Goal: Task Accomplishment & Management: Manage account settings

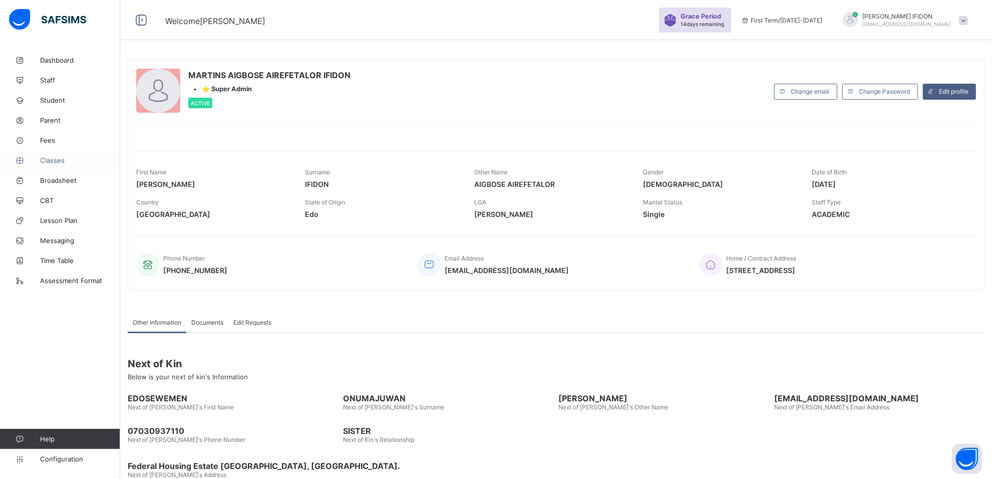
click at [62, 158] on span "Classes" at bounding box center [80, 160] width 80 height 8
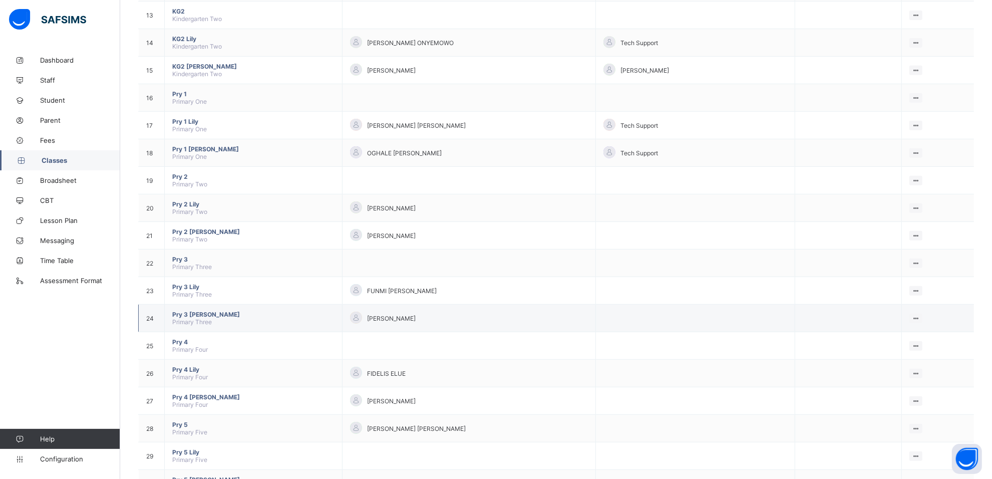
scroll to position [501, 0]
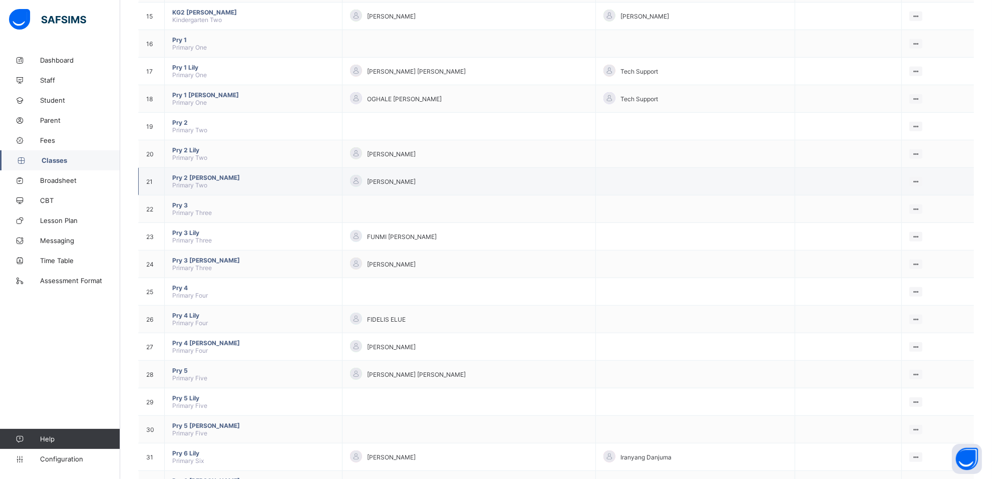
click at [201, 174] on span "Pry 2 [PERSON_NAME]" at bounding box center [253, 178] width 162 height 8
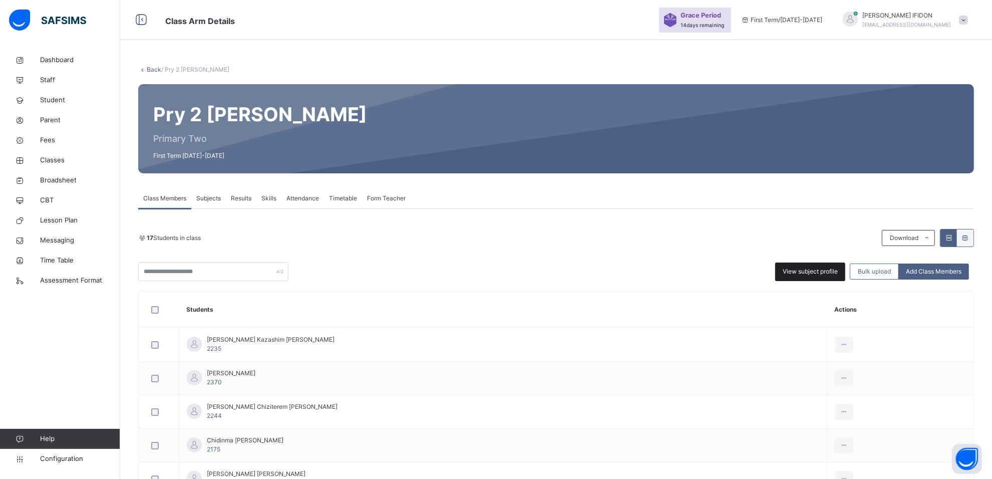
click at [789, 265] on div "View subject profile" at bounding box center [810, 271] width 70 height 19
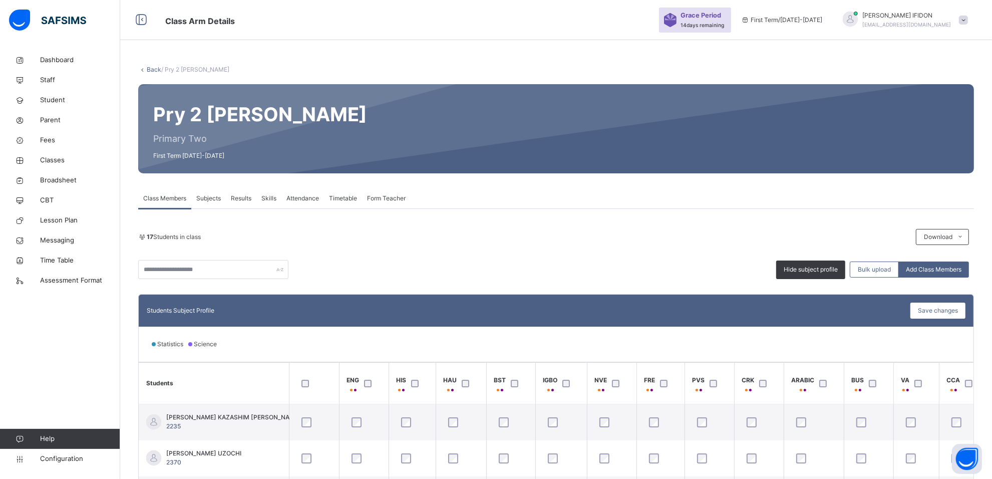
click at [205, 195] on span "Subjects" at bounding box center [208, 198] width 25 height 9
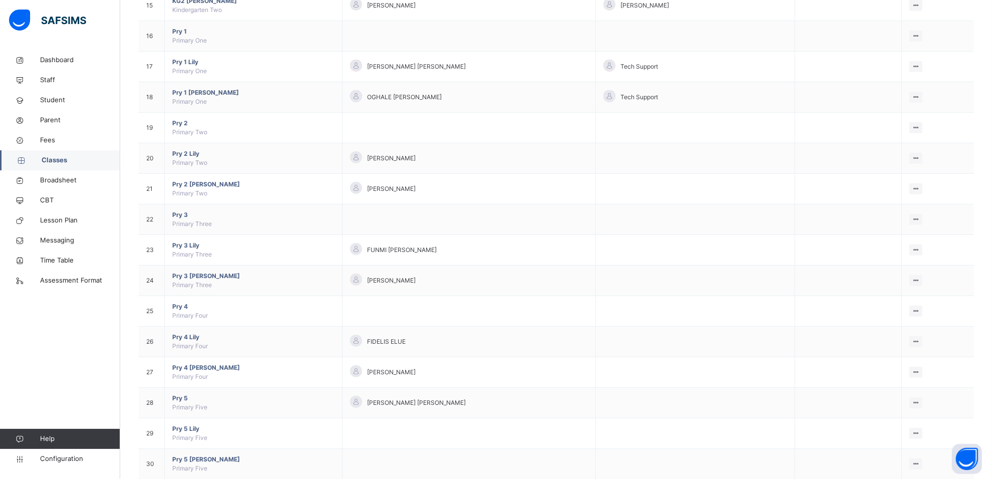
scroll to position [563, 0]
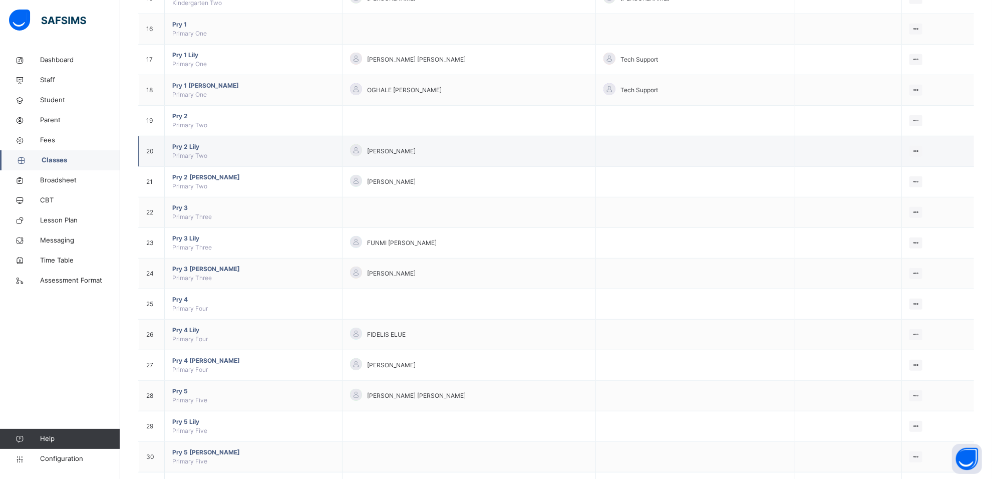
click at [193, 151] on span "Pry 2 Lily" at bounding box center [253, 146] width 162 height 9
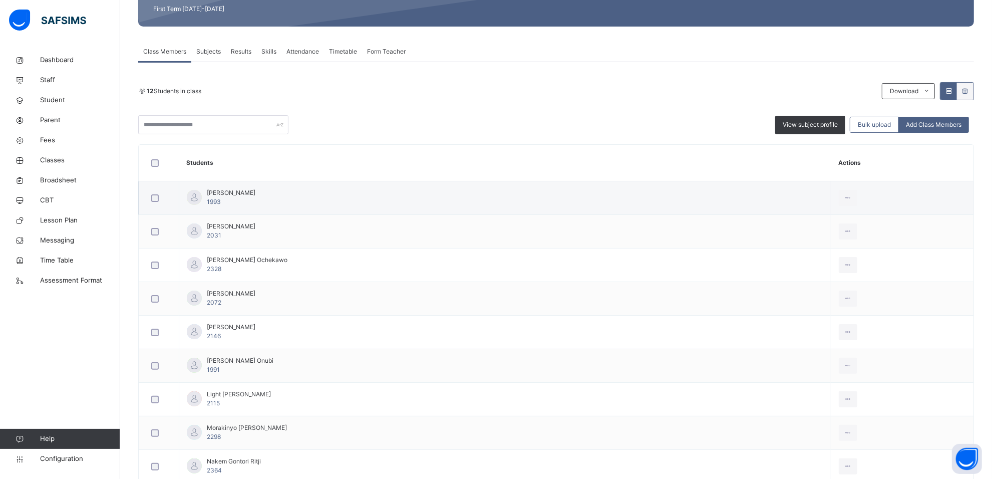
scroll to position [125, 0]
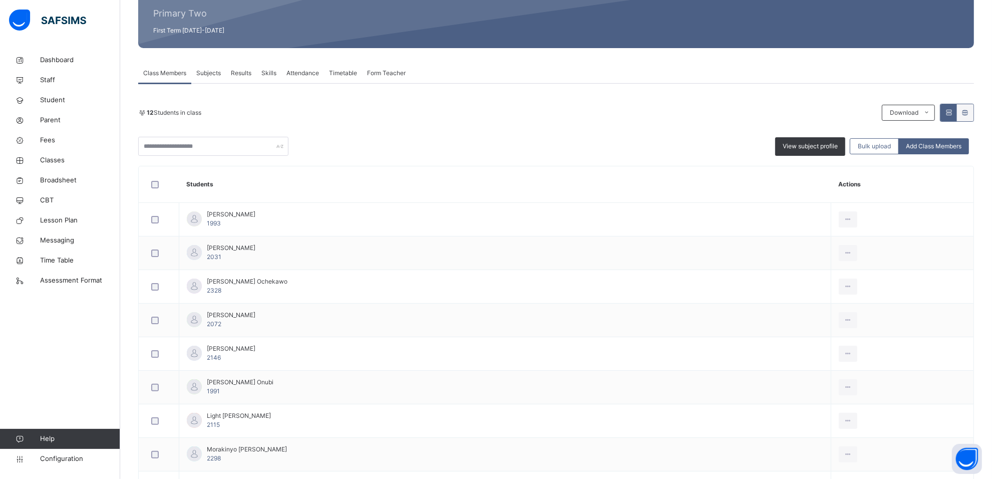
click at [216, 73] on span "Subjects" at bounding box center [208, 73] width 25 height 9
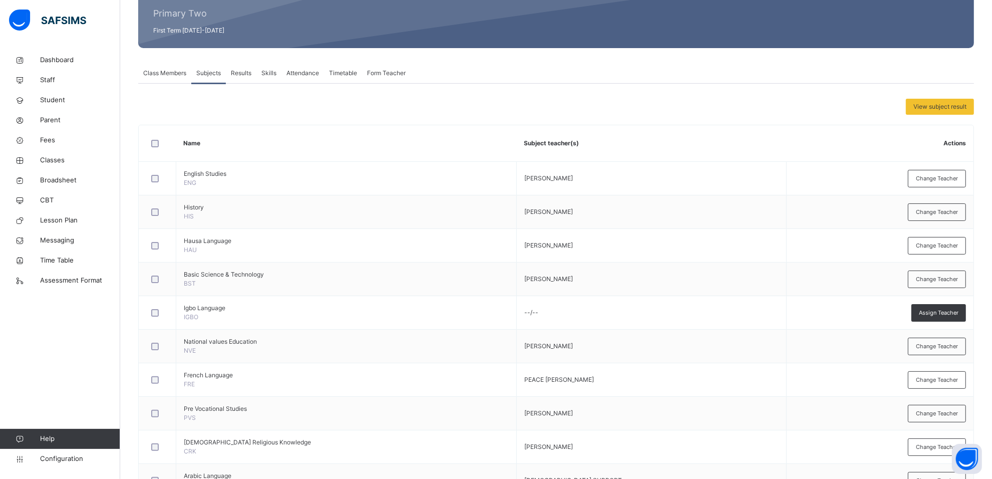
click at [156, 69] on span "Class Members" at bounding box center [164, 73] width 43 height 9
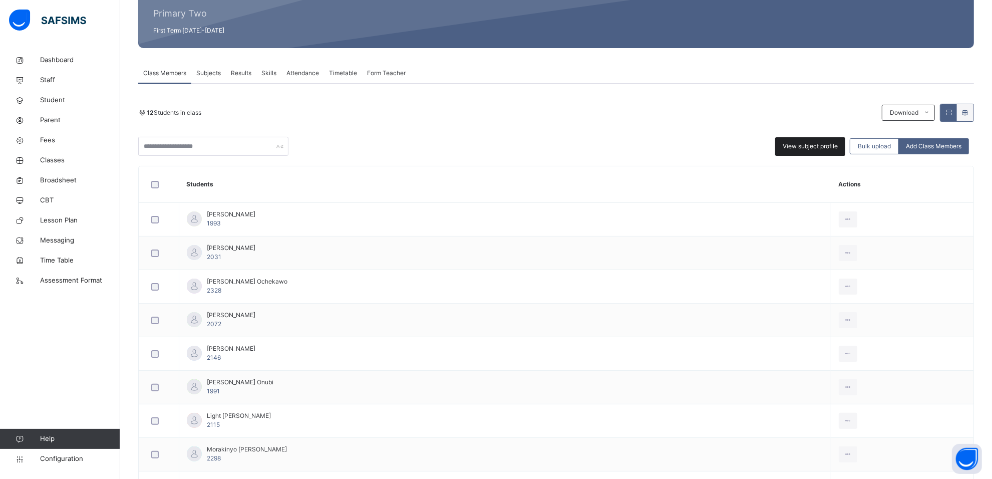
click at [815, 144] on span "View subject profile" at bounding box center [810, 146] width 55 height 9
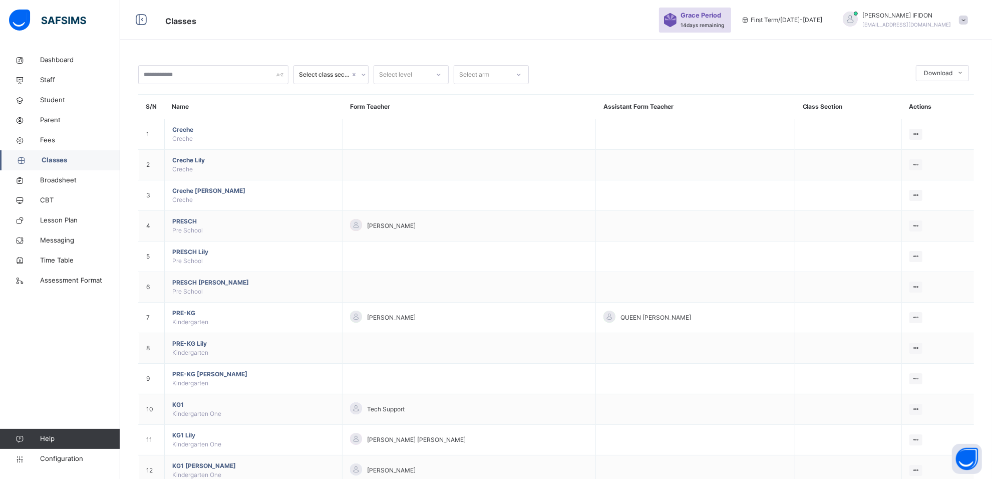
click at [572, 14] on span "Classes" at bounding box center [407, 20] width 484 height 17
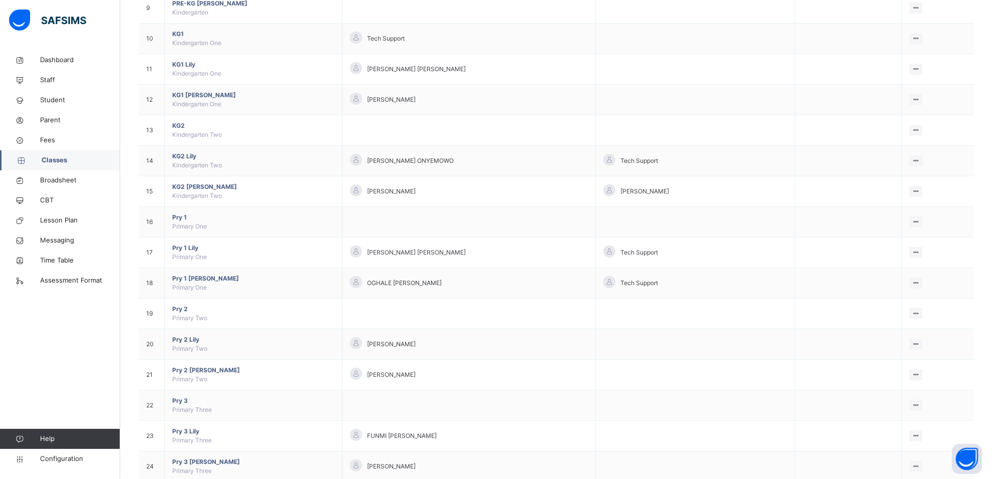
scroll to position [375, 0]
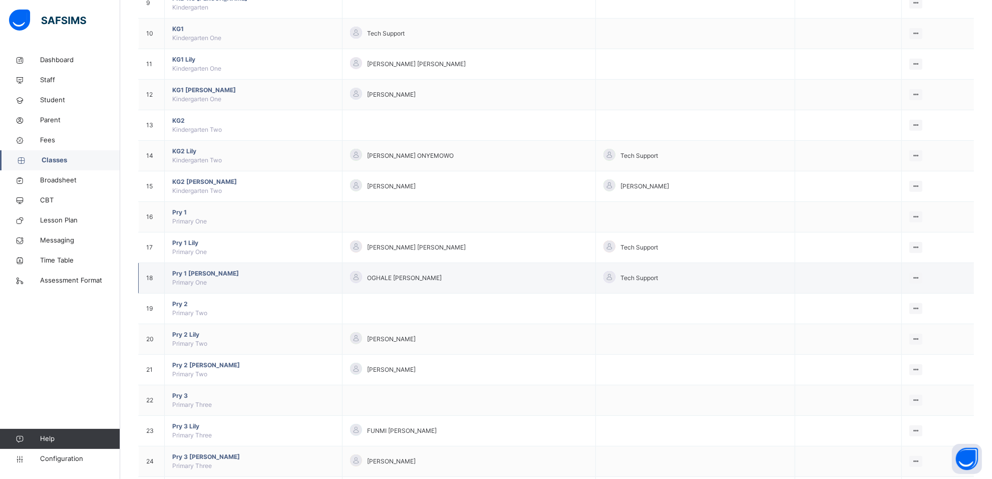
click at [182, 274] on span "Pry 1 [PERSON_NAME]" at bounding box center [253, 273] width 162 height 9
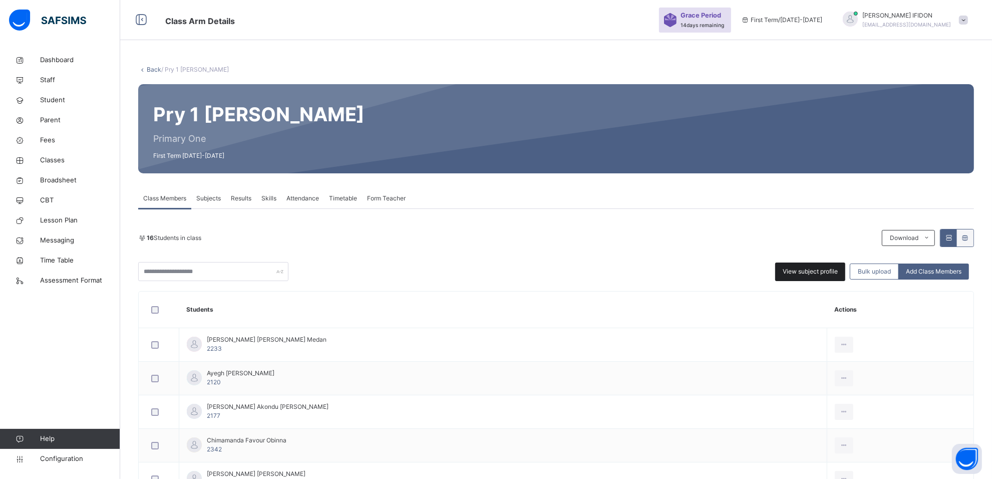
click at [812, 273] on span "View subject profile" at bounding box center [810, 271] width 55 height 9
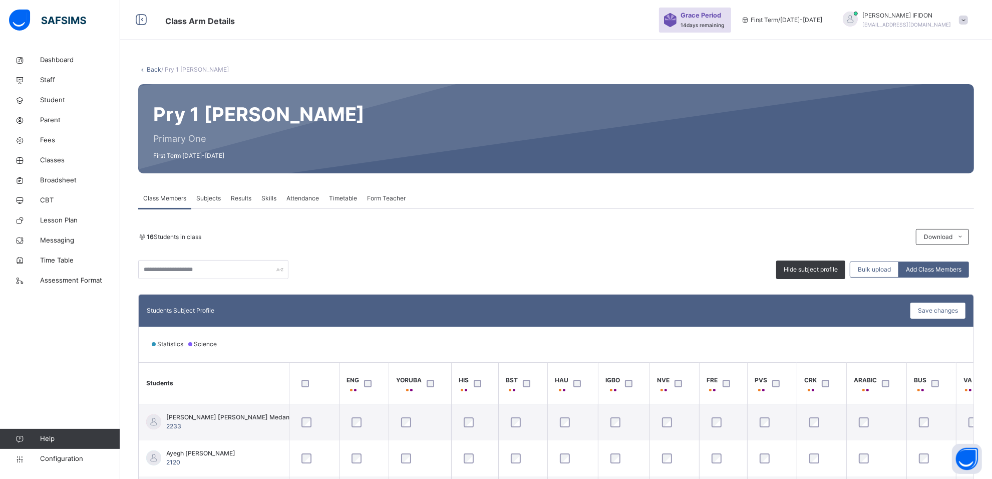
click at [218, 194] on span "Subjects" at bounding box center [208, 198] width 25 height 9
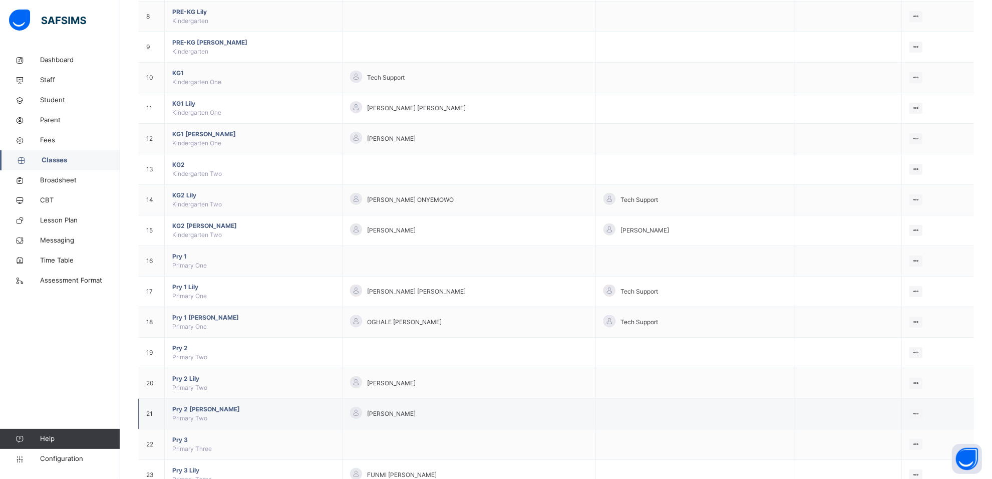
scroll to position [438, 0]
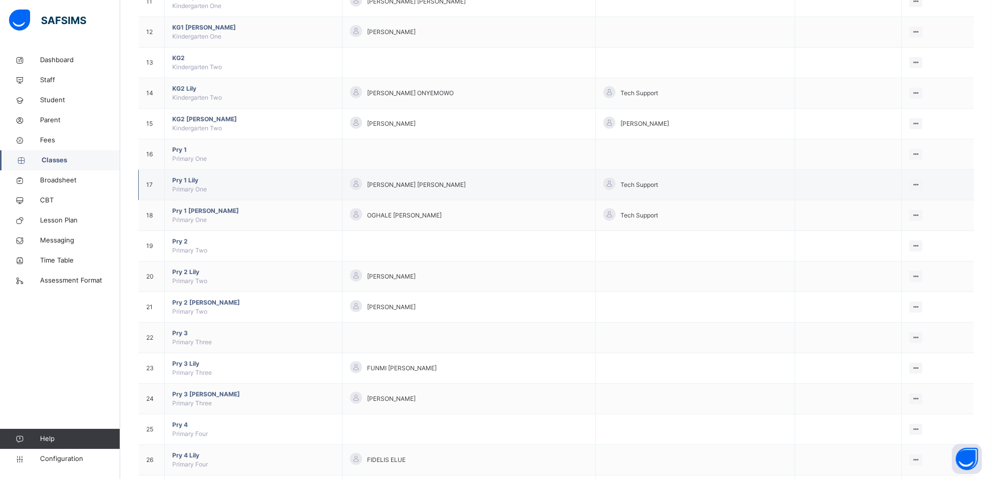
click at [191, 183] on span "Pry 1 Lily" at bounding box center [253, 180] width 162 height 9
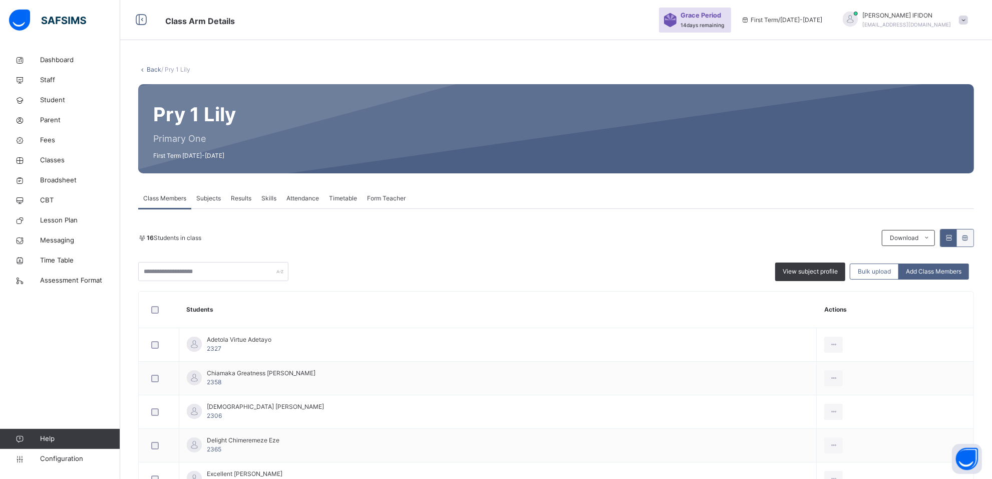
scroll to position [188, 0]
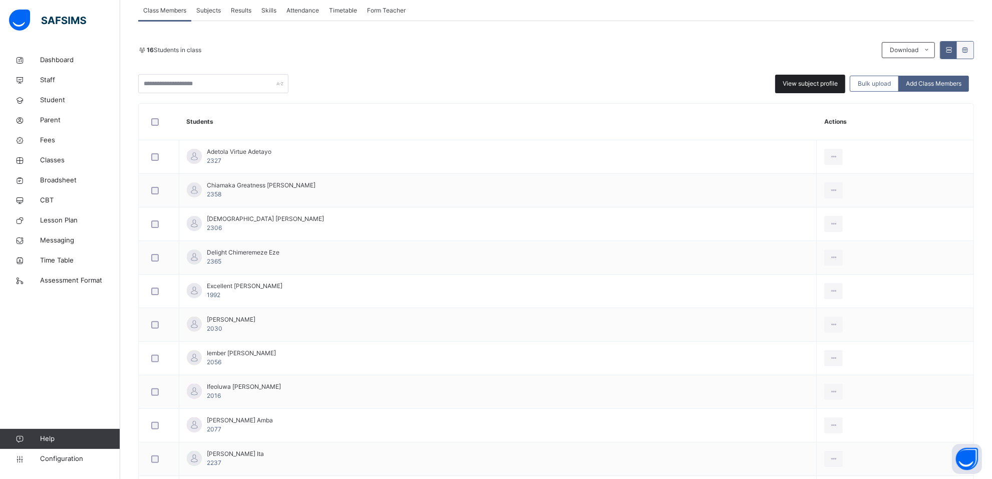
click at [822, 79] on span "View subject profile" at bounding box center [810, 83] width 55 height 9
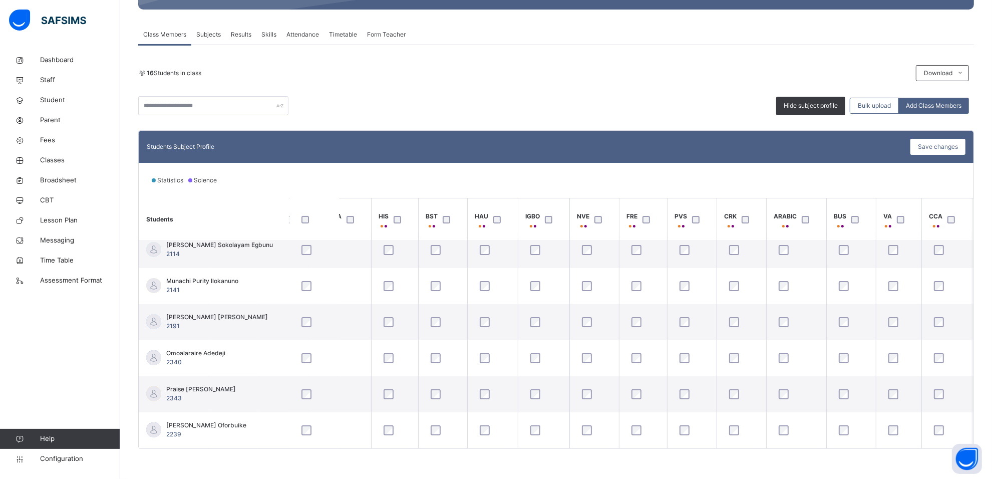
scroll to position [373, 126]
click at [958, 148] on span "Save changes" at bounding box center [938, 146] width 40 height 9
click at [212, 34] on span "Subjects" at bounding box center [208, 34] width 25 height 9
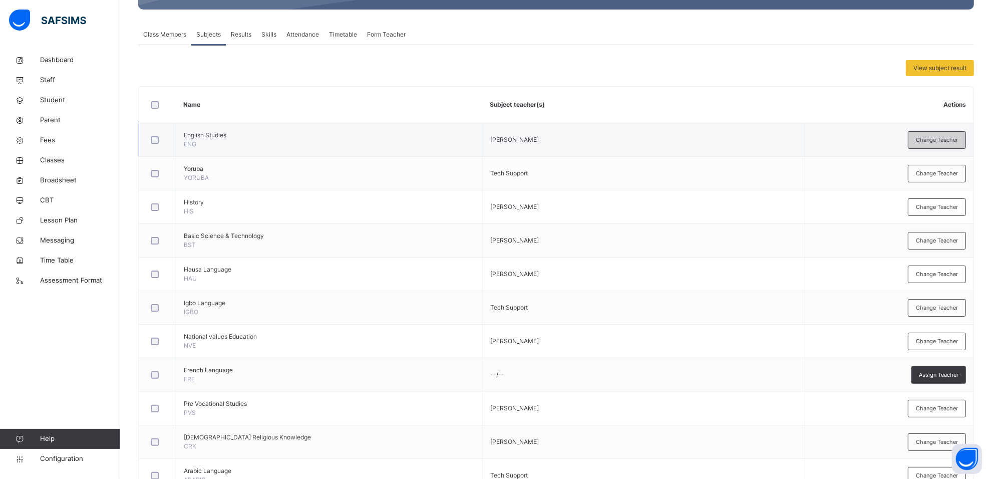
click at [942, 138] on span "Change Teacher" at bounding box center [937, 140] width 42 height 9
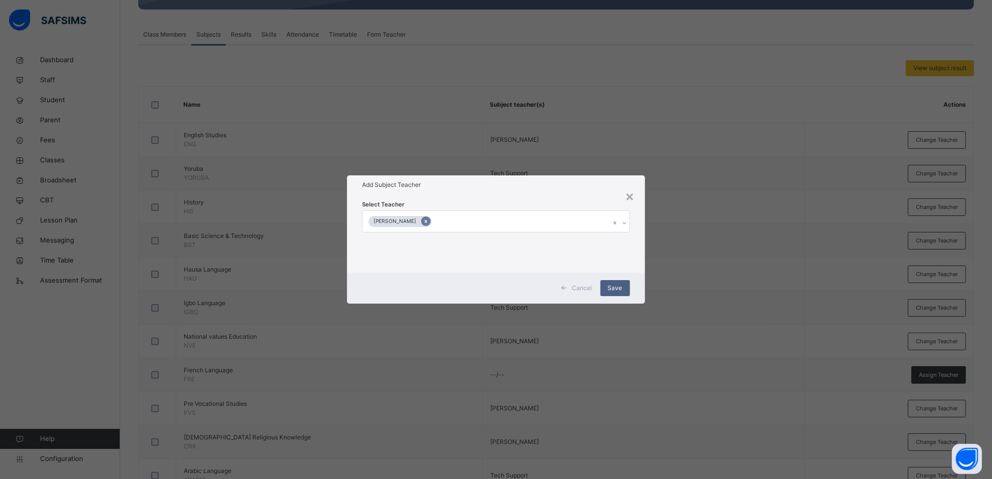
click at [429, 222] on icon at bounding box center [426, 221] width 6 height 7
click at [623, 220] on icon at bounding box center [626, 223] width 6 height 10
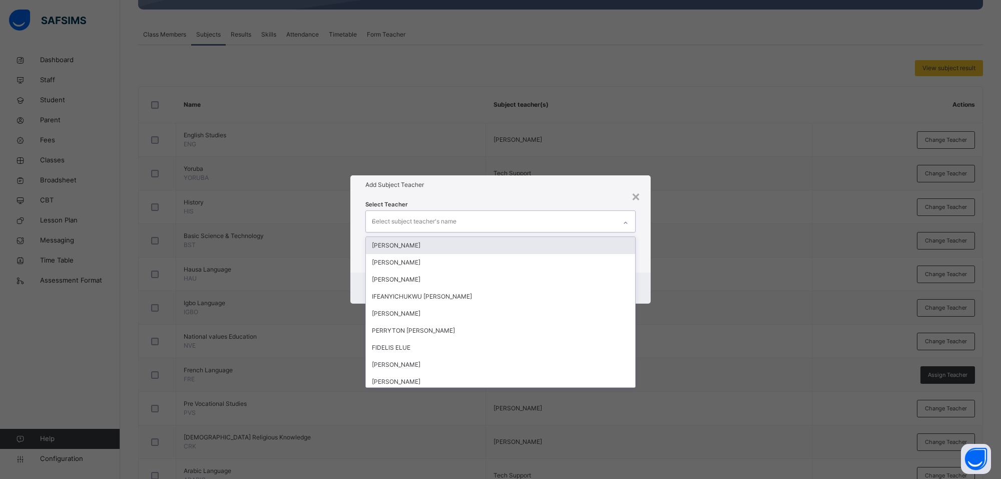
type input "**"
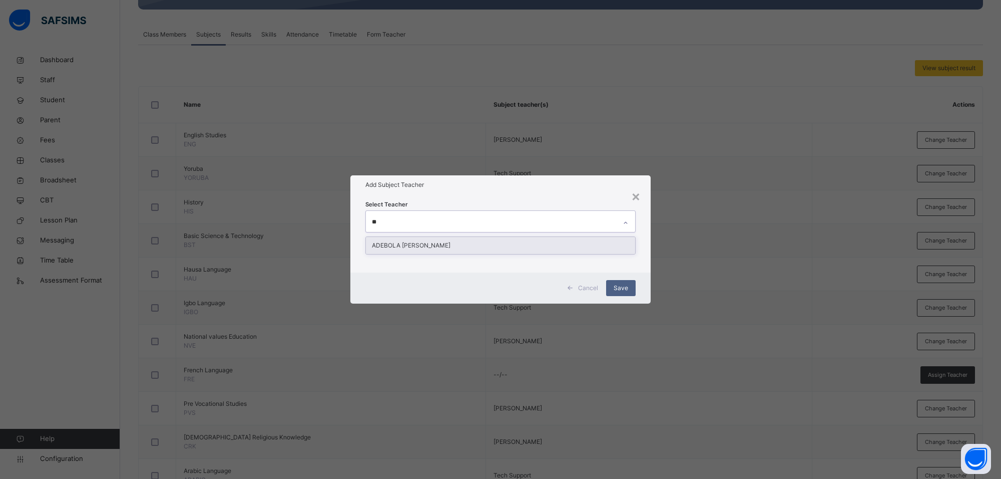
click at [497, 247] on div "ADEBOLA [PERSON_NAME]" at bounding box center [500, 245] width 269 height 17
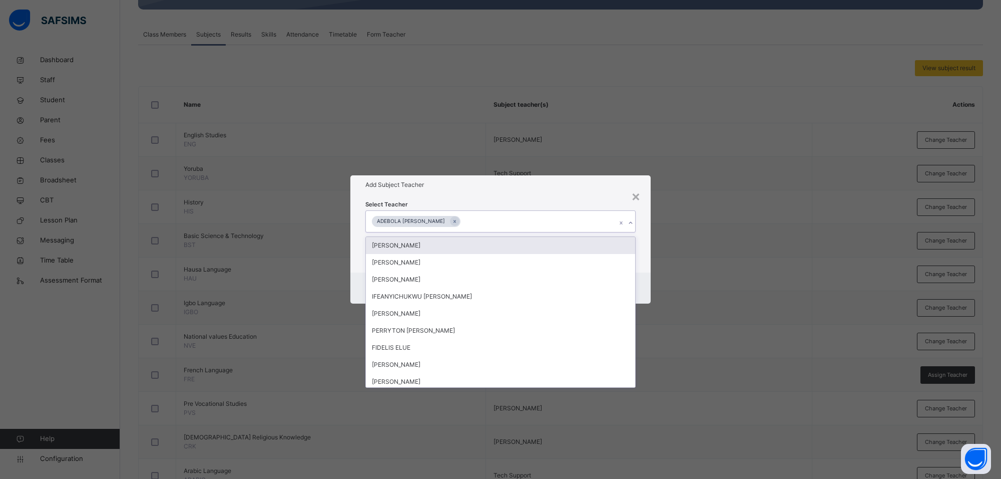
click at [597, 195] on div "Select Teacher option ADEBOLA [PERSON_NAME], selected. option [PERSON_NAME] foc…" at bounding box center [500, 233] width 300 height 78
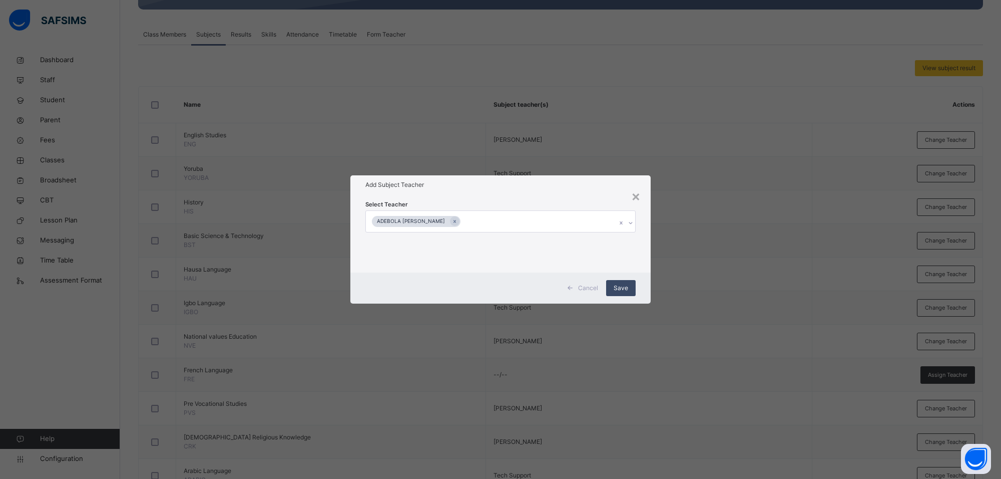
click at [621, 286] on span "Save" at bounding box center [621, 287] width 15 height 9
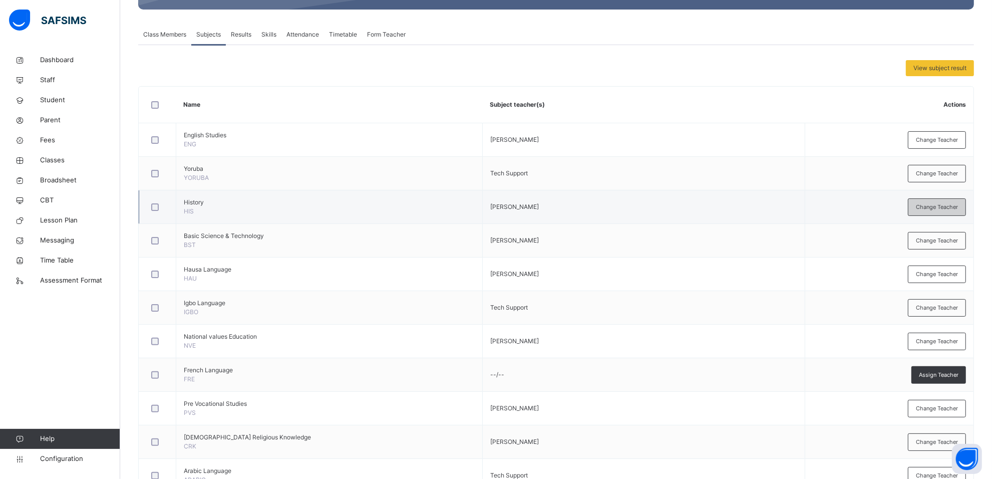
click at [929, 201] on div "Change Teacher" at bounding box center [937, 207] width 58 height 18
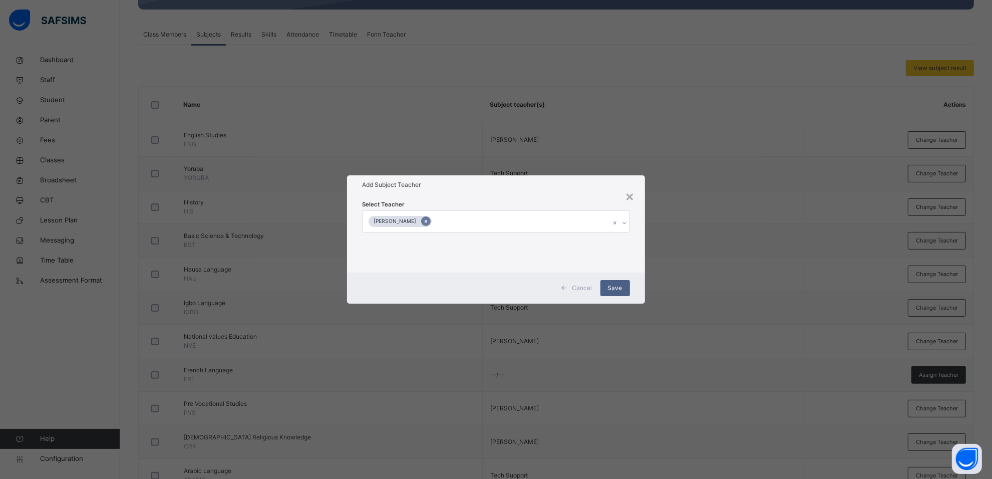
click at [429, 220] on icon at bounding box center [426, 221] width 6 height 7
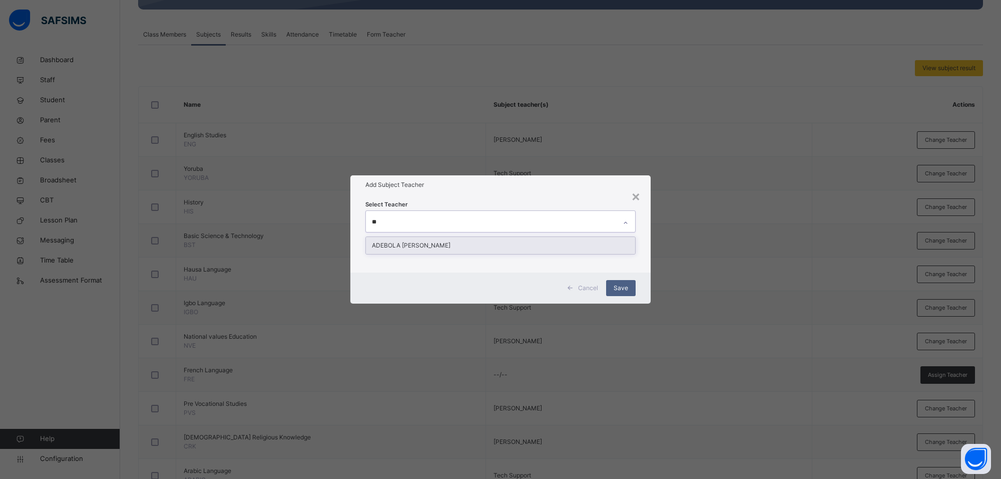
type input "**"
click at [475, 233] on div "Select Teacher option [PERSON_NAME] , deselected. option [PERSON_NAME] [PERSON_…" at bounding box center [500, 233] width 270 height 68
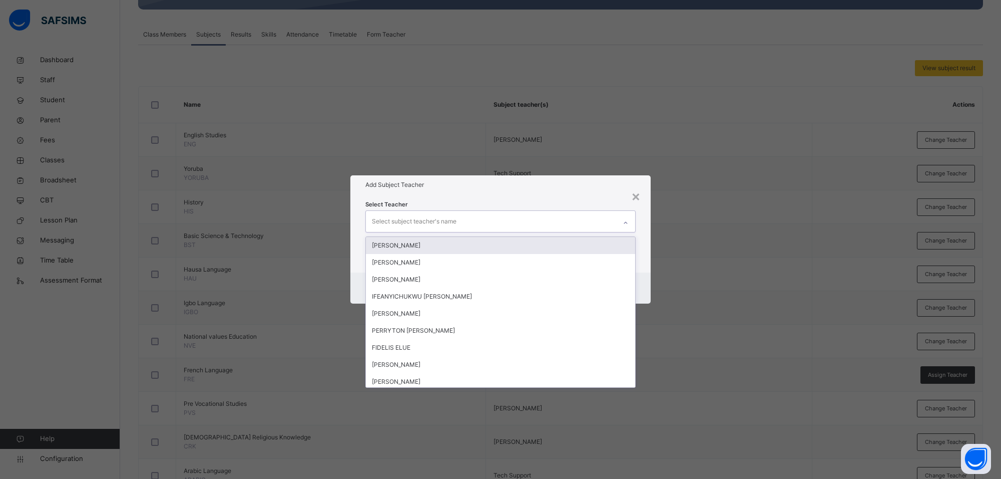
click at [484, 217] on div "Select subject teacher's name" at bounding box center [491, 221] width 250 height 21
type input "**"
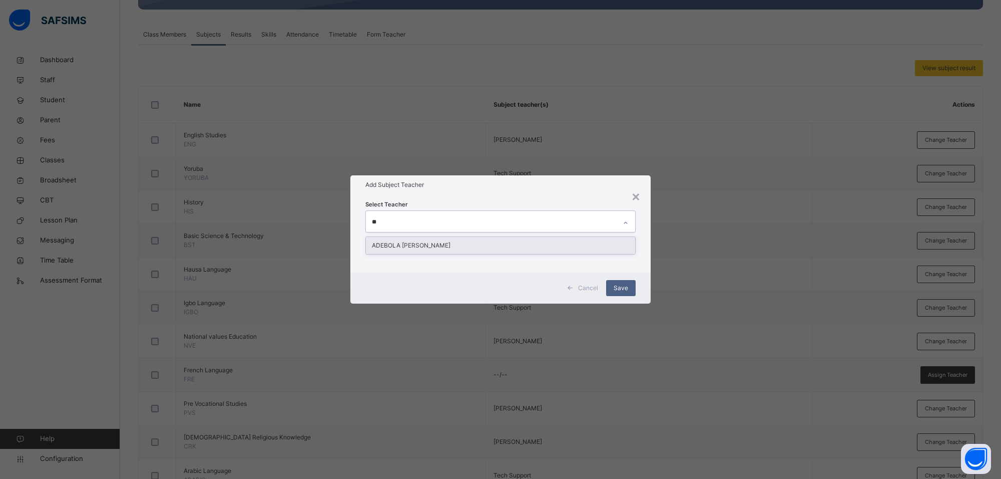
click at [479, 243] on div "ADEBOLA [PERSON_NAME]" at bounding box center [500, 245] width 269 height 17
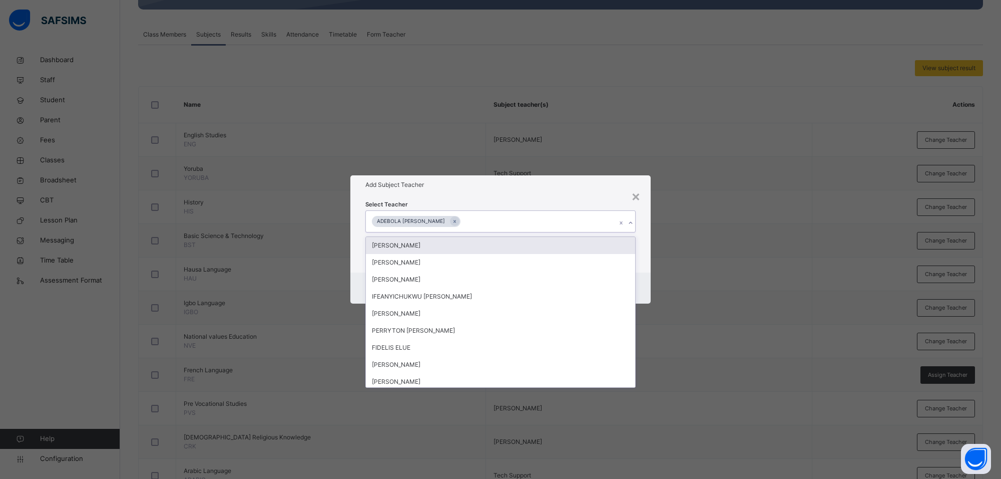
click at [589, 177] on div "Add Subject Teacher" at bounding box center [500, 184] width 300 height 19
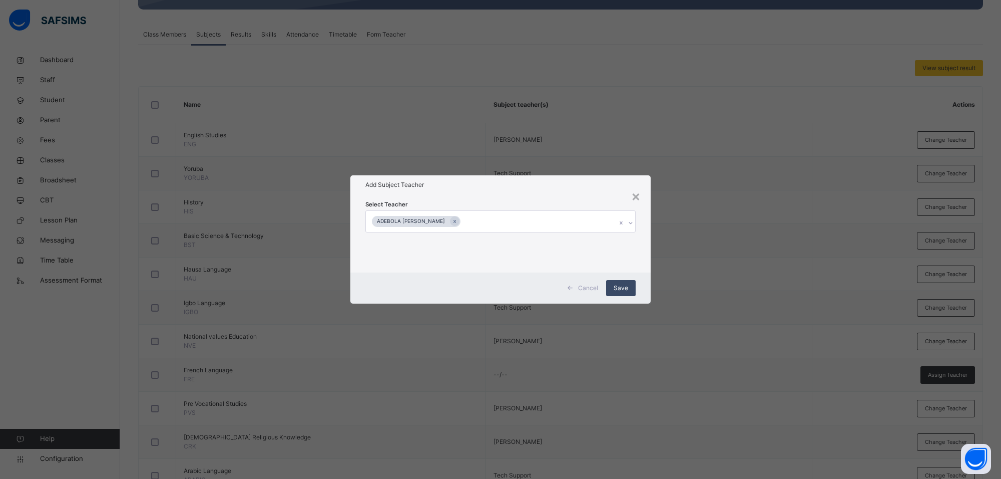
click at [621, 288] on span "Save" at bounding box center [621, 287] width 15 height 9
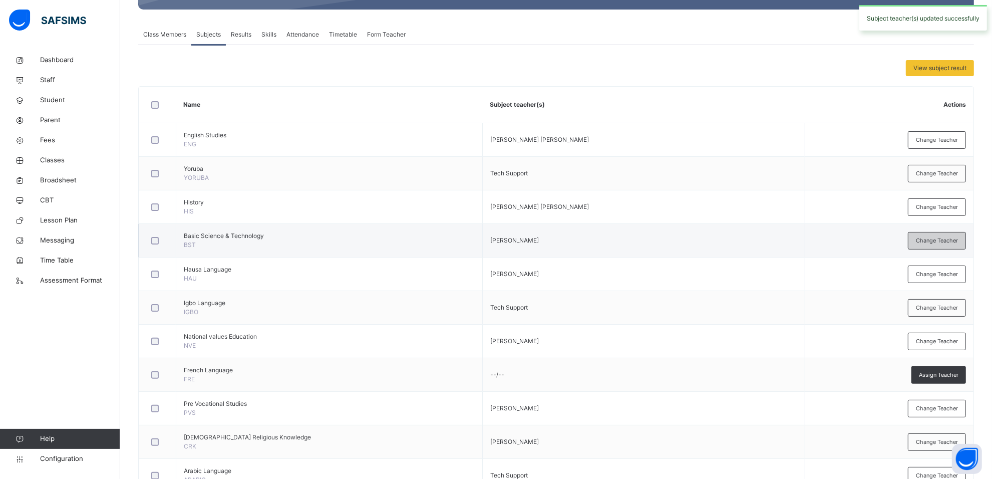
click at [932, 238] on span "Change Teacher" at bounding box center [937, 240] width 42 height 9
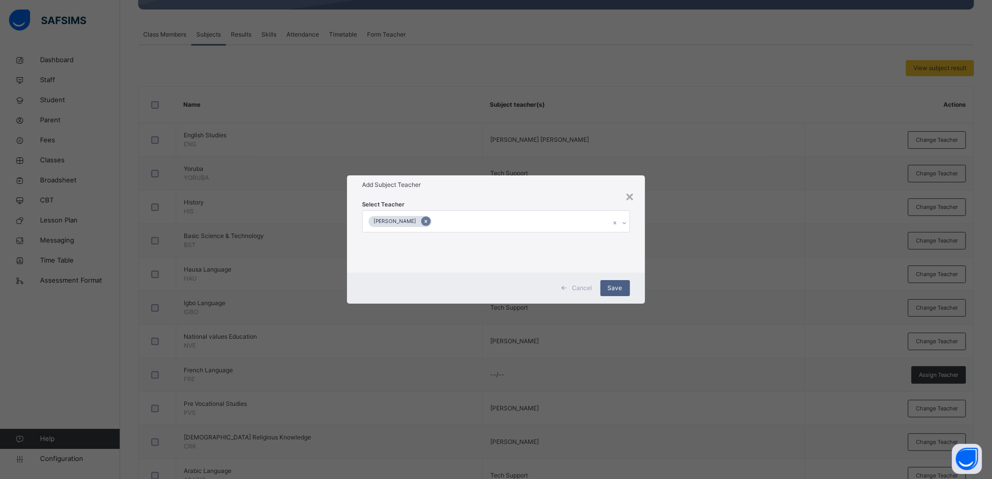
click at [429, 223] on icon at bounding box center [426, 221] width 6 height 7
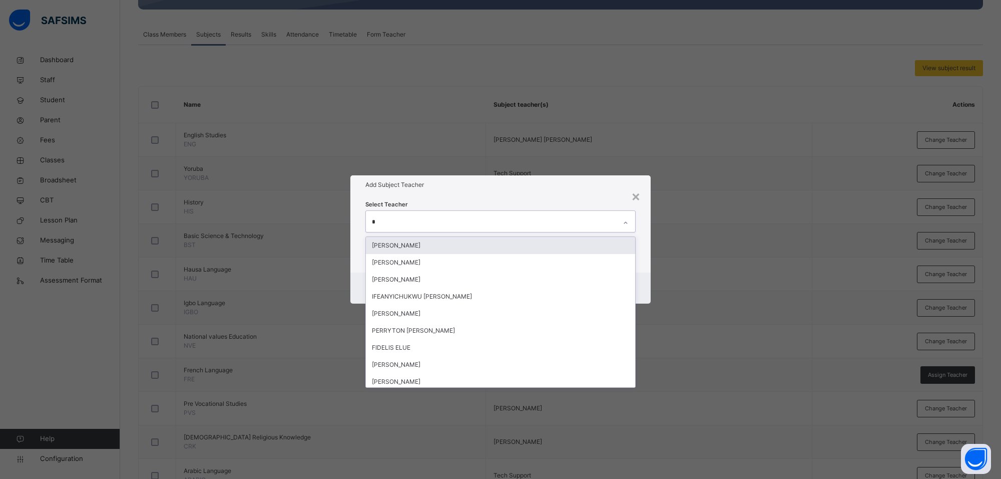
type input "**"
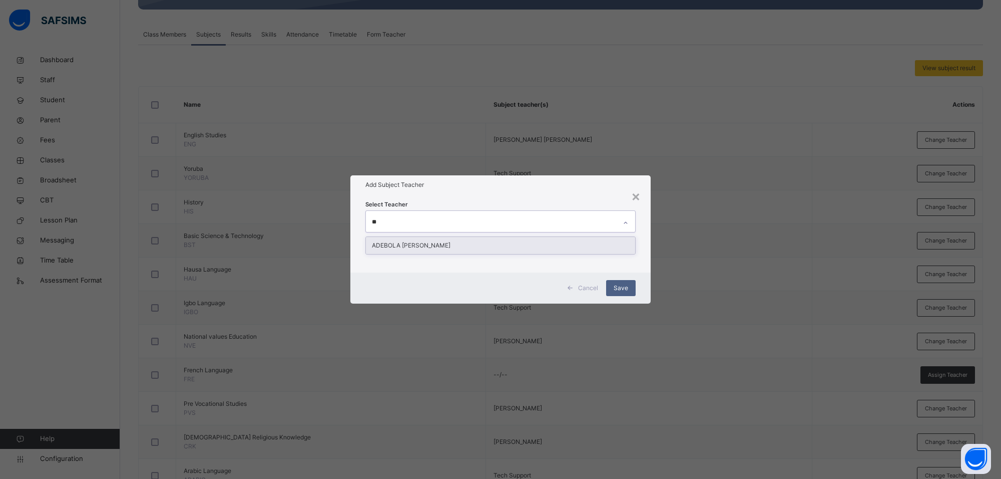
click at [442, 243] on div "ADEBOLA [PERSON_NAME]" at bounding box center [500, 245] width 269 height 17
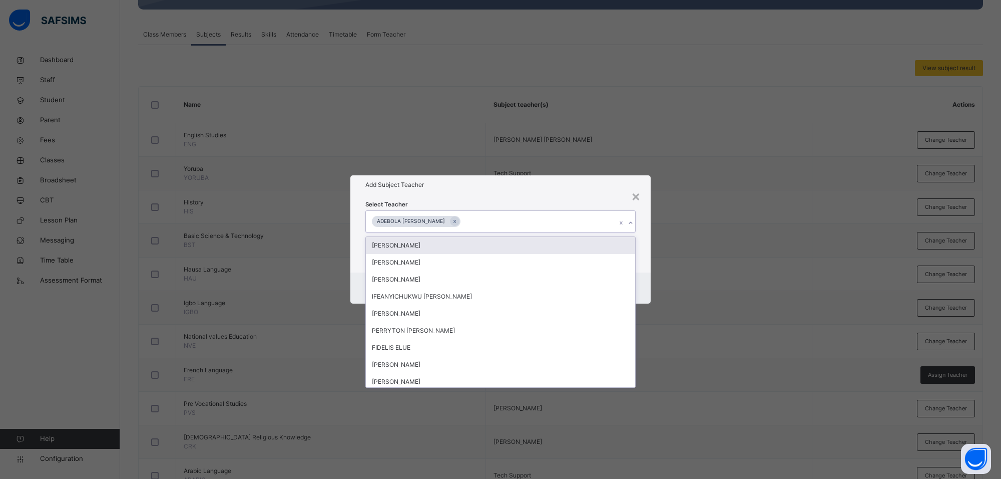
click at [599, 193] on div "Add Subject Teacher" at bounding box center [500, 184] width 300 height 19
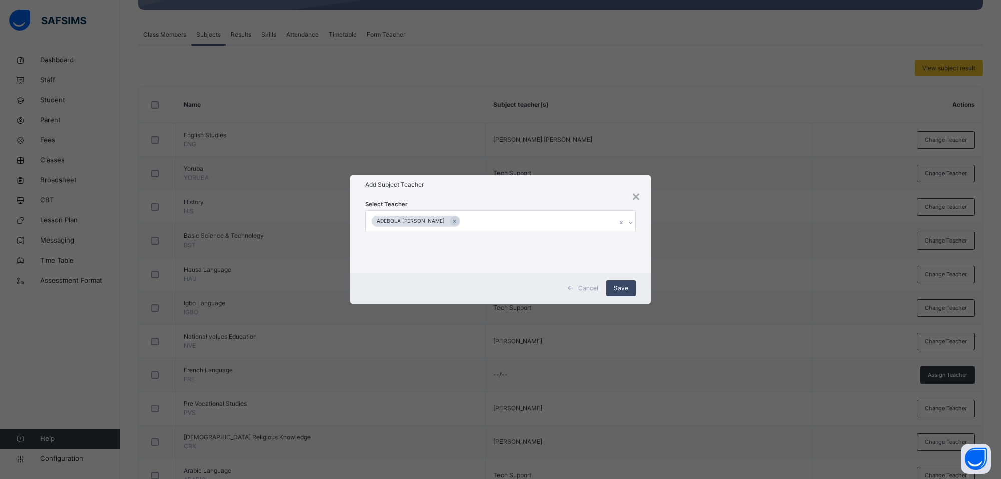
click at [625, 283] on span "Save" at bounding box center [621, 287] width 15 height 9
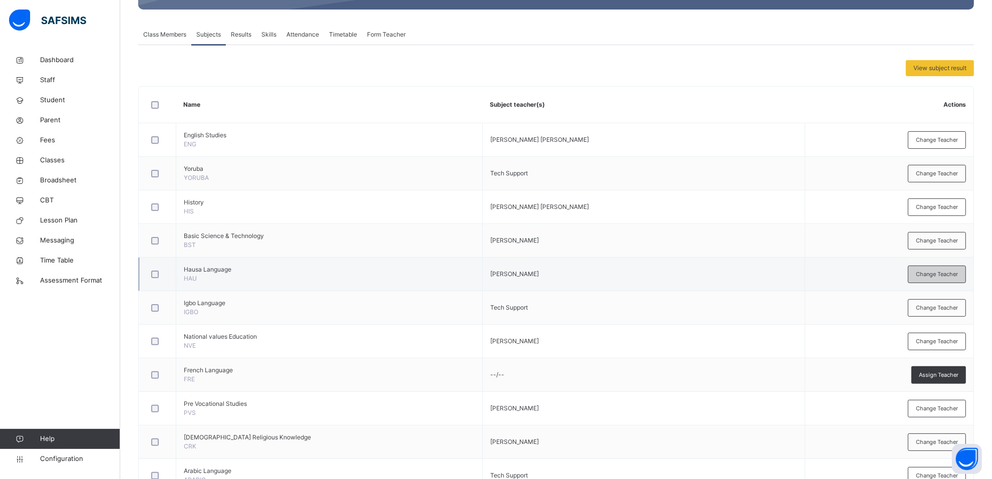
click at [939, 274] on span "Change Teacher" at bounding box center [937, 274] width 42 height 9
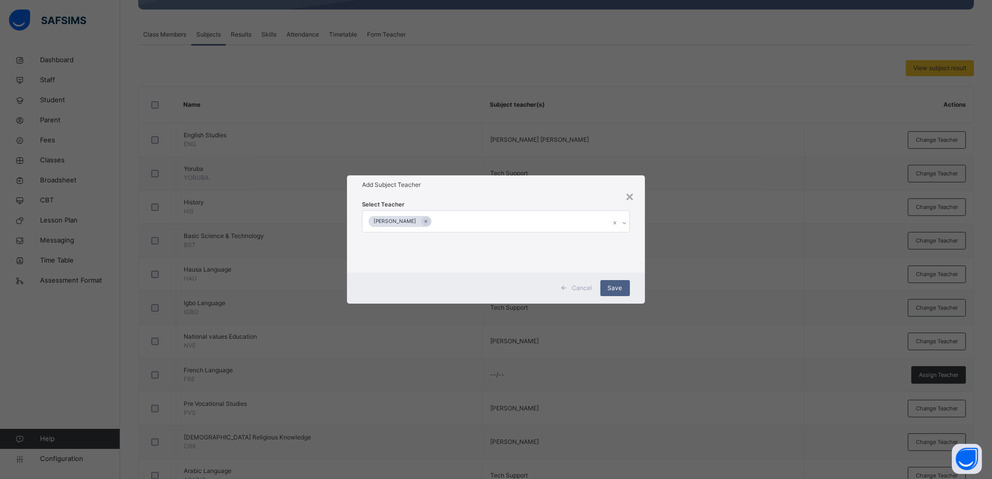
click at [430, 216] on div "[PERSON_NAME]" at bounding box center [399, 222] width 63 height 12
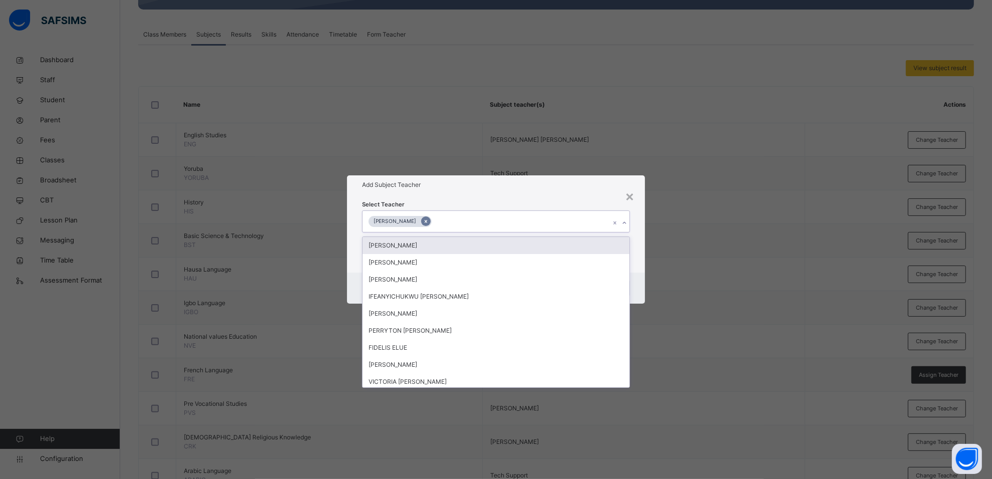
type input "*"
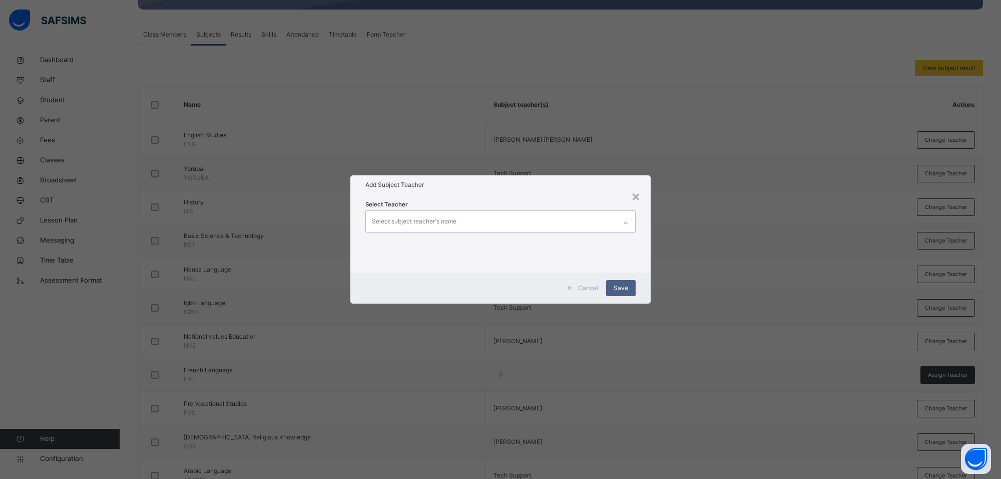
type input "*"
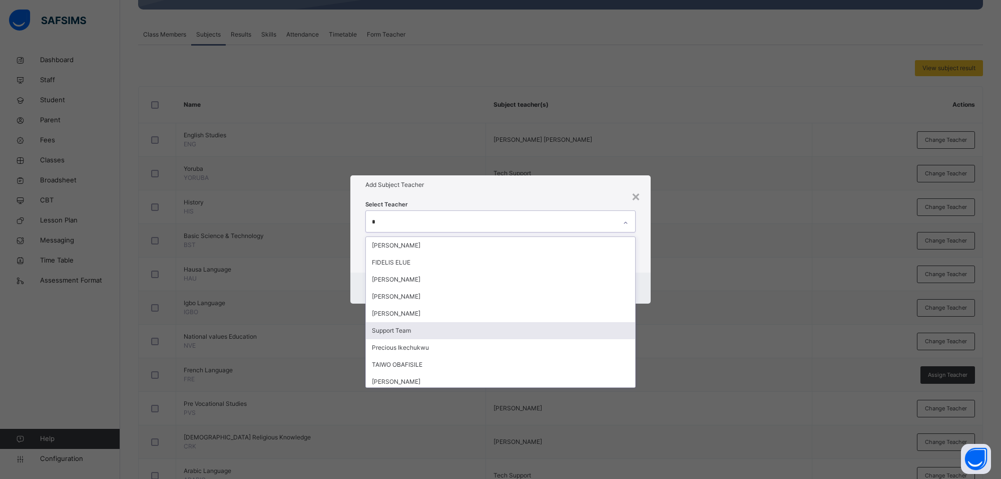
click at [407, 326] on div "Support Team" at bounding box center [500, 330] width 269 height 17
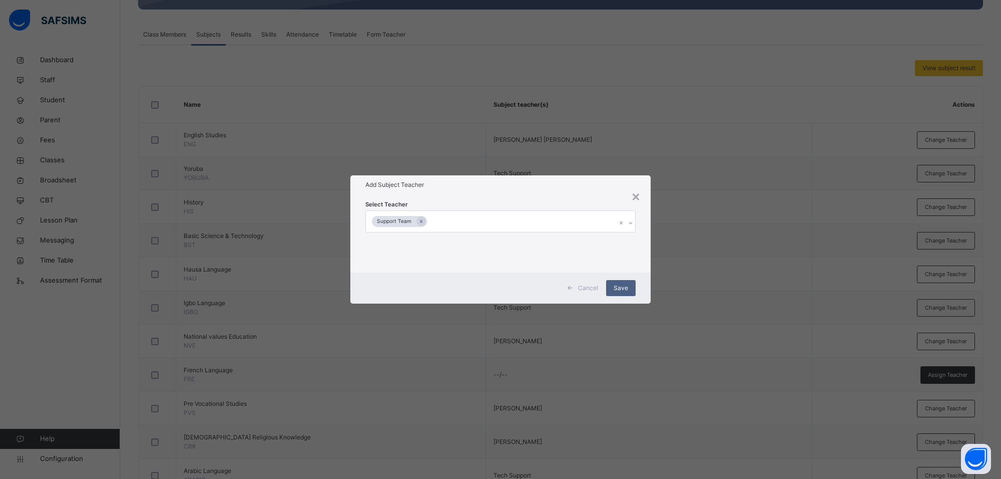
click at [541, 188] on h1 "Add Subject Teacher" at bounding box center [500, 184] width 270 height 9
click at [620, 286] on span "Save" at bounding box center [621, 287] width 15 height 9
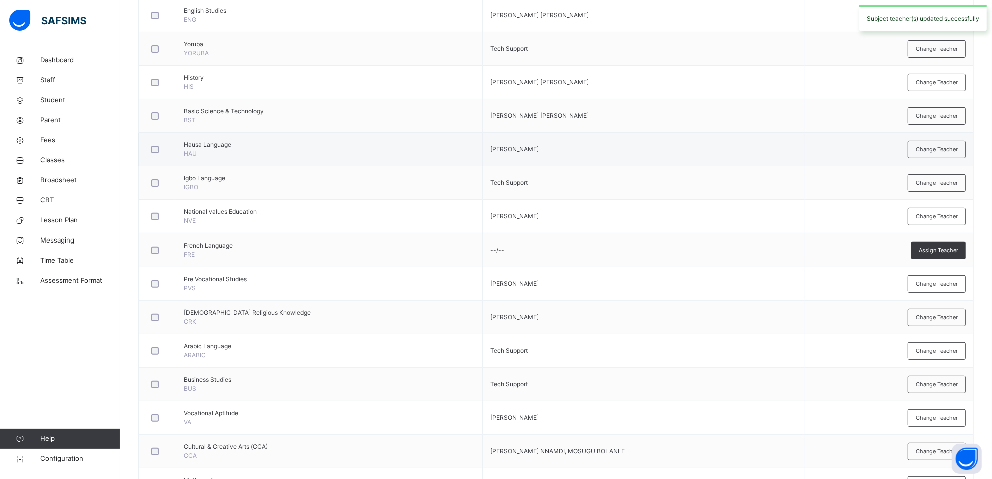
scroll to position [289, 0]
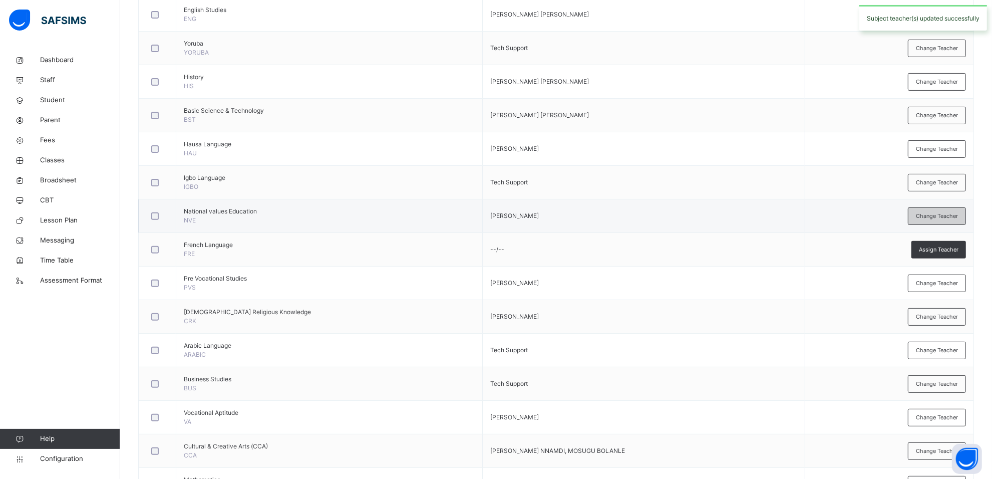
click at [958, 219] on span "Change Teacher" at bounding box center [937, 216] width 42 height 9
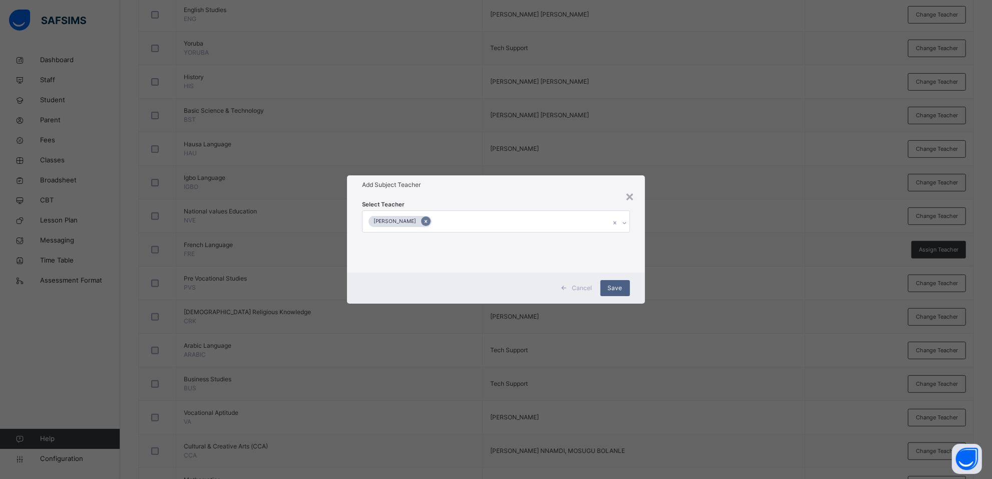
click at [429, 221] on icon at bounding box center [426, 221] width 6 height 7
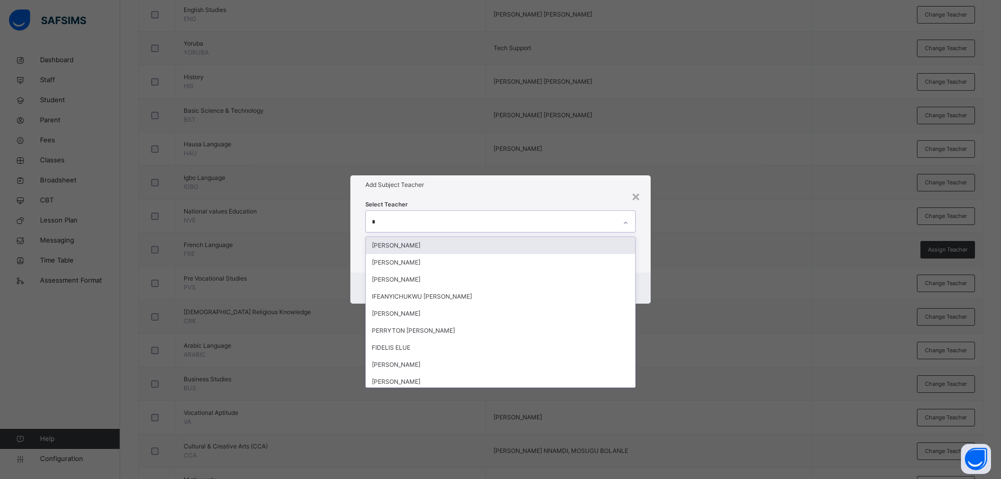
type input "**"
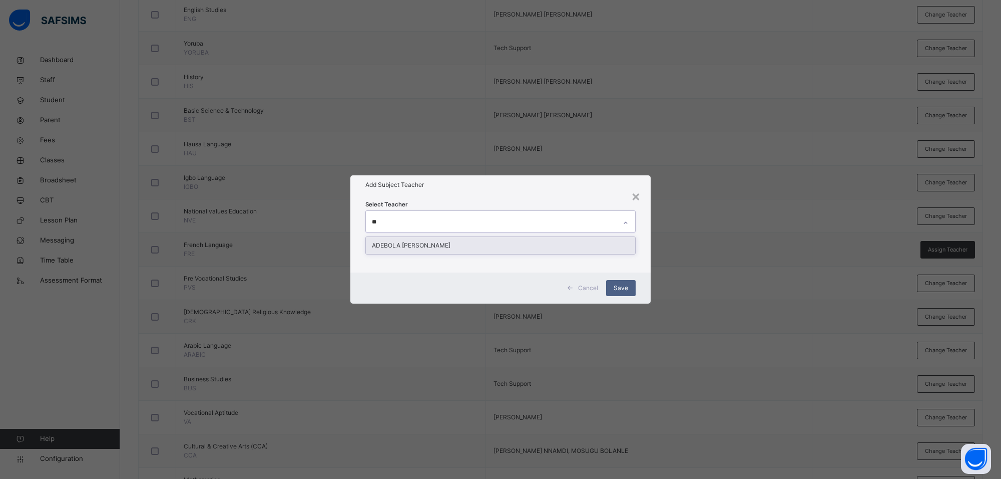
click at [491, 243] on div "ADEBOLA [PERSON_NAME]" at bounding box center [500, 245] width 269 height 17
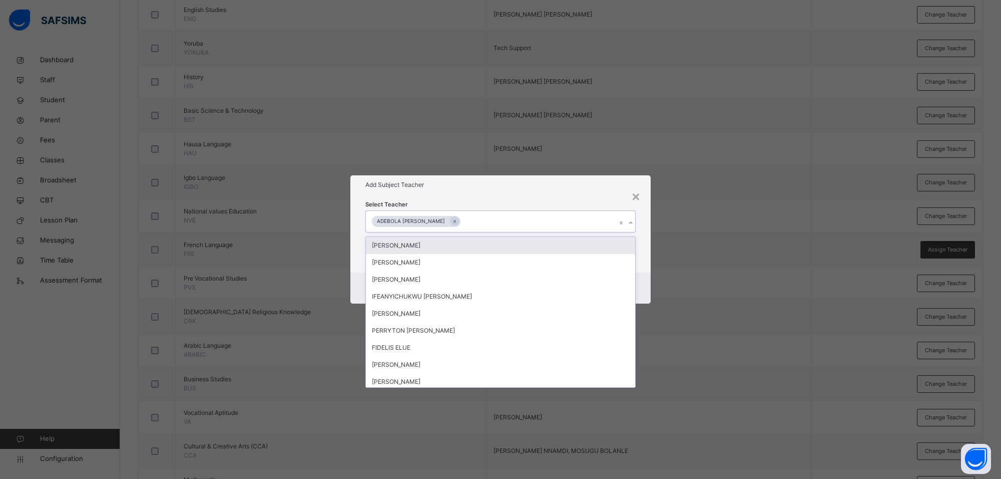
click at [574, 176] on div "Add Subject Teacher" at bounding box center [500, 184] width 300 height 19
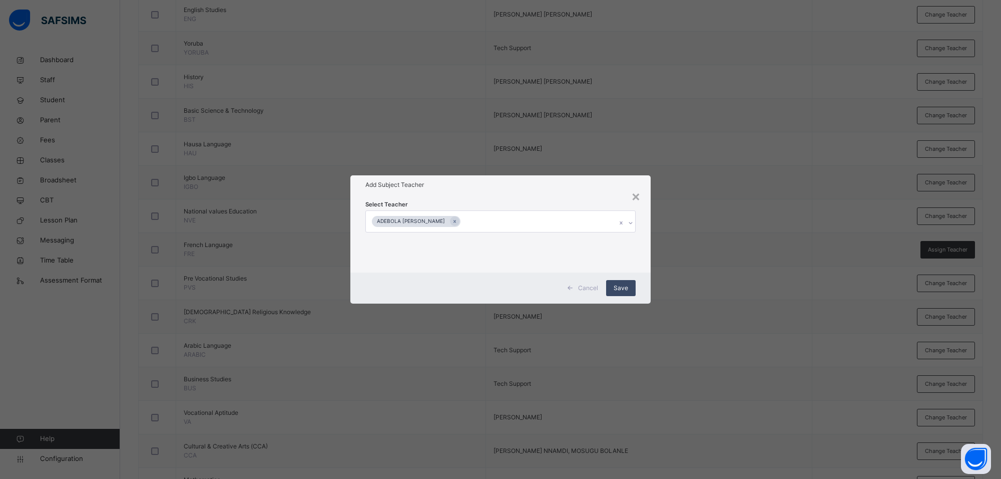
click at [617, 286] on span "Save" at bounding box center [621, 287] width 15 height 9
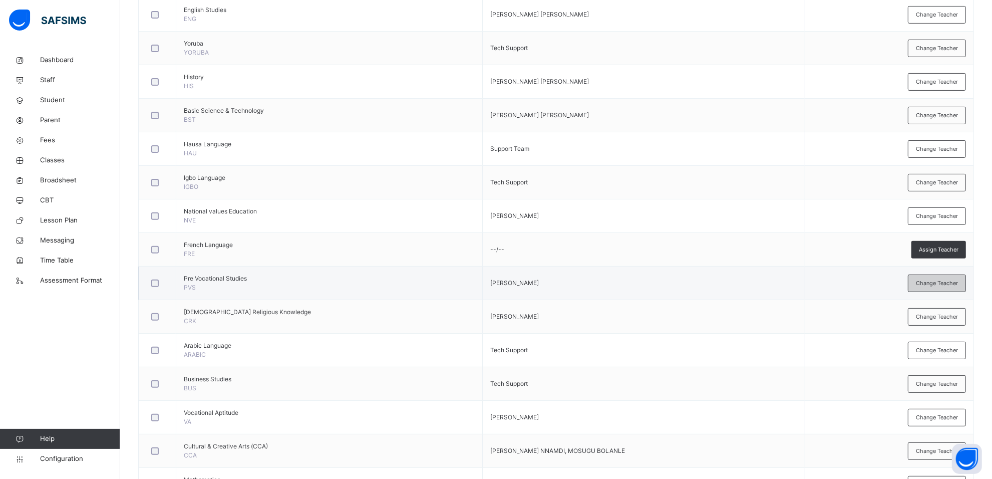
click at [926, 281] on span "Change Teacher" at bounding box center [937, 283] width 42 height 9
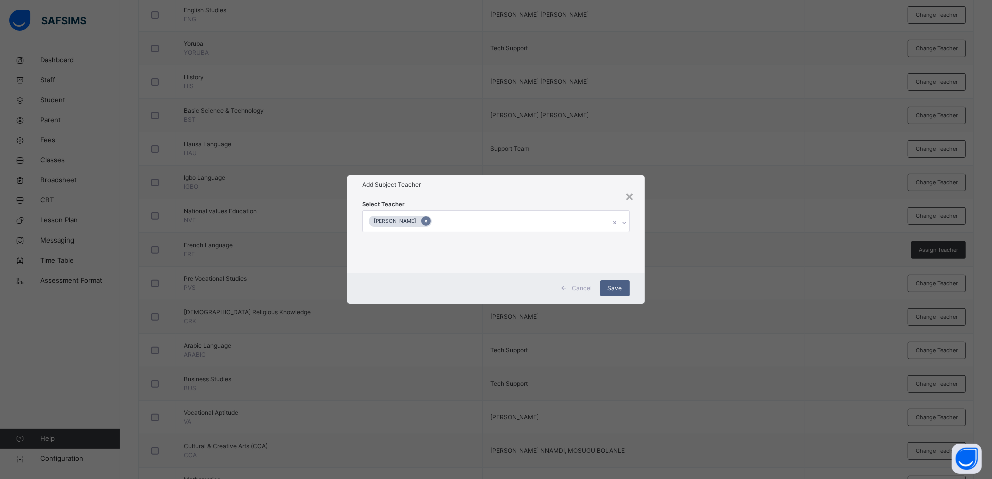
click at [431, 217] on div at bounding box center [426, 221] width 10 height 10
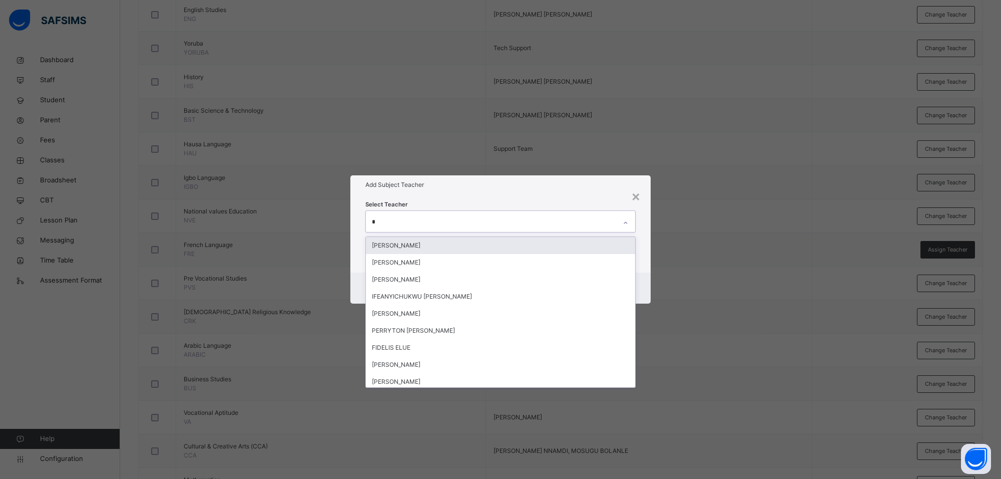
type input "**"
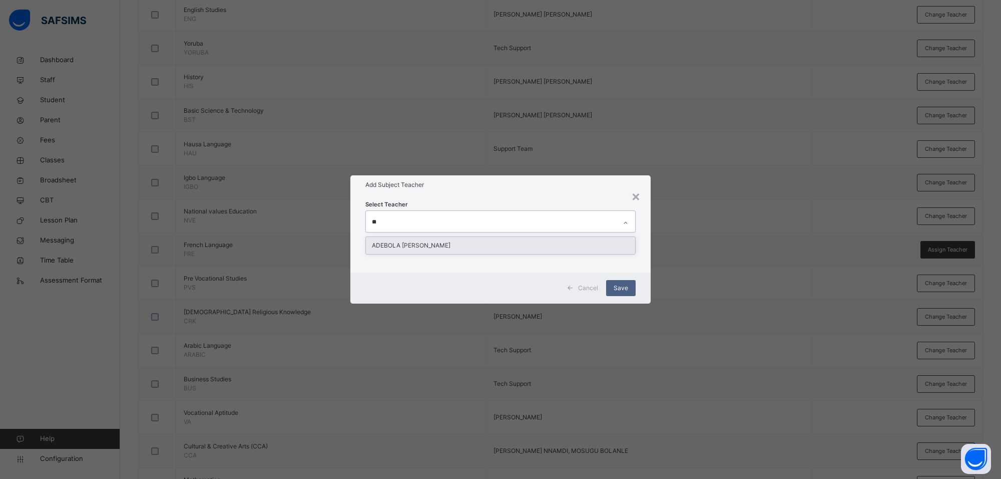
click at [481, 244] on div "ADEBOLA [PERSON_NAME]" at bounding box center [500, 245] width 269 height 17
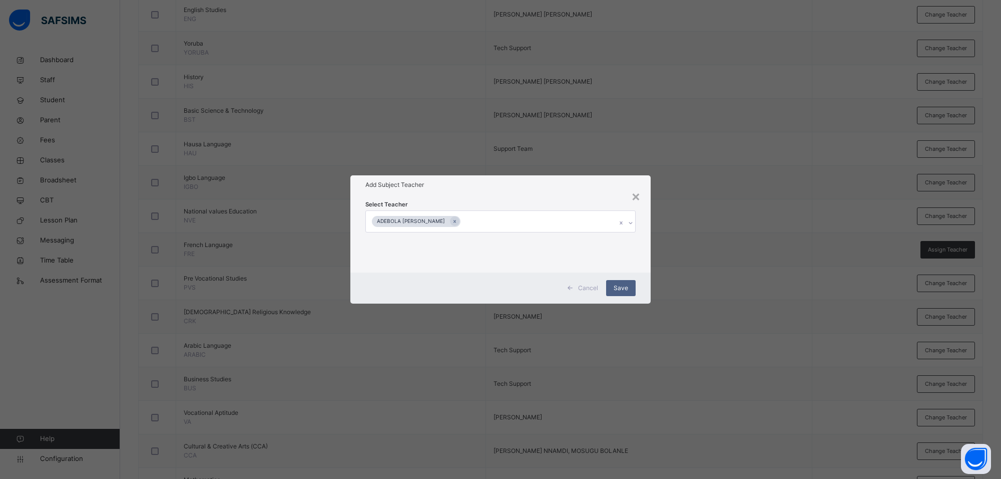
click at [594, 190] on div "Add Subject Teacher" at bounding box center [500, 184] width 300 height 19
click at [623, 286] on span "Save" at bounding box center [621, 287] width 15 height 9
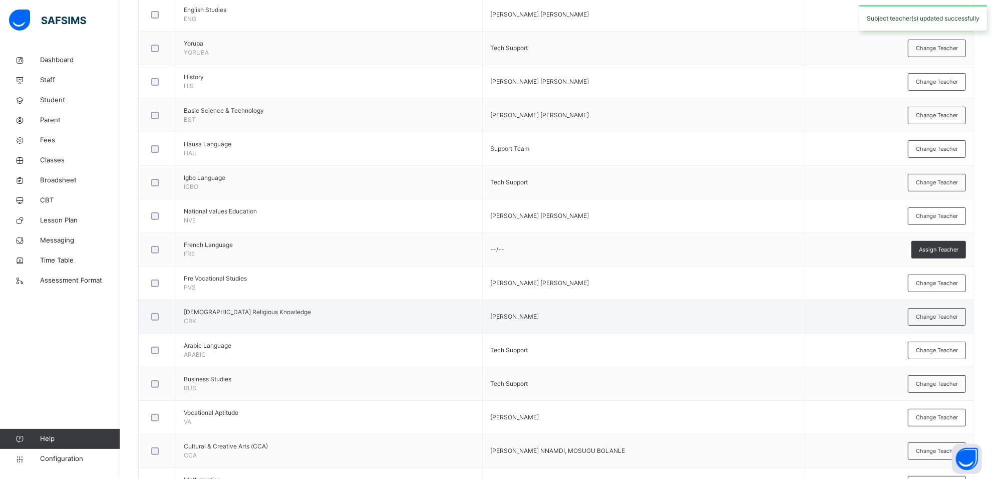
scroll to position [338, 0]
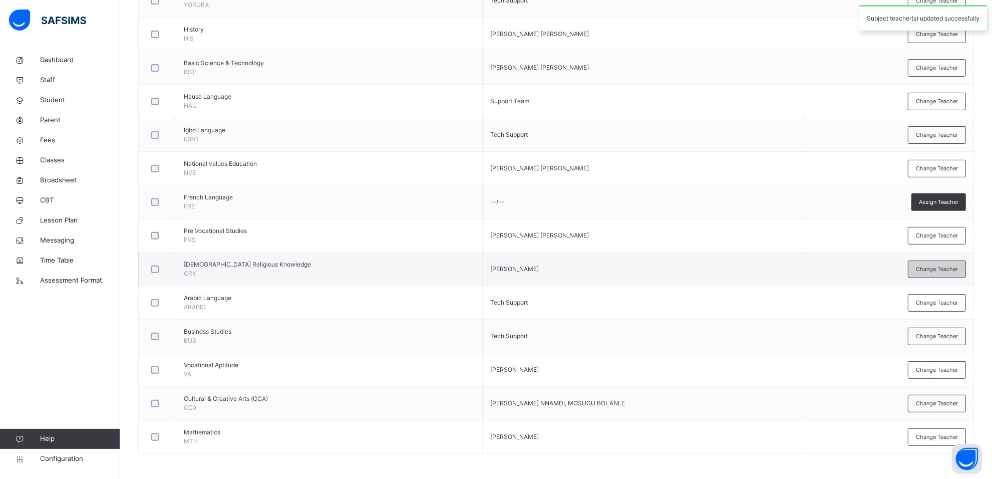
click at [939, 273] on div "Change Teacher" at bounding box center [937, 269] width 58 height 18
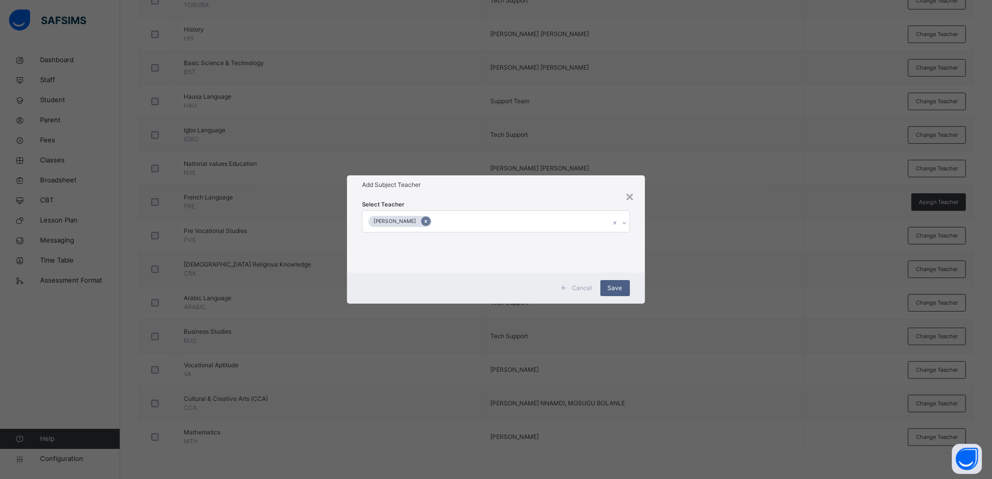
click at [427, 221] on div at bounding box center [426, 221] width 10 height 10
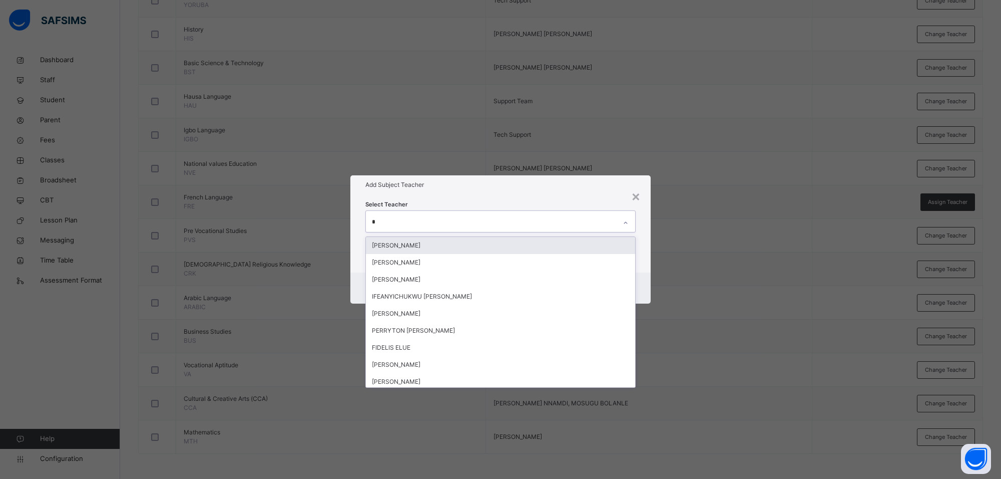
type input "**"
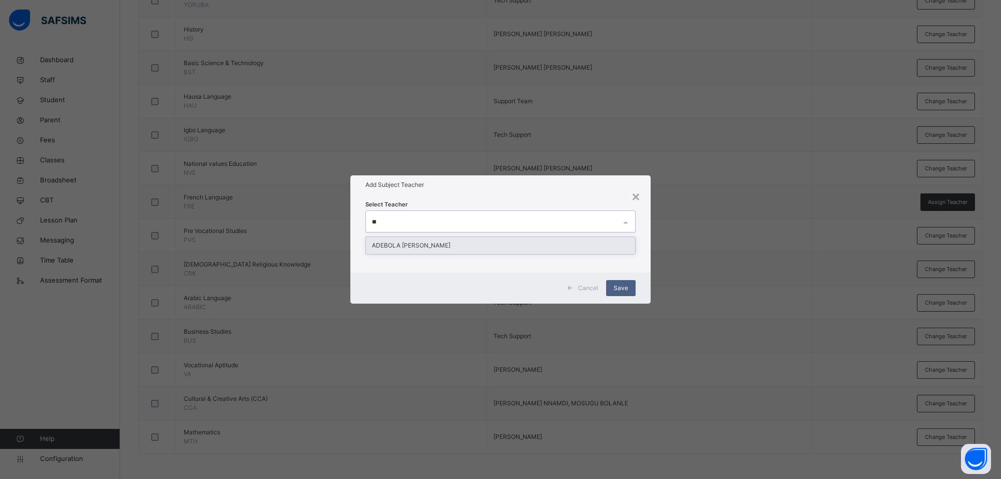
click at [442, 243] on div "ADEBOLA [PERSON_NAME]" at bounding box center [500, 245] width 269 height 17
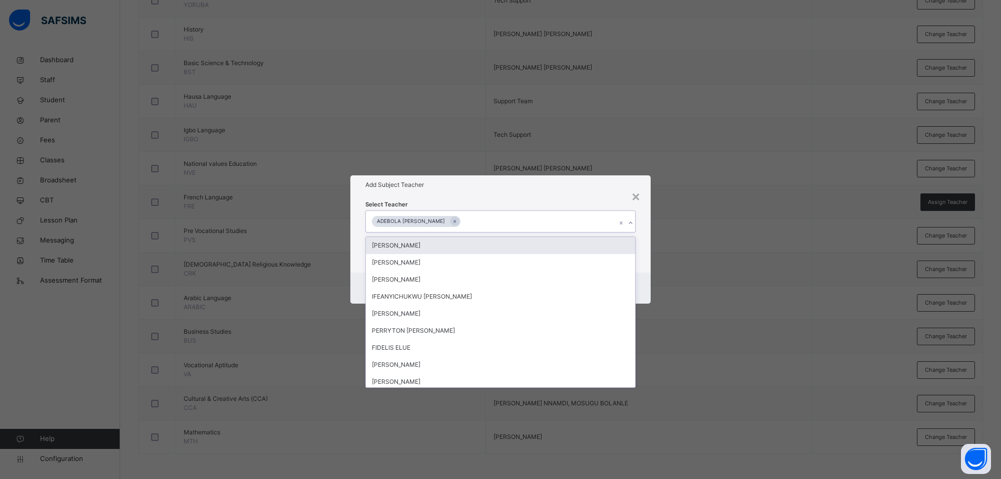
click at [549, 199] on div "Select Teacher option ADEBOLA [PERSON_NAME], selected. option [PERSON_NAME] foc…" at bounding box center [500, 233] width 270 height 68
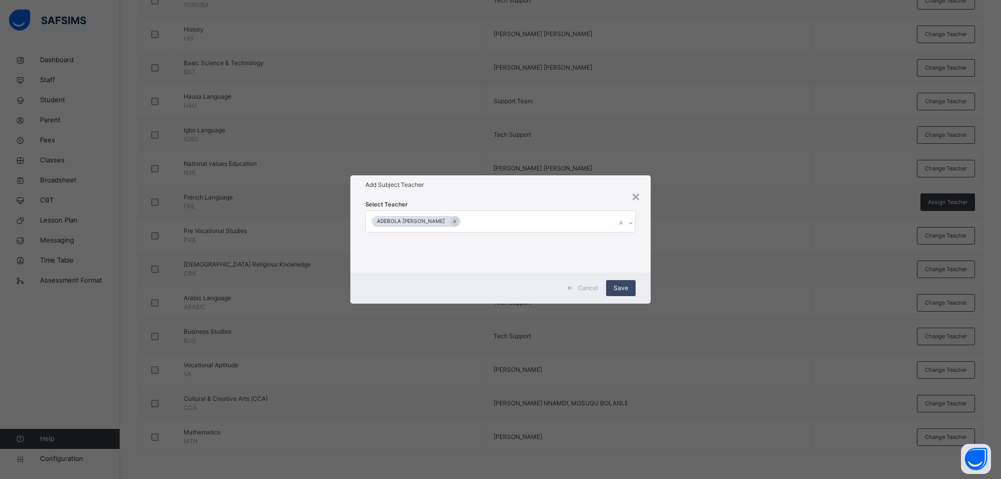
click at [624, 283] on span "Save" at bounding box center [621, 287] width 15 height 9
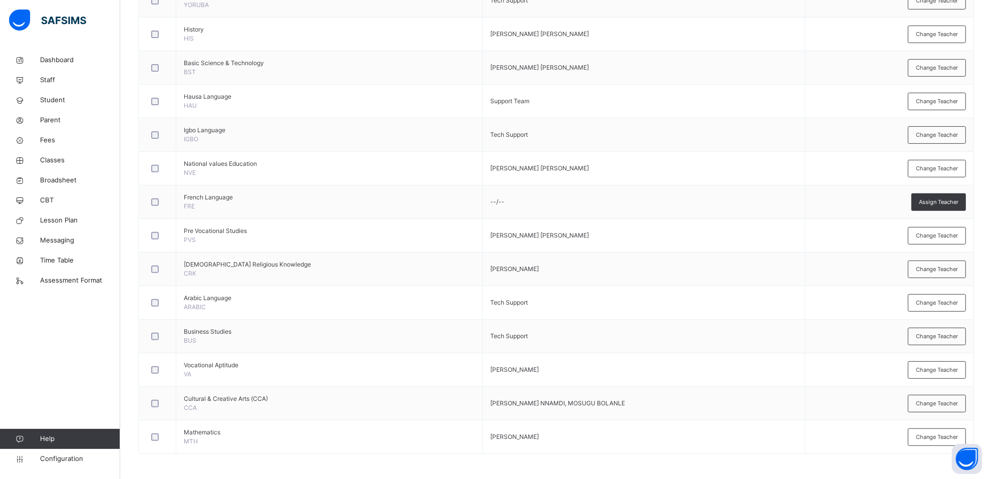
drag, startPoint x: 929, startPoint y: 367, endPoint x: 627, endPoint y: 324, distance: 304.9
click at [930, 367] on span "Change Teacher" at bounding box center [937, 369] width 42 height 9
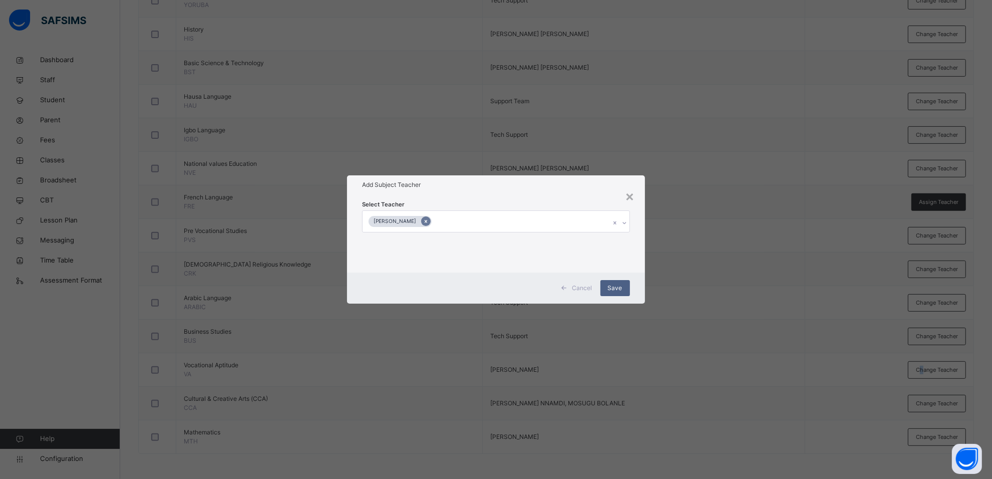
click at [430, 216] on div at bounding box center [426, 221] width 10 height 10
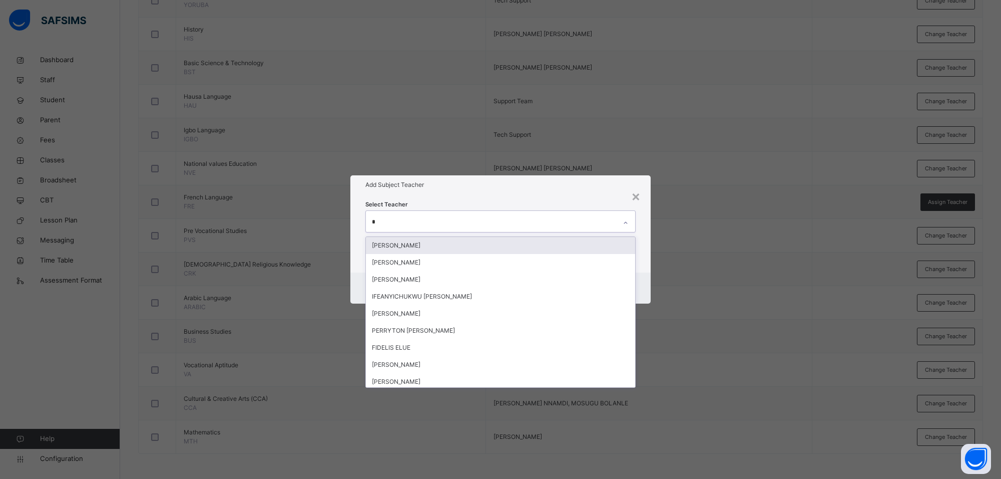
type input "**"
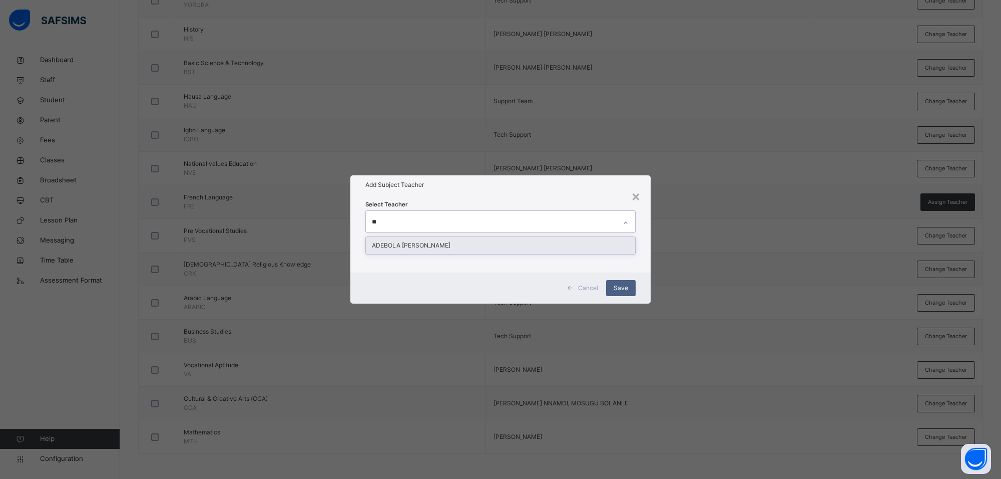
click at [441, 244] on div "ADEBOLA [PERSON_NAME]" at bounding box center [500, 245] width 269 height 17
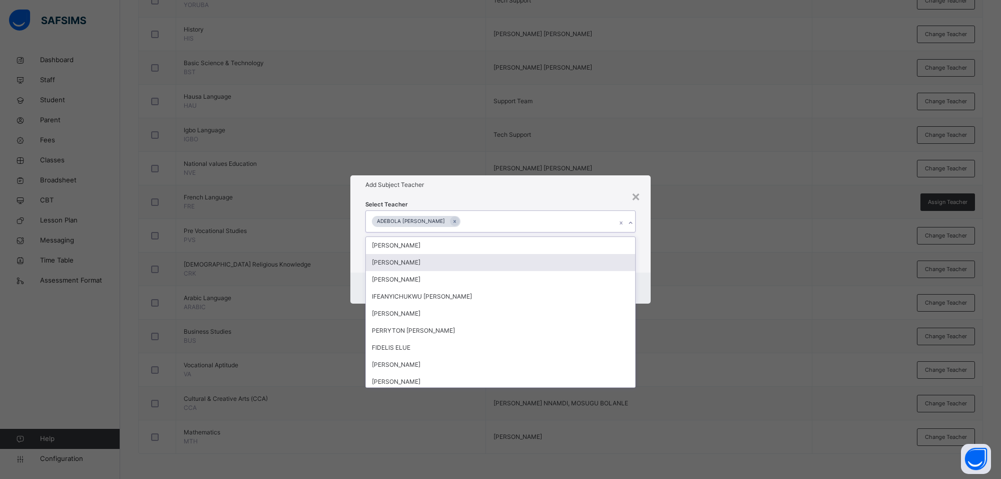
click at [612, 199] on div "Select Teacher option ADEBOLA [PERSON_NAME], selected. option [PERSON_NAME] foc…" at bounding box center [500, 233] width 270 height 68
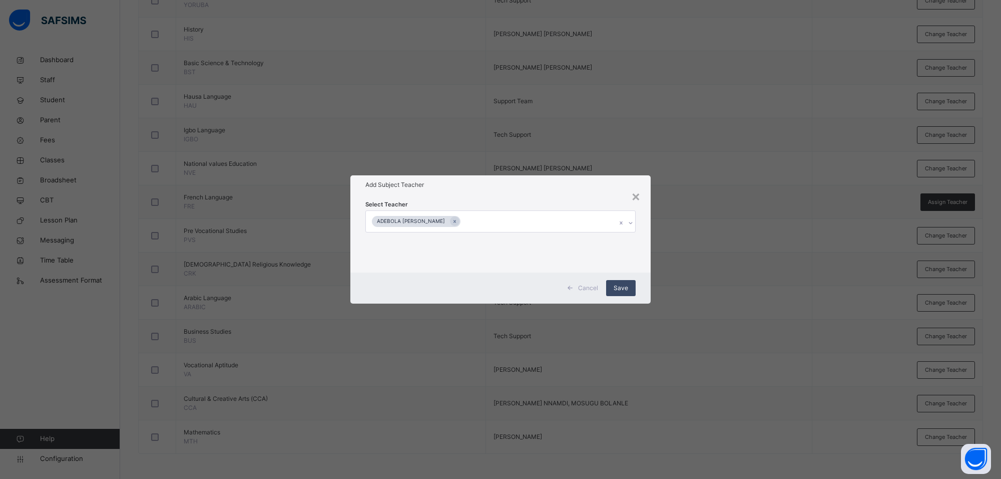
click at [617, 287] on span "Save" at bounding box center [621, 287] width 15 height 9
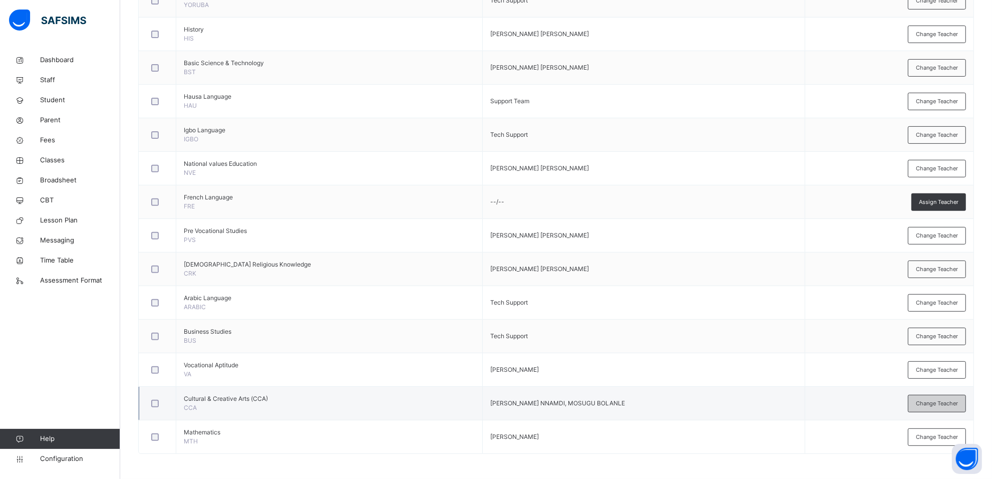
click at [930, 400] on span "Change Teacher" at bounding box center [937, 403] width 42 height 9
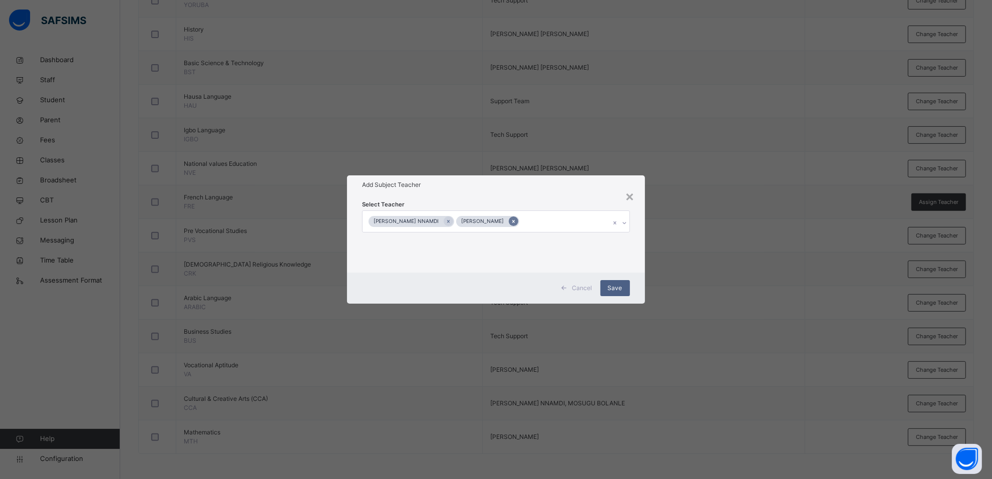
click at [516, 220] on icon at bounding box center [514, 221] width 6 height 7
click at [542, 220] on div "[PERSON_NAME] NNAMDI" at bounding box center [491, 221] width 250 height 21
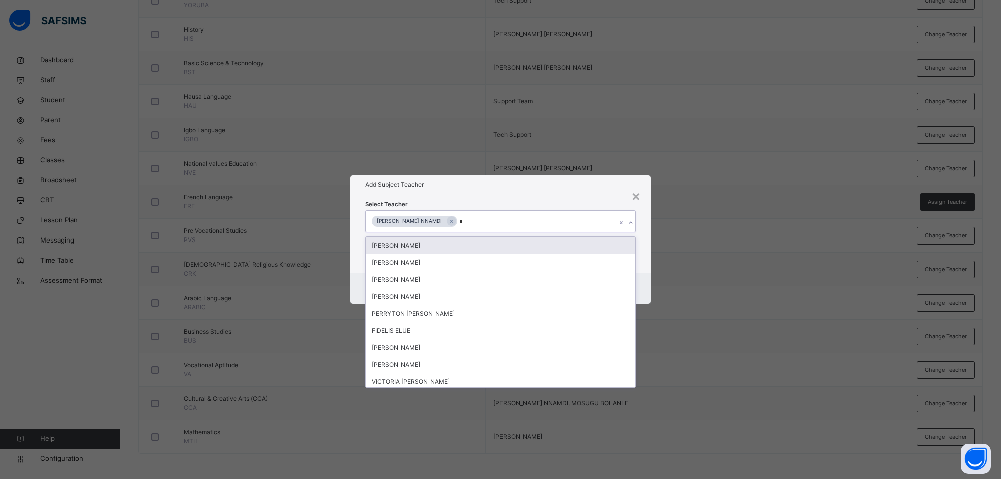
type input "**"
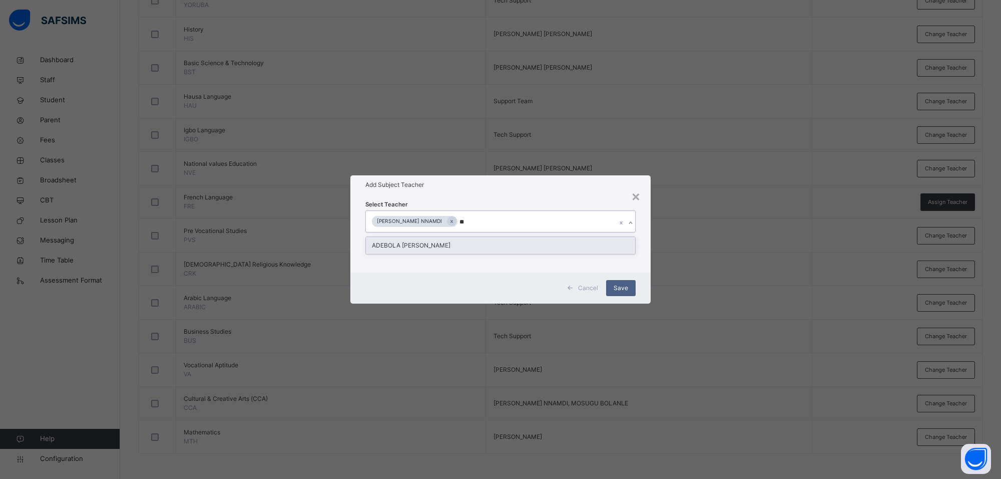
click at [534, 244] on div "ADEBOLA [PERSON_NAME]" at bounding box center [500, 245] width 269 height 17
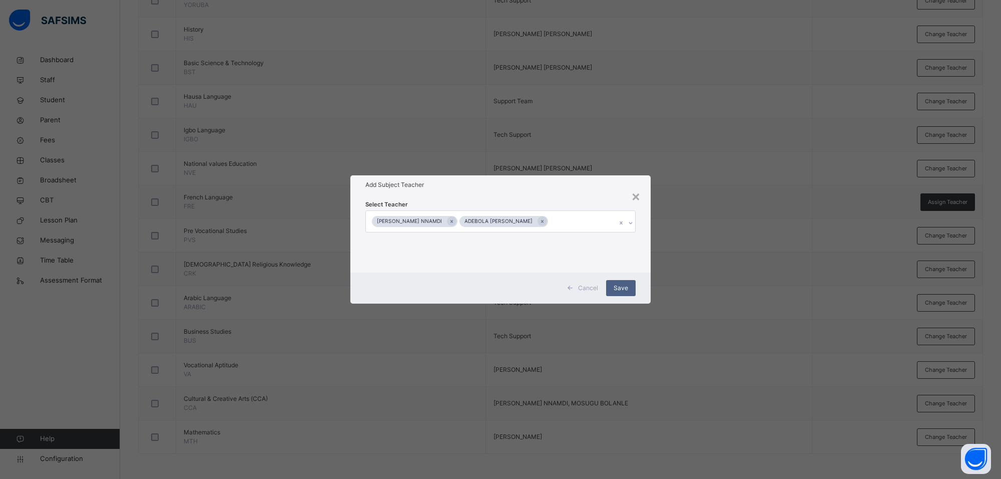
click at [556, 198] on div "Select Teacher [PERSON_NAME] [PERSON_NAME] [PERSON_NAME]" at bounding box center [500, 233] width 300 height 78
click at [619, 288] on span "Save" at bounding box center [621, 287] width 15 height 9
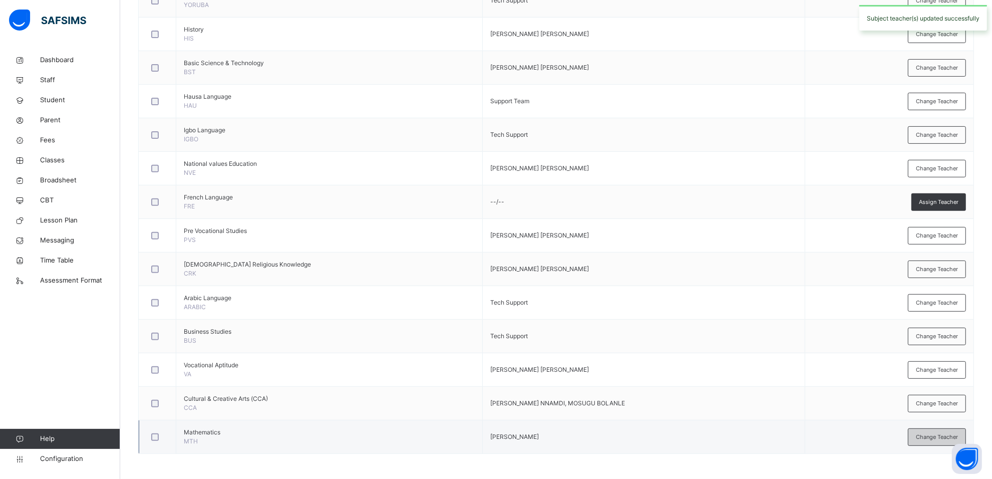
click at [952, 436] on span "Change Teacher" at bounding box center [937, 437] width 42 height 9
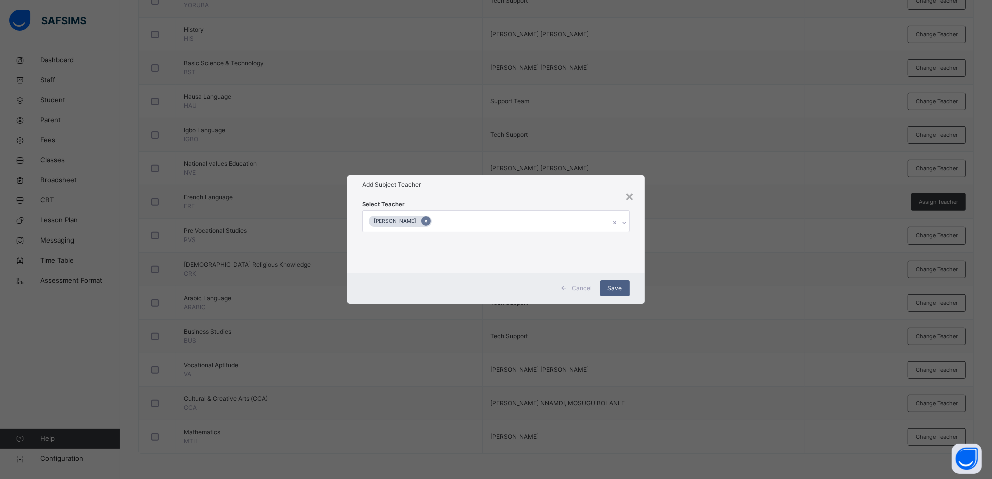
click at [429, 221] on icon at bounding box center [426, 221] width 6 height 7
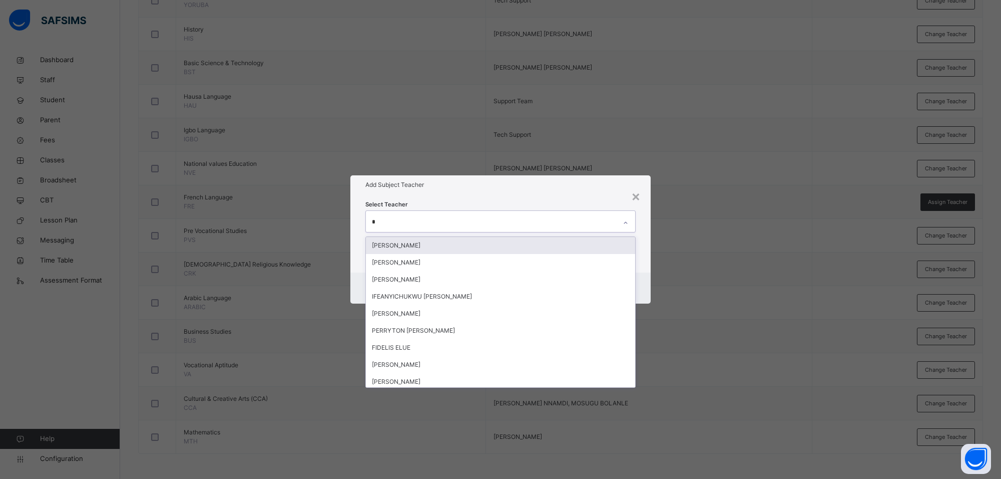
type input "**"
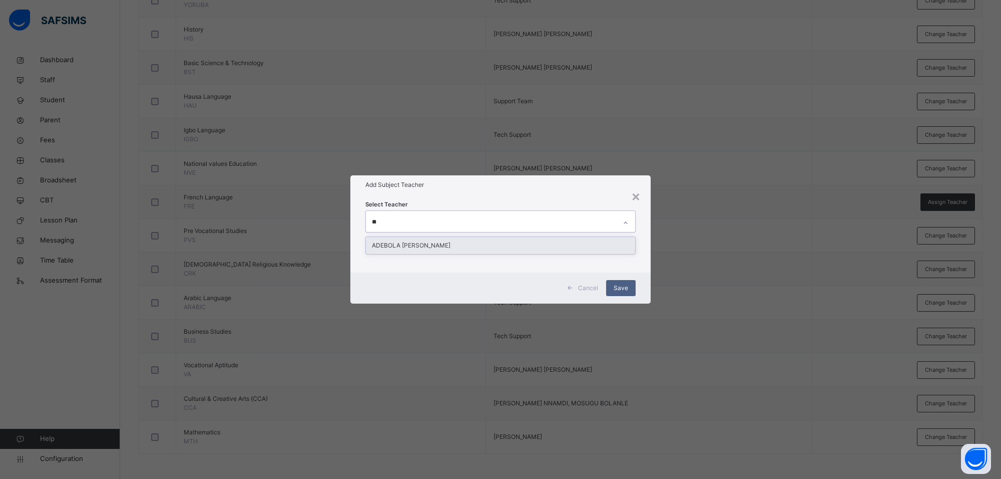
click at [465, 243] on div "ADEBOLA [PERSON_NAME]" at bounding box center [500, 245] width 269 height 17
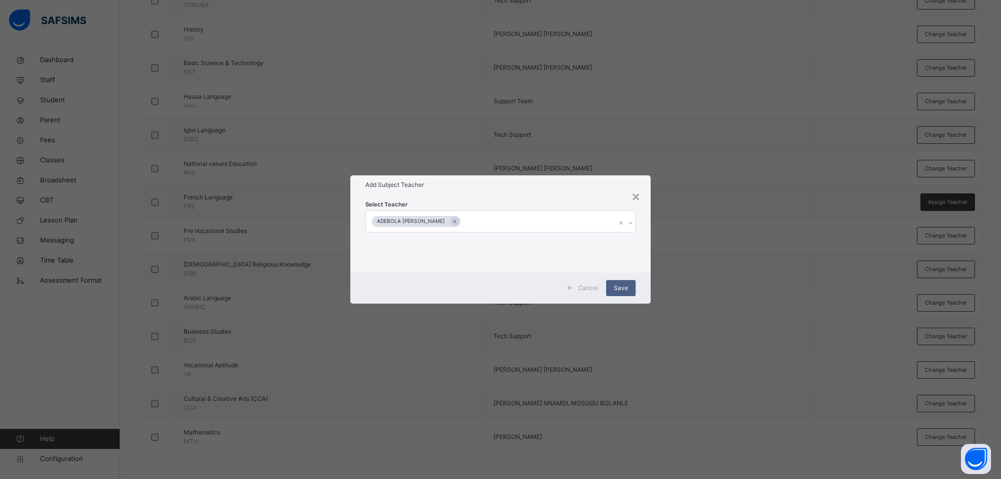
click at [571, 188] on h1 "Add Subject Teacher" at bounding box center [500, 184] width 270 height 9
click at [617, 283] on span "Save" at bounding box center [621, 287] width 15 height 9
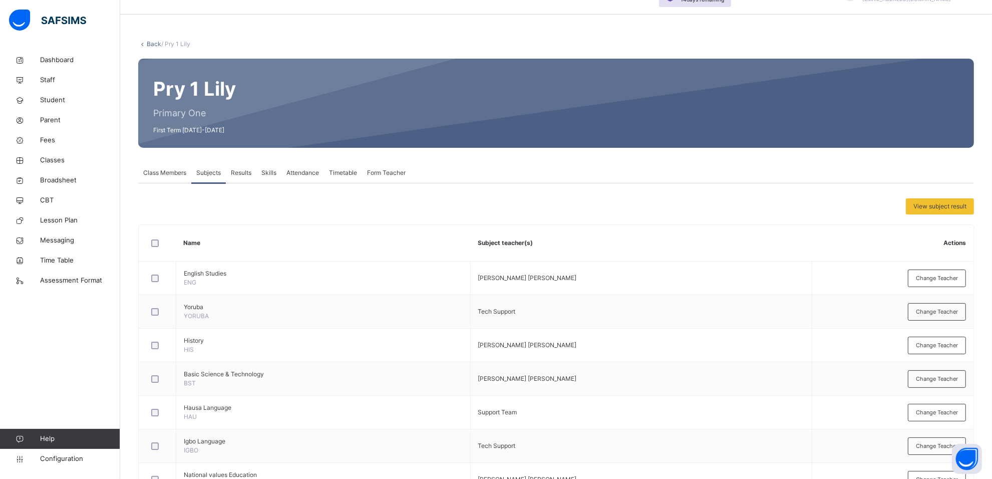
scroll to position [0, 0]
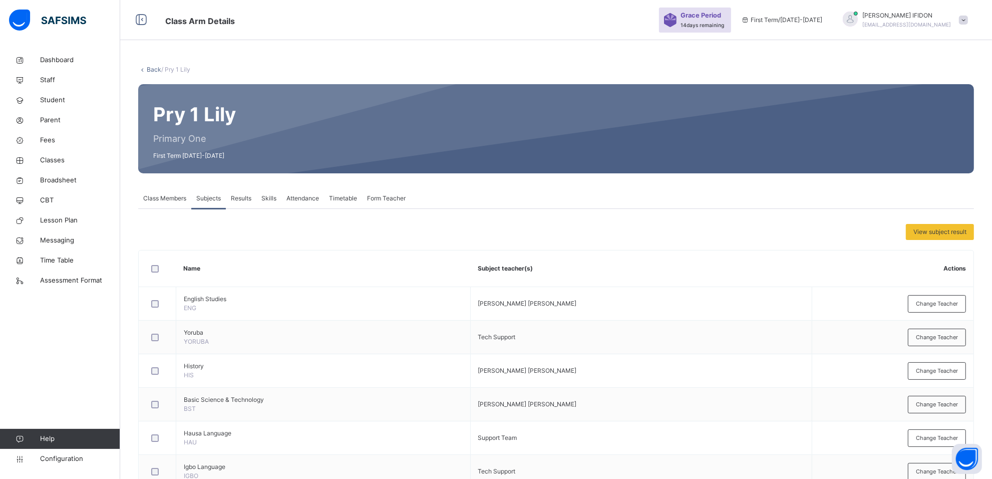
click at [402, 199] on span "Form Teacher" at bounding box center [386, 198] width 39 height 9
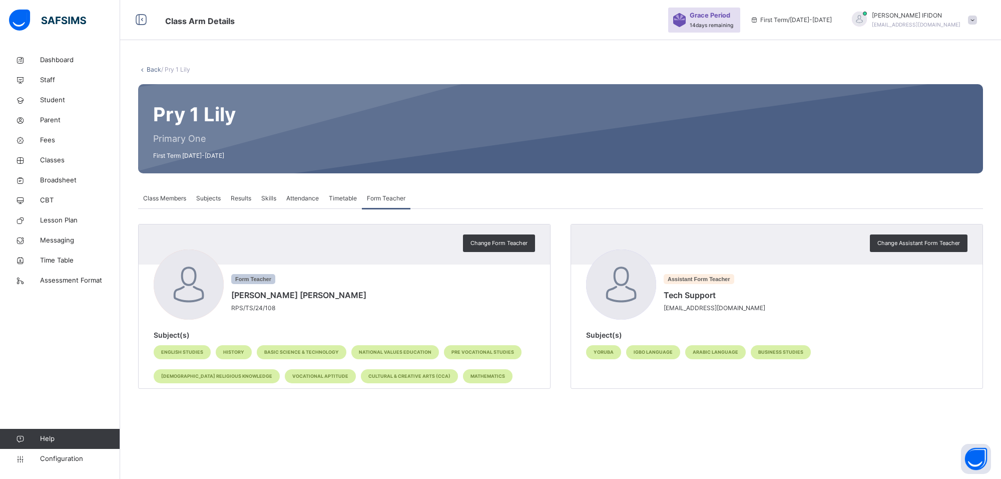
click at [203, 199] on span "Subjects" at bounding box center [208, 198] width 25 height 9
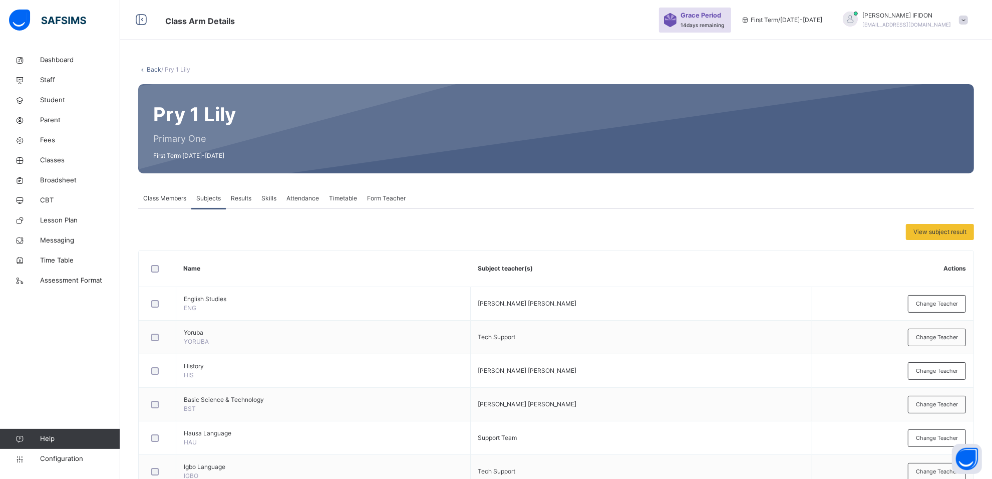
click at [153, 202] on span "Class Members" at bounding box center [164, 198] width 43 height 9
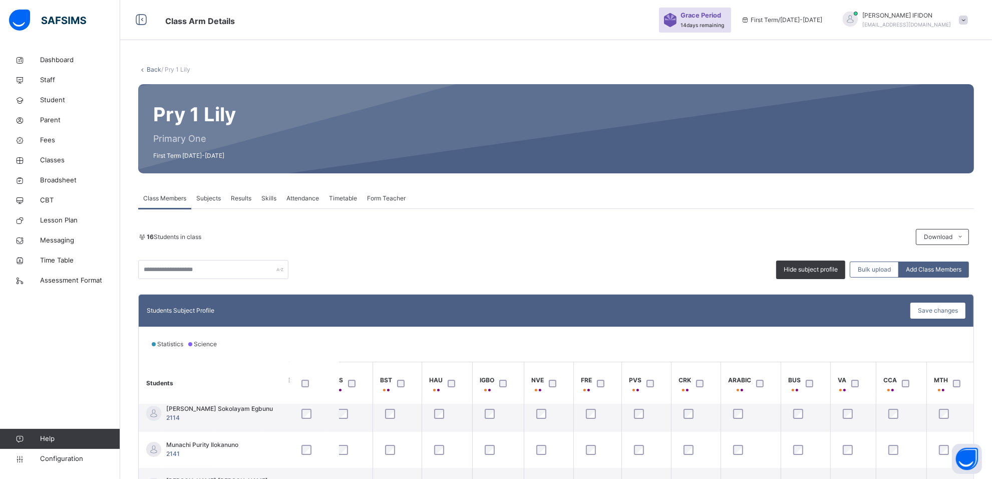
click at [216, 199] on span "Subjects" at bounding box center [208, 198] width 25 height 9
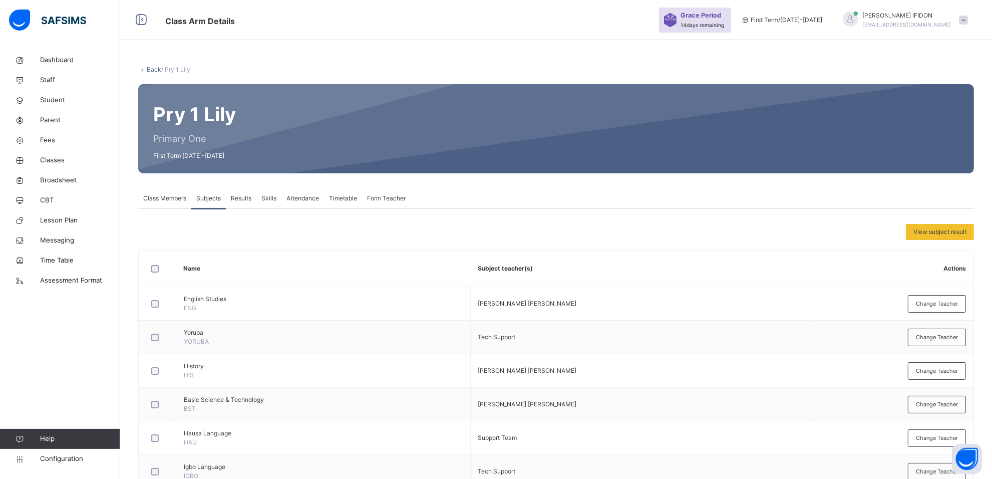
click at [251, 198] on span "Results" at bounding box center [241, 198] width 21 height 9
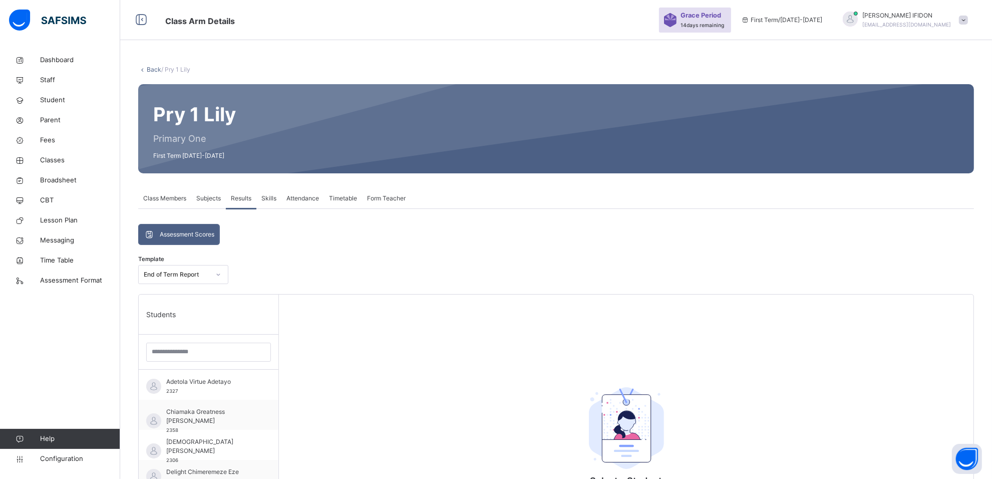
click at [238, 199] on span "Results" at bounding box center [241, 198] width 21 height 9
click at [251, 198] on span "Results" at bounding box center [241, 198] width 21 height 9
click at [268, 201] on span "Skills" at bounding box center [268, 198] width 15 height 9
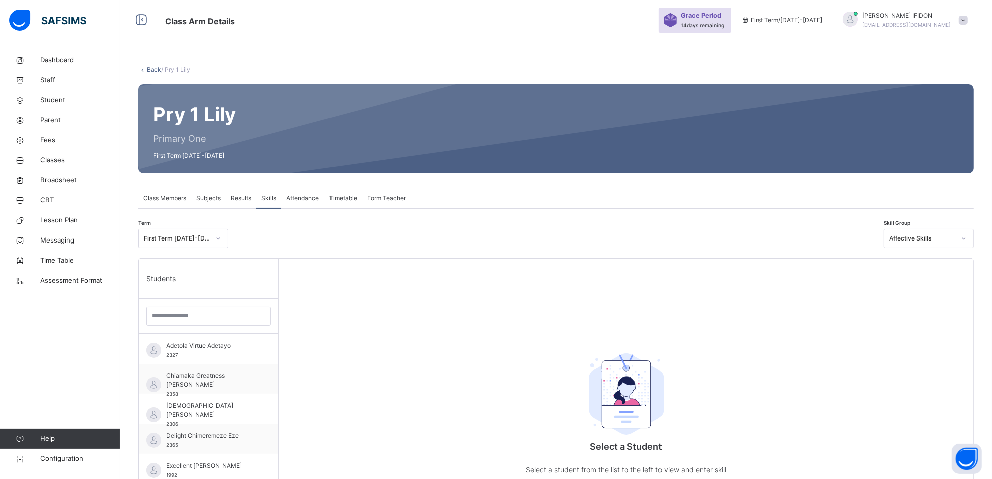
click at [297, 201] on span "Attendance" at bounding box center [302, 198] width 33 height 9
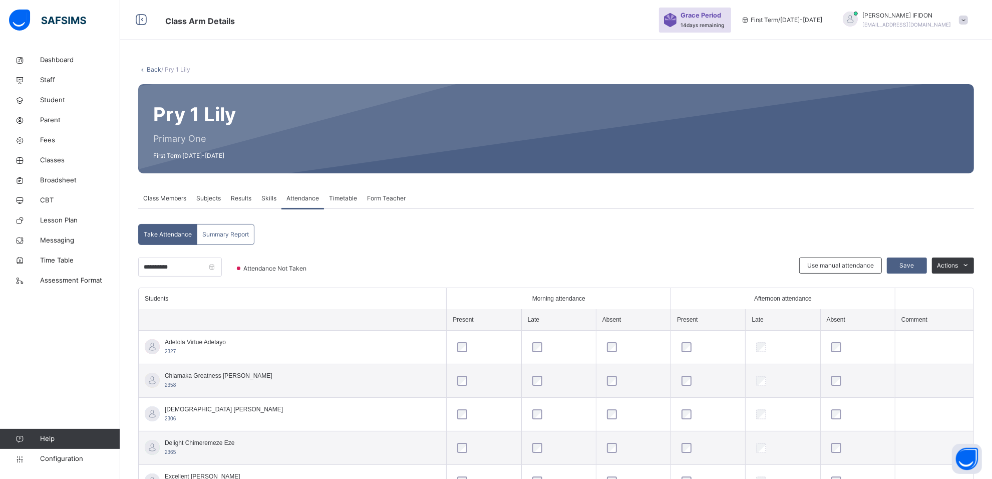
click at [345, 196] on span "Timetable" at bounding box center [343, 198] width 28 height 9
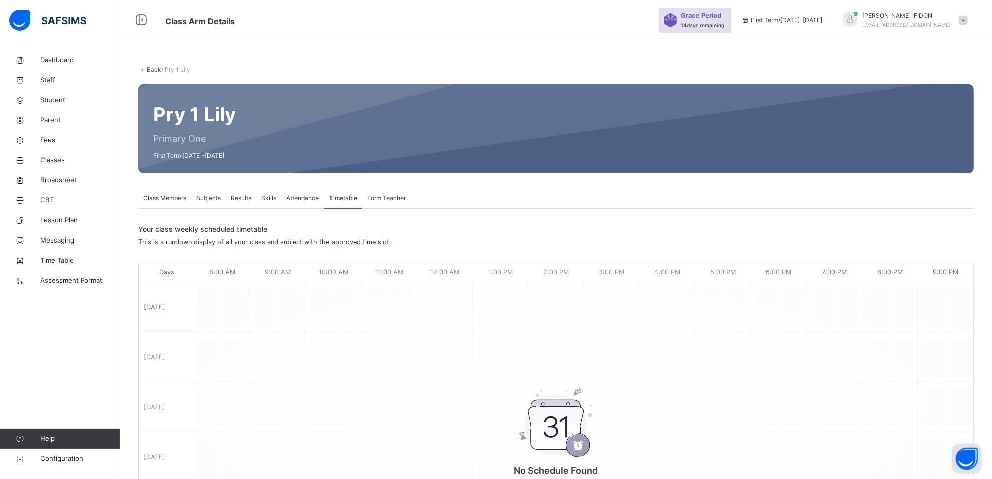
click at [379, 203] on div "Form Teacher" at bounding box center [386, 198] width 49 height 20
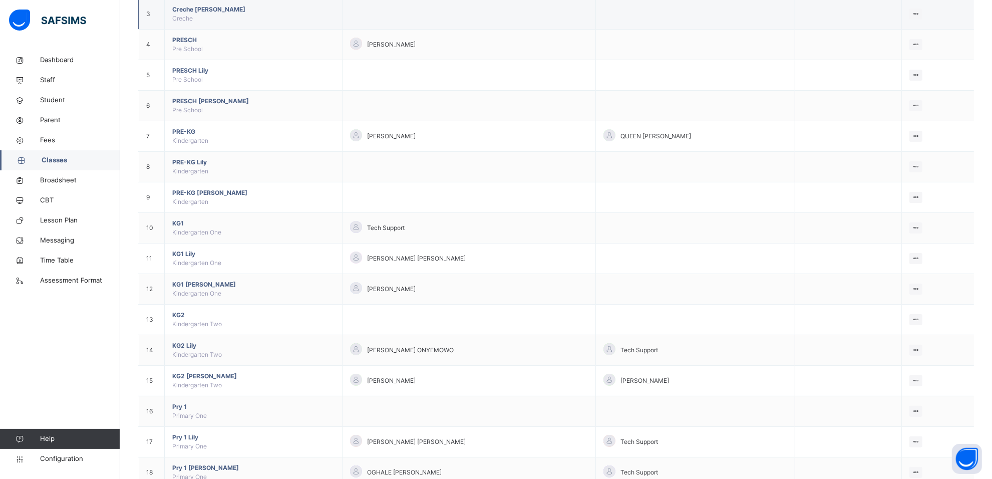
scroll to position [188, 0]
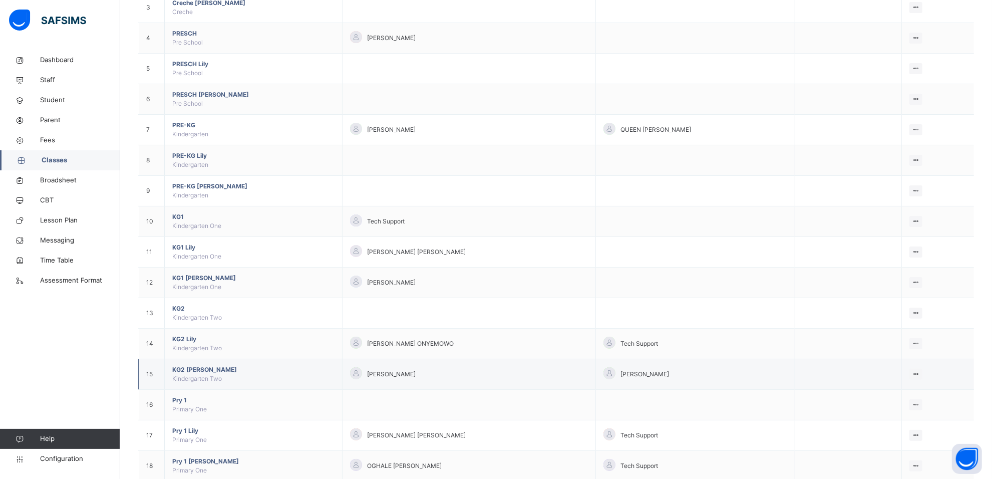
click at [181, 371] on span "KG2 [PERSON_NAME]" at bounding box center [253, 369] width 162 height 9
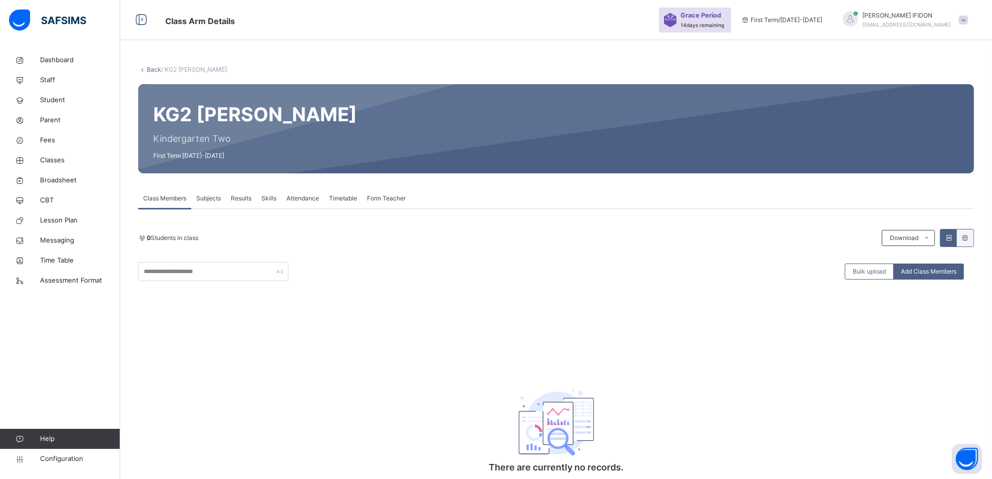
click at [213, 198] on span "Subjects" at bounding box center [208, 198] width 25 height 9
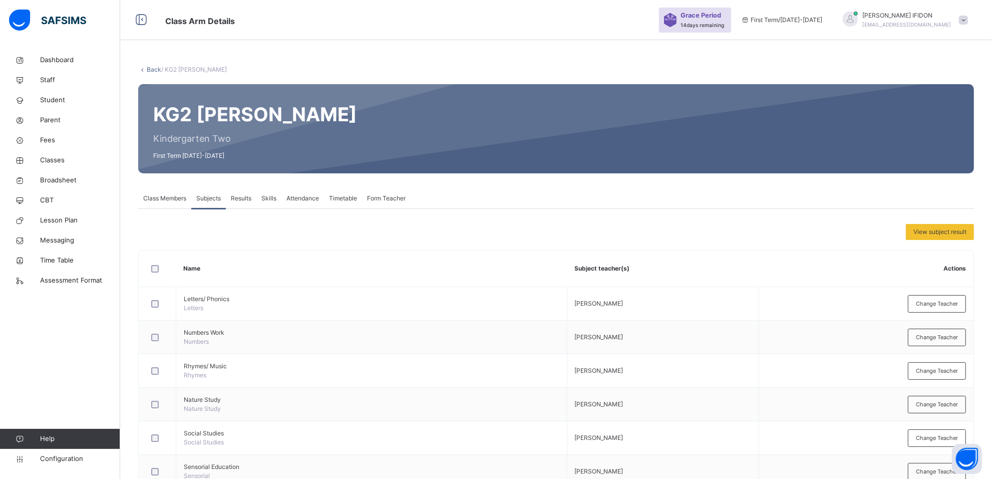
click at [243, 201] on span "Results" at bounding box center [241, 198] width 21 height 9
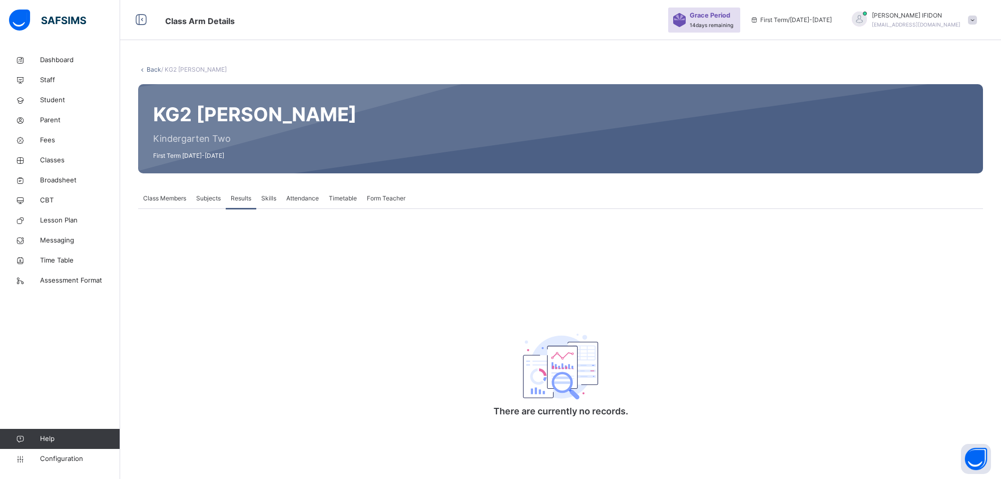
click at [204, 201] on span "Subjects" at bounding box center [208, 198] width 25 height 9
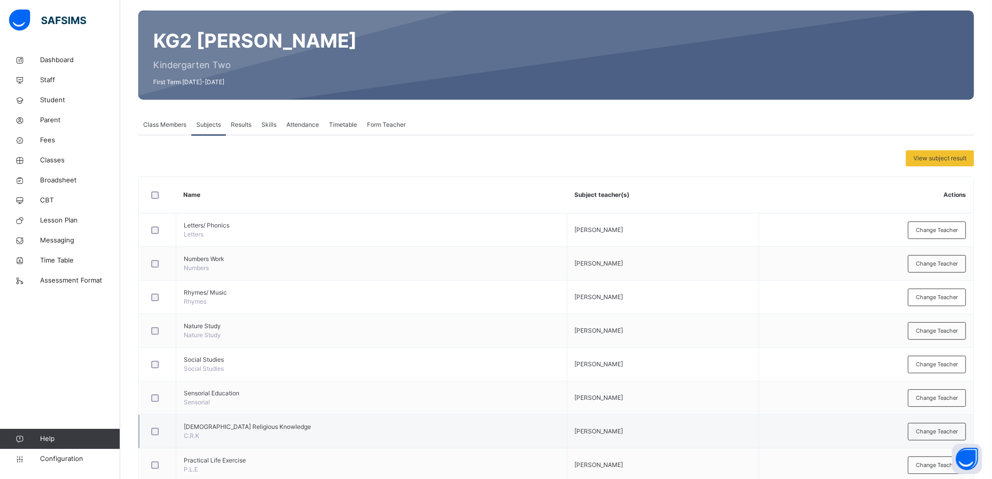
scroll to position [49, 0]
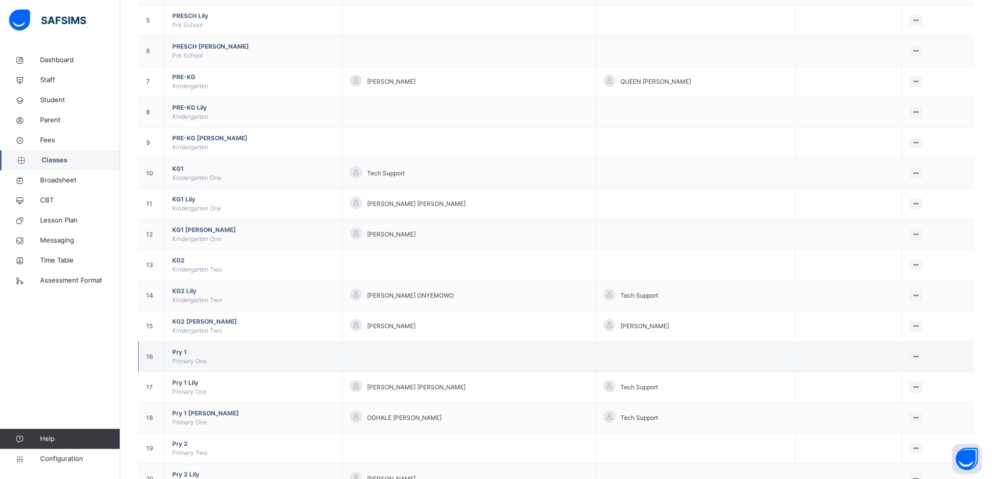
scroll to position [250, 0]
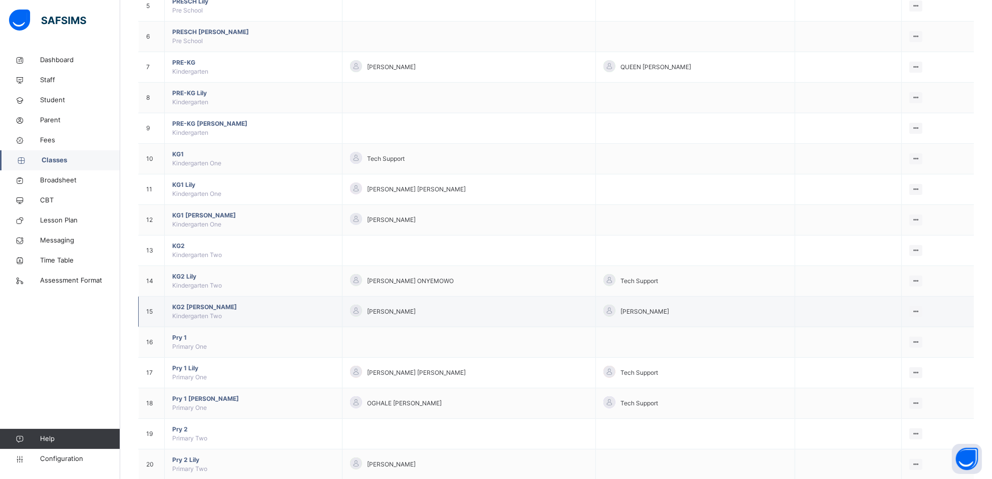
click at [367, 311] on span "[PERSON_NAME]" at bounding box center [391, 311] width 49 height 9
click at [204, 311] on span "KG2 [PERSON_NAME]" at bounding box center [253, 306] width 162 height 9
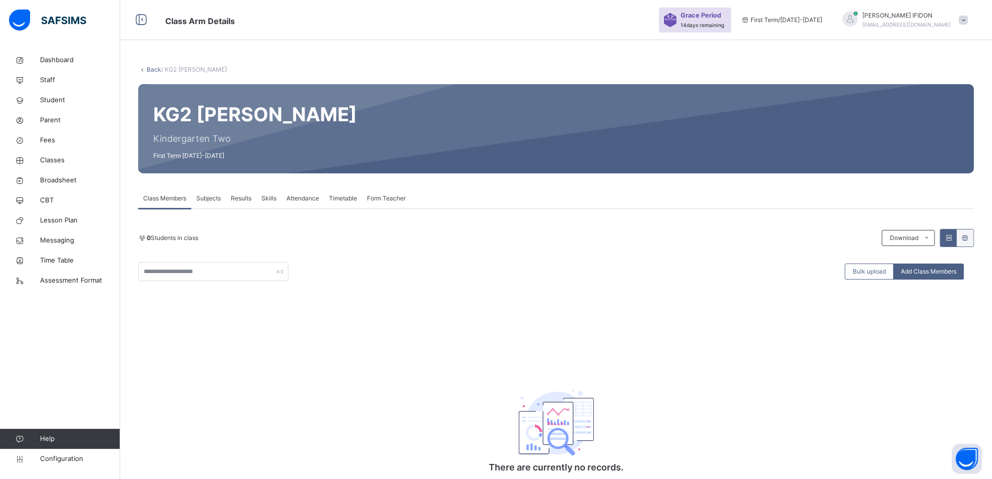
click at [201, 198] on span "Subjects" at bounding box center [208, 198] width 25 height 9
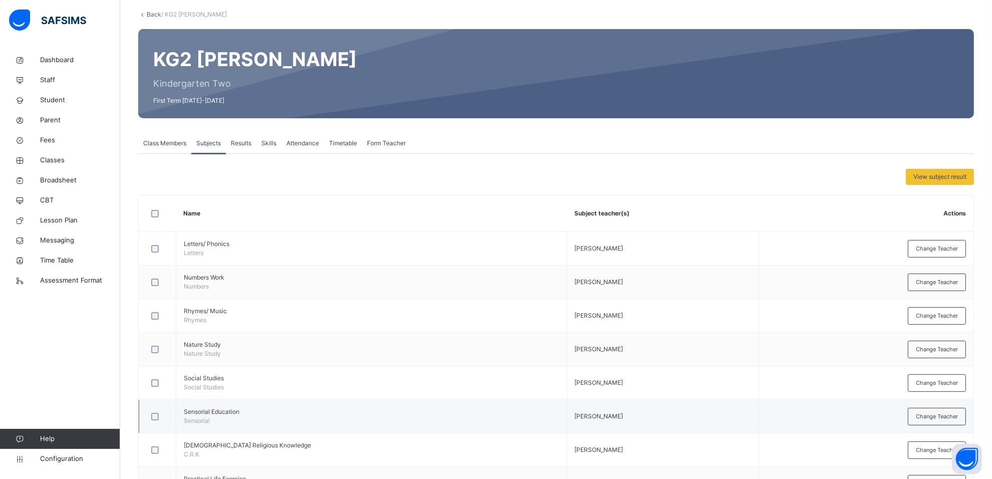
scroll to position [49, 0]
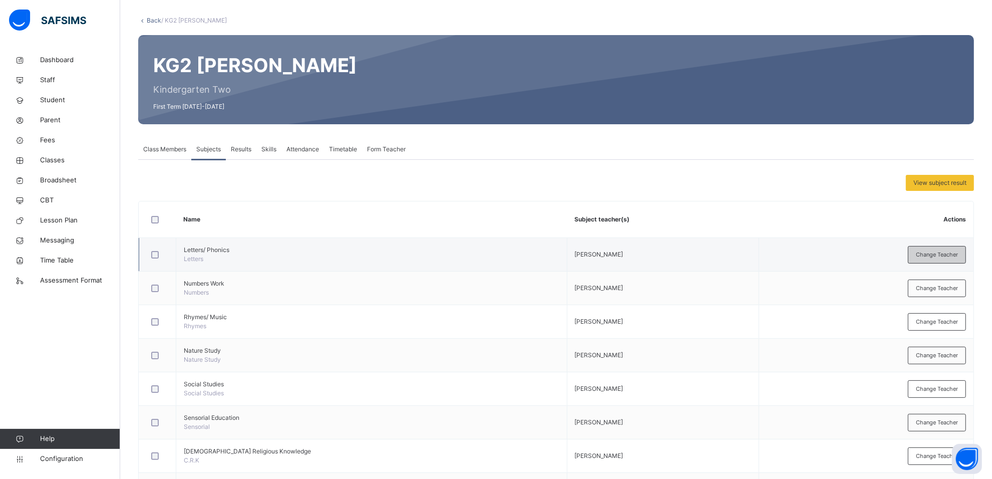
click at [955, 259] on div "Change Teacher" at bounding box center [937, 255] width 58 height 18
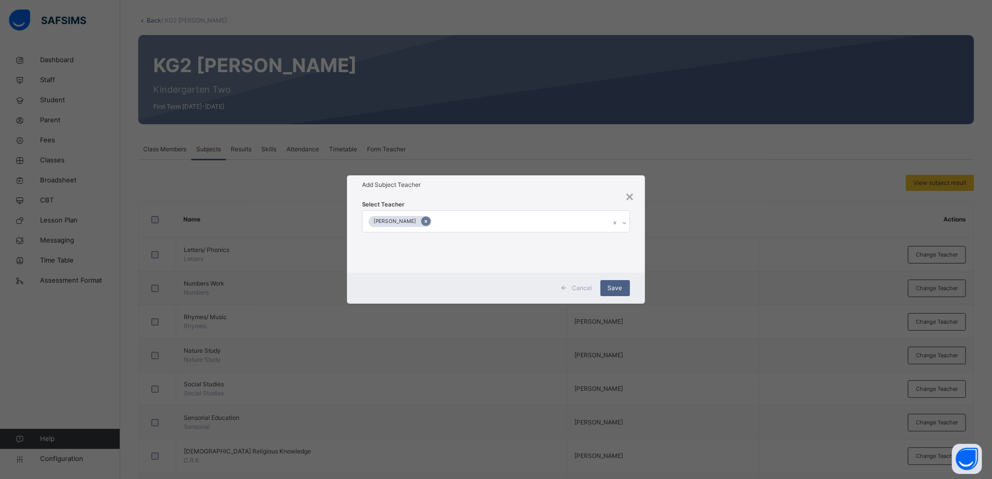
click at [423, 219] on icon at bounding box center [426, 221] width 6 height 7
click at [634, 291] on div "Save" at bounding box center [621, 288] width 30 height 16
click at [626, 287] on span "Save" at bounding box center [621, 287] width 15 height 9
click at [456, 215] on div "Select subject teacher's name" at bounding box center [414, 221] width 85 height 19
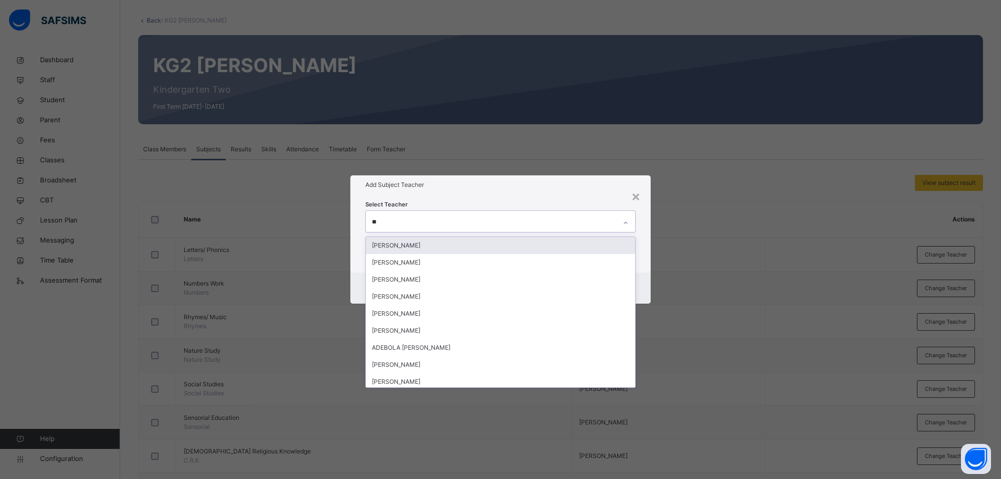
type input "***"
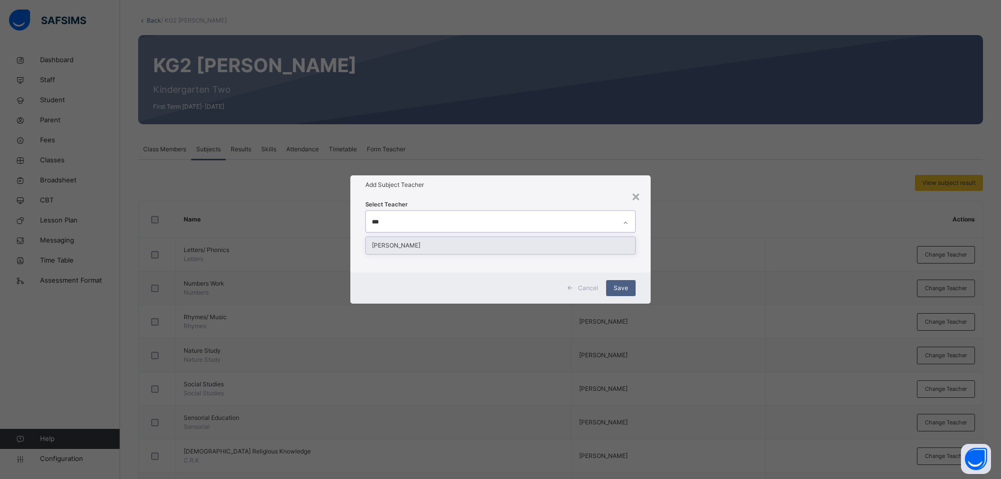
click at [457, 243] on div "[PERSON_NAME]" at bounding box center [500, 245] width 269 height 17
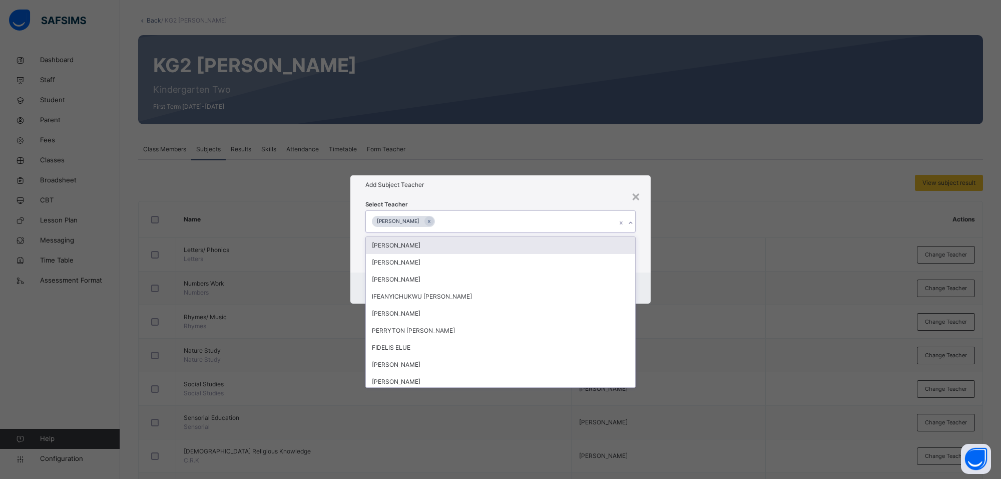
click at [538, 191] on div "Add Subject Teacher" at bounding box center [500, 184] width 300 height 19
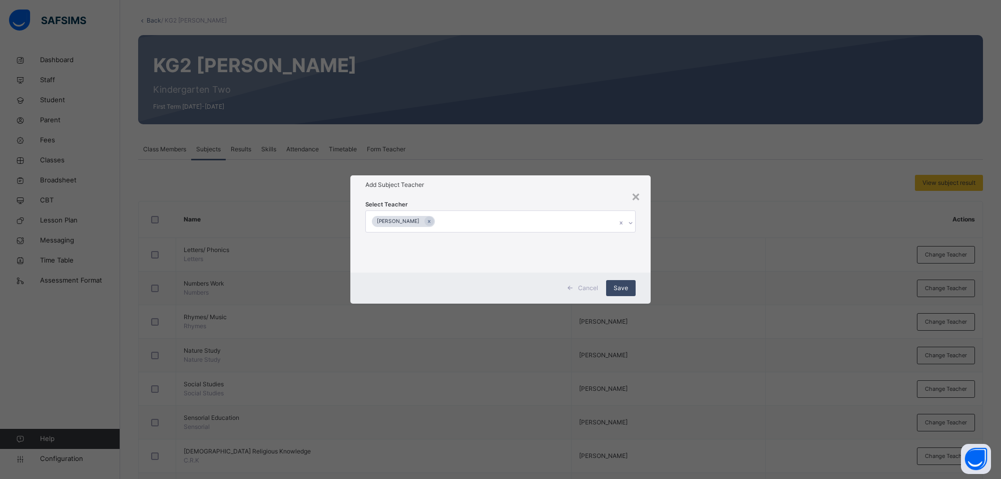
click at [624, 288] on span "Save" at bounding box center [621, 287] width 15 height 9
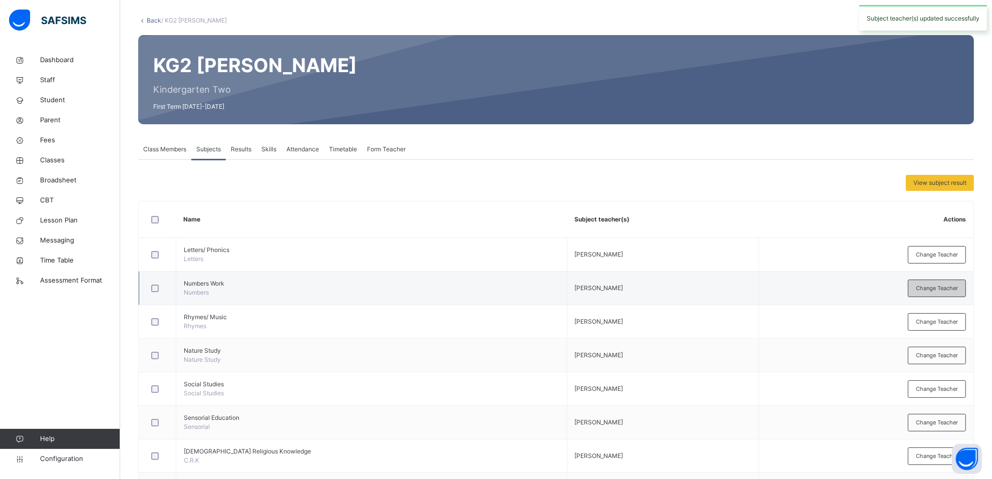
click at [925, 293] on div "Change Teacher" at bounding box center [937, 288] width 58 height 18
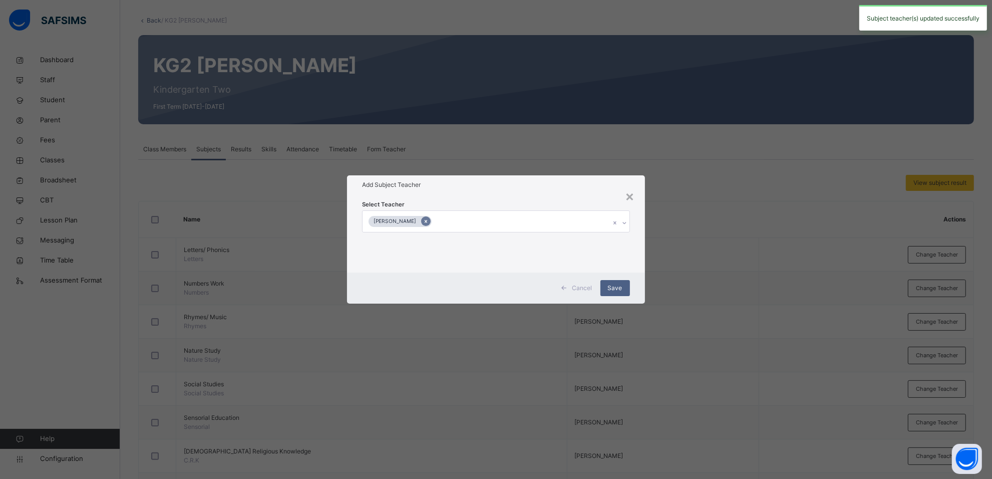
click at [423, 220] on icon at bounding box center [426, 221] width 6 height 7
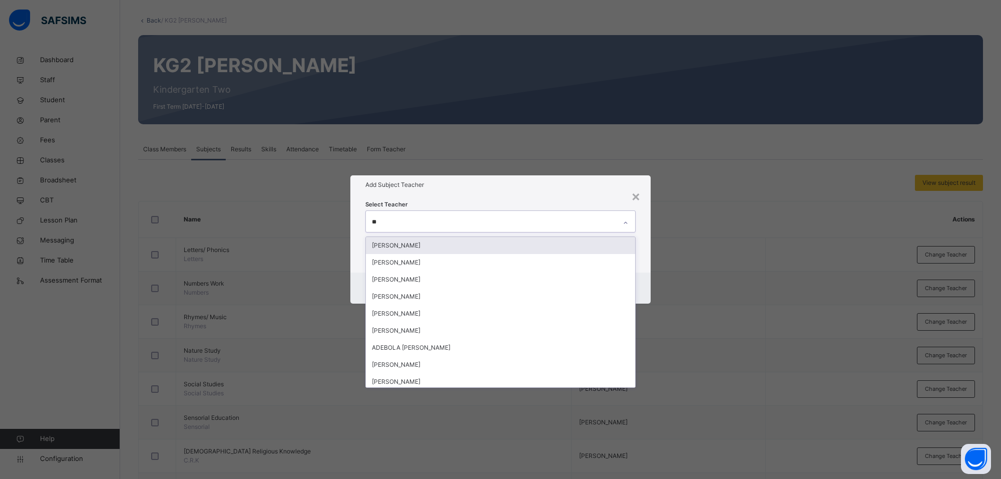
type input "***"
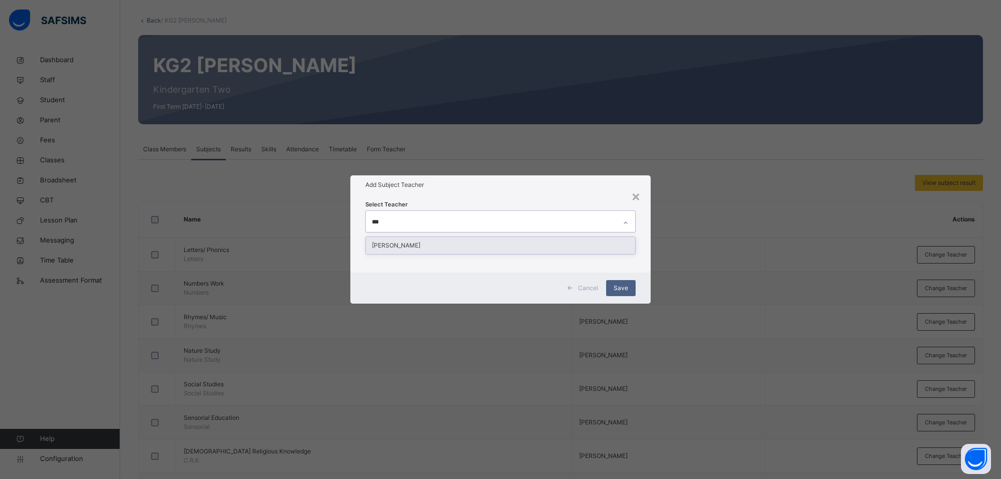
click at [438, 238] on div "[PERSON_NAME]" at bounding box center [500, 245] width 269 height 17
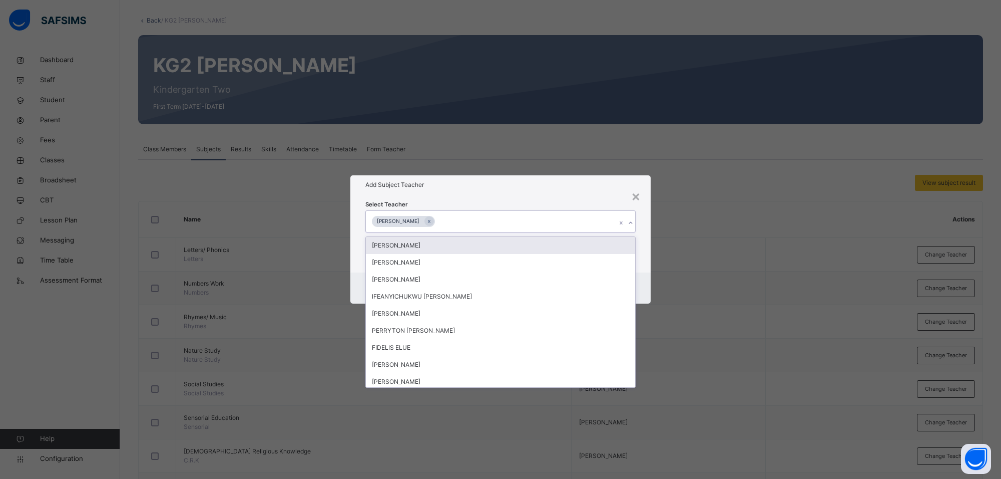
click at [552, 188] on h1 "Add Subject Teacher" at bounding box center [500, 184] width 270 height 9
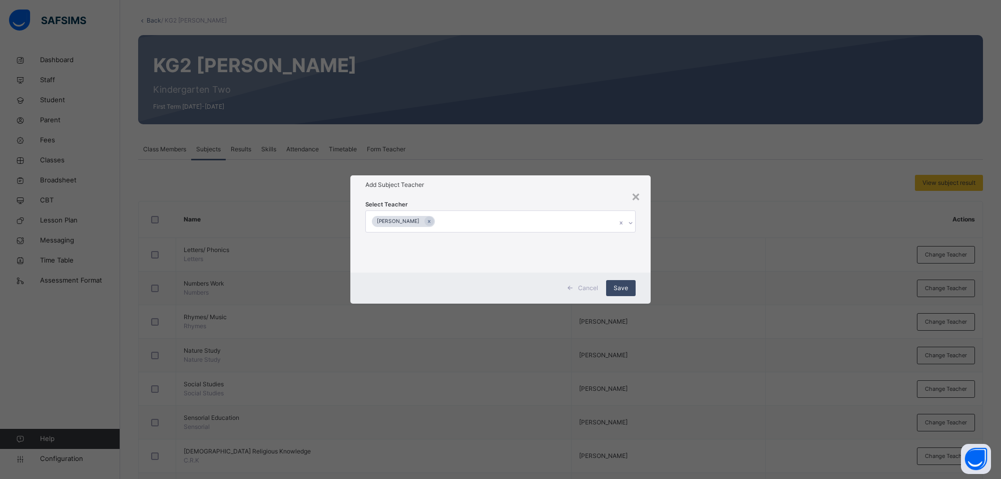
click at [614, 286] on span "Save" at bounding box center [621, 287] width 15 height 9
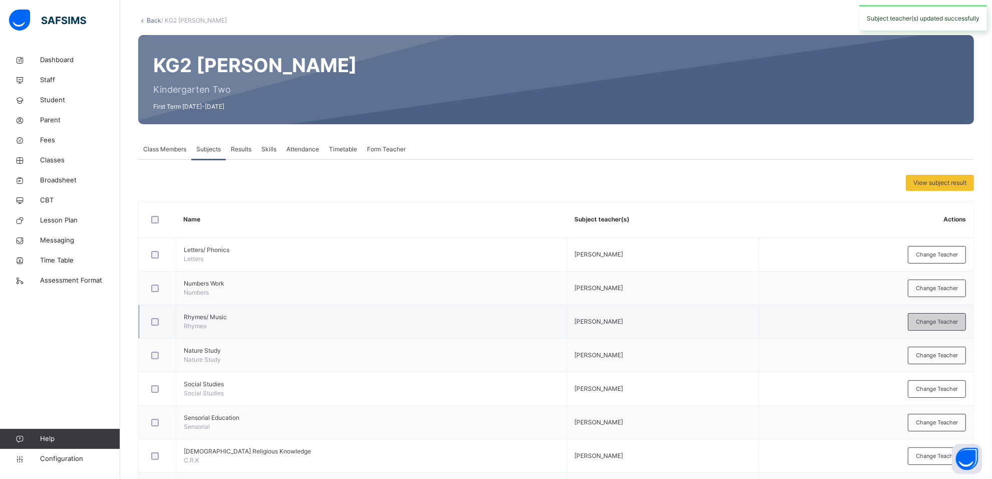
click at [949, 326] on div "Change Teacher" at bounding box center [937, 322] width 58 height 18
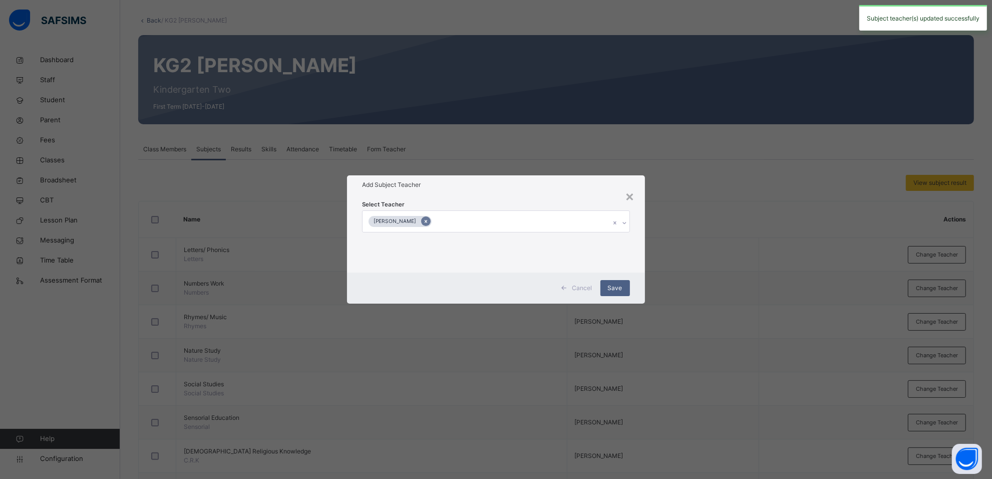
click at [423, 218] on icon at bounding box center [426, 221] width 6 height 7
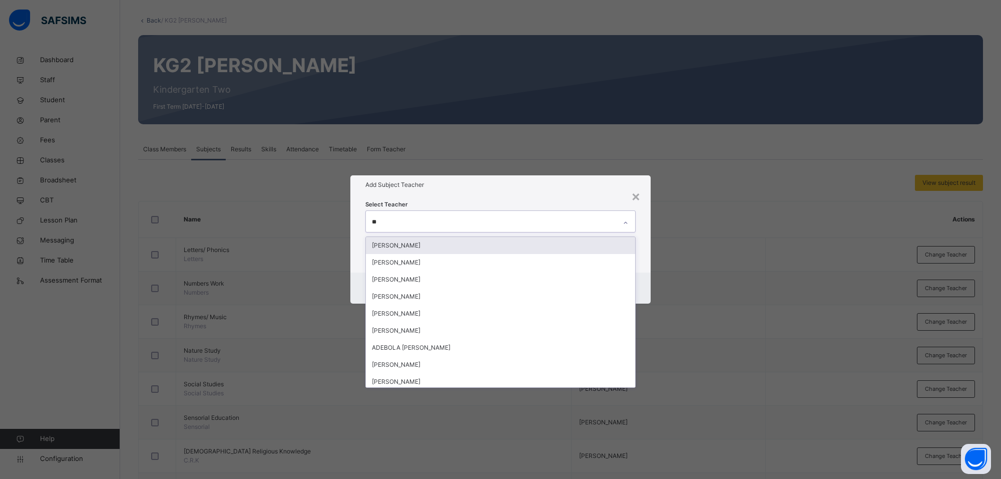
type input "***"
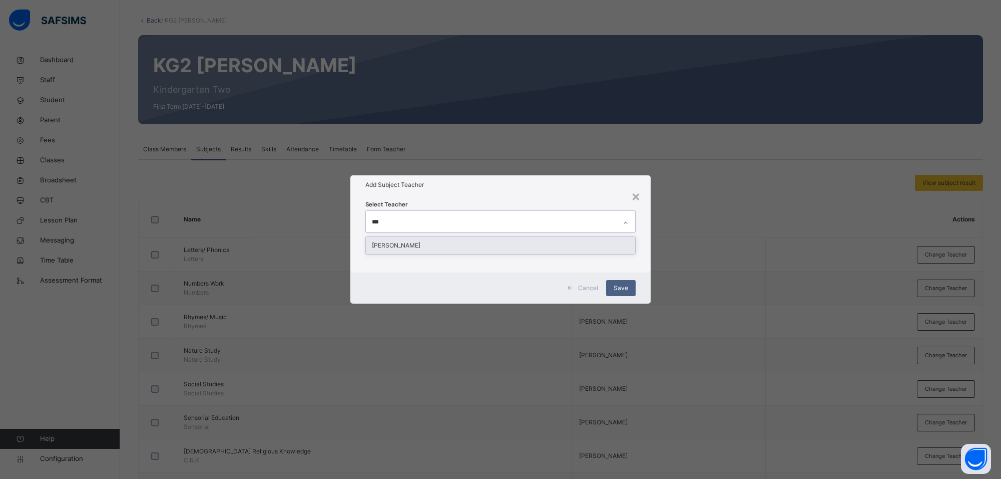
click at [422, 249] on div "[PERSON_NAME]" at bounding box center [500, 245] width 269 height 17
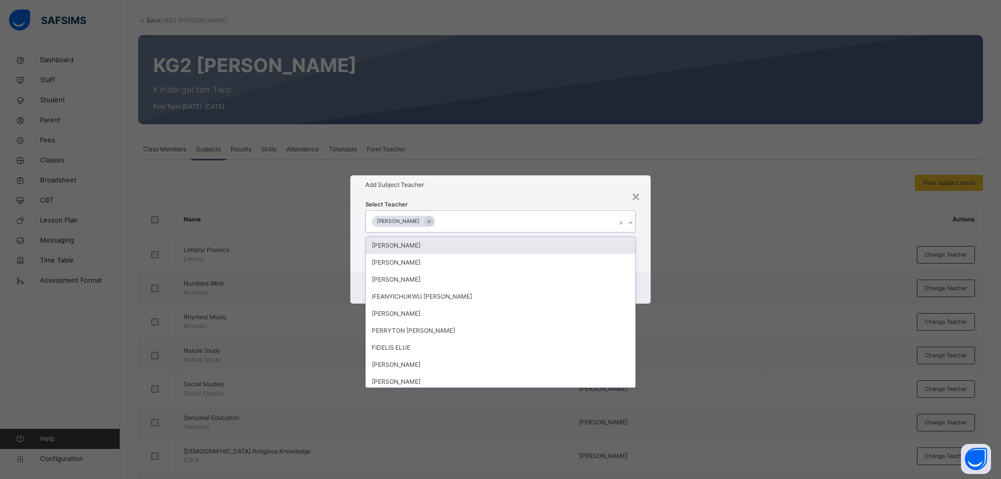
click at [586, 185] on h1 "Add Subject Teacher" at bounding box center [500, 184] width 270 height 9
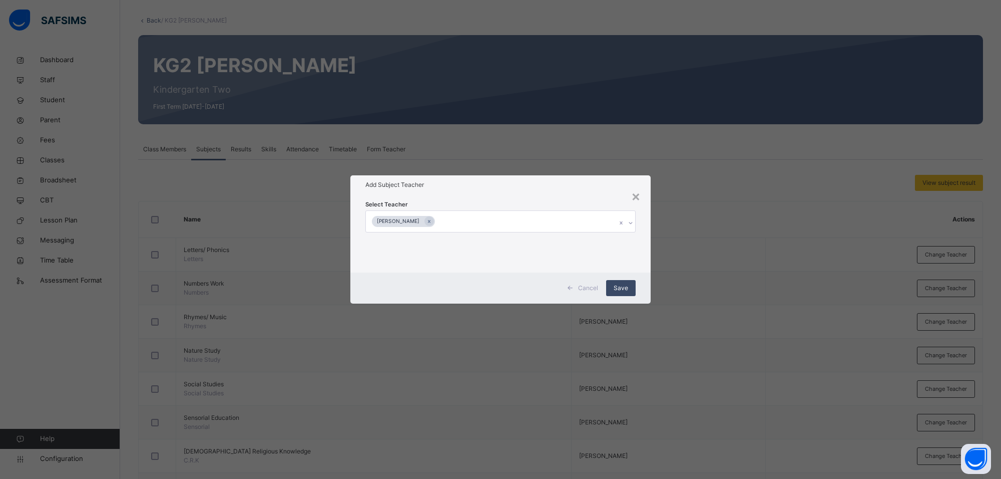
click at [619, 285] on span "Save" at bounding box center [621, 287] width 15 height 9
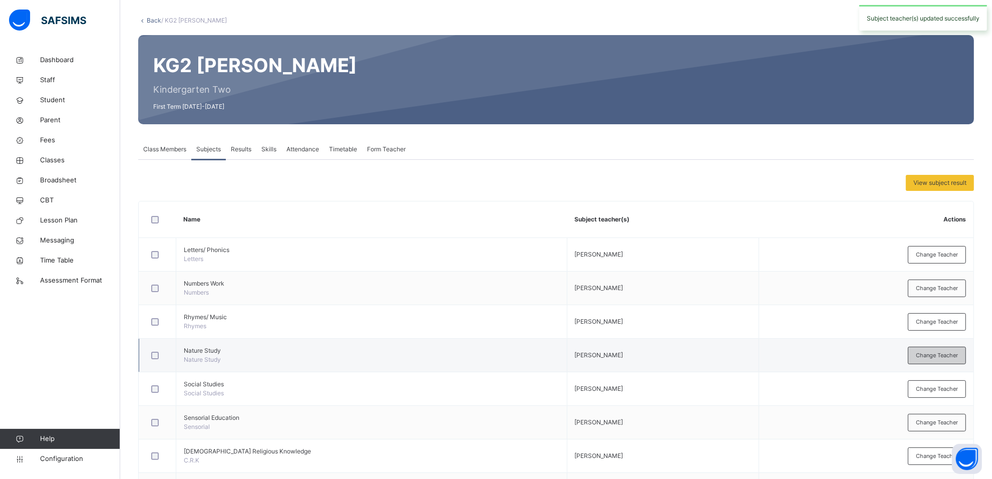
click at [948, 353] on span "Change Teacher" at bounding box center [937, 355] width 42 height 9
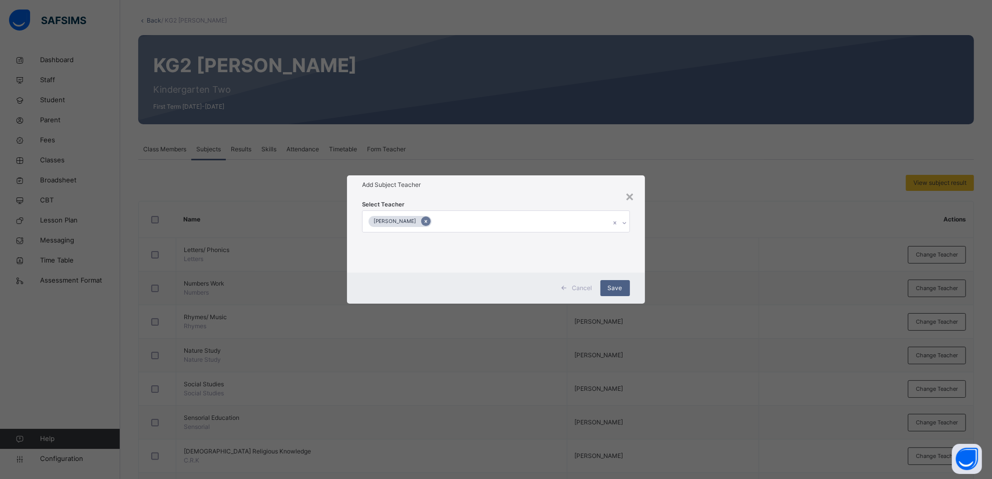
click at [423, 219] on icon at bounding box center [426, 221] width 6 height 7
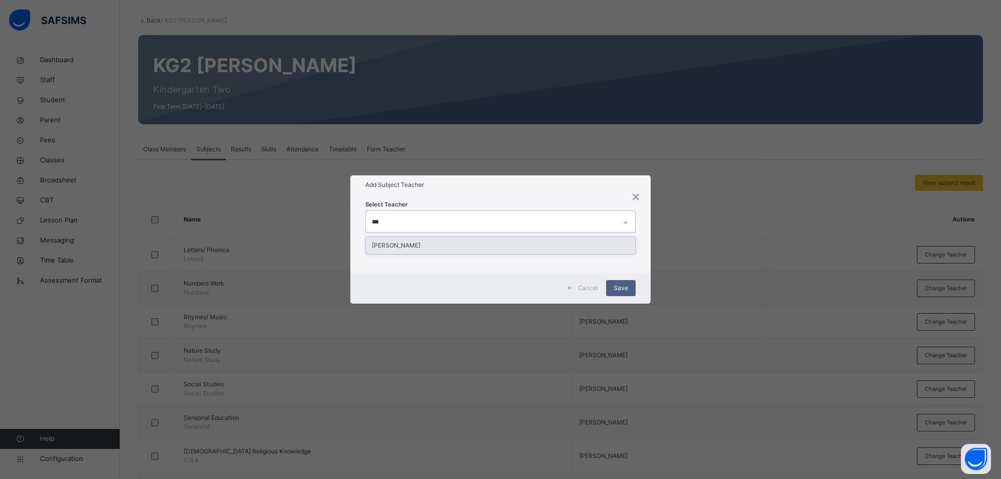
type input "***"
click at [432, 235] on div "Select Teacher option [PERSON_NAME] , deselected. option [PERSON_NAME] focused,…" at bounding box center [500, 233] width 270 height 68
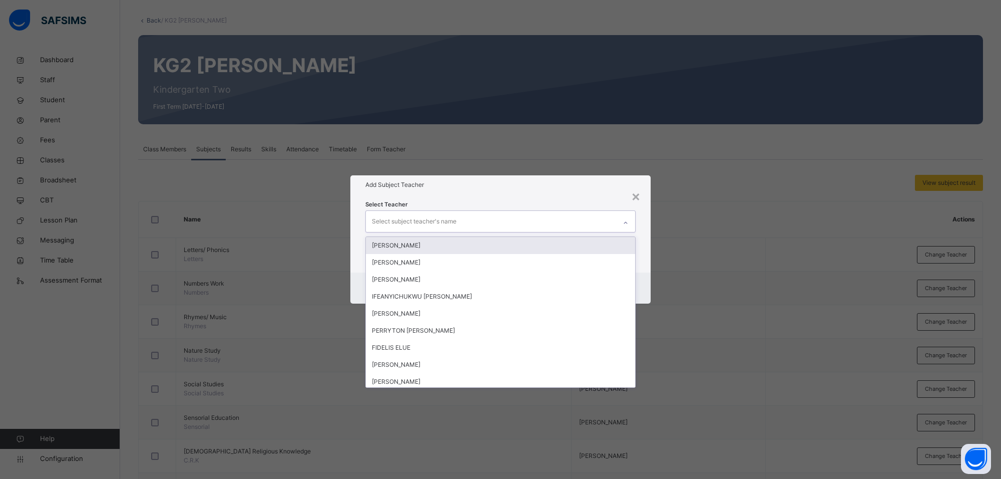
click at [432, 221] on div "Select subject teacher's name" at bounding box center [414, 221] width 85 height 19
type input "***"
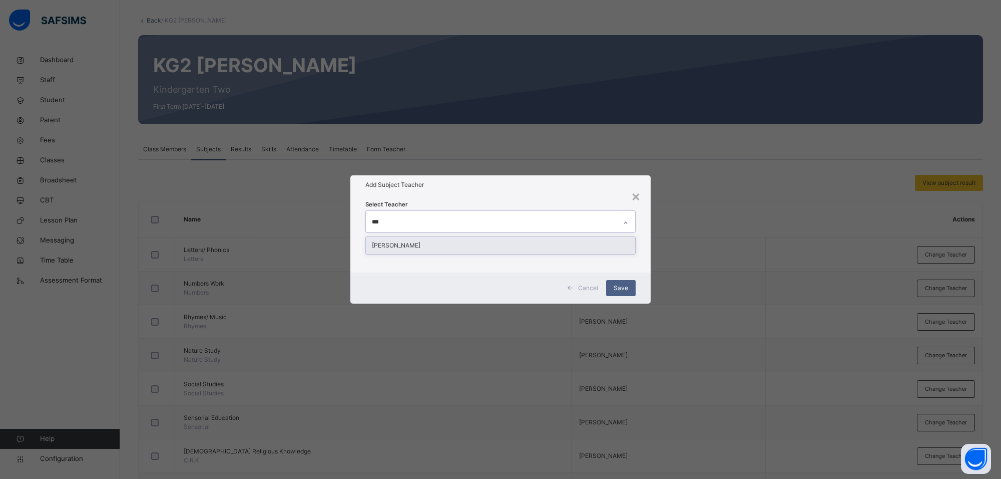
click at [436, 241] on div "[PERSON_NAME]" at bounding box center [500, 245] width 269 height 17
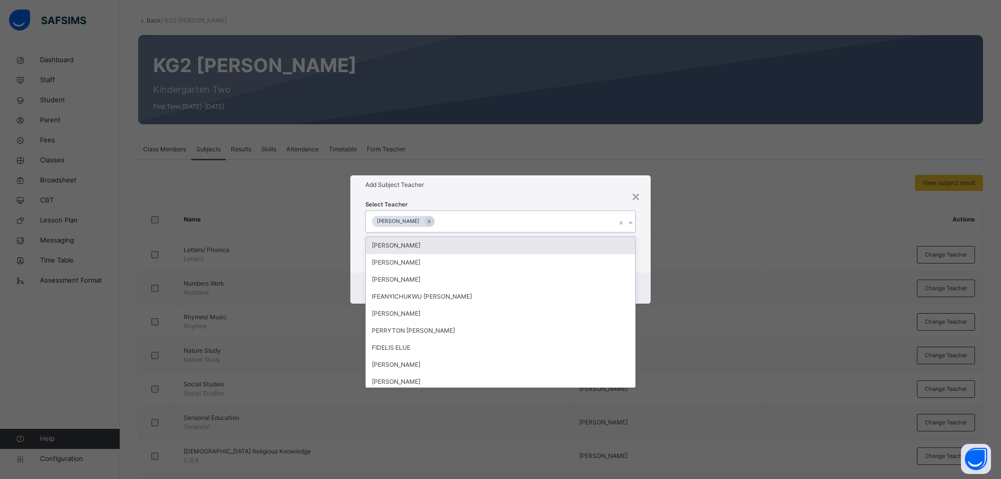
click at [513, 183] on h1 "Add Subject Teacher" at bounding box center [500, 184] width 270 height 9
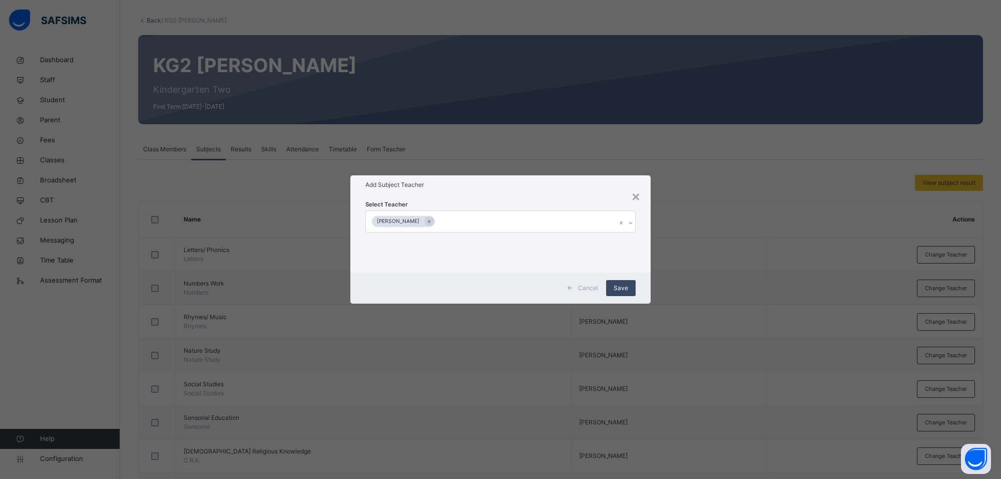
click at [619, 283] on span "Save" at bounding box center [621, 287] width 15 height 9
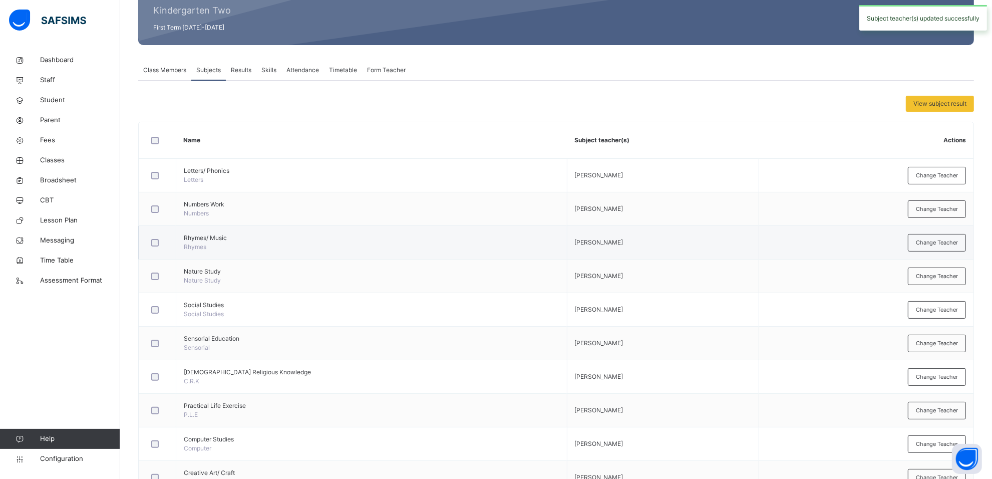
scroll to position [237, 0]
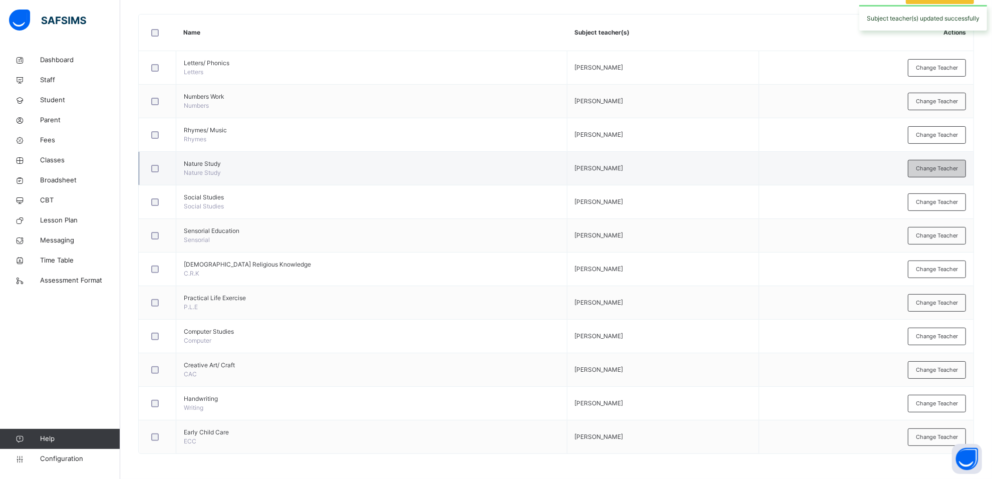
click at [938, 164] on span "Change Teacher" at bounding box center [937, 168] width 42 height 9
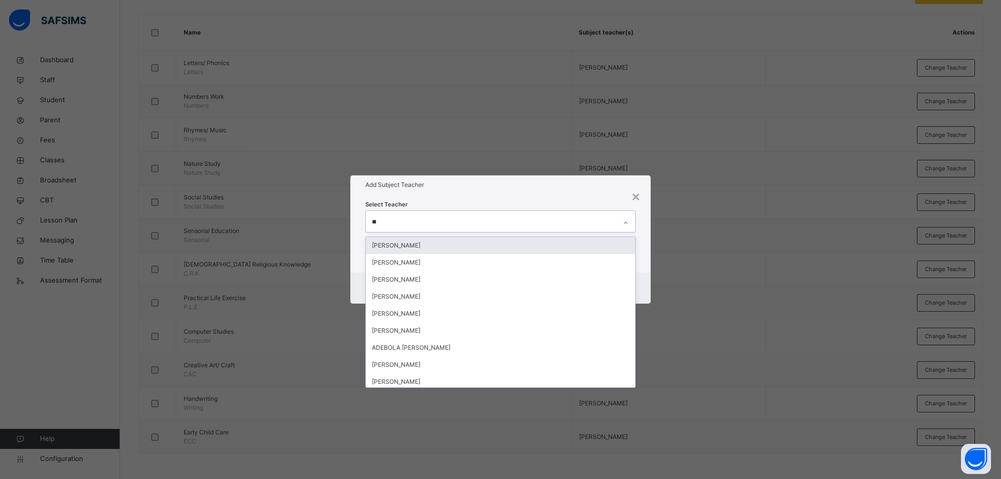
type input "***"
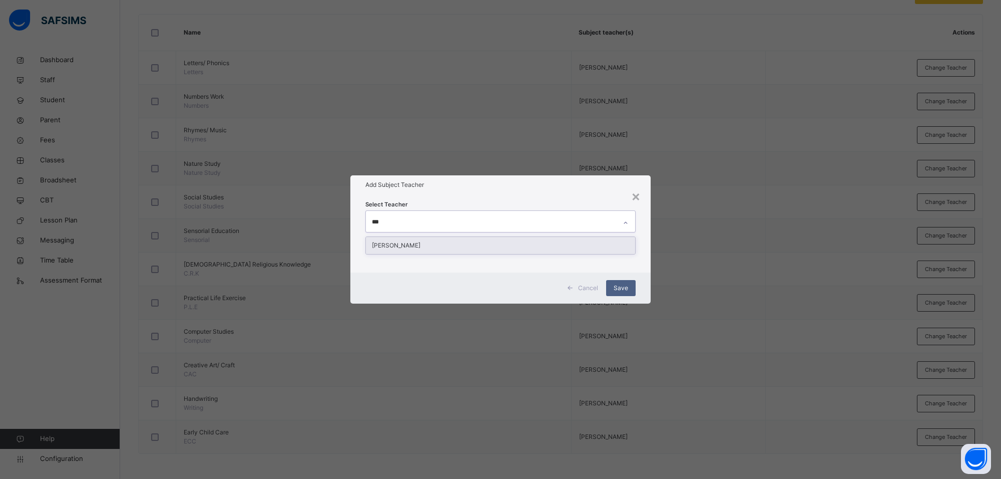
click at [589, 254] on div "[PERSON_NAME]" at bounding box center [500, 245] width 270 height 18
click at [589, 240] on div "[PERSON_NAME]" at bounding box center [500, 245] width 269 height 17
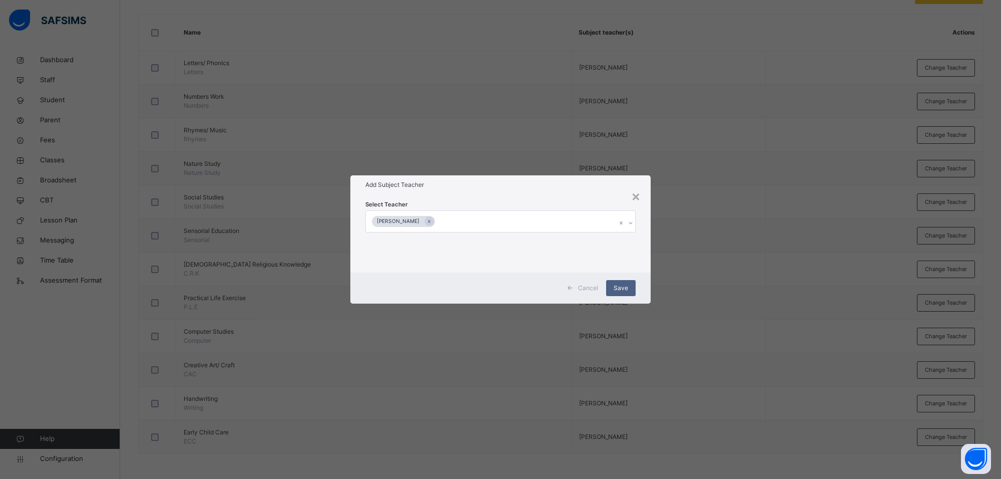
click at [551, 185] on h1 "Add Subject Teacher" at bounding box center [500, 184] width 270 height 9
click at [617, 286] on span "Save" at bounding box center [621, 287] width 15 height 9
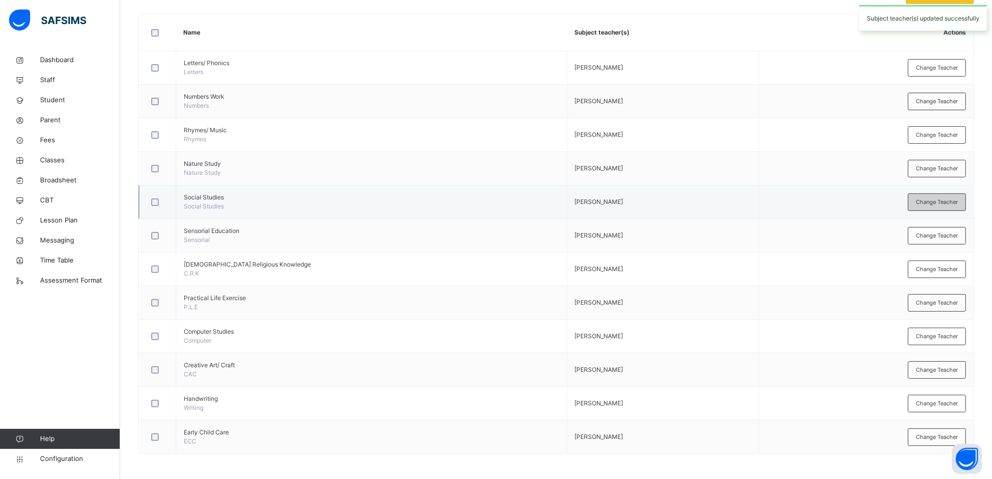
click at [954, 204] on span "Change Teacher" at bounding box center [937, 202] width 42 height 9
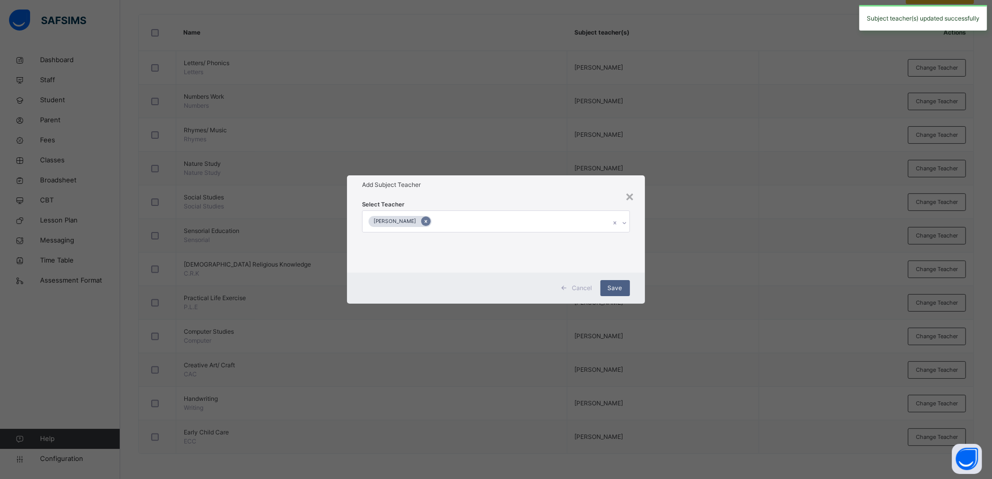
click at [423, 223] on icon at bounding box center [426, 221] width 6 height 7
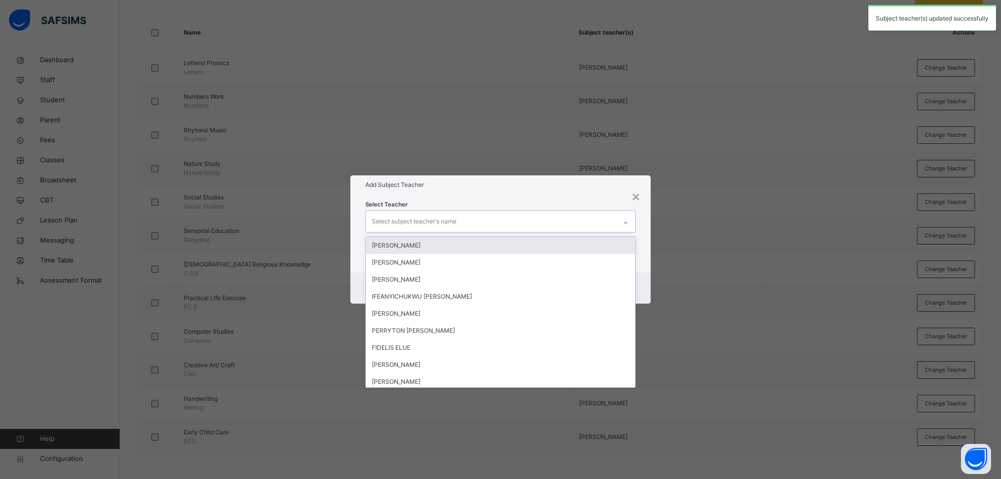
click at [429, 218] on div "Select subject teacher's name" at bounding box center [414, 221] width 85 height 19
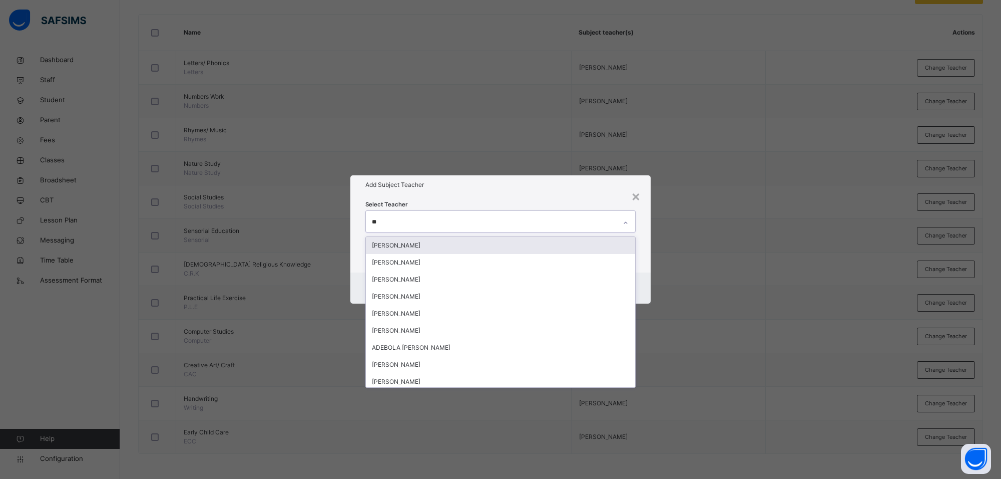
type input "***"
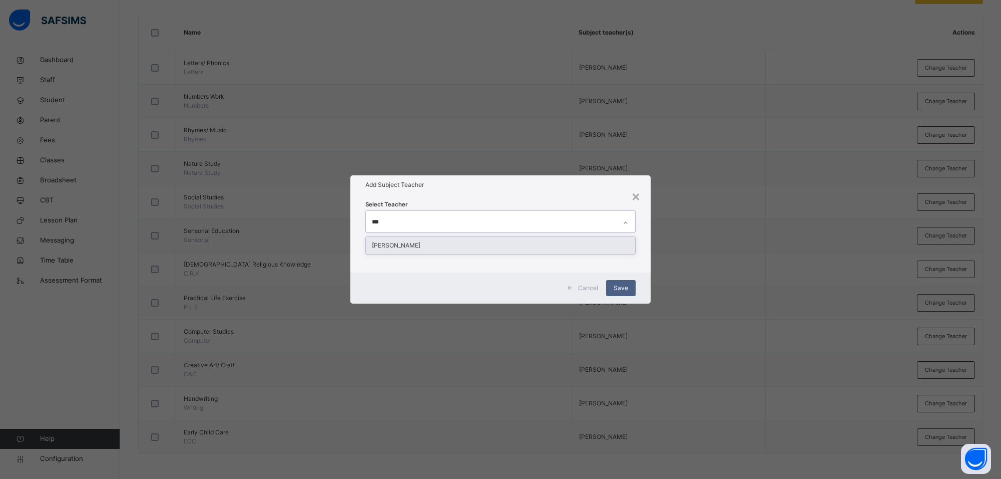
click at [431, 242] on div "[PERSON_NAME]" at bounding box center [500, 245] width 269 height 17
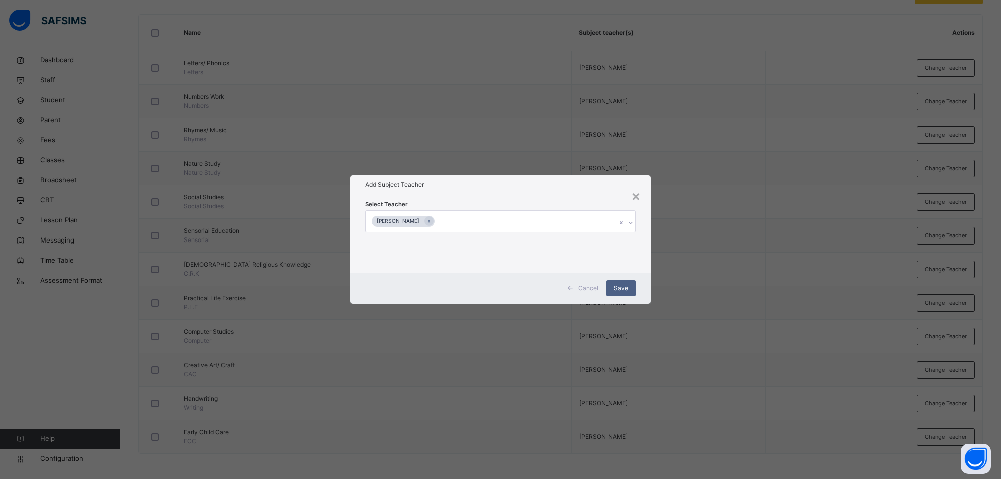
click at [467, 201] on div "Select Teacher [PERSON_NAME]" at bounding box center [500, 233] width 270 height 68
click at [622, 283] on div "Save" at bounding box center [621, 288] width 30 height 16
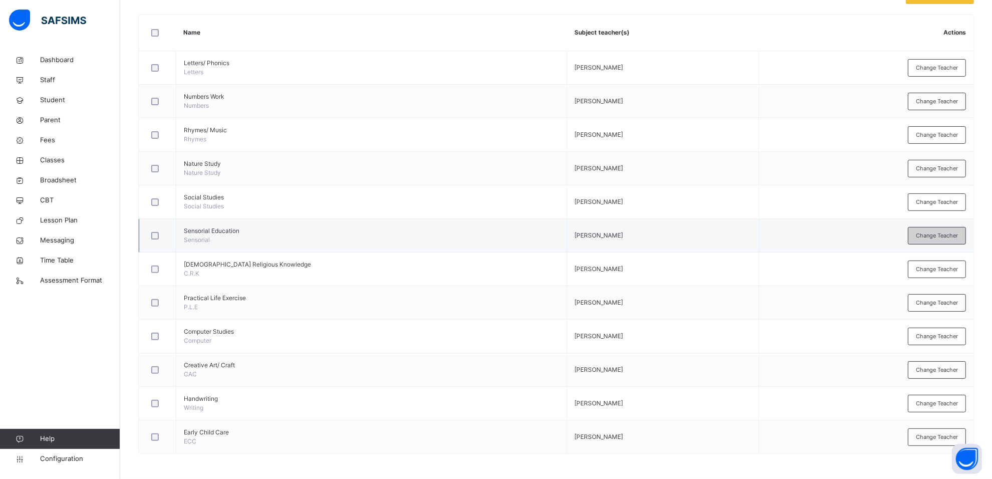
click at [960, 239] on div "Change Teacher" at bounding box center [937, 236] width 58 height 18
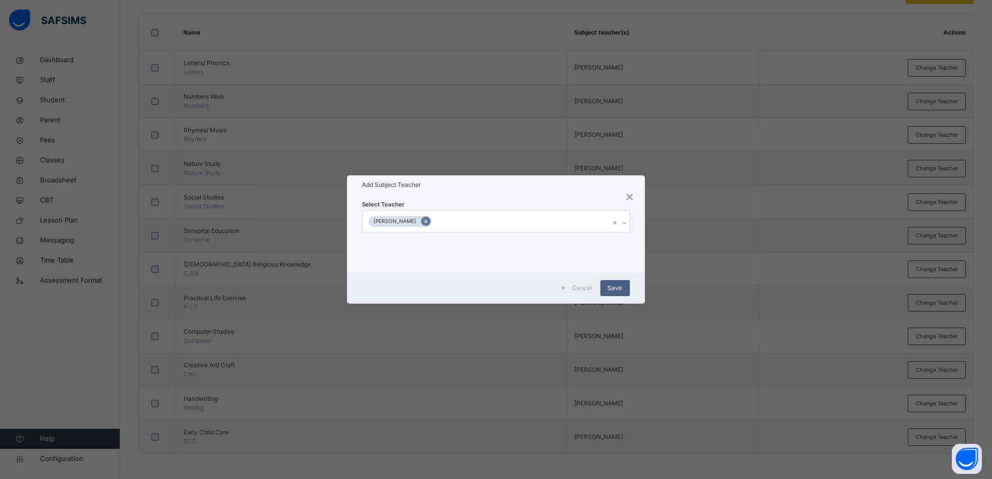
click at [423, 221] on icon at bounding box center [426, 221] width 6 height 7
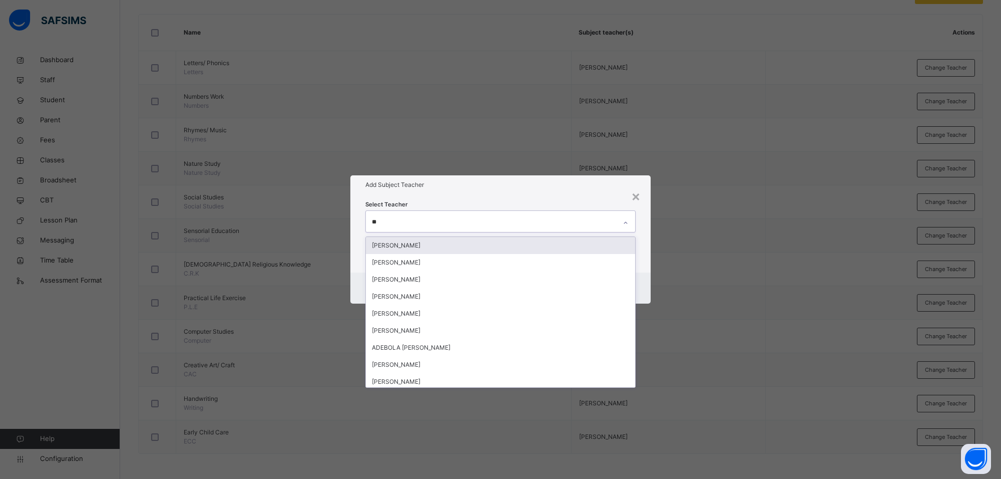
type input "***"
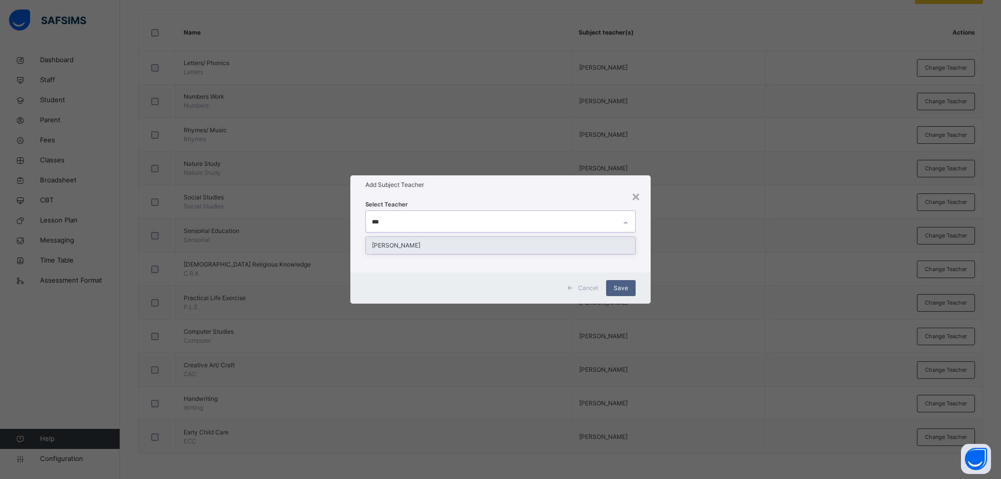
click at [422, 249] on div "[PERSON_NAME]" at bounding box center [500, 245] width 269 height 17
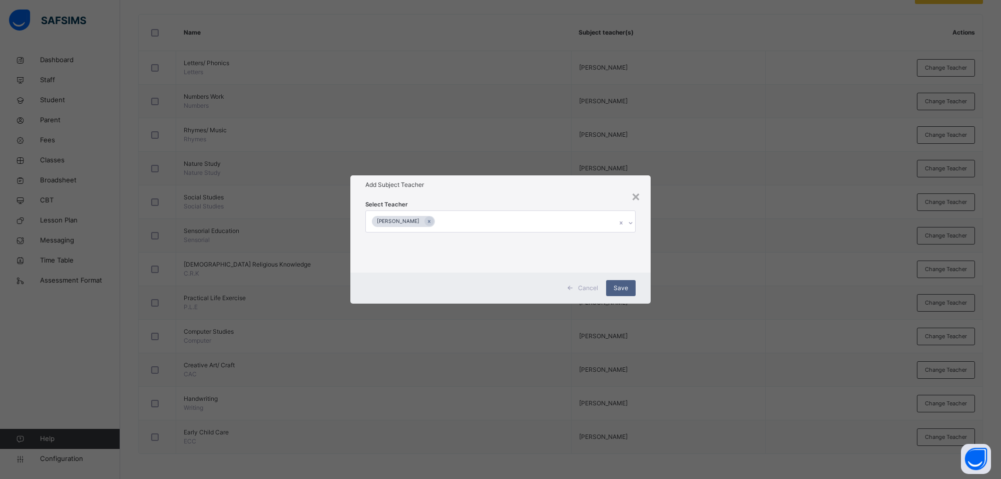
click at [465, 199] on div "Select Teacher [PERSON_NAME]" at bounding box center [500, 233] width 270 height 68
click at [625, 288] on span "Save" at bounding box center [621, 287] width 15 height 9
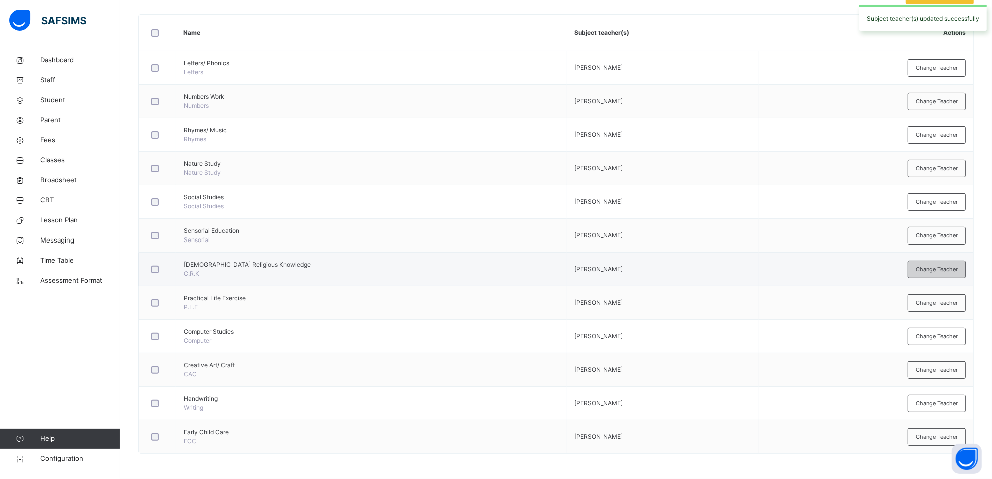
click at [933, 269] on span "Change Teacher" at bounding box center [937, 269] width 42 height 9
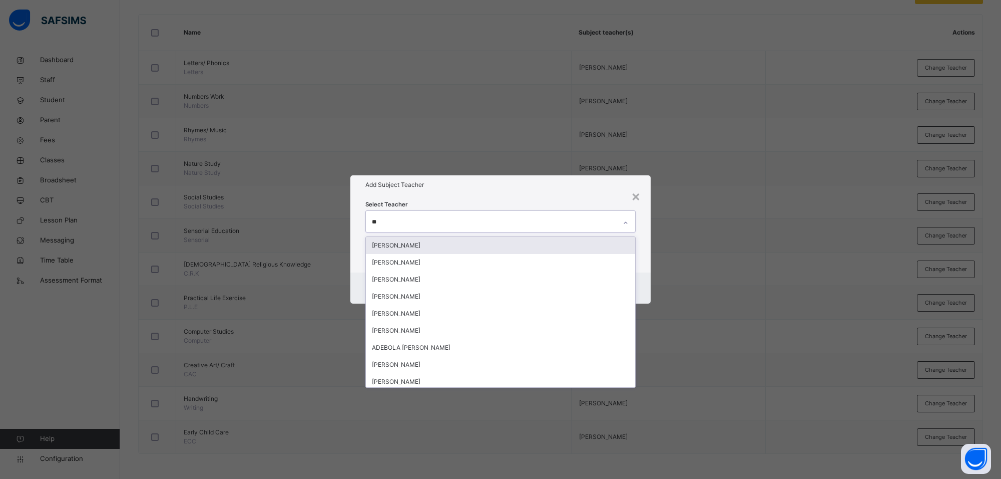
type input "***"
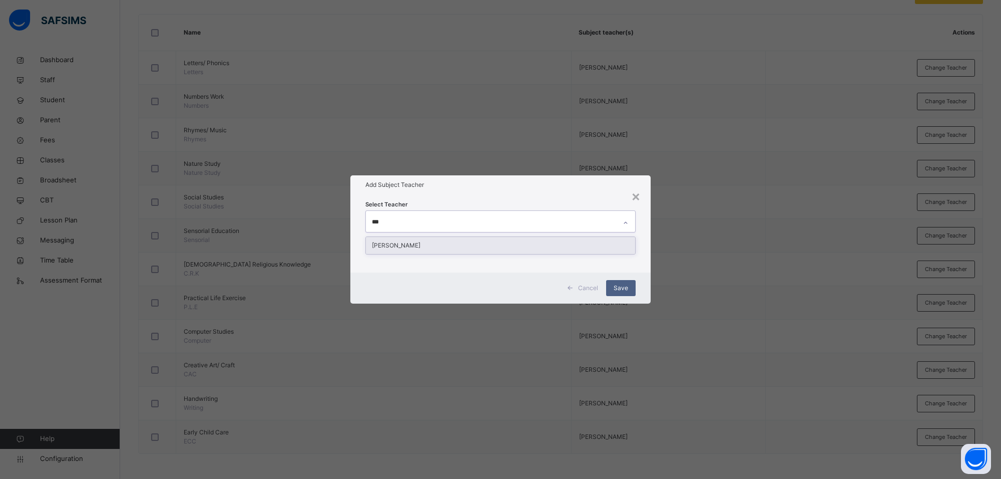
click at [579, 250] on div "[PERSON_NAME]" at bounding box center [500, 245] width 269 height 17
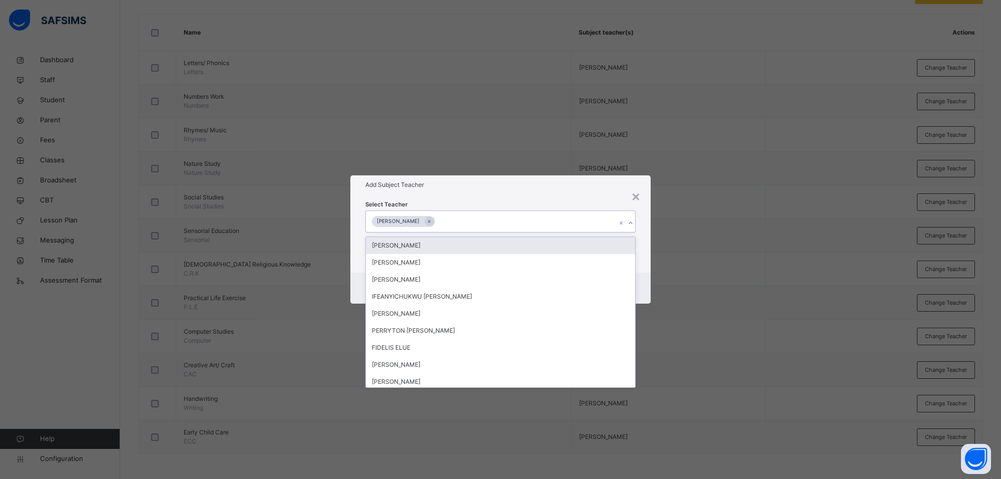
click at [592, 191] on div "Add Subject Teacher" at bounding box center [500, 184] width 300 height 19
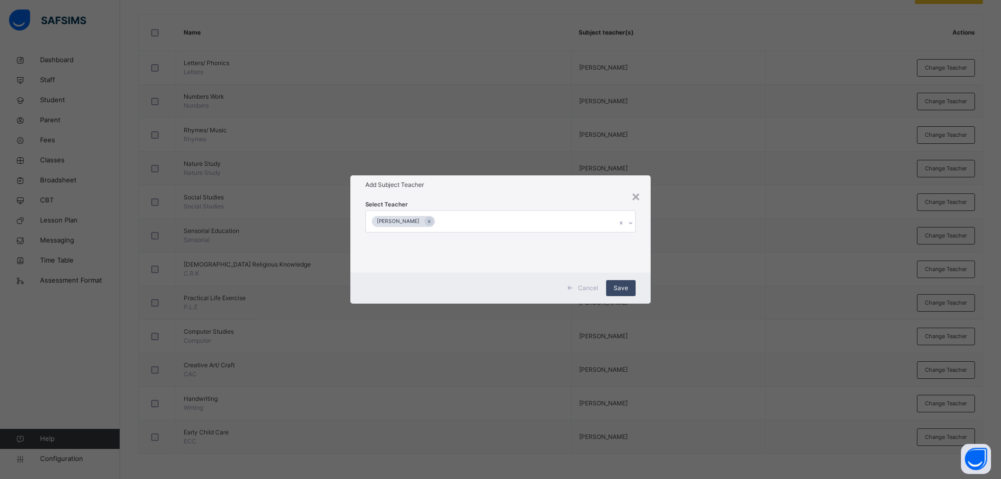
click at [627, 283] on span "Save" at bounding box center [621, 287] width 15 height 9
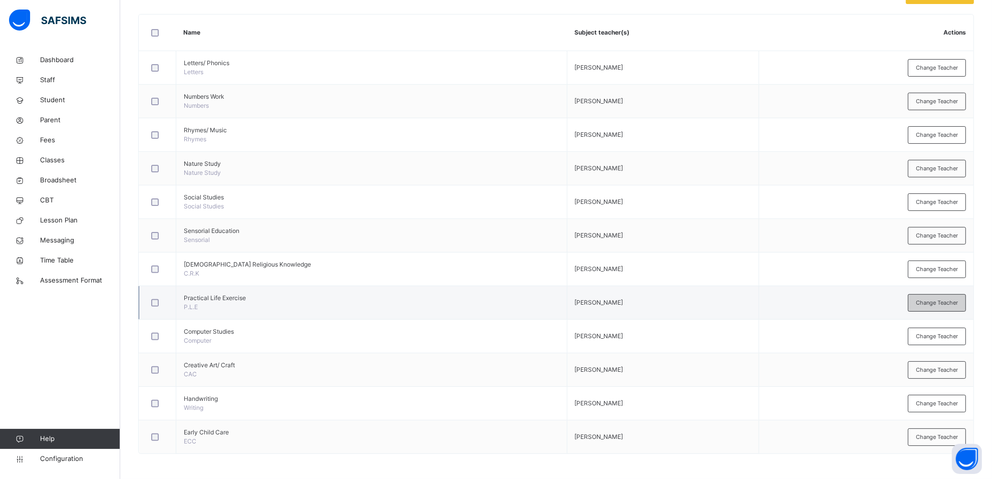
click at [949, 297] on div "Change Teacher" at bounding box center [937, 303] width 58 height 18
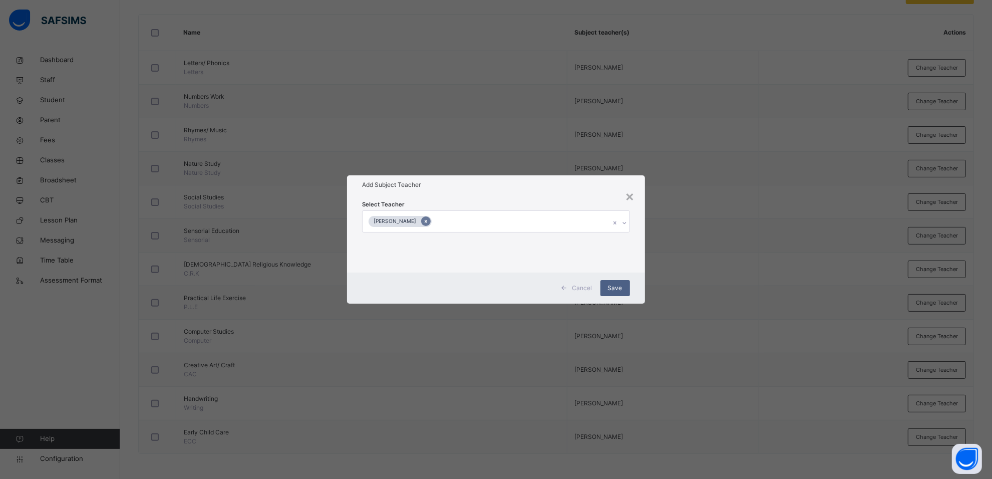
click at [423, 219] on icon at bounding box center [426, 221] width 6 height 7
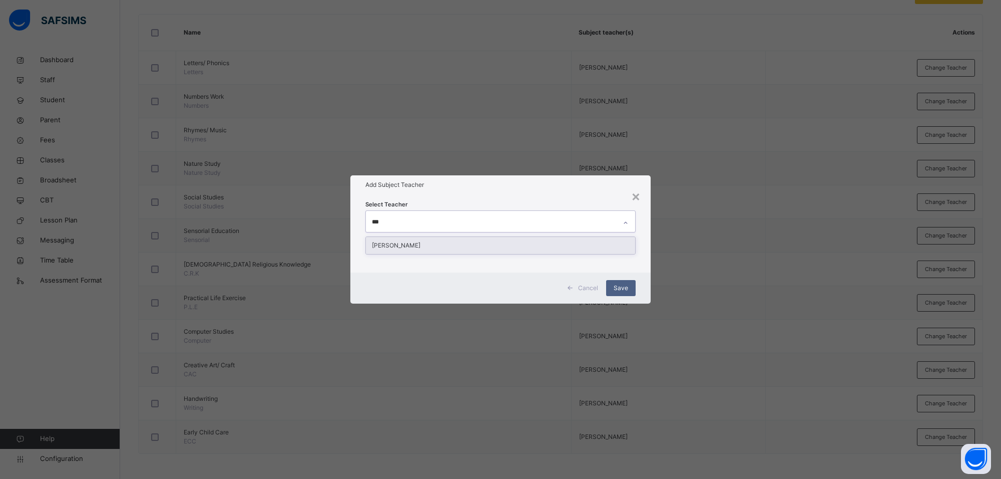
type input "***"
click at [581, 259] on div "Select Teacher option [PERSON_NAME] , deselected. option [PERSON_NAME] focused,…" at bounding box center [500, 233] width 270 height 68
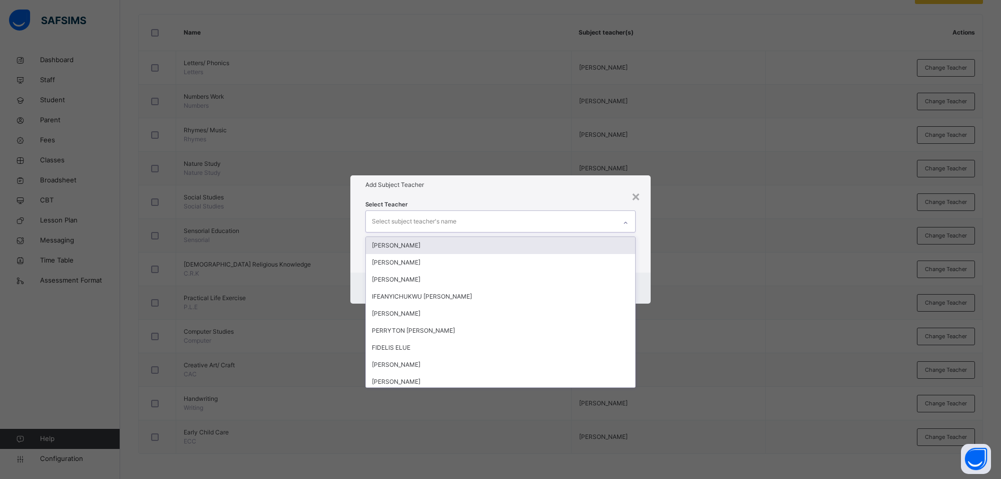
click at [585, 219] on div "Select subject teacher's name" at bounding box center [491, 221] width 250 height 21
type input "***"
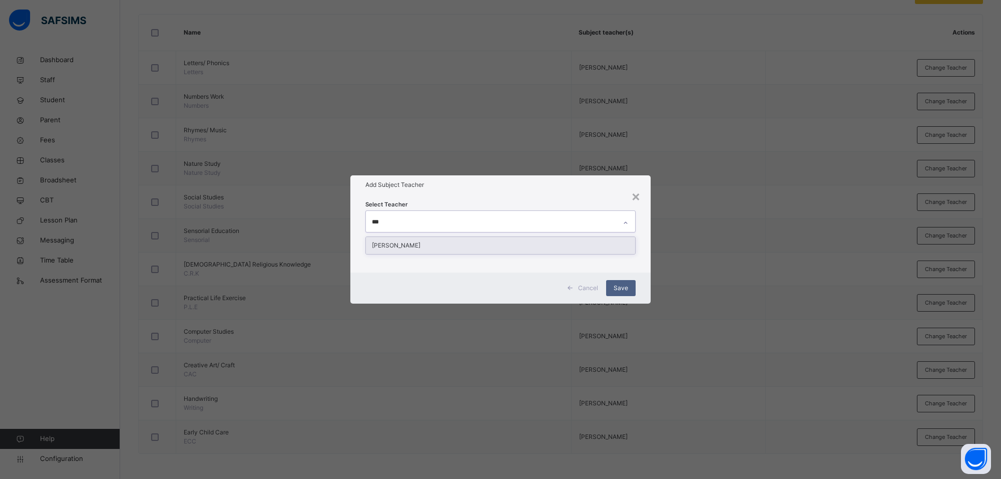
click at [584, 240] on div "[PERSON_NAME]" at bounding box center [500, 245] width 269 height 17
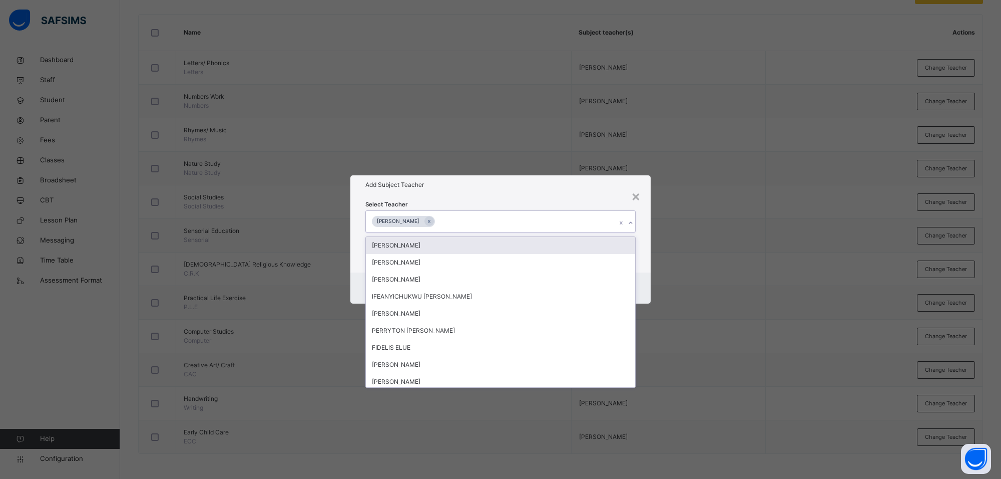
click at [582, 193] on div "Add Subject Teacher" at bounding box center [500, 184] width 300 height 19
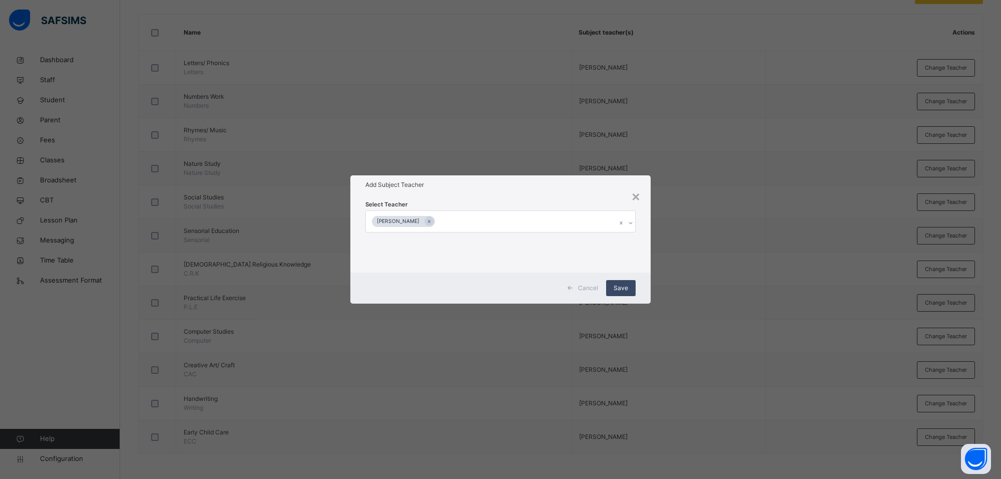
click at [622, 288] on span "Save" at bounding box center [621, 287] width 15 height 9
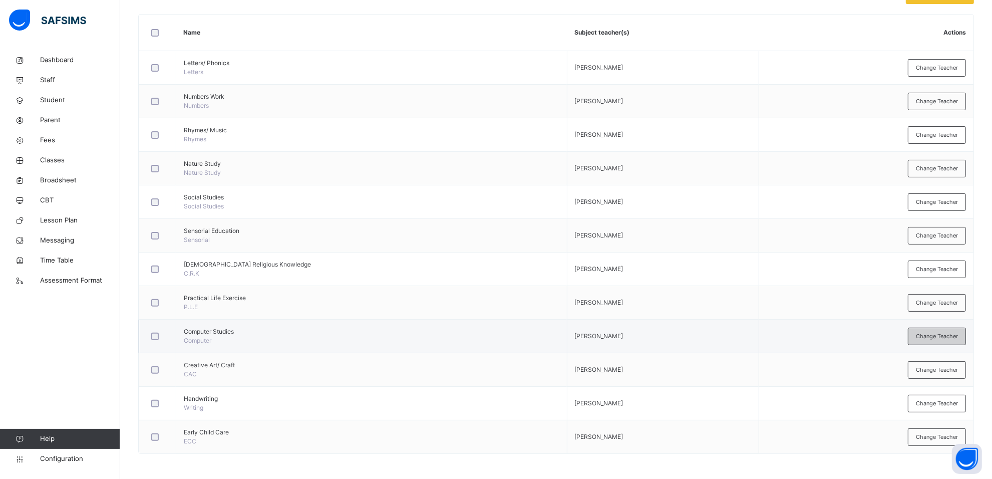
click at [958, 339] on span "Change Teacher" at bounding box center [937, 336] width 42 height 9
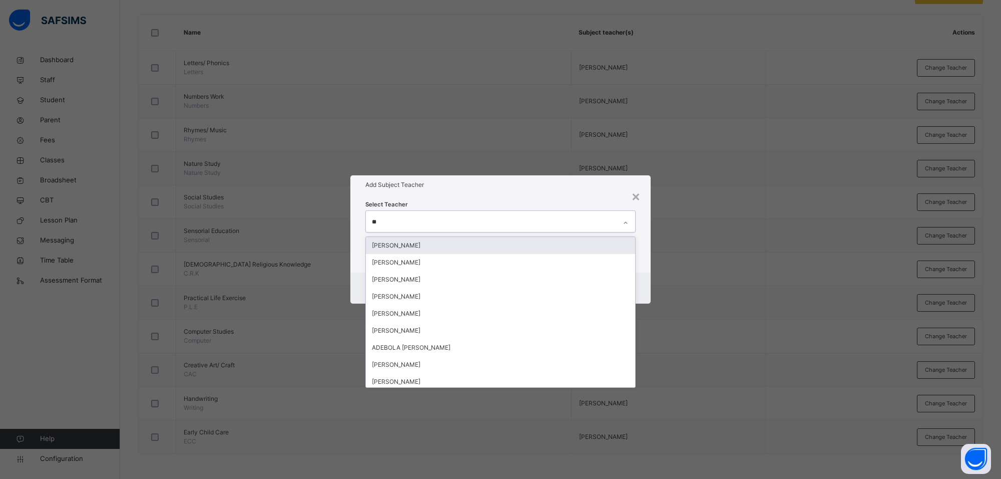
type input "***"
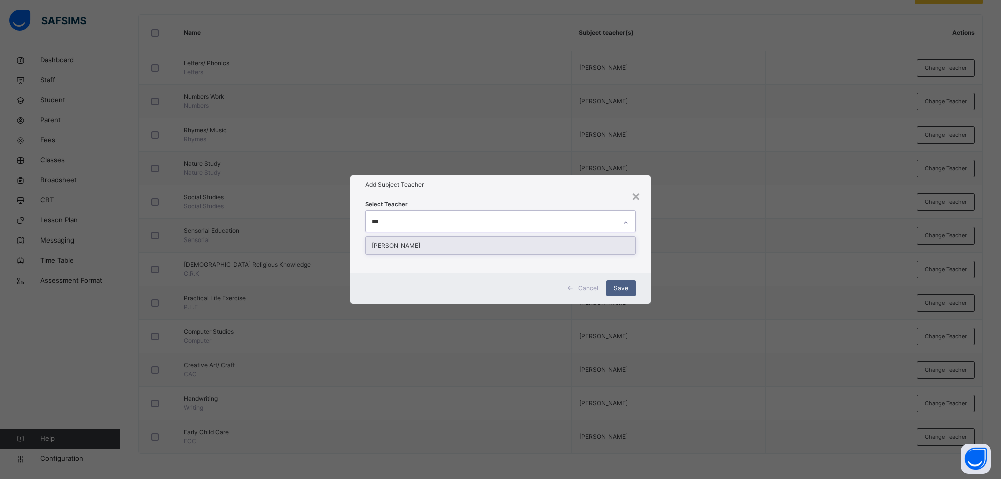
click at [604, 246] on div "[PERSON_NAME]" at bounding box center [500, 245] width 269 height 17
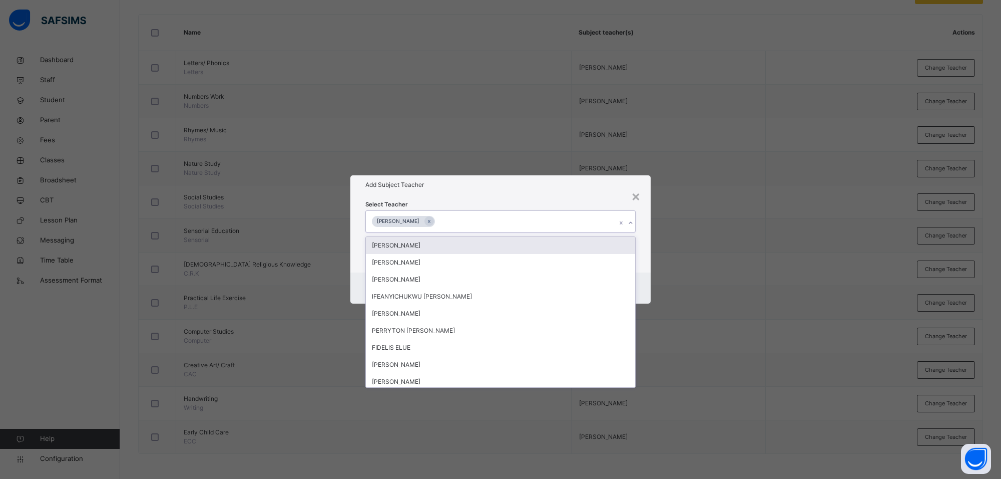
click at [582, 180] on h1 "Add Subject Teacher" at bounding box center [500, 184] width 270 height 9
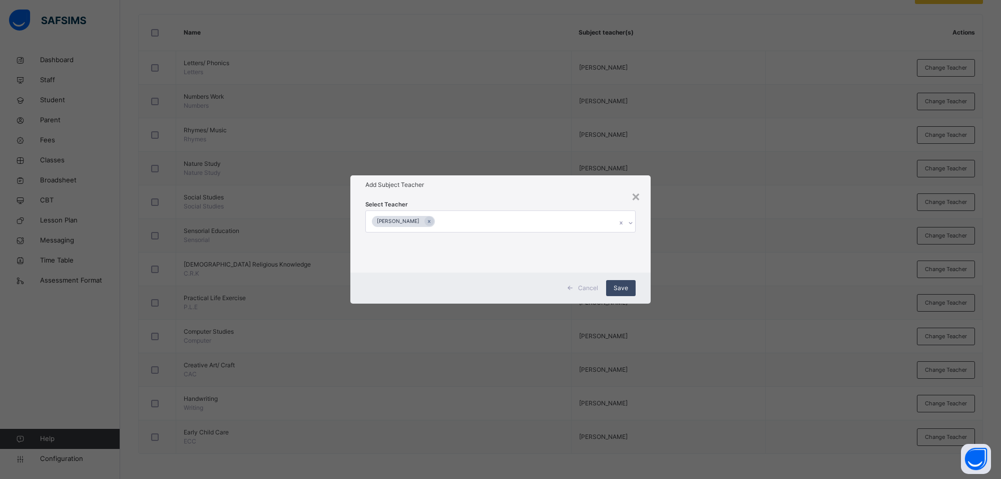
click at [622, 289] on span "Save" at bounding box center [621, 287] width 15 height 9
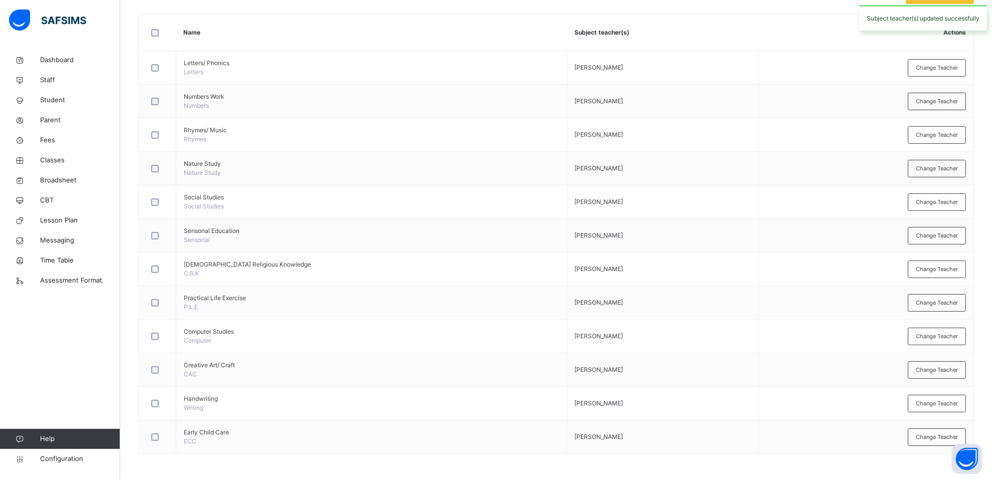
click at [935, 369] on span "Change Teacher" at bounding box center [937, 369] width 42 height 9
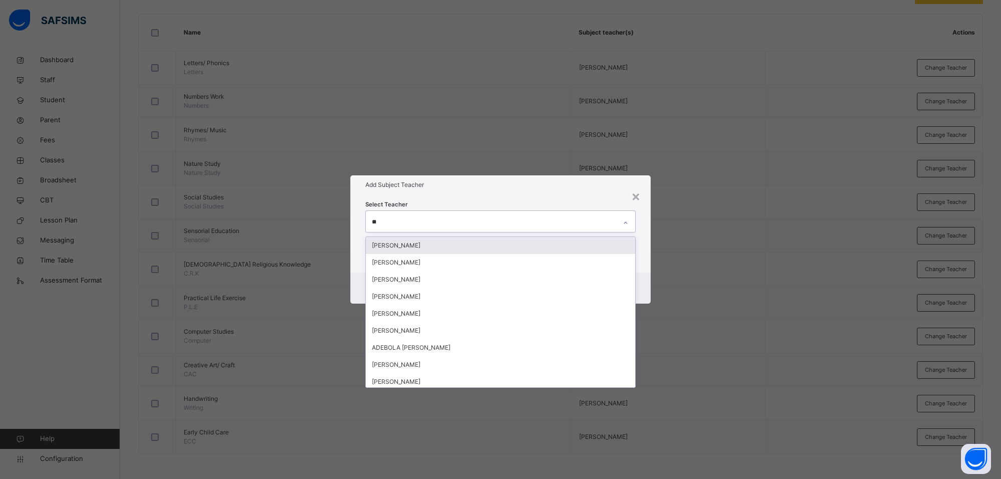
type input "***"
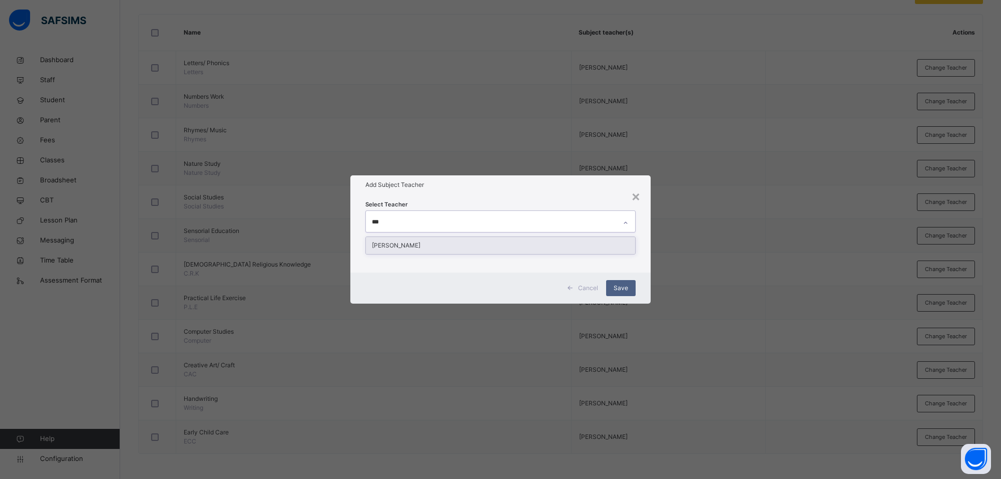
click at [614, 240] on div "[PERSON_NAME]" at bounding box center [500, 245] width 269 height 17
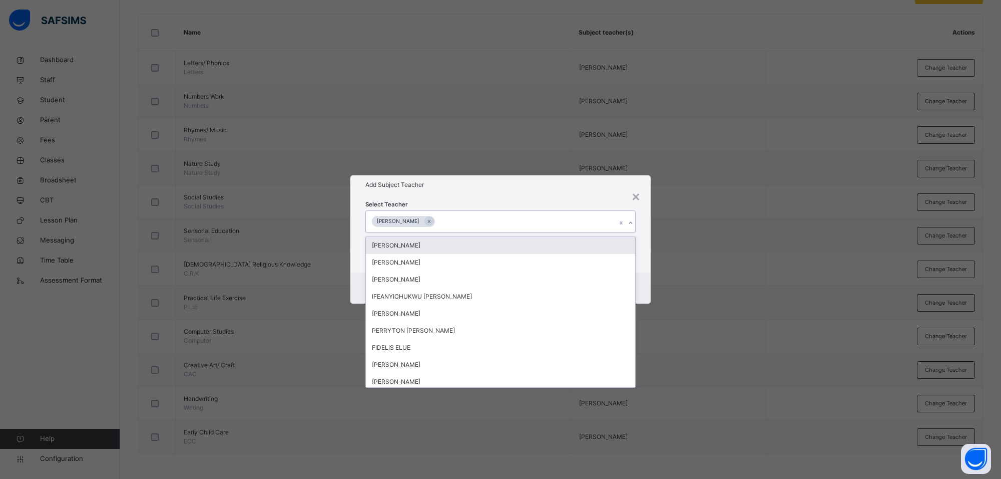
click at [595, 194] on div "Select Teacher option [PERSON_NAME] , selected. option [PERSON_NAME] focused, 1…" at bounding box center [500, 233] width 300 height 78
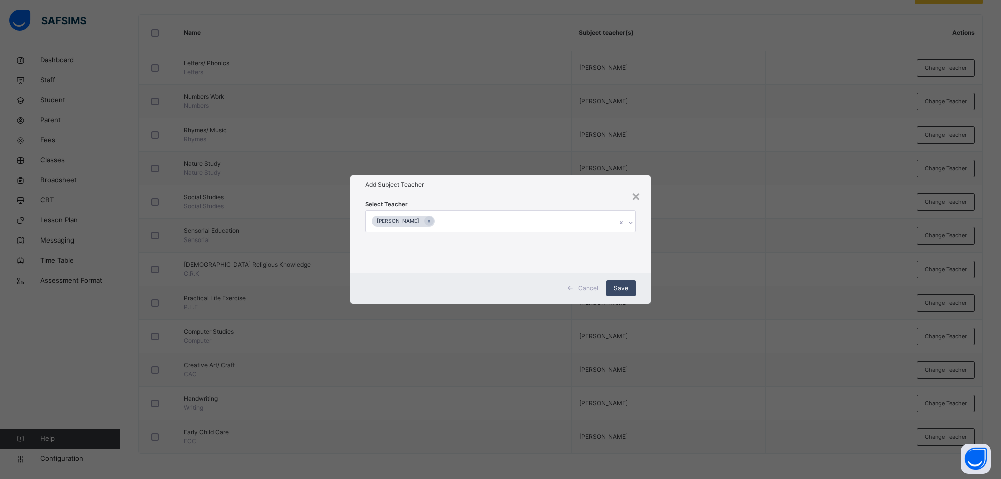
click at [622, 291] on span "Save" at bounding box center [621, 287] width 15 height 9
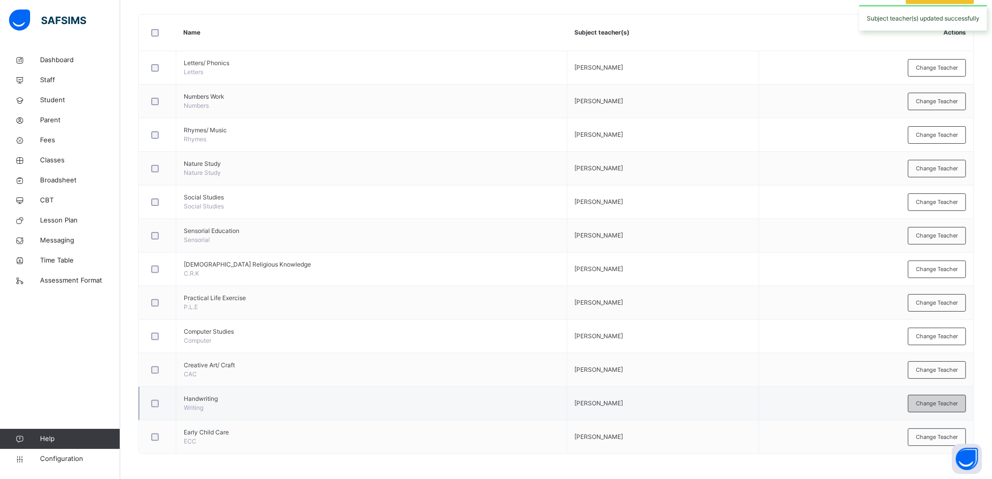
click at [944, 406] on span "Change Teacher" at bounding box center [937, 403] width 42 height 9
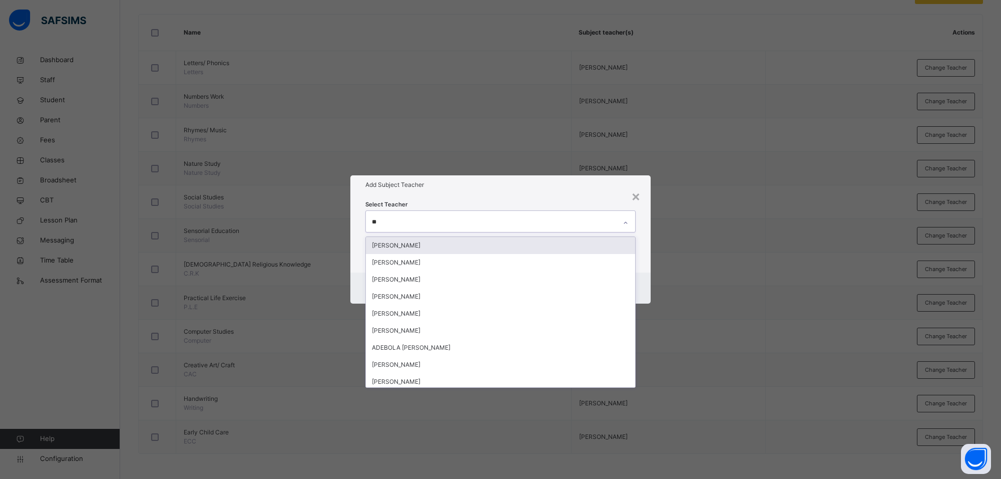
type input "***"
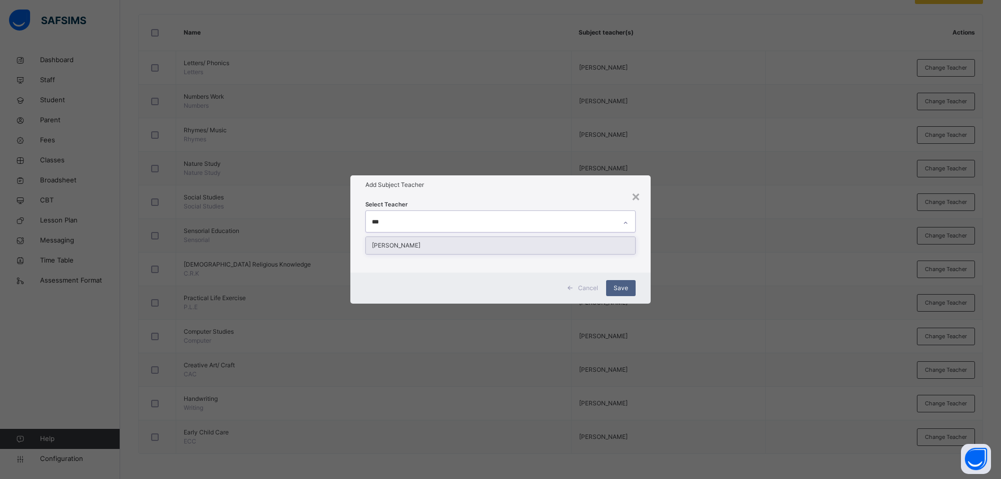
click at [604, 245] on div "[PERSON_NAME]" at bounding box center [500, 245] width 269 height 17
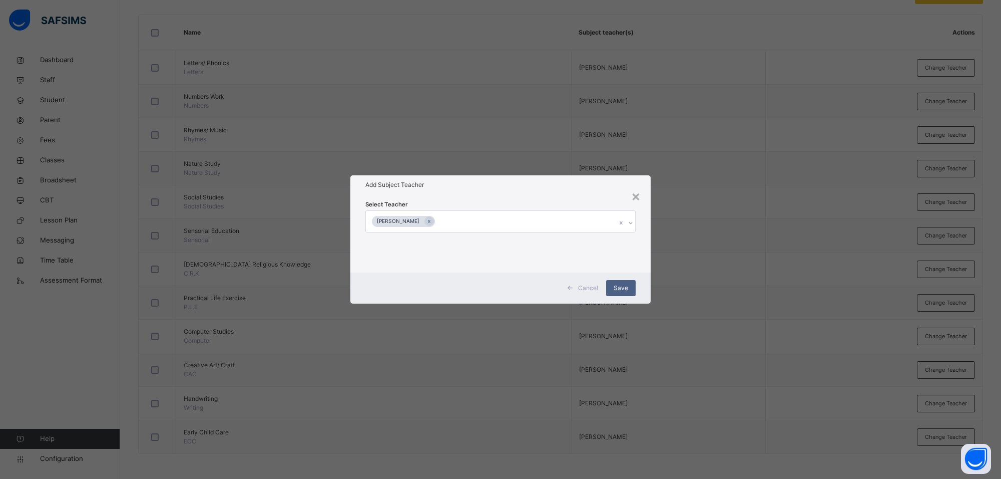
click at [599, 194] on div "Select Teacher [PERSON_NAME]" at bounding box center [500, 233] width 300 height 78
click at [624, 287] on span "Save" at bounding box center [621, 287] width 15 height 9
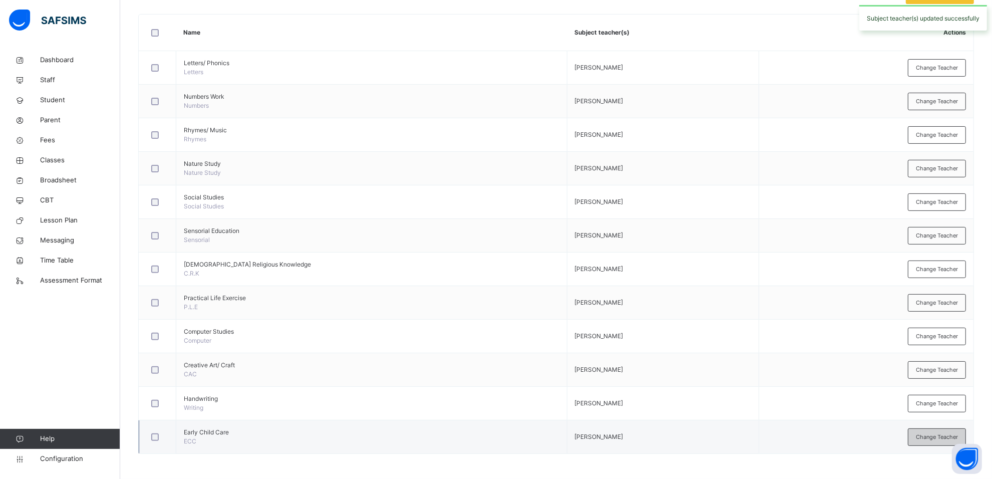
click at [939, 441] on span "Change Teacher" at bounding box center [937, 437] width 42 height 9
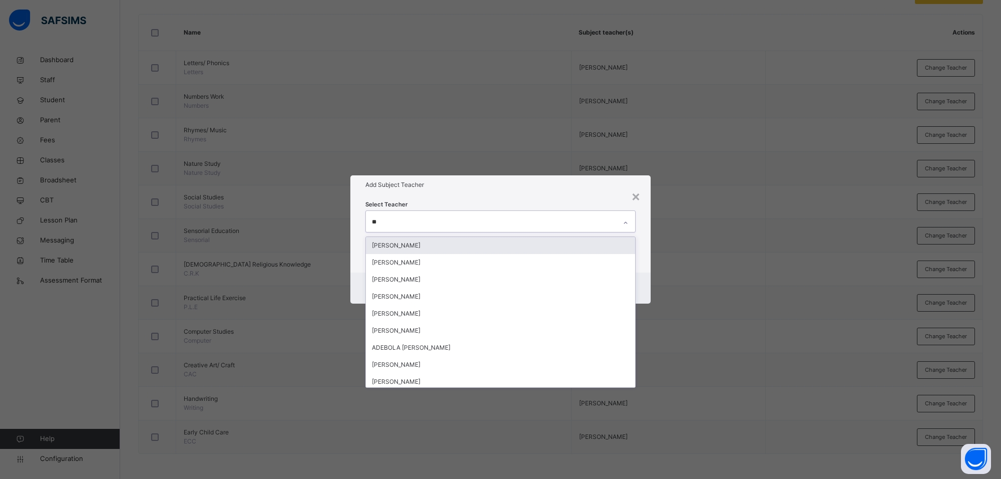
type input "***"
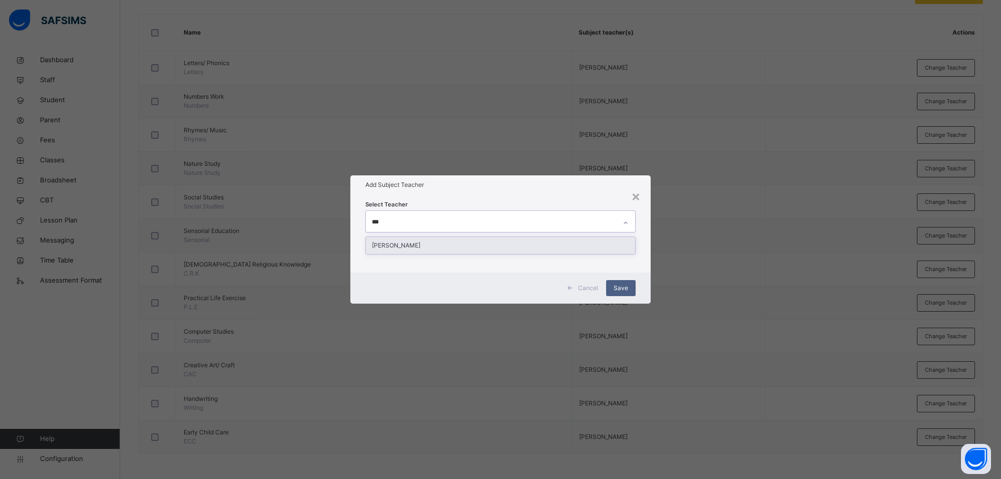
click at [610, 248] on div "[PERSON_NAME]" at bounding box center [500, 245] width 269 height 17
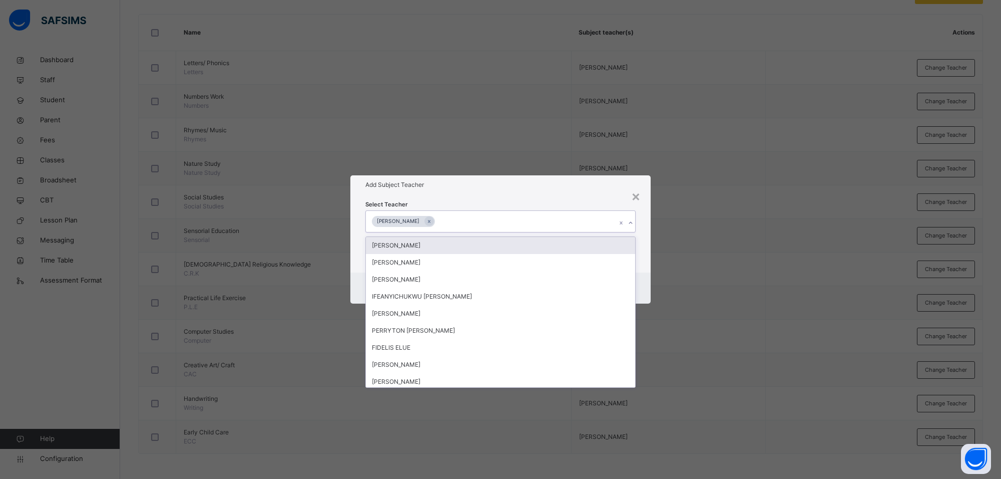
click at [532, 196] on div "Select Teacher option [PERSON_NAME] , selected. option [PERSON_NAME] focused, 1…" at bounding box center [500, 233] width 300 height 78
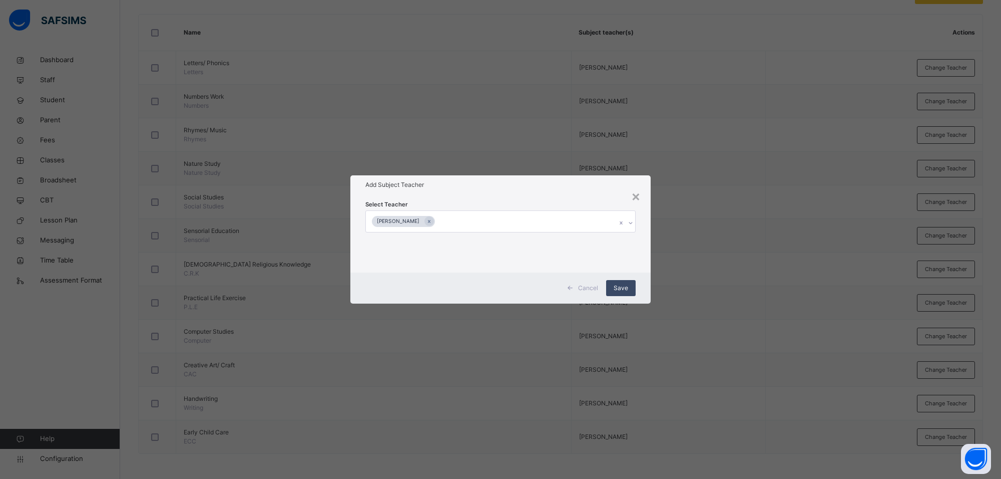
click at [612, 284] on div "Save" at bounding box center [621, 288] width 30 height 16
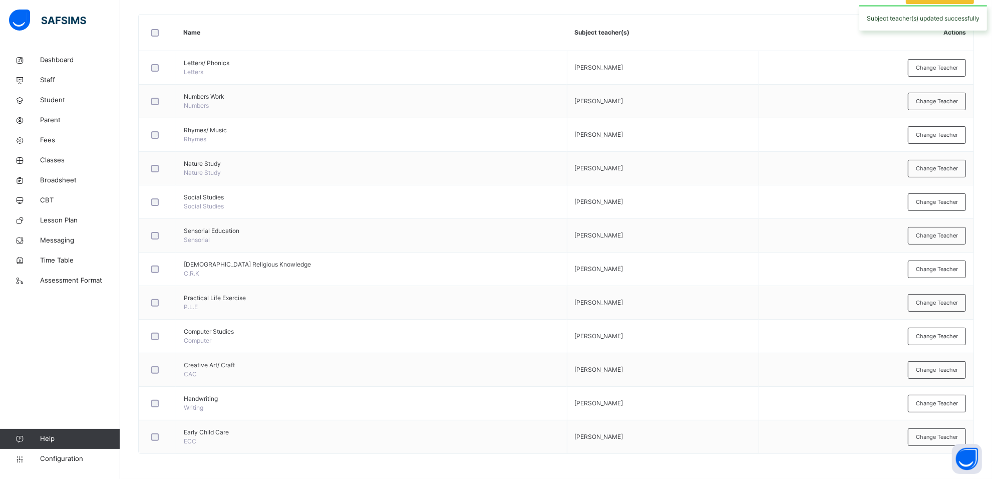
scroll to position [0, 0]
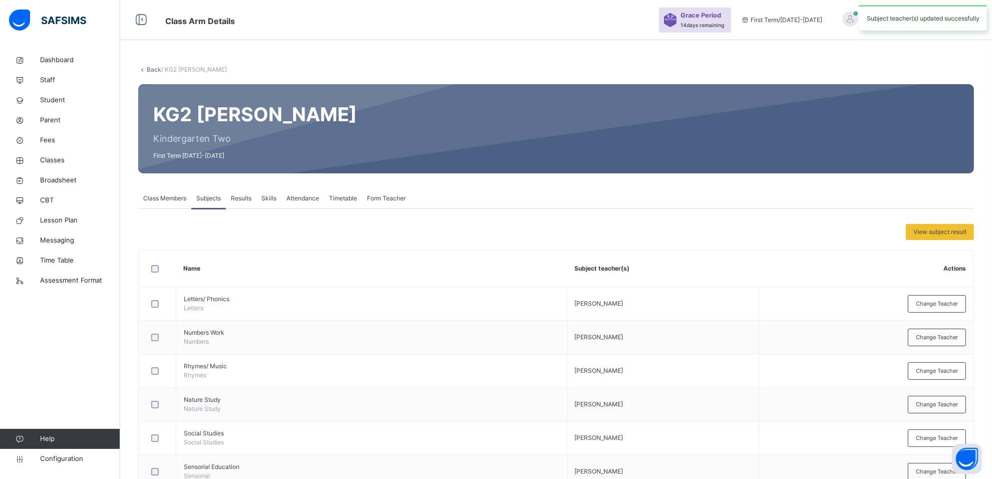
click at [393, 198] on span "Form Teacher" at bounding box center [386, 198] width 39 height 9
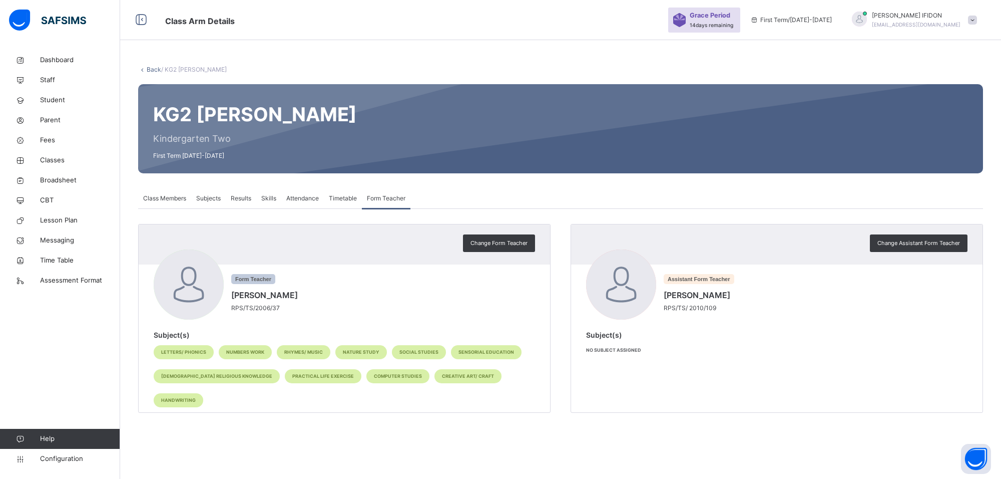
click at [213, 196] on span "Subjects" at bounding box center [208, 198] width 25 height 9
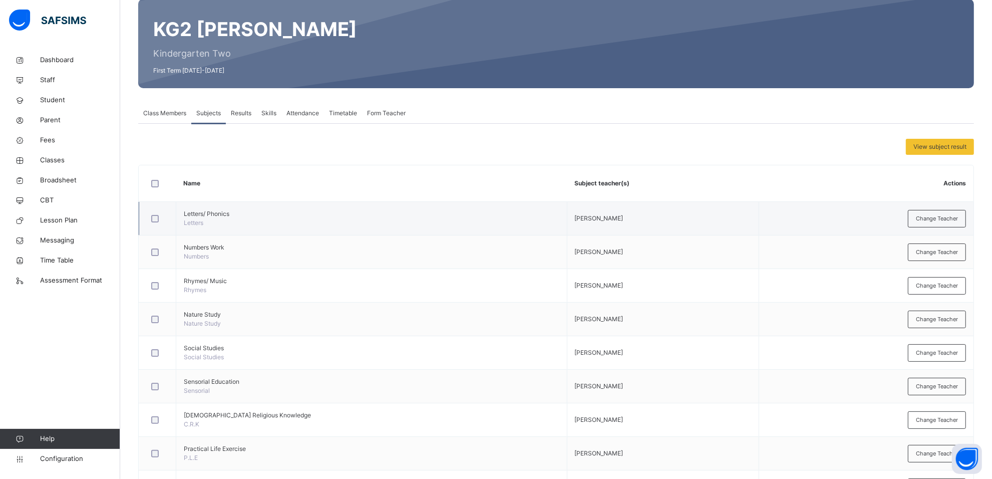
scroll to position [237, 0]
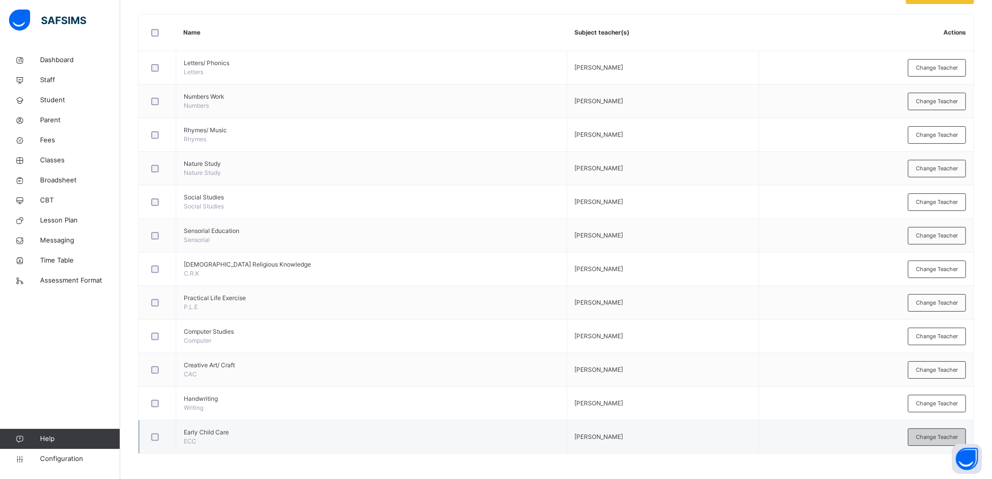
click at [935, 431] on div "Change Teacher" at bounding box center [937, 437] width 58 height 18
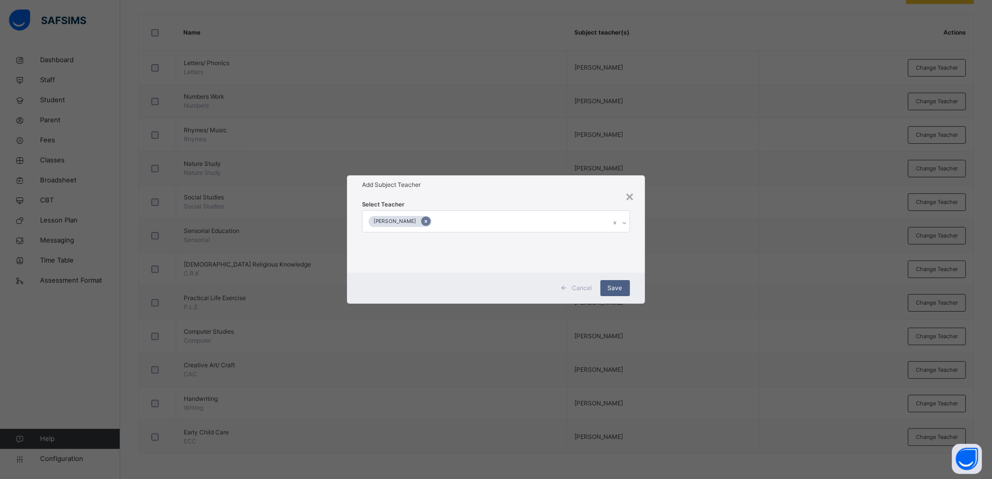
click at [423, 218] on icon at bounding box center [426, 221] width 6 height 7
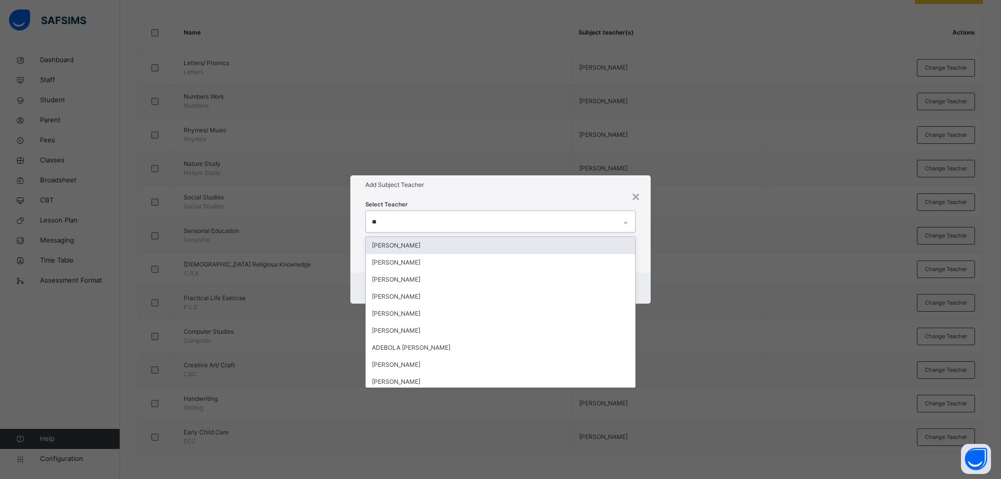
type input "***"
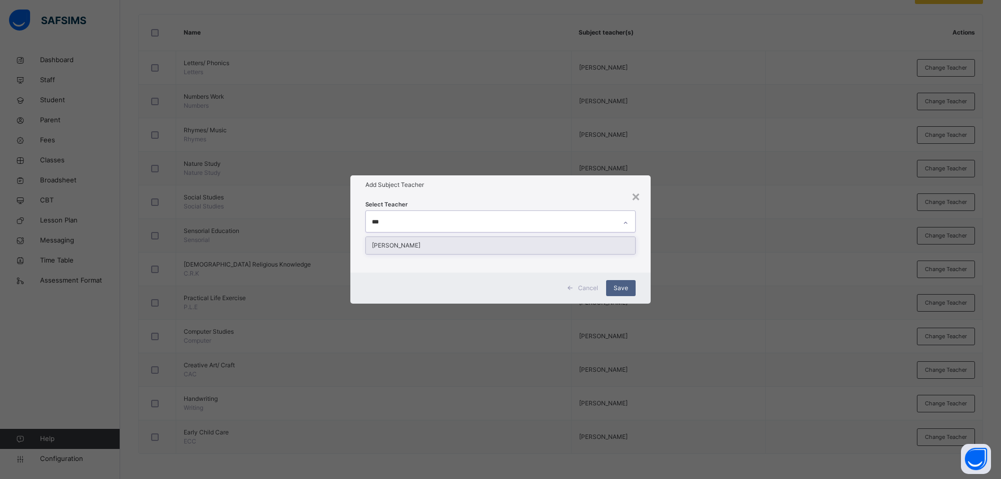
click at [431, 248] on div "[PERSON_NAME]" at bounding box center [500, 245] width 269 height 17
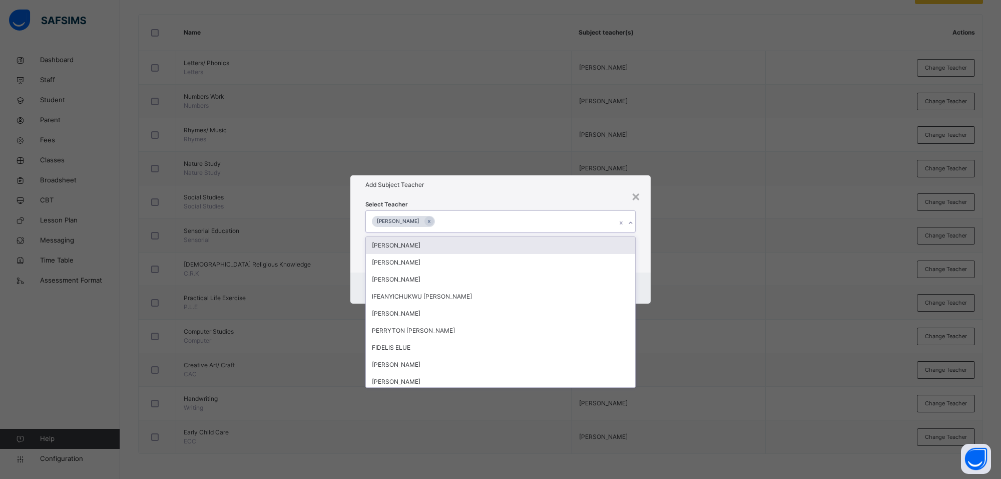
click at [594, 202] on div "Select Teacher option [PERSON_NAME] , selected. option [PERSON_NAME] focused, 1…" at bounding box center [500, 233] width 270 height 68
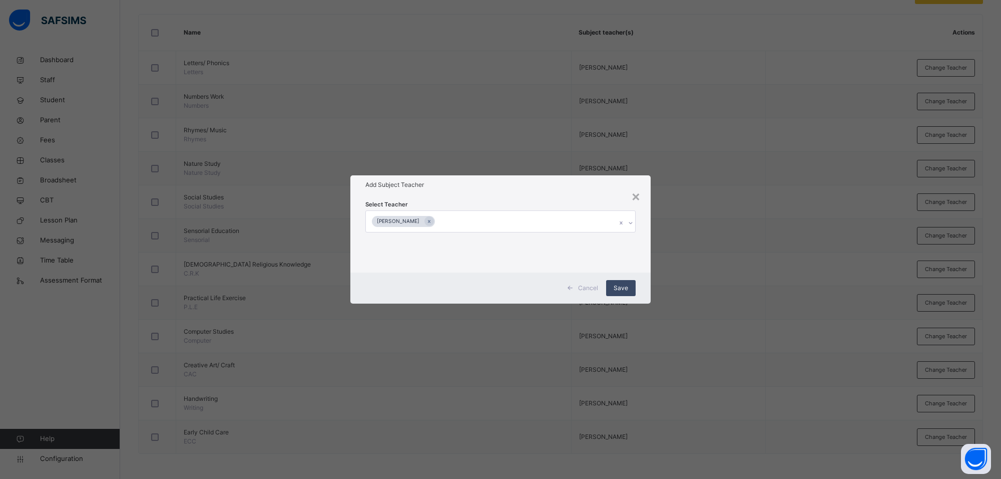
click at [619, 289] on span "Save" at bounding box center [621, 287] width 15 height 9
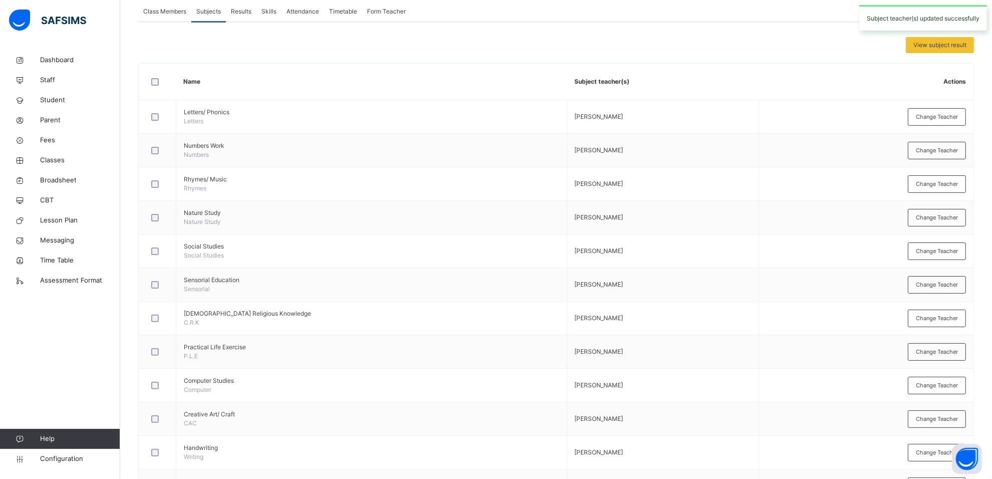
scroll to position [0, 0]
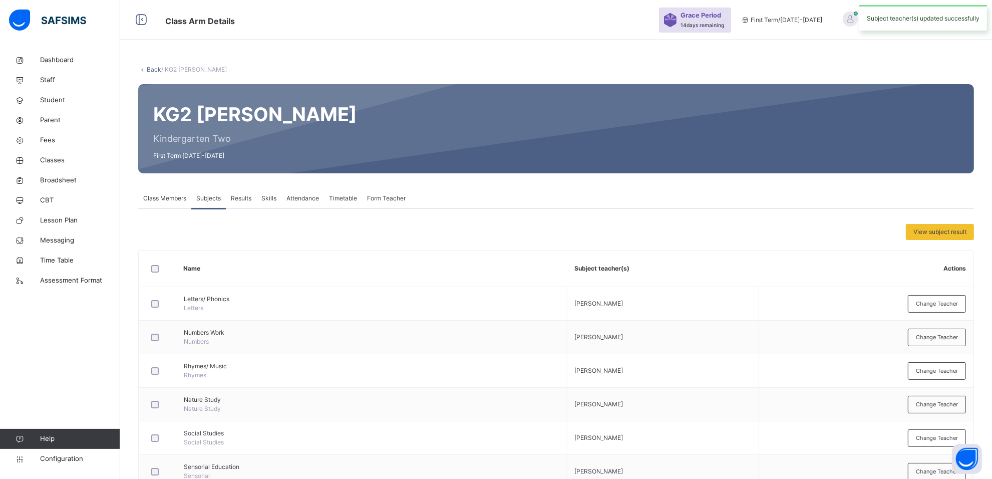
click at [387, 192] on div "Form Teacher" at bounding box center [386, 198] width 49 height 20
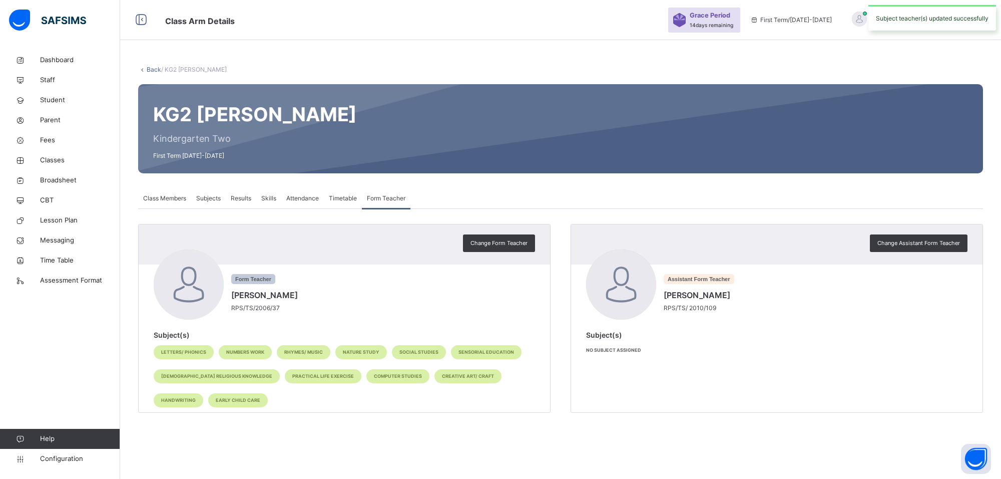
click at [165, 198] on span "Class Members" at bounding box center [164, 198] width 43 height 9
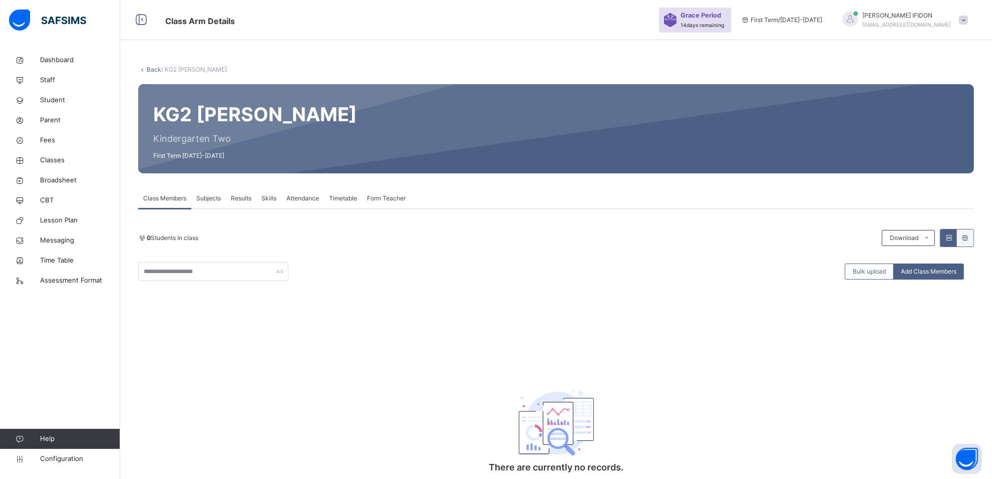
click at [213, 197] on span "Subjects" at bounding box center [208, 198] width 25 height 9
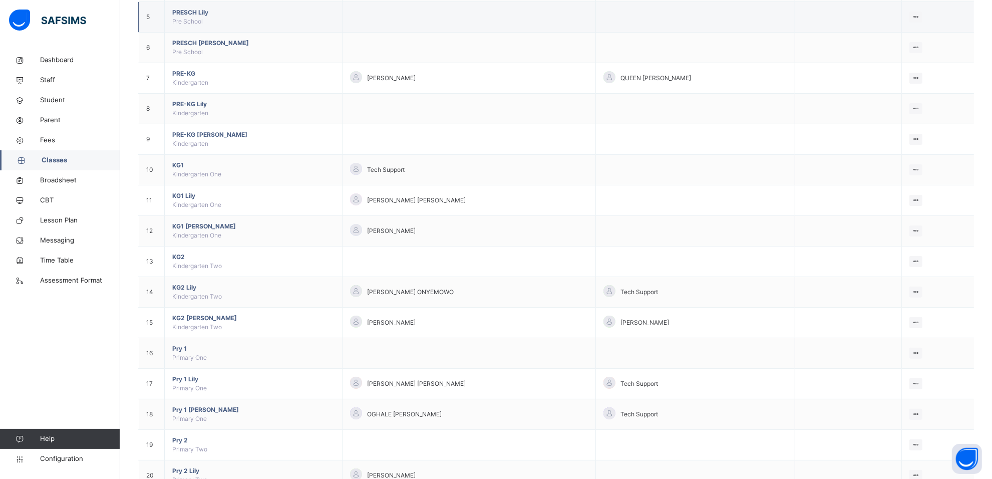
scroll to position [250, 0]
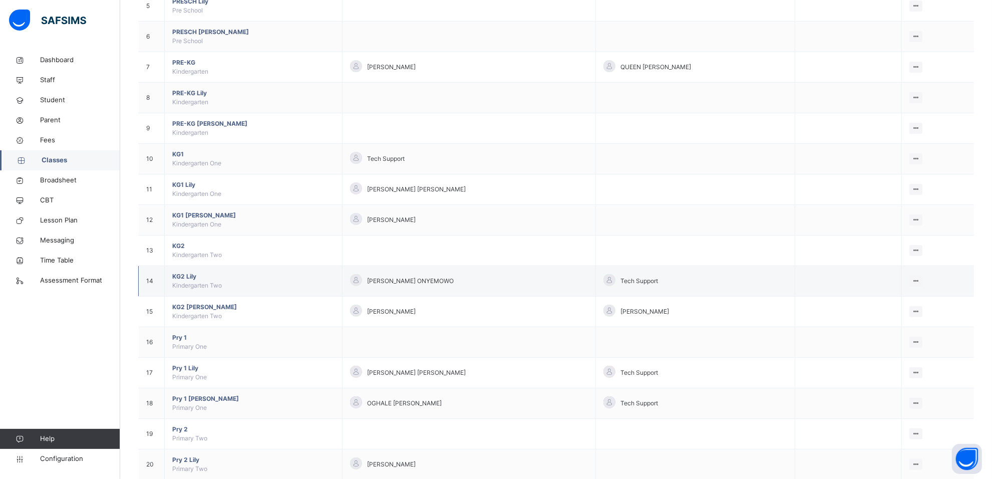
click at [195, 282] on td "KG2 Lily Kindergarten Two" at bounding box center [254, 281] width 178 height 31
click at [188, 276] on span "KG2 [PERSON_NAME]" at bounding box center [253, 276] width 162 height 9
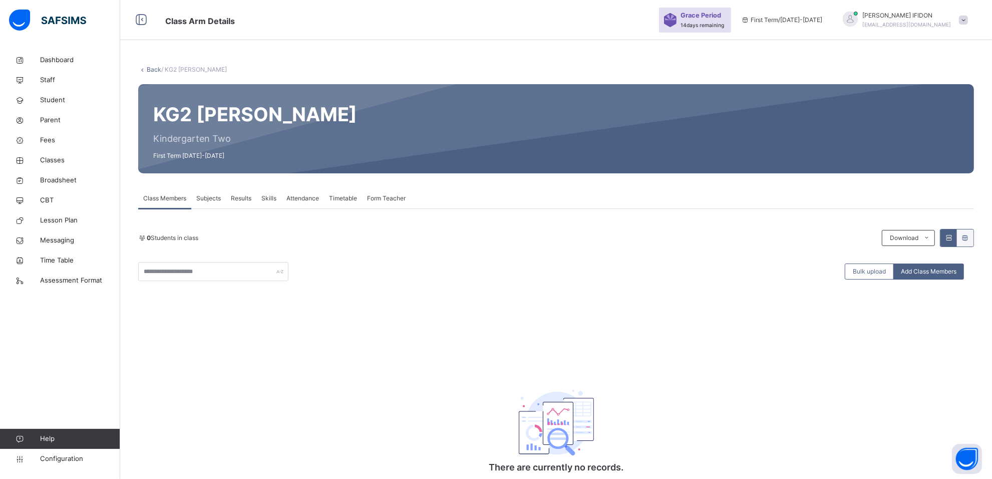
click at [212, 198] on span "Subjects" at bounding box center [208, 198] width 25 height 9
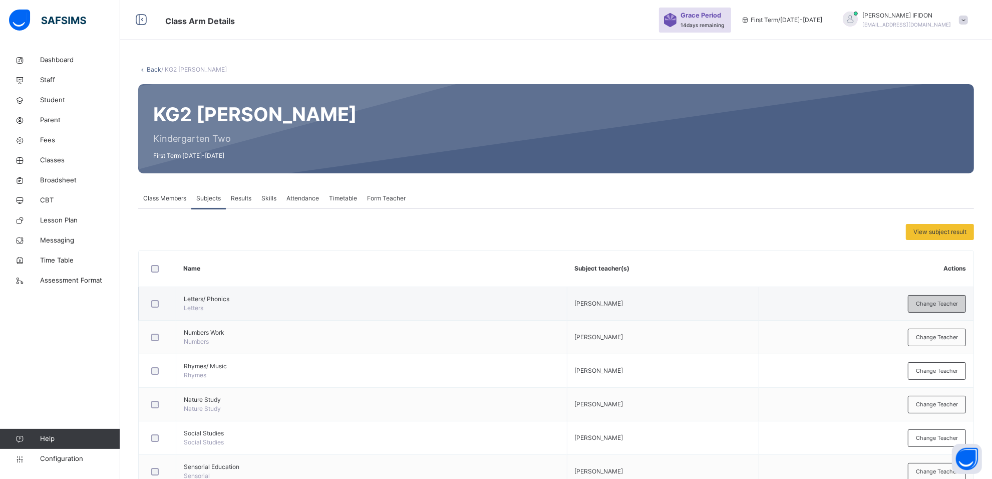
click at [952, 300] on span "Change Teacher" at bounding box center [937, 303] width 42 height 9
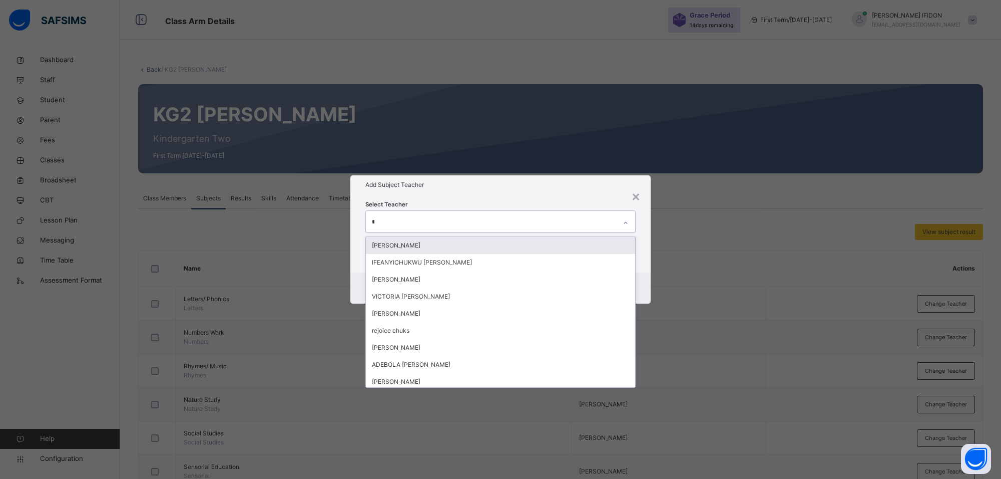
type input "**"
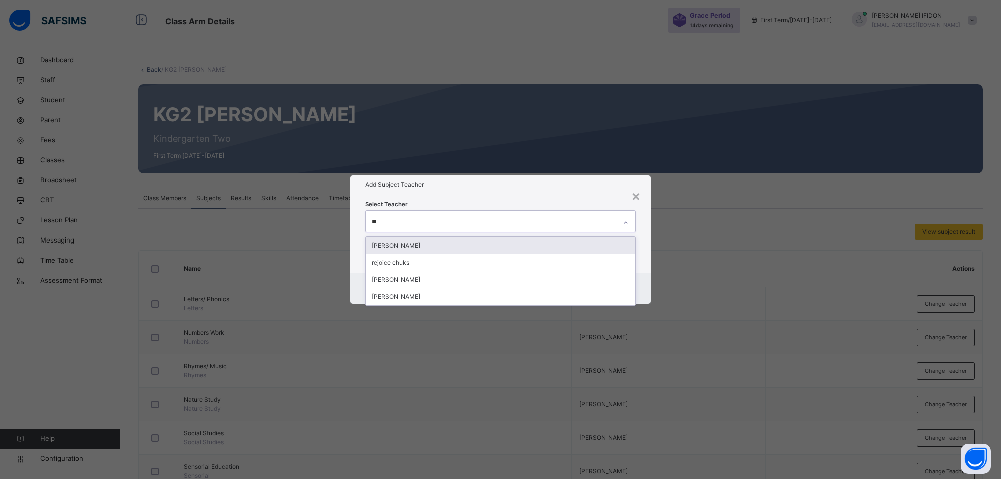
click at [518, 249] on div "[PERSON_NAME]" at bounding box center [500, 245] width 269 height 17
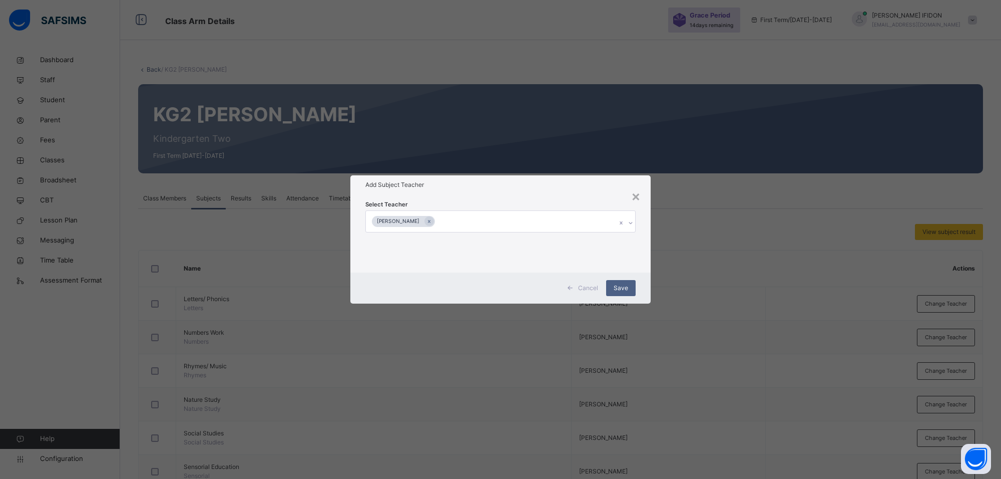
click at [544, 195] on div "Select Teacher [PERSON_NAME] AKPOGA" at bounding box center [500, 233] width 300 height 78
click at [617, 285] on span "Save" at bounding box center [621, 287] width 15 height 9
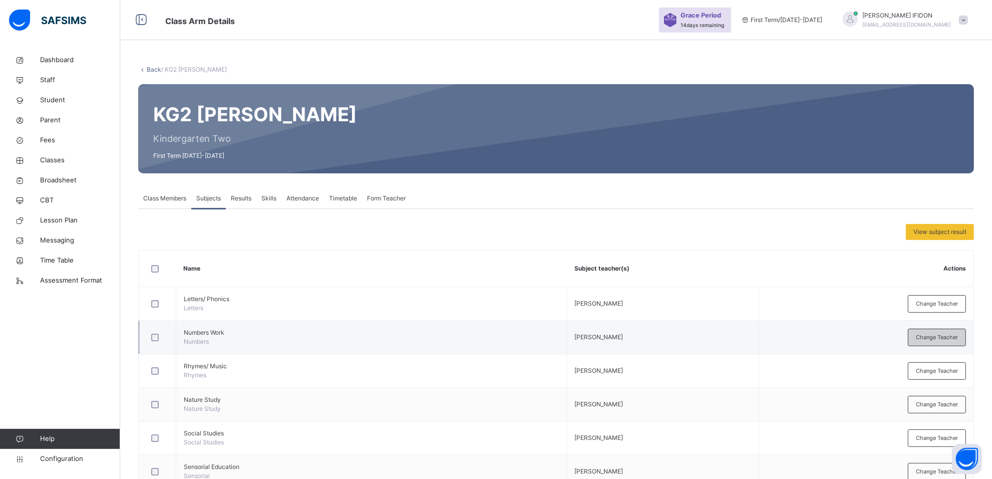
click at [926, 338] on span "Change Teacher" at bounding box center [937, 337] width 42 height 9
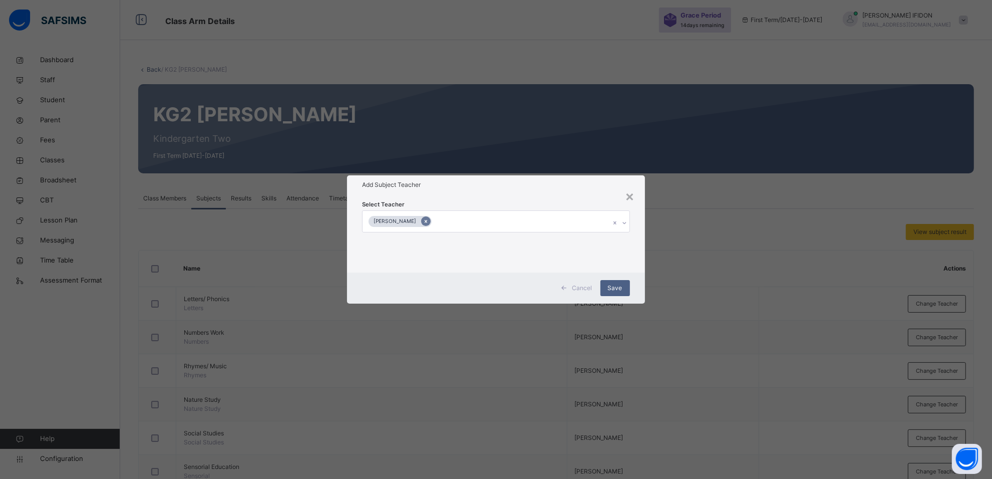
click at [428, 220] on icon at bounding box center [426, 221] width 6 height 7
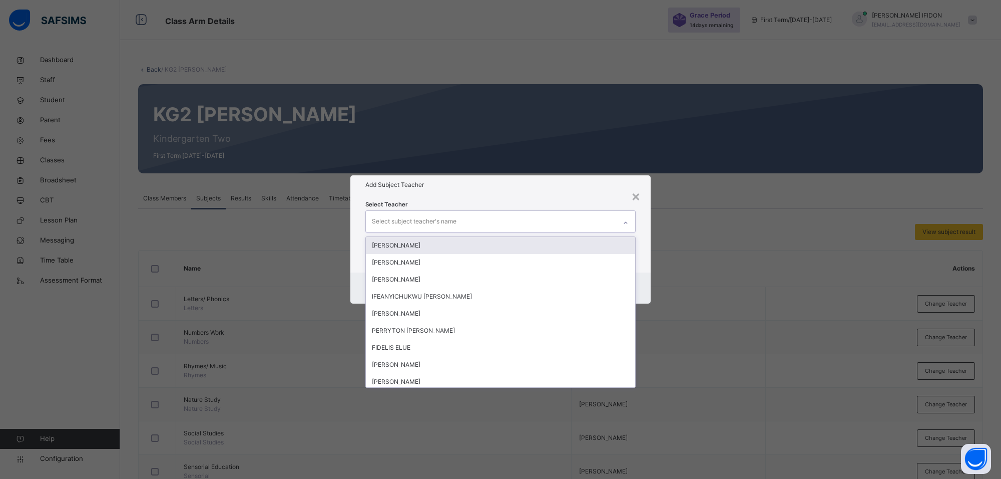
click at [627, 221] on icon at bounding box center [626, 223] width 6 height 10
type input "**"
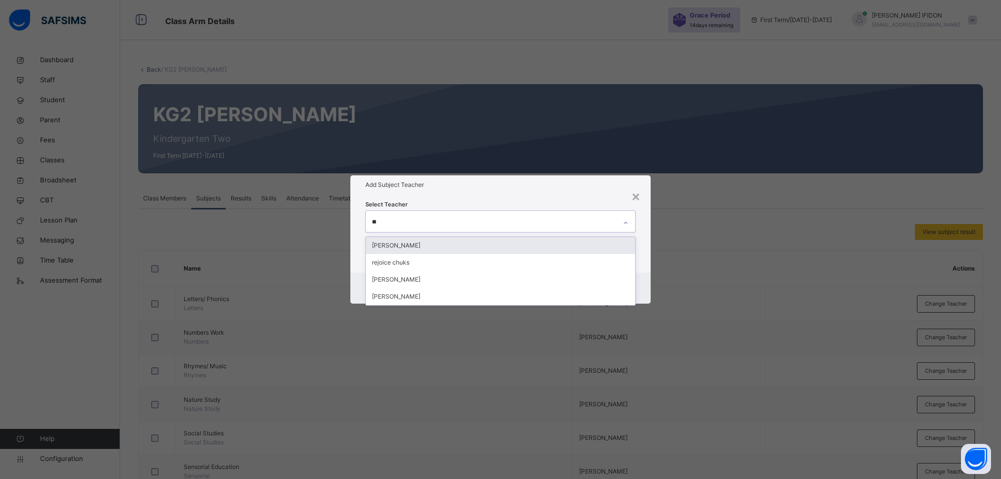
click at [532, 242] on div "[PERSON_NAME]" at bounding box center [500, 245] width 269 height 17
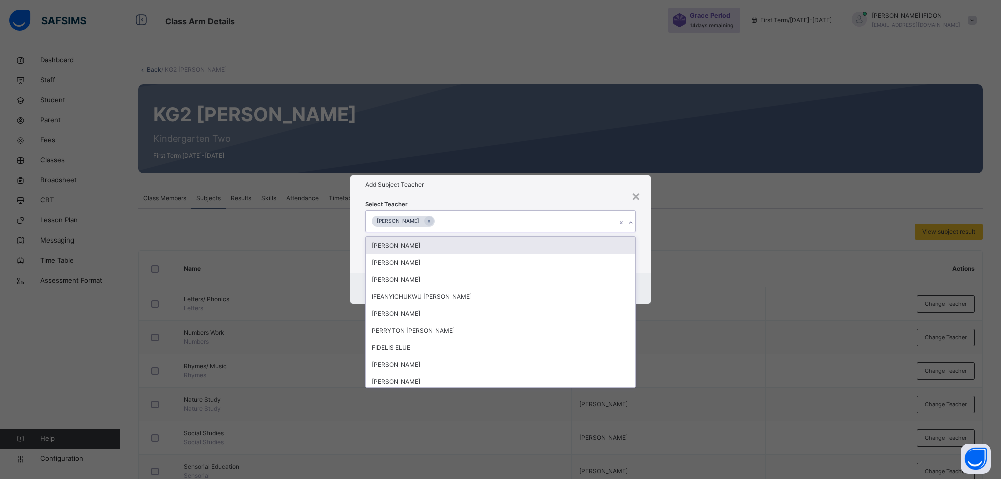
click at [561, 191] on div "Add Subject Teacher" at bounding box center [500, 184] width 300 height 19
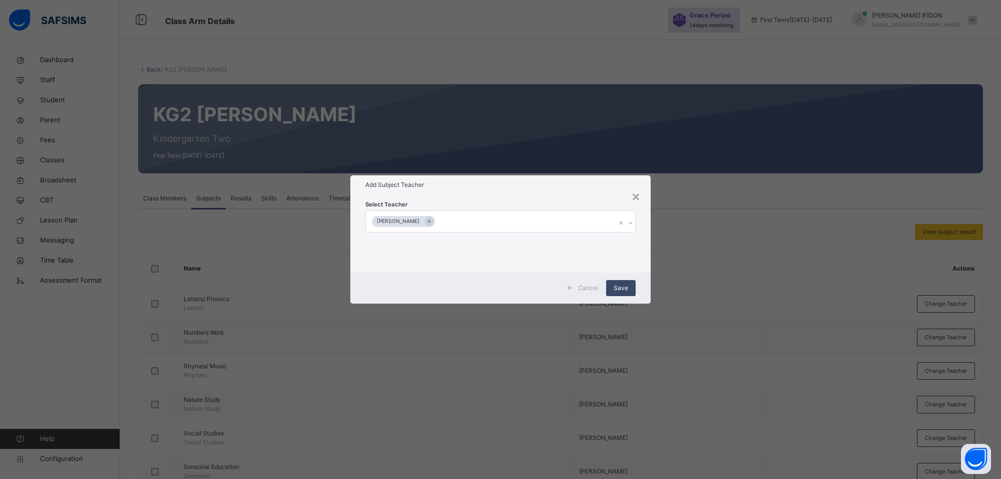
click at [614, 291] on span "Save" at bounding box center [621, 287] width 15 height 9
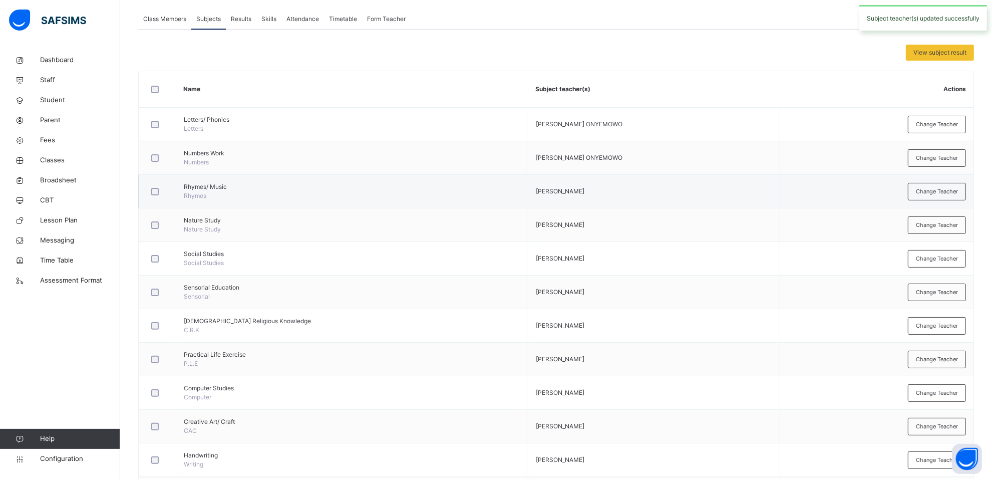
scroll to position [188, 0]
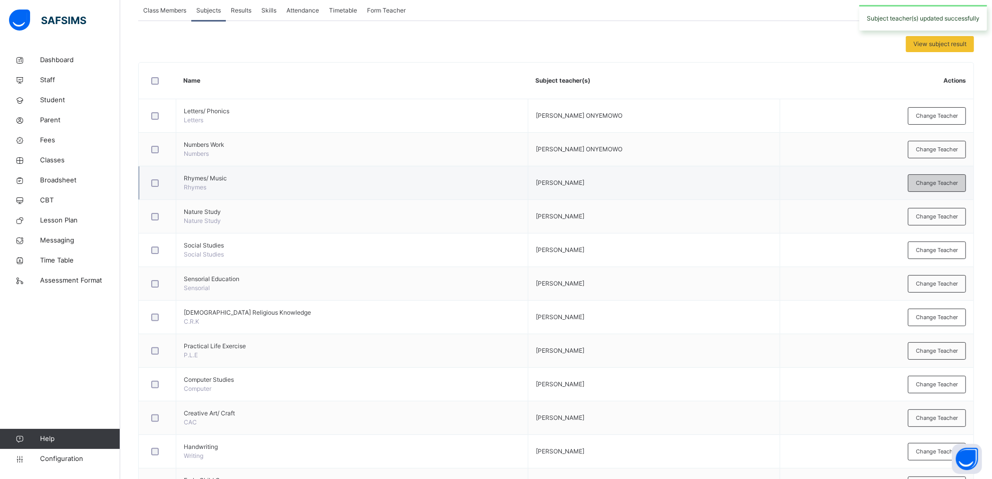
click at [944, 183] on span "Change Teacher" at bounding box center [937, 183] width 42 height 9
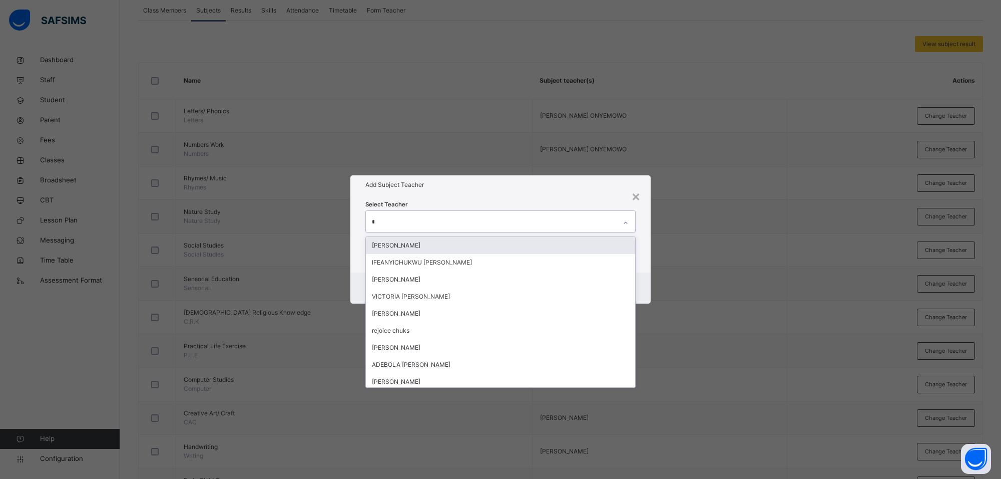
type input "**"
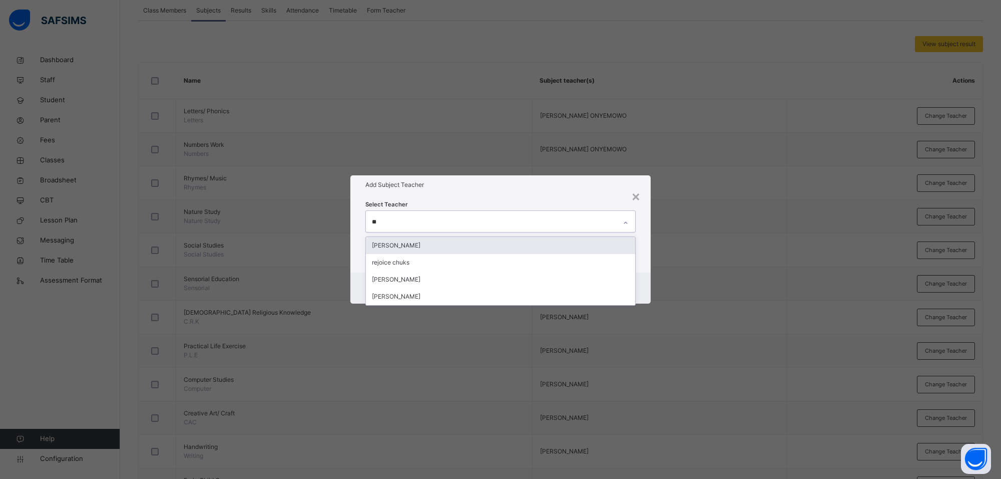
click at [576, 246] on div "[PERSON_NAME]" at bounding box center [500, 245] width 269 height 17
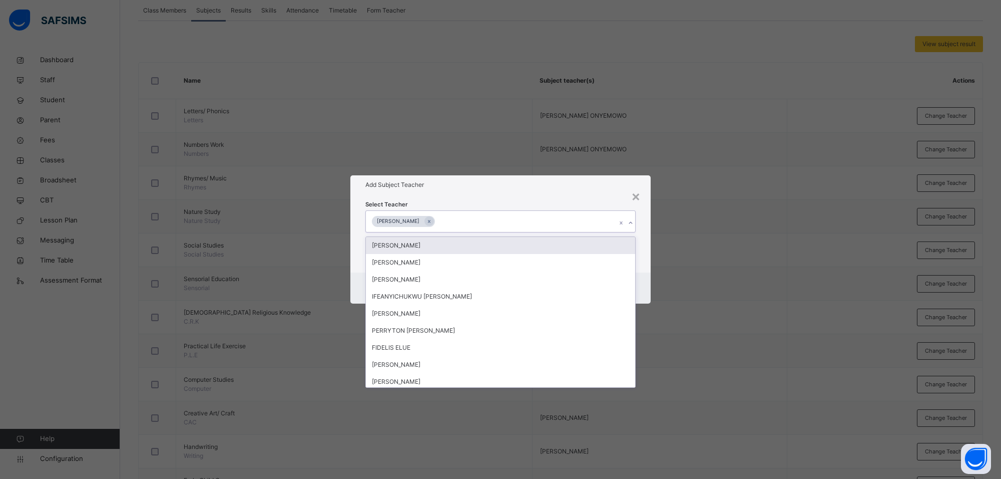
click at [594, 194] on div "Select Teacher option [PERSON_NAME], selected. option [PERSON_NAME] focused, 1 …" at bounding box center [500, 233] width 300 height 78
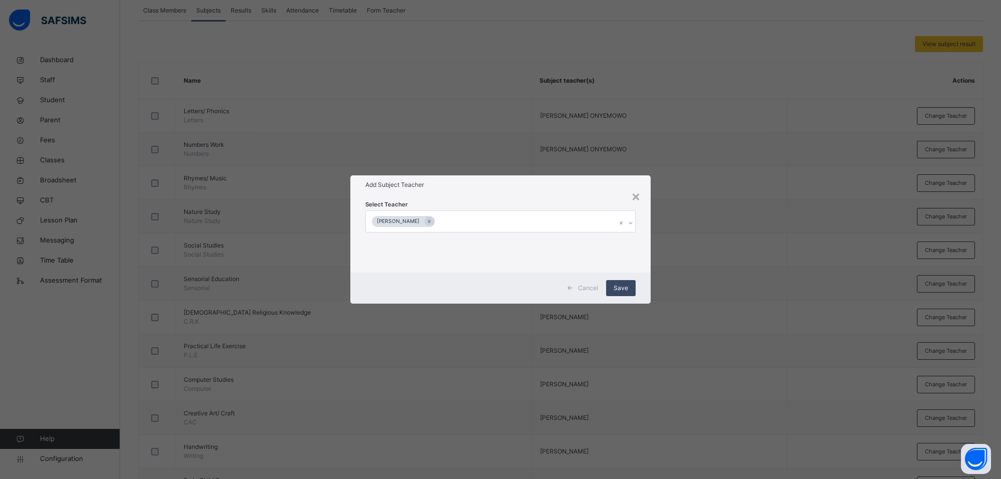
click at [624, 287] on span "Save" at bounding box center [621, 287] width 15 height 9
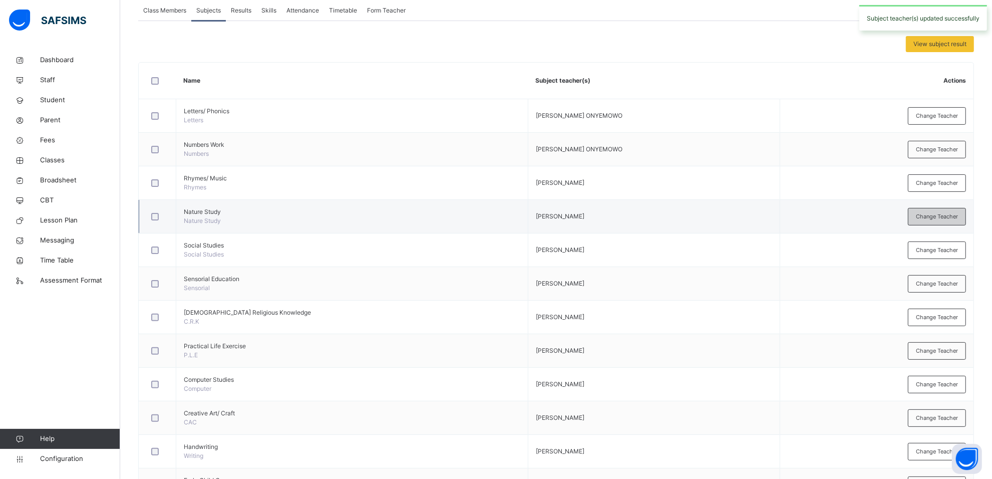
click at [926, 216] on span "Change Teacher" at bounding box center [937, 216] width 42 height 9
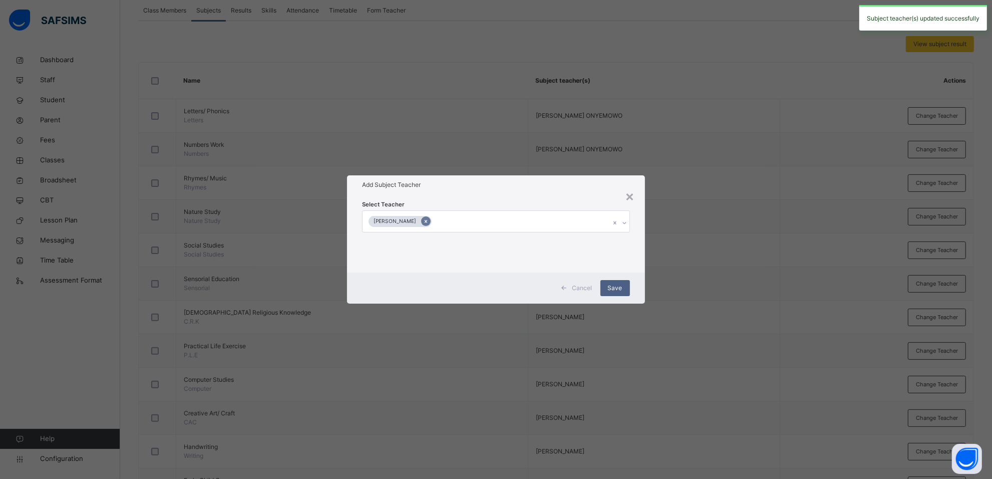
click at [428, 221] on icon at bounding box center [426, 221] width 6 height 7
type input "*"
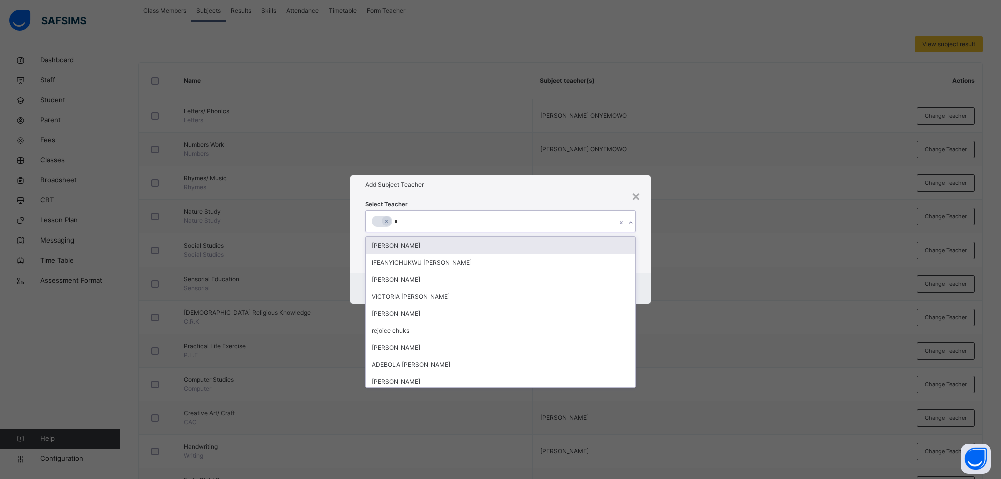
type input "**"
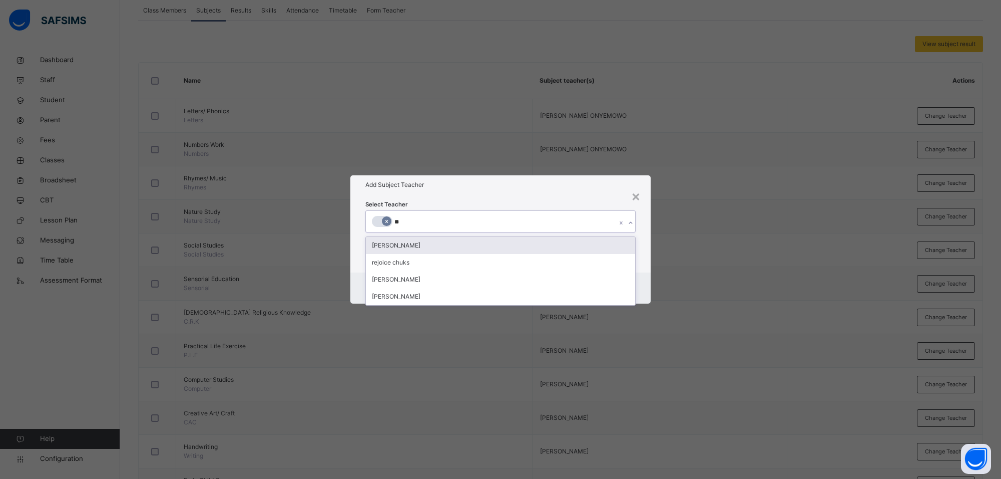
click at [386, 217] on div at bounding box center [387, 221] width 10 height 10
click at [390, 245] on div "[PERSON_NAME]" at bounding box center [500, 245] width 269 height 17
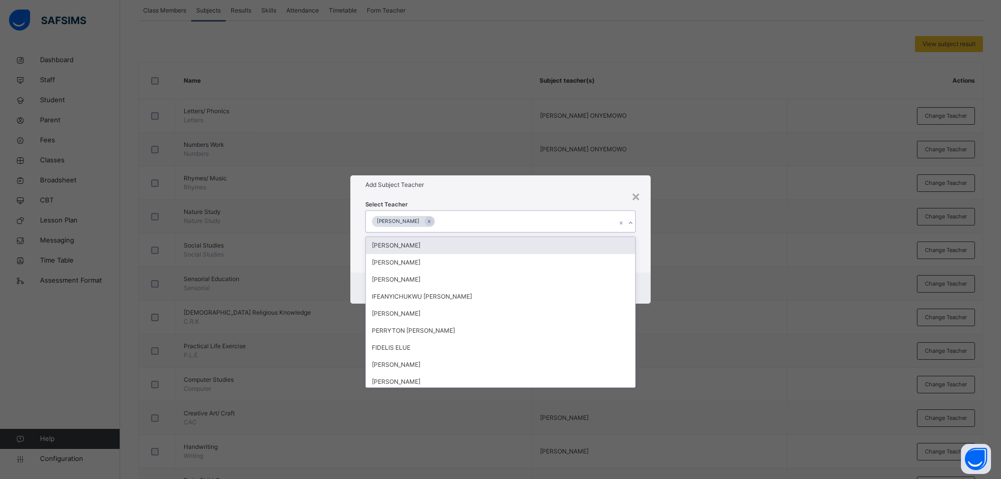
click at [491, 190] on div "Add Subject Teacher" at bounding box center [500, 184] width 300 height 19
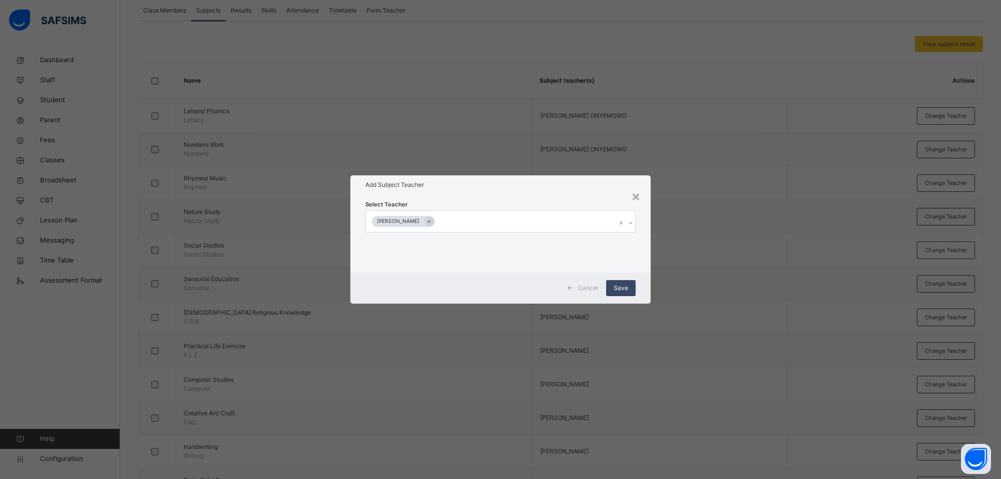
click at [622, 287] on span "Save" at bounding box center [621, 287] width 15 height 9
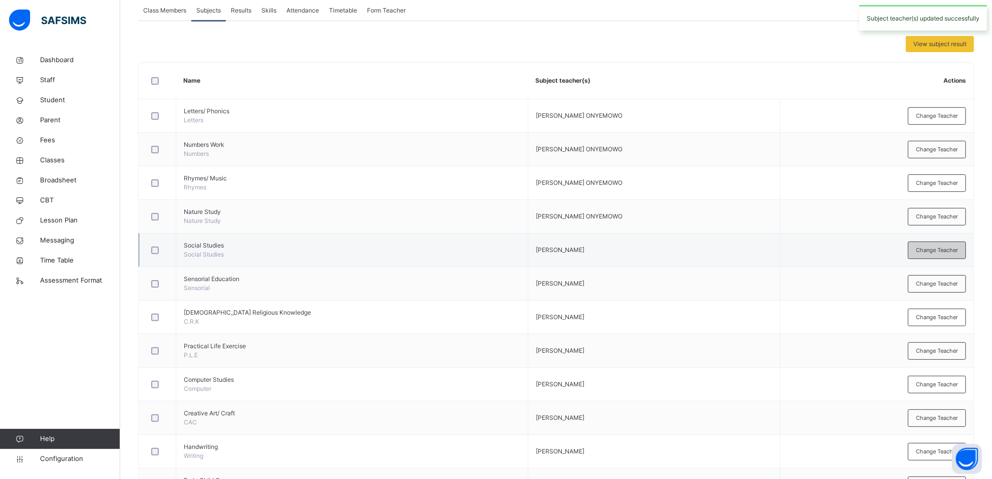
click at [925, 248] on span "Change Teacher" at bounding box center [937, 250] width 42 height 9
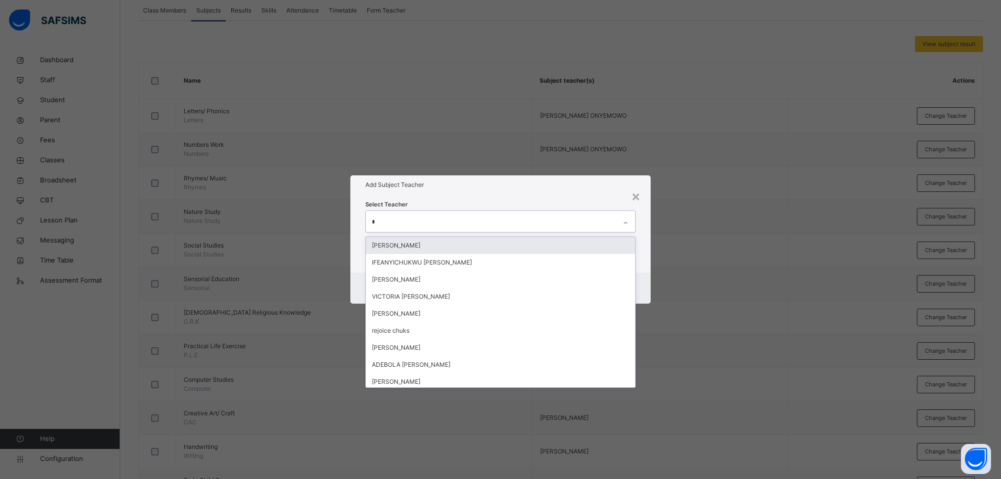
type input "**"
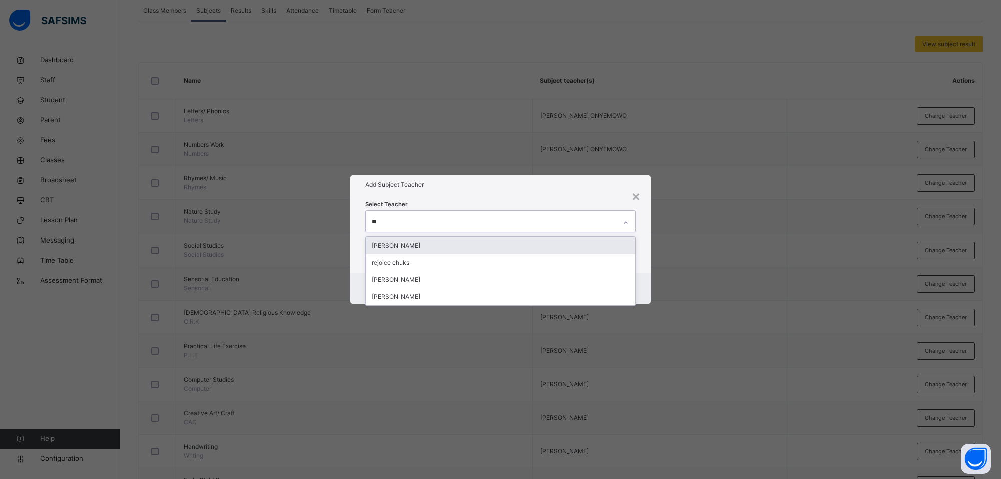
click at [564, 238] on div "[PERSON_NAME]" at bounding box center [500, 245] width 269 height 17
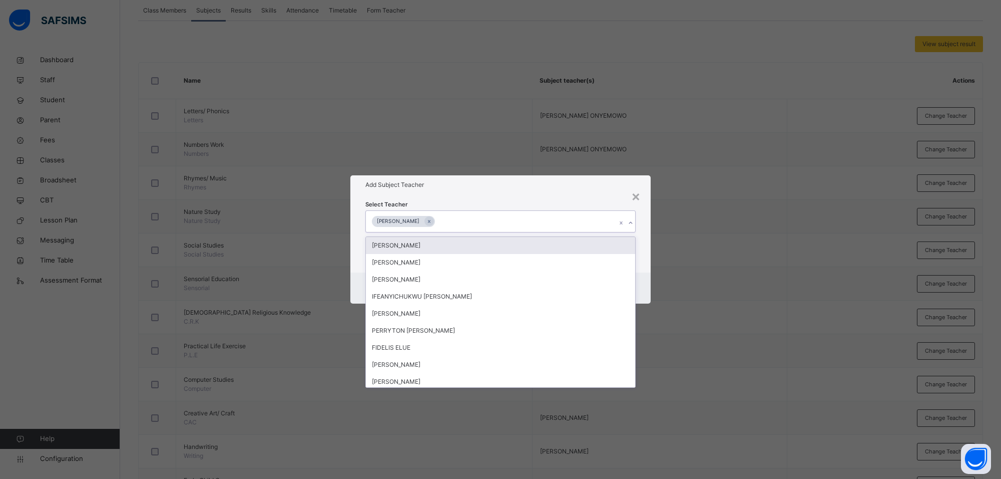
click at [569, 193] on div "Add Subject Teacher" at bounding box center [500, 184] width 300 height 19
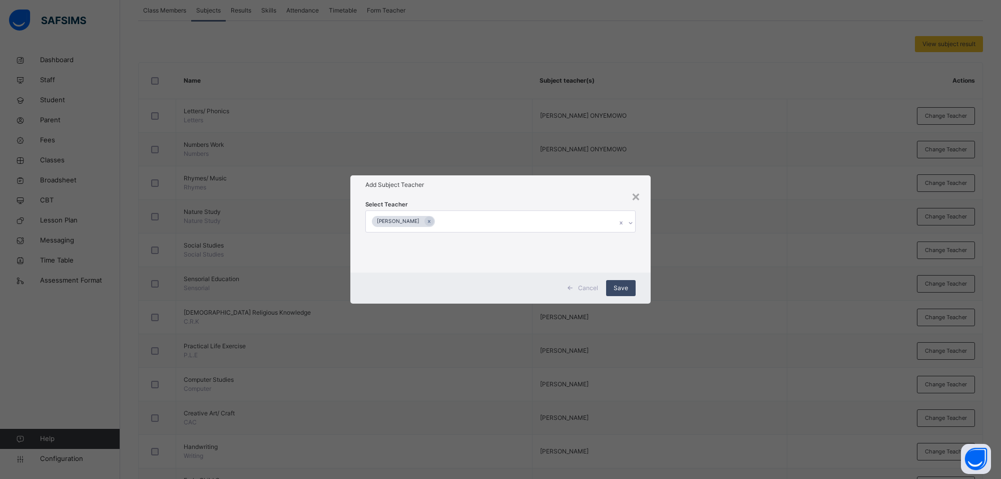
click at [616, 288] on span "Save" at bounding box center [621, 287] width 15 height 9
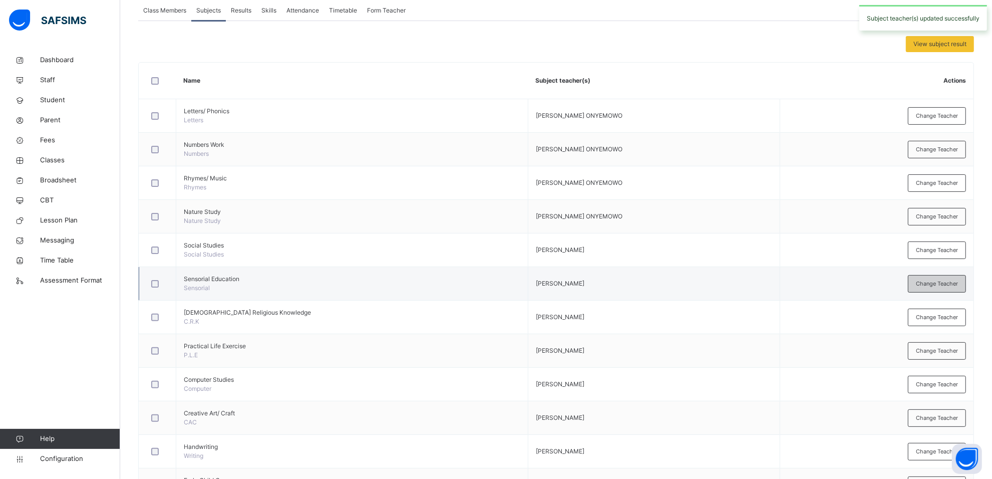
click at [939, 285] on span "Change Teacher" at bounding box center [937, 283] width 42 height 9
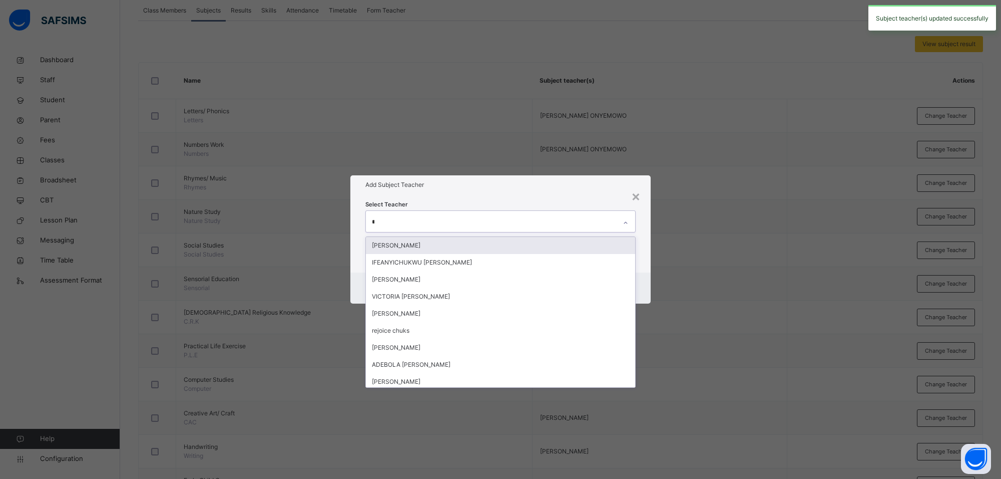
type input "**"
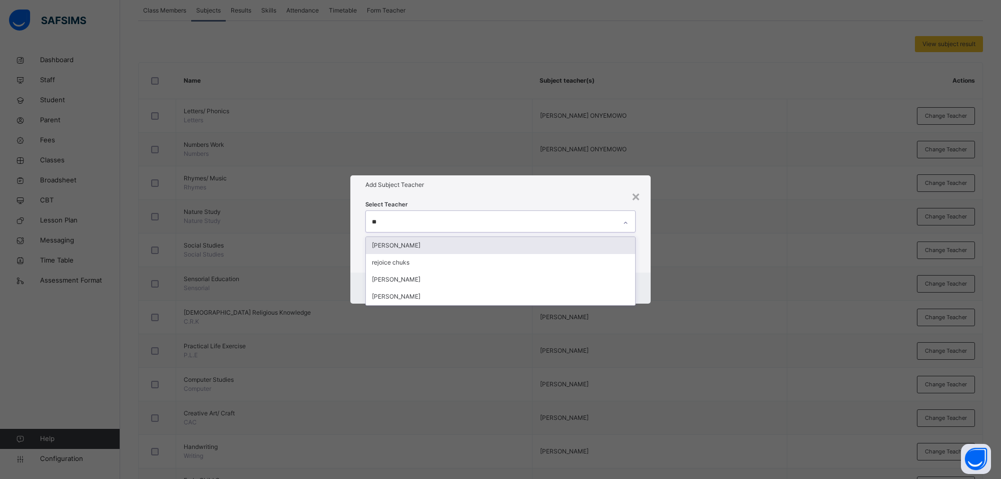
click at [595, 246] on div "[PERSON_NAME]" at bounding box center [500, 245] width 269 height 17
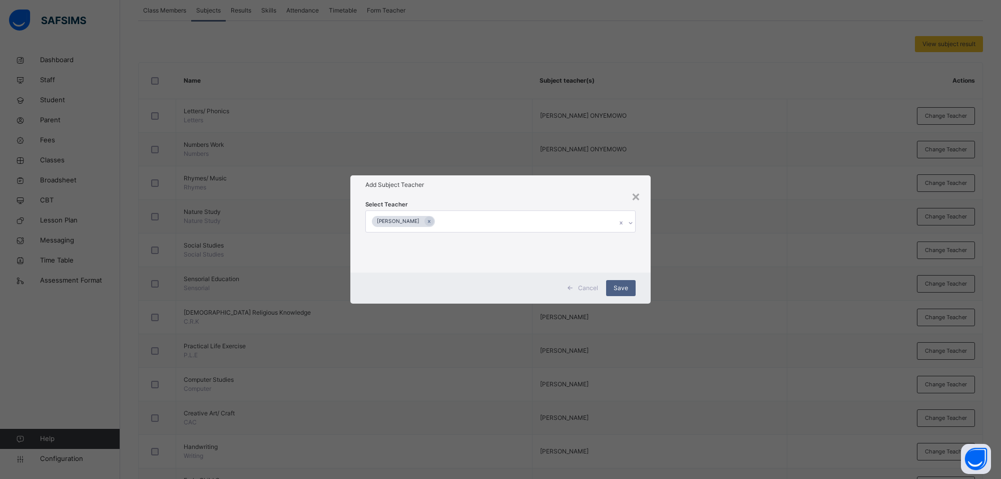
click at [589, 190] on div "Add Subject Teacher" at bounding box center [500, 184] width 300 height 19
click at [627, 288] on span "Save" at bounding box center [621, 287] width 15 height 9
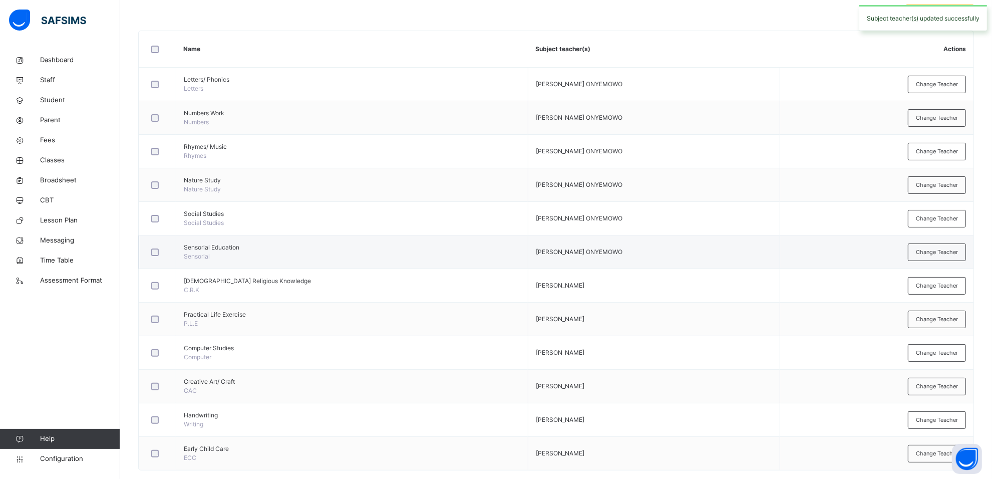
scroll to position [237, 0]
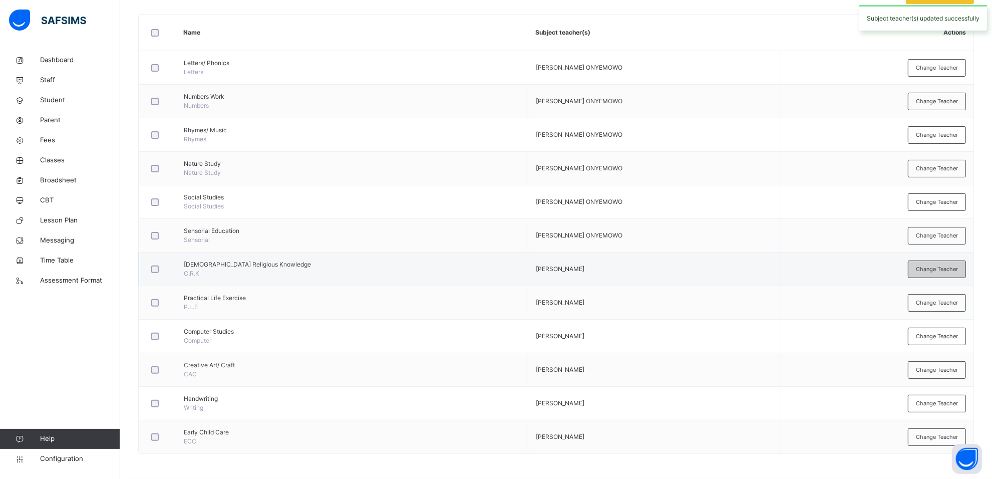
click at [926, 266] on span "Change Teacher" at bounding box center [937, 269] width 42 height 9
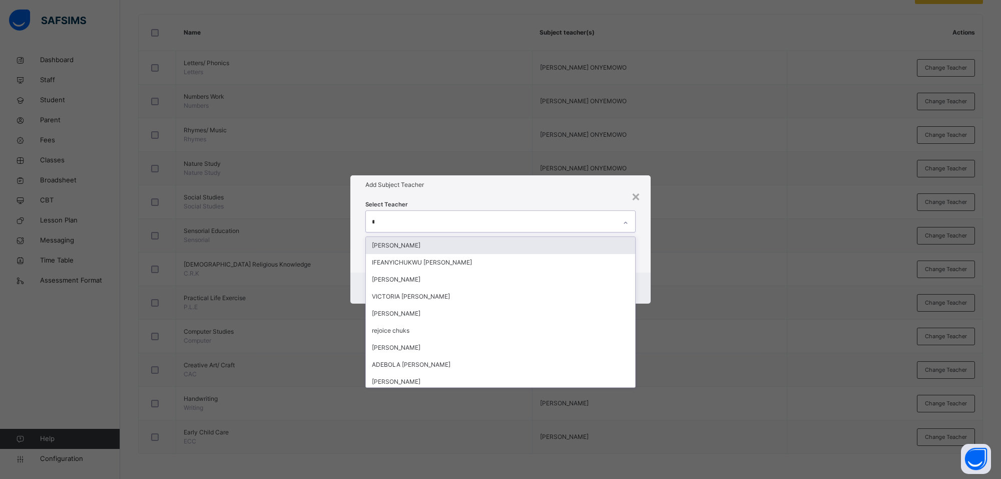
type input "**"
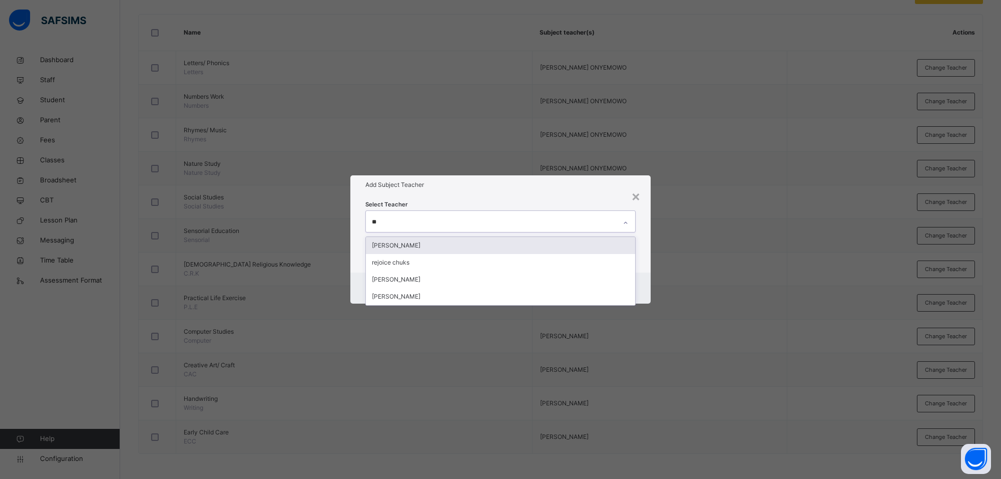
click at [559, 247] on div "[PERSON_NAME]" at bounding box center [500, 245] width 269 height 17
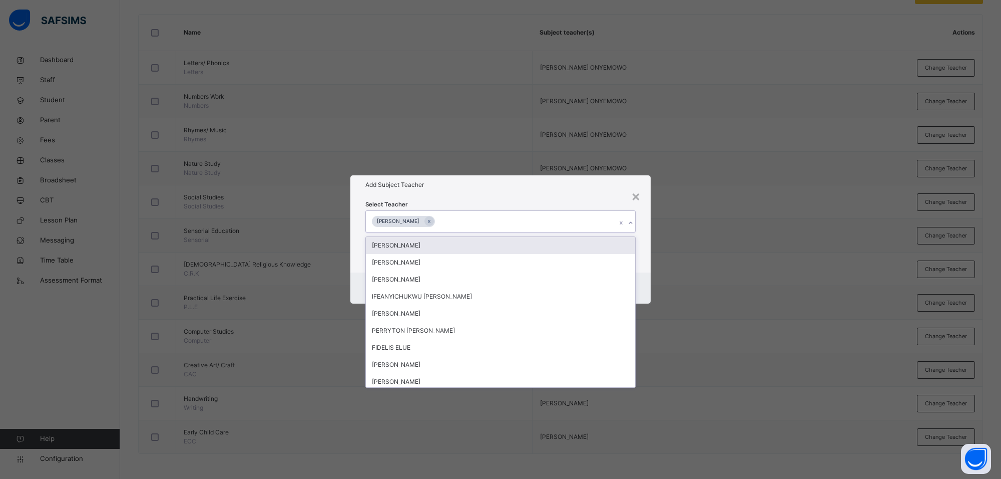
click at [563, 191] on div "Add Subject Teacher" at bounding box center [500, 184] width 300 height 19
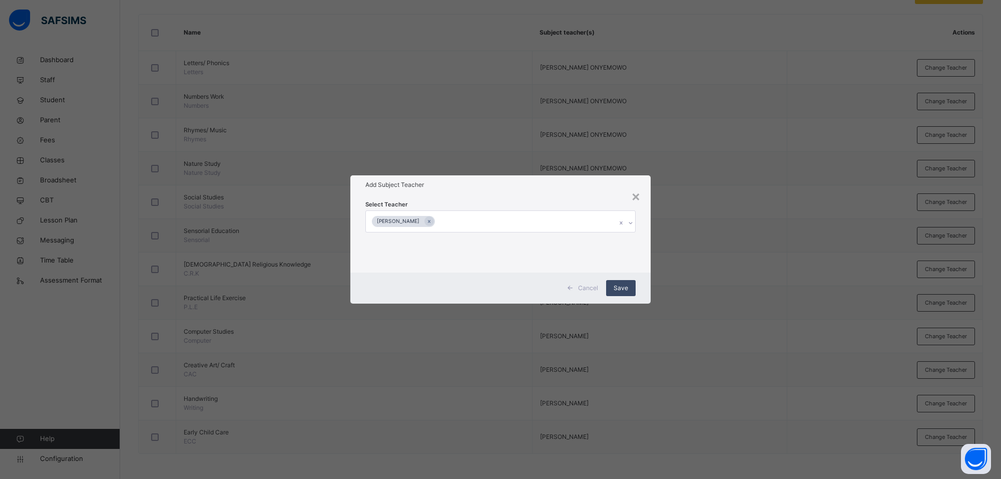
click at [619, 283] on span "Save" at bounding box center [621, 287] width 15 height 9
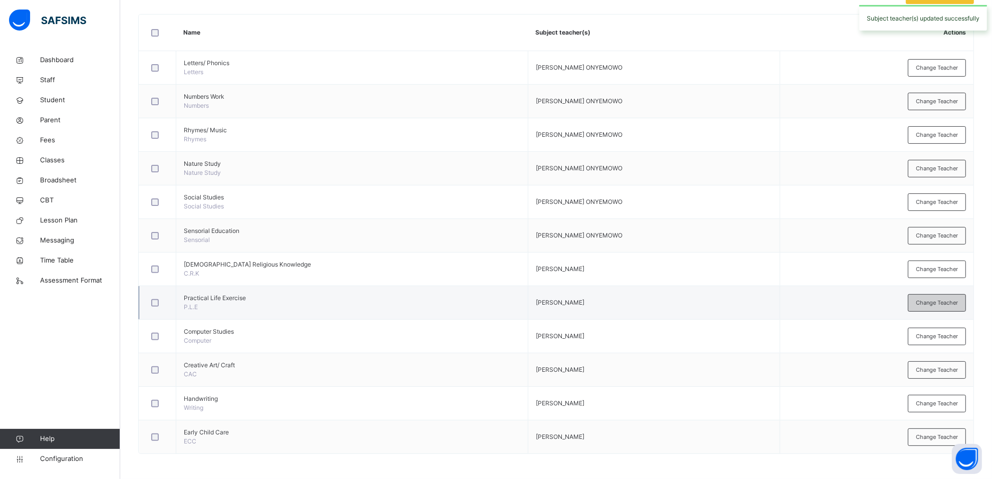
click at [935, 304] on span "Change Teacher" at bounding box center [937, 302] width 42 height 9
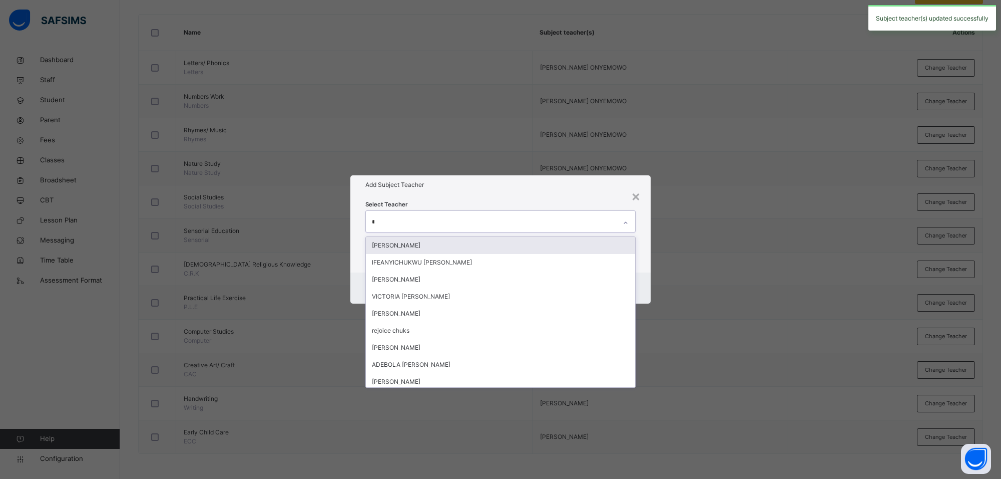
type input "**"
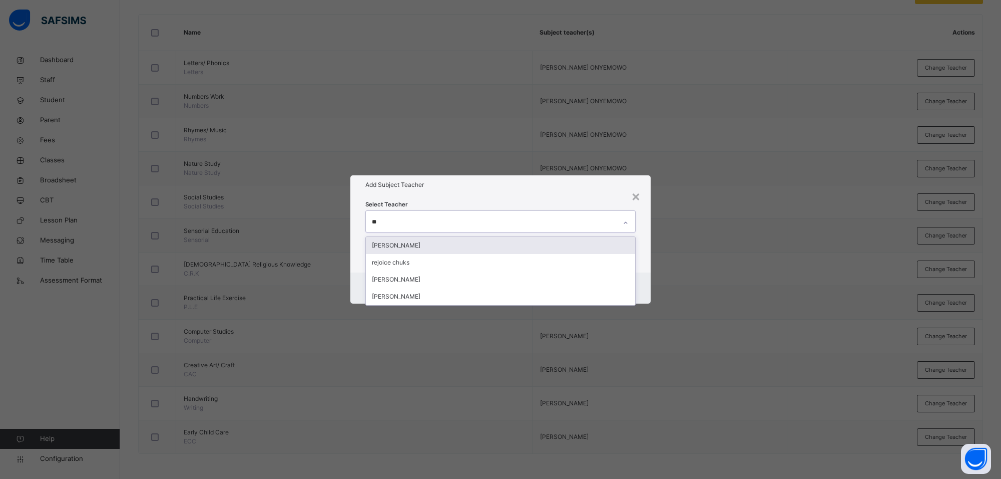
click at [562, 248] on div "[PERSON_NAME]" at bounding box center [500, 245] width 269 height 17
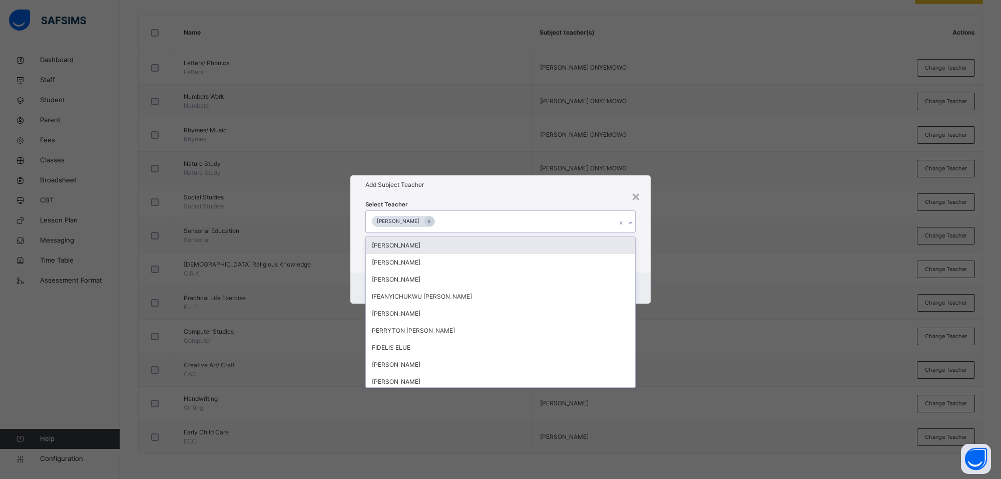
click at [561, 193] on div "Add Subject Teacher" at bounding box center [500, 184] width 300 height 19
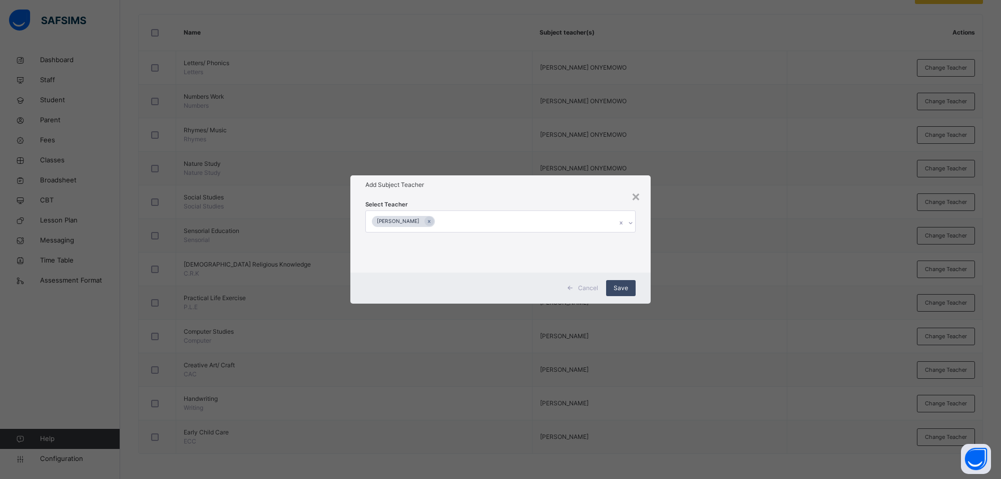
click at [627, 286] on span "Save" at bounding box center [621, 287] width 15 height 9
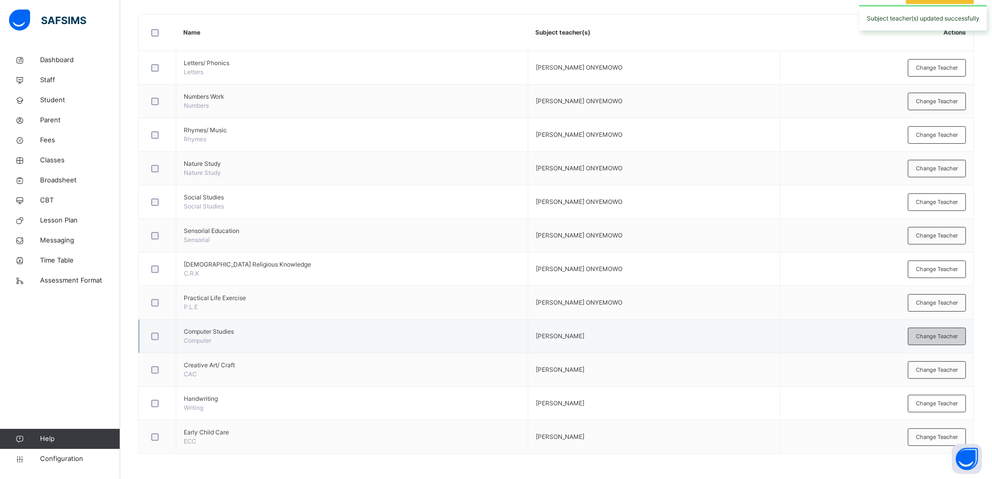
click at [939, 334] on span "Change Teacher" at bounding box center [937, 336] width 42 height 9
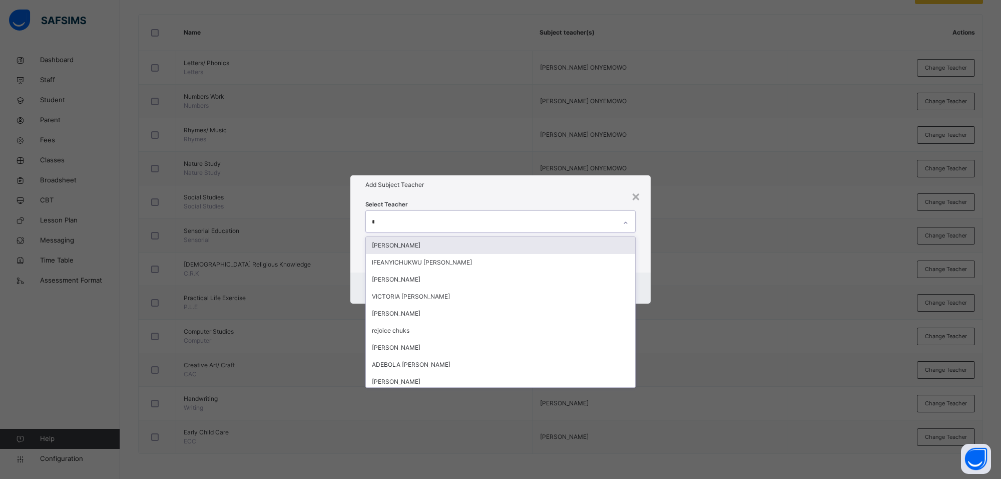
type input "**"
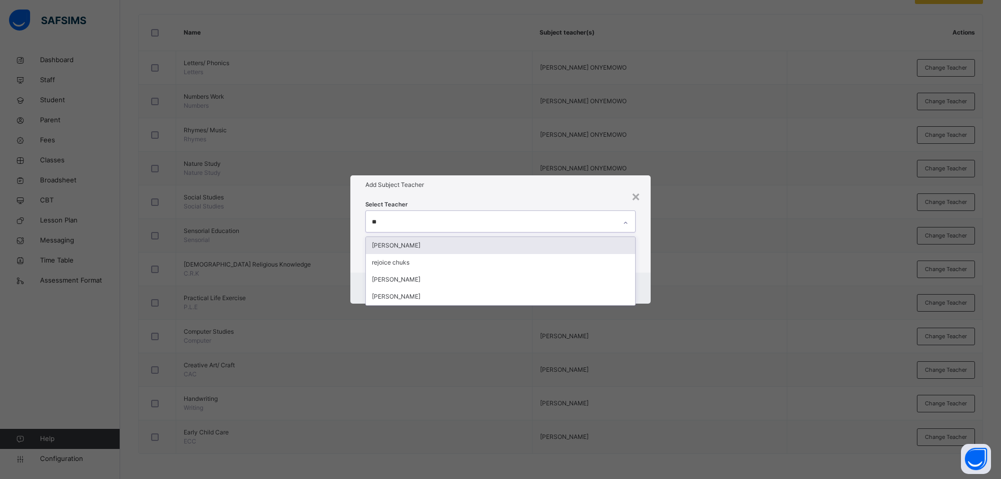
click at [604, 244] on div "[PERSON_NAME]" at bounding box center [500, 245] width 269 height 17
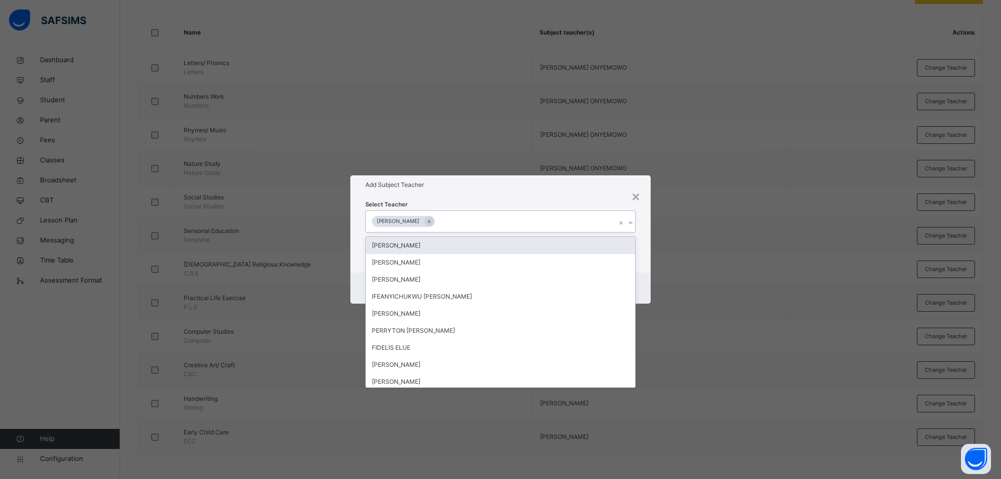
click at [587, 193] on div "Add Subject Teacher" at bounding box center [500, 184] width 300 height 19
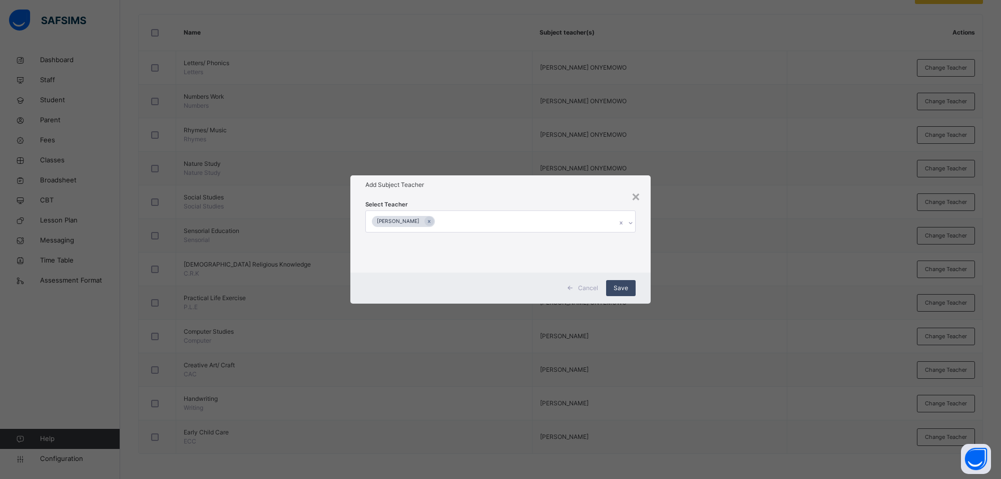
click at [619, 283] on span "Save" at bounding box center [621, 287] width 15 height 9
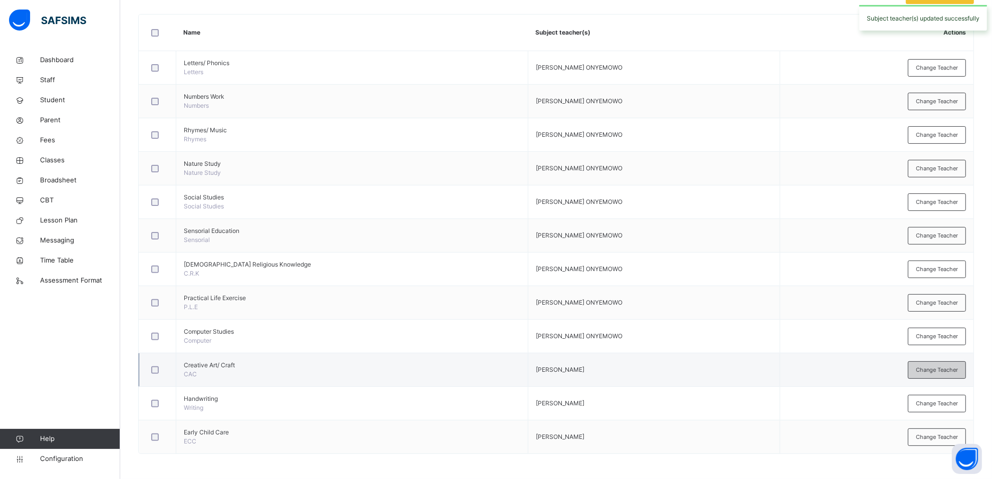
click at [921, 369] on div "Change Teacher" at bounding box center [937, 370] width 58 height 18
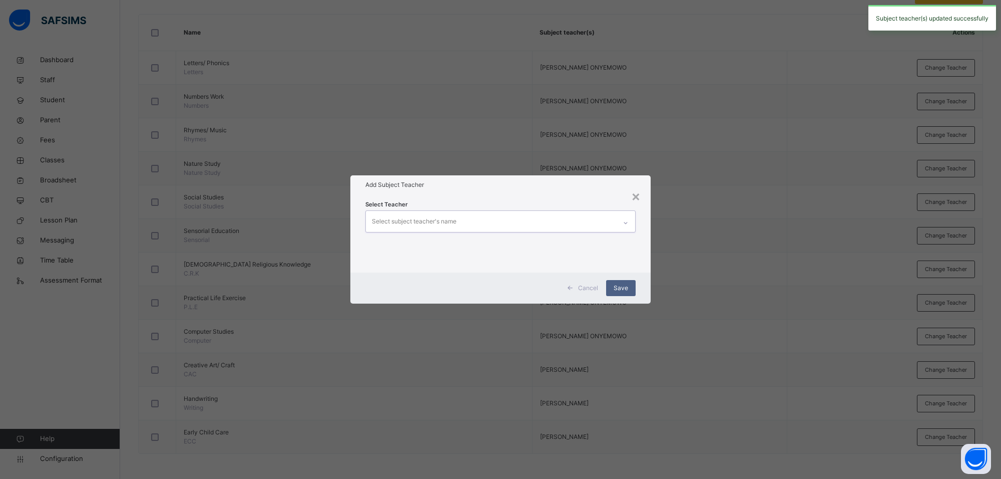
type input "*"
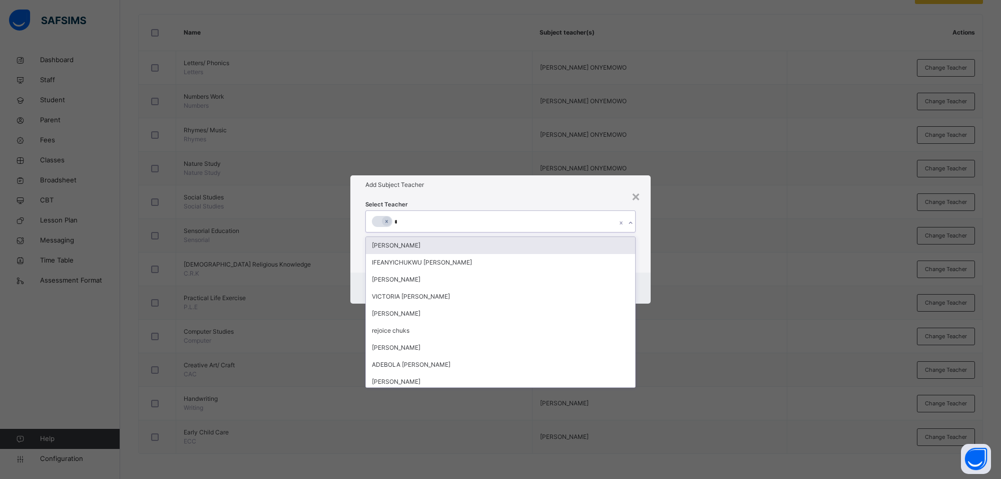
type input "**"
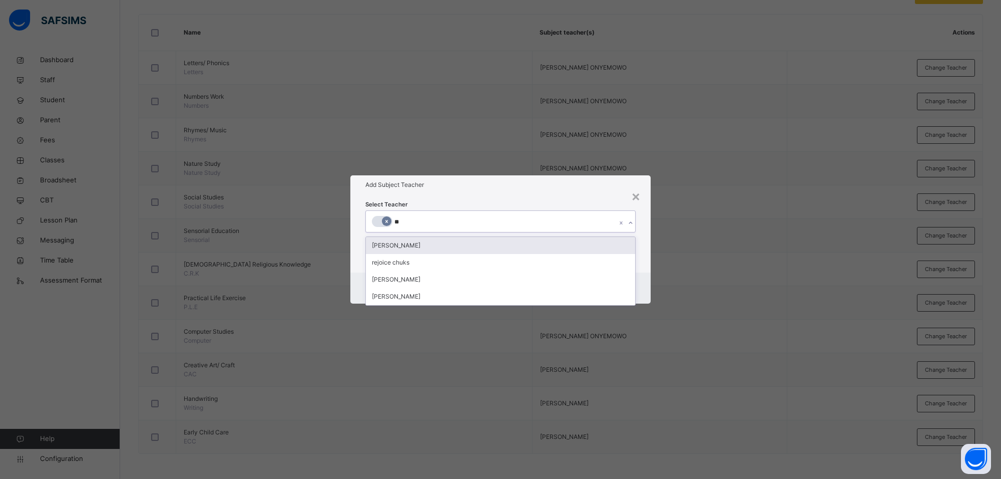
click at [386, 221] on icon at bounding box center [387, 221] width 6 height 7
click at [389, 245] on div "[PERSON_NAME]" at bounding box center [500, 245] width 269 height 17
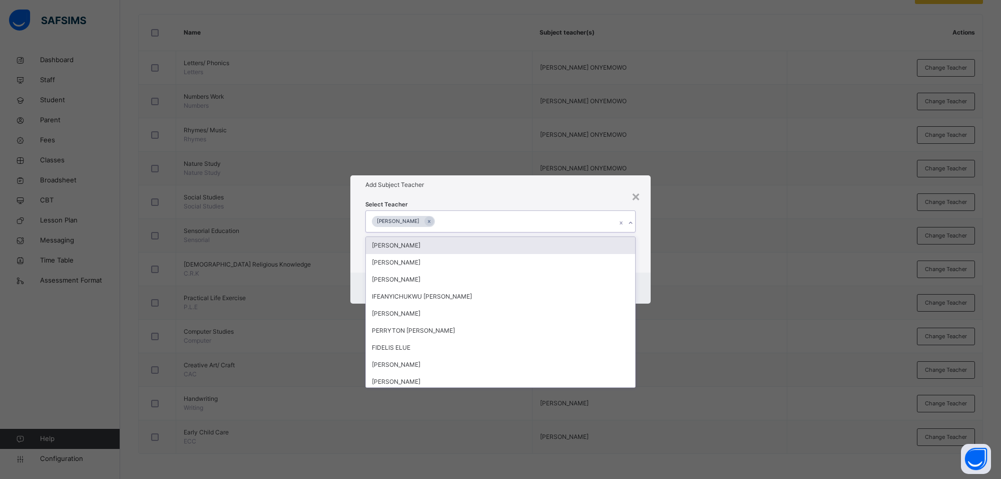
click at [492, 193] on div "Add Subject Teacher" at bounding box center [500, 184] width 300 height 19
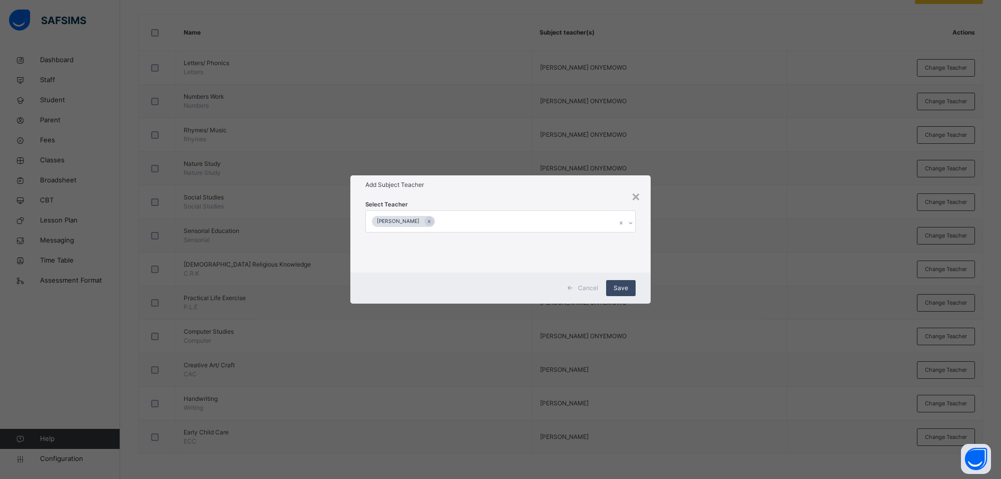
click at [613, 286] on div "Save" at bounding box center [621, 288] width 30 height 16
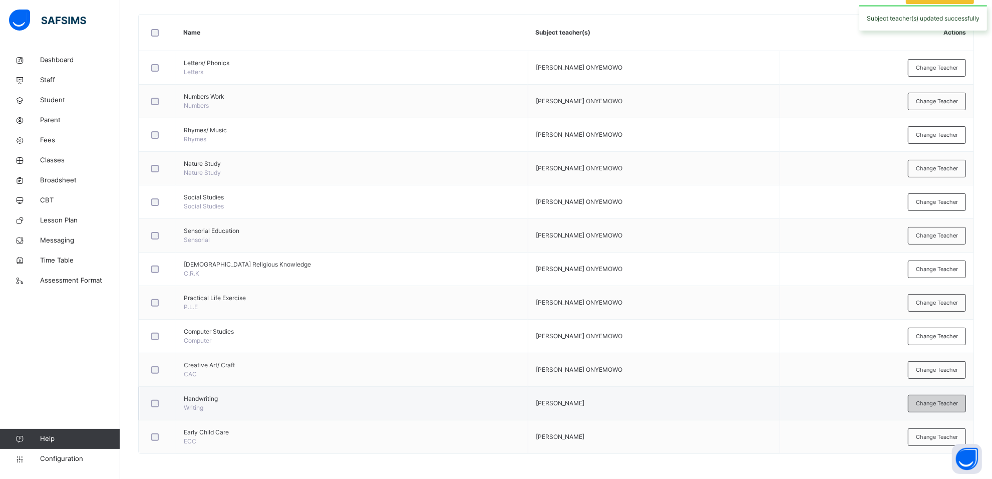
click at [944, 401] on span "Change Teacher" at bounding box center [937, 403] width 42 height 9
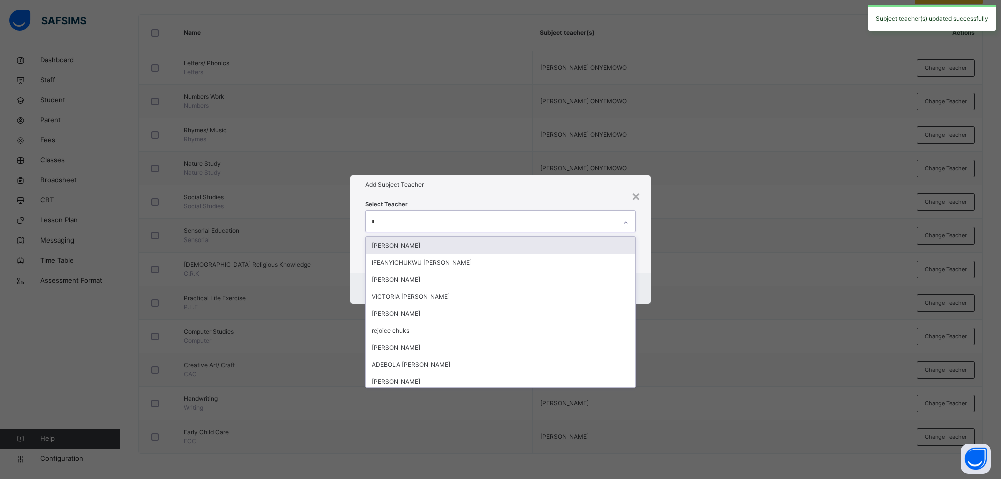
type input "**"
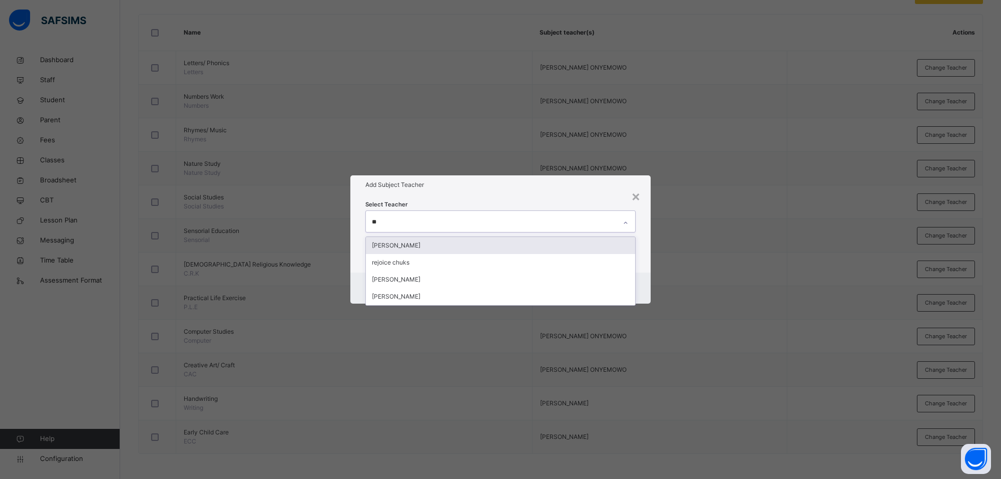
click at [596, 246] on div "[PERSON_NAME]" at bounding box center [500, 245] width 269 height 17
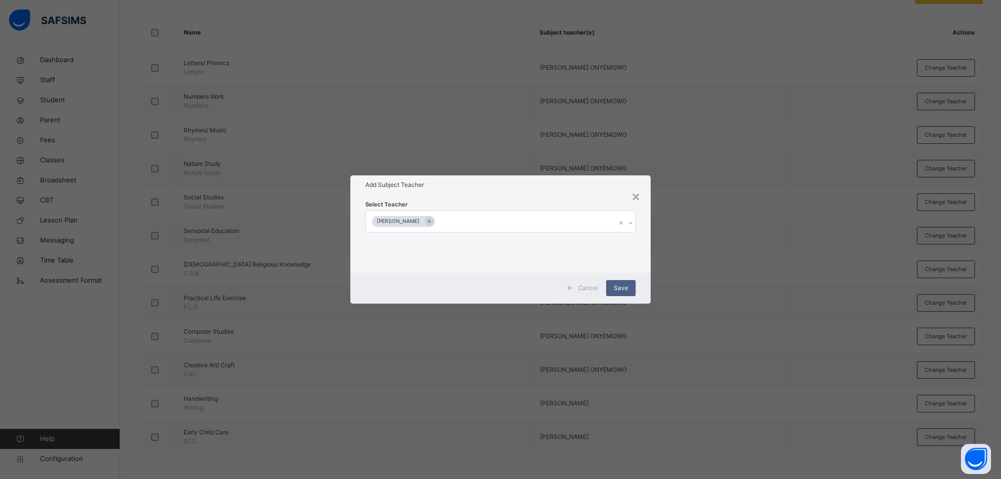
click at [589, 199] on div "Select Teacher [PERSON_NAME] AKPOGA" at bounding box center [500, 233] width 270 height 68
click at [617, 284] on span "Save" at bounding box center [621, 287] width 15 height 9
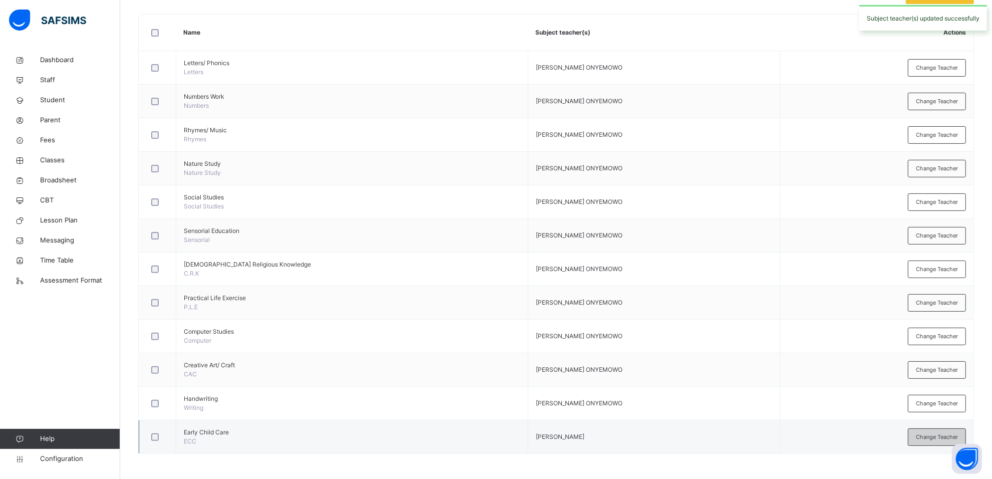
click at [939, 437] on span "Change Teacher" at bounding box center [937, 437] width 42 height 9
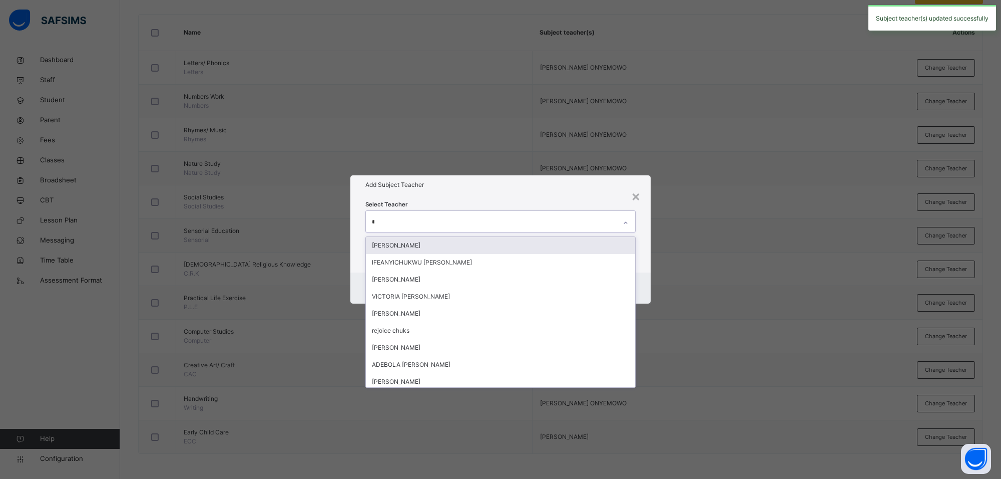
type input "**"
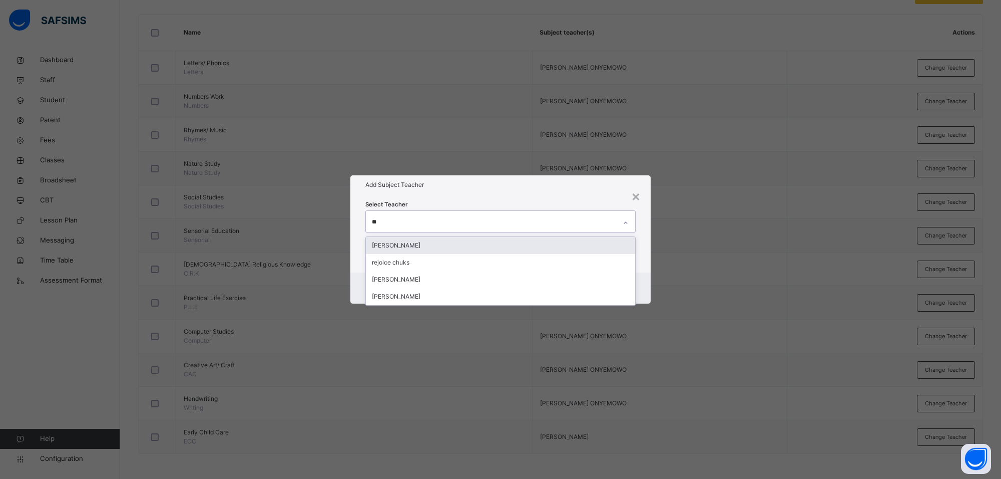
click at [549, 241] on div "[PERSON_NAME]" at bounding box center [500, 245] width 269 height 17
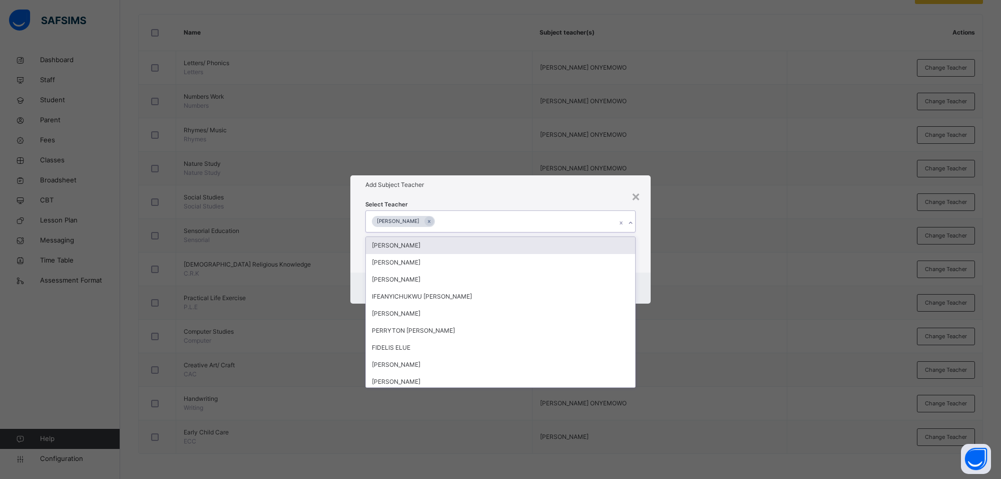
click at [547, 180] on h1 "Add Subject Teacher" at bounding box center [500, 184] width 270 height 9
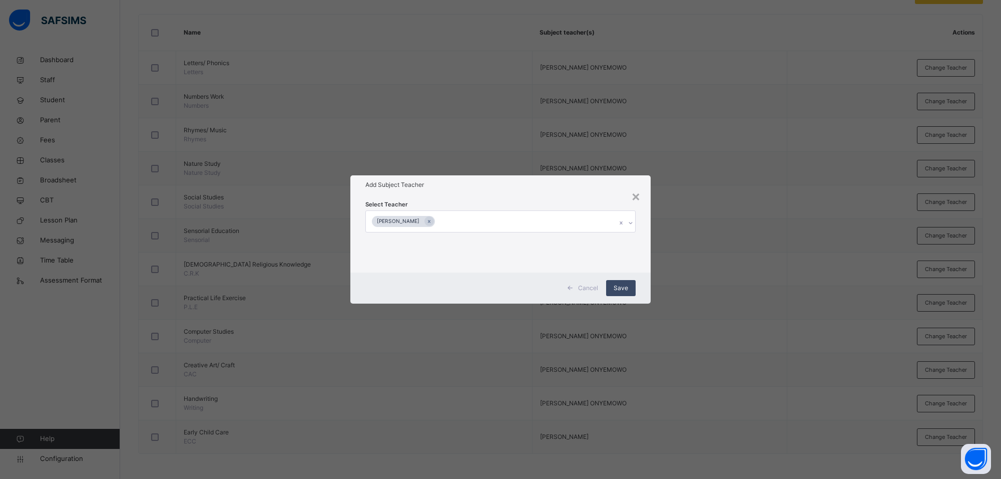
click at [622, 284] on span "Save" at bounding box center [621, 287] width 15 height 9
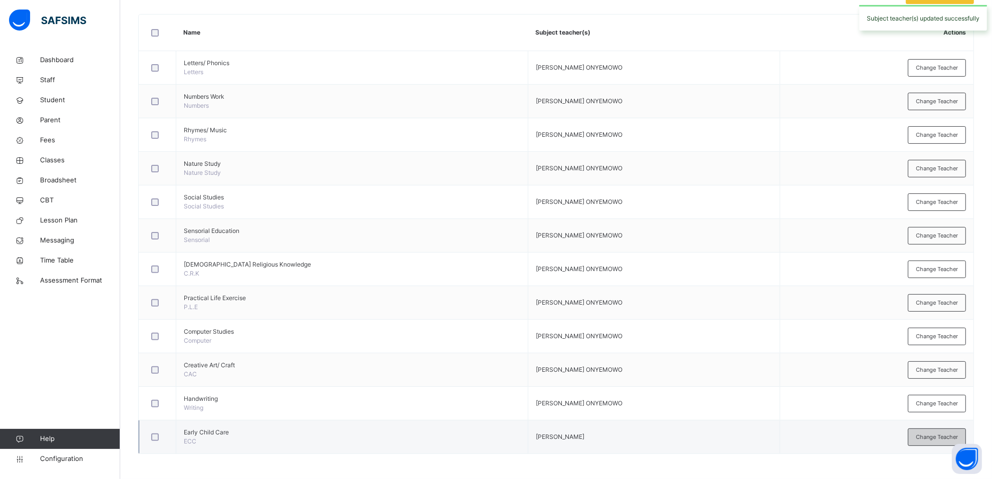
click at [925, 437] on span "Change Teacher" at bounding box center [937, 437] width 42 height 9
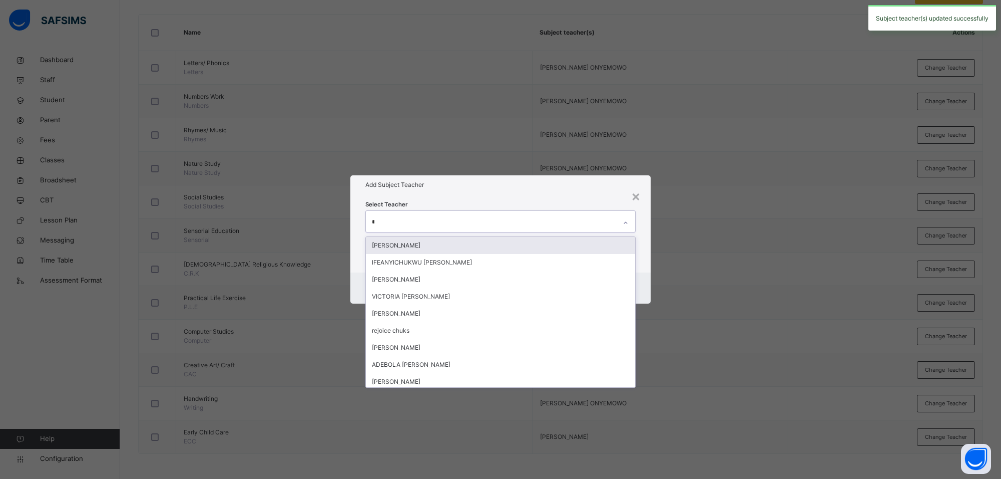
type input "**"
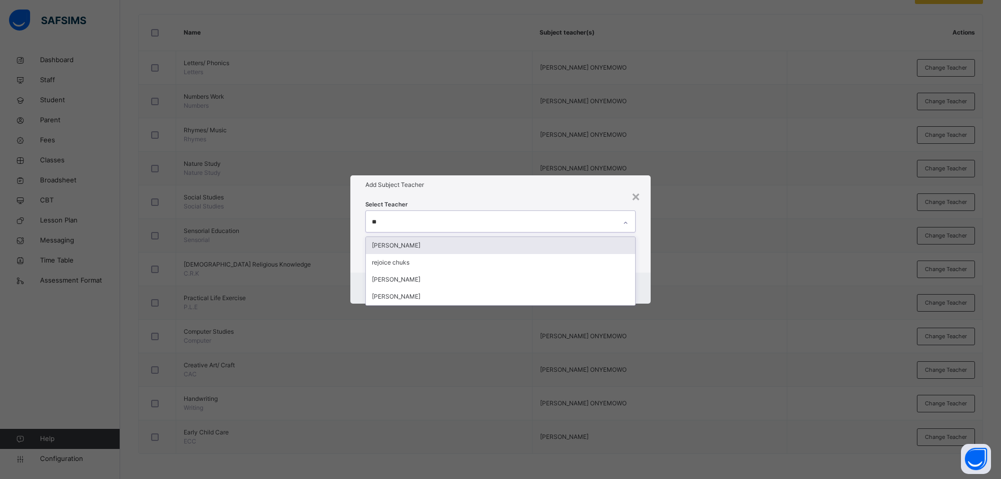
click at [592, 239] on div "[PERSON_NAME]" at bounding box center [500, 245] width 269 height 17
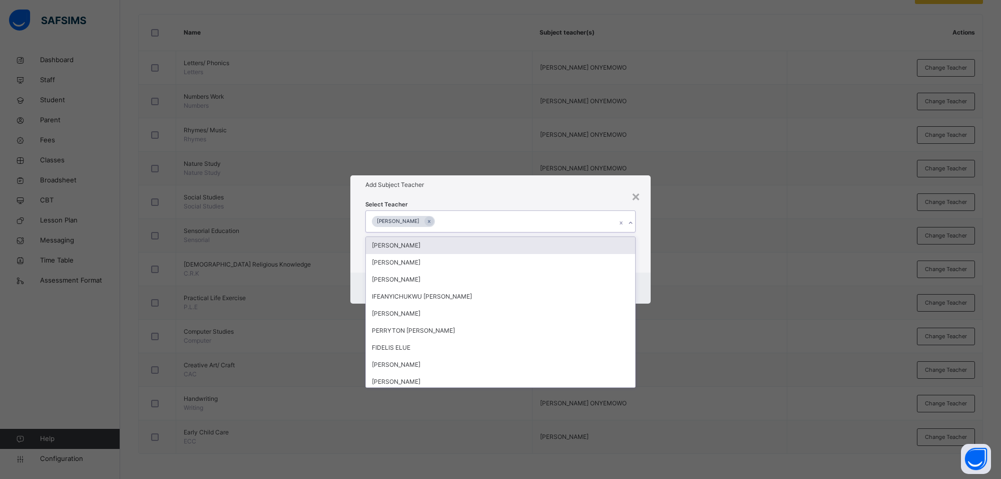
click at [594, 198] on div "Select Teacher option [PERSON_NAME], selected. option [PERSON_NAME] focused, 1 …" at bounding box center [500, 233] width 300 height 78
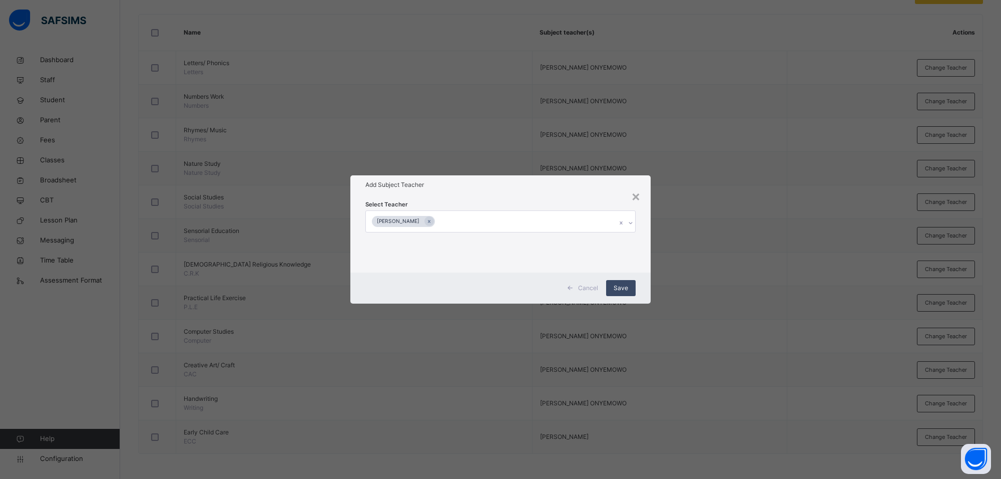
click at [619, 288] on span "Save" at bounding box center [621, 287] width 15 height 9
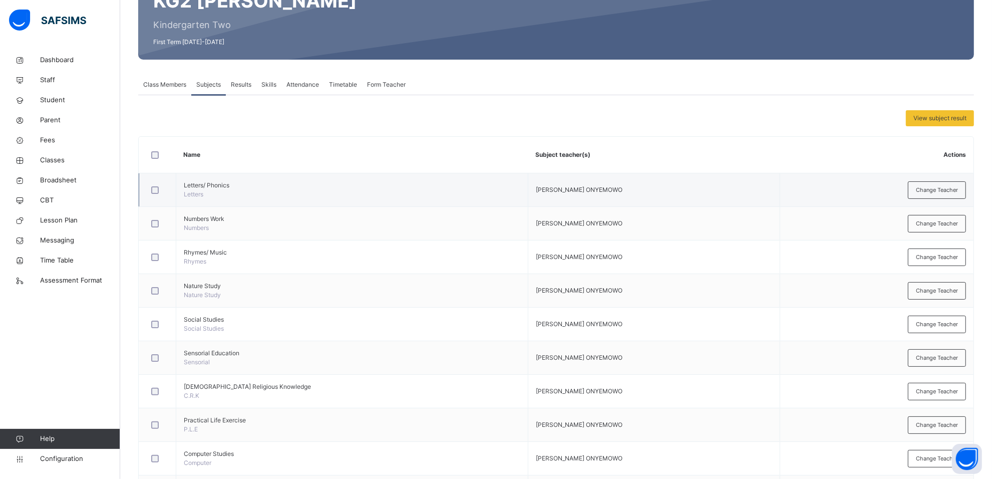
scroll to position [0, 0]
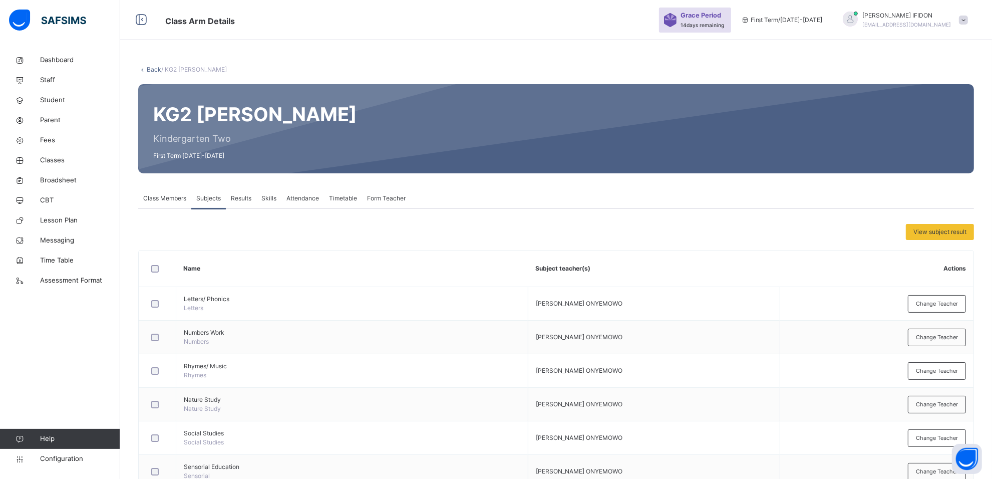
click at [373, 197] on span "Form Teacher" at bounding box center [386, 198] width 39 height 9
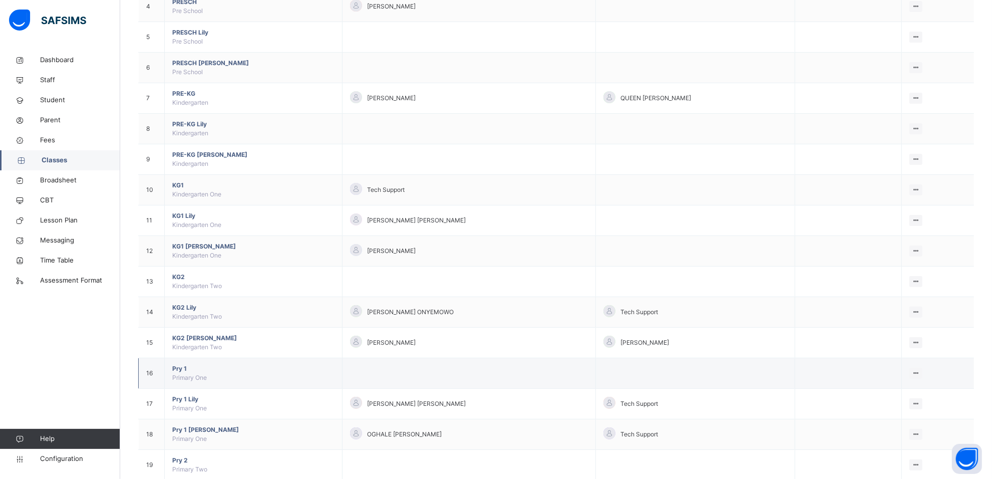
scroll to position [250, 0]
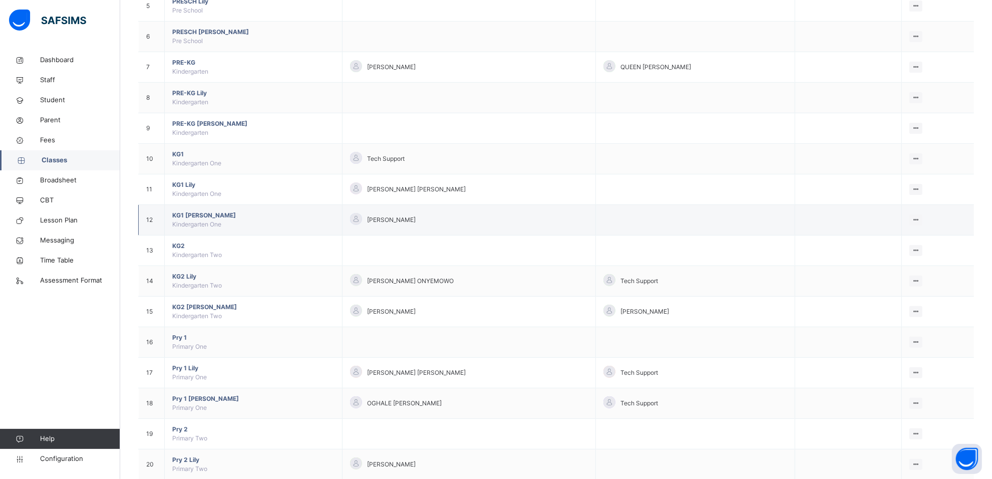
click at [193, 216] on span "KG1 [PERSON_NAME]" at bounding box center [253, 215] width 162 height 9
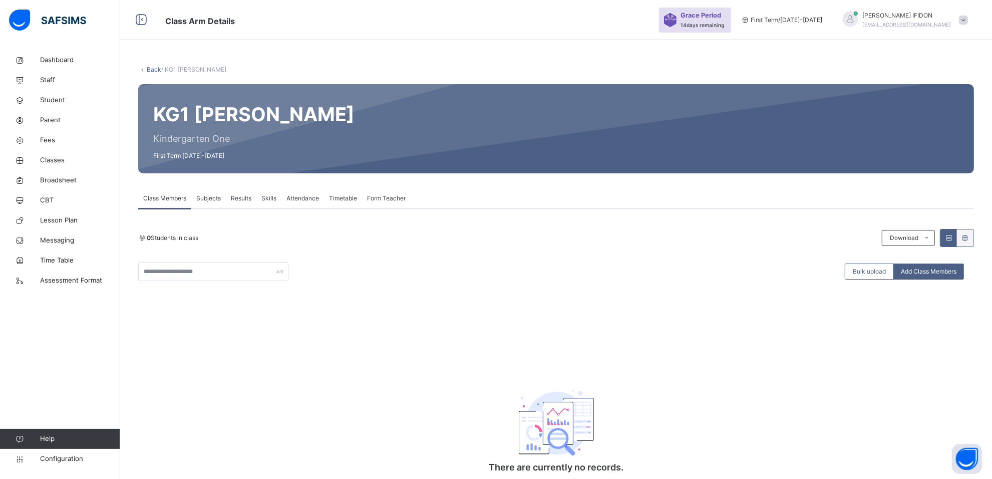
click at [209, 197] on span "Subjects" at bounding box center [208, 198] width 25 height 9
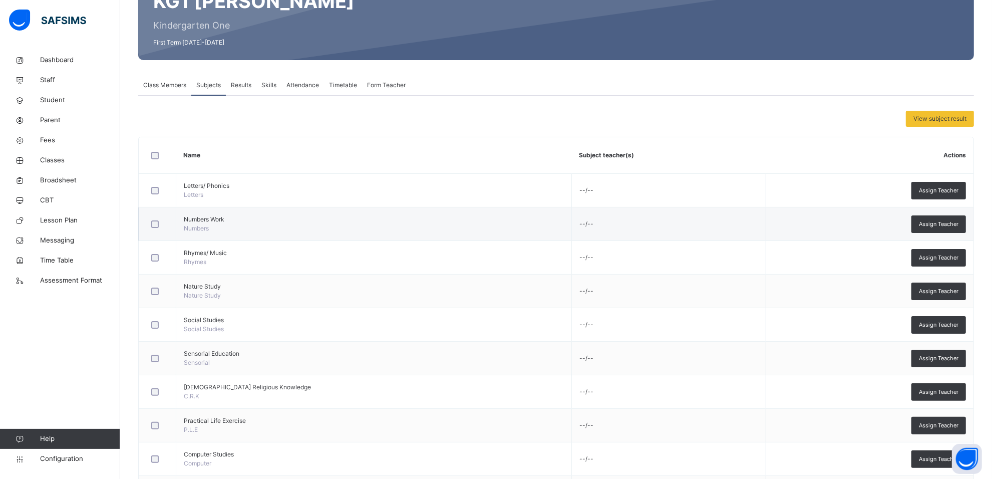
scroll to position [112, 0]
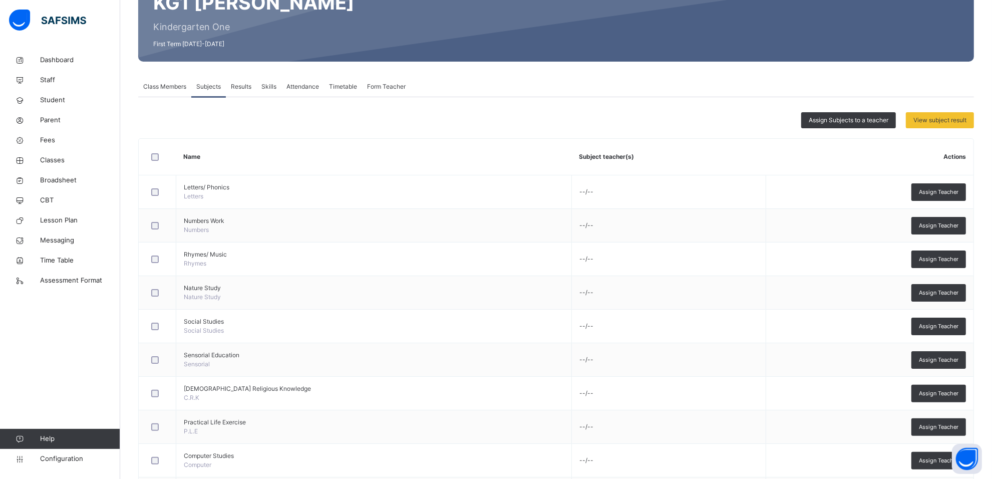
click at [383, 85] on span "Form Teacher" at bounding box center [386, 86] width 39 height 9
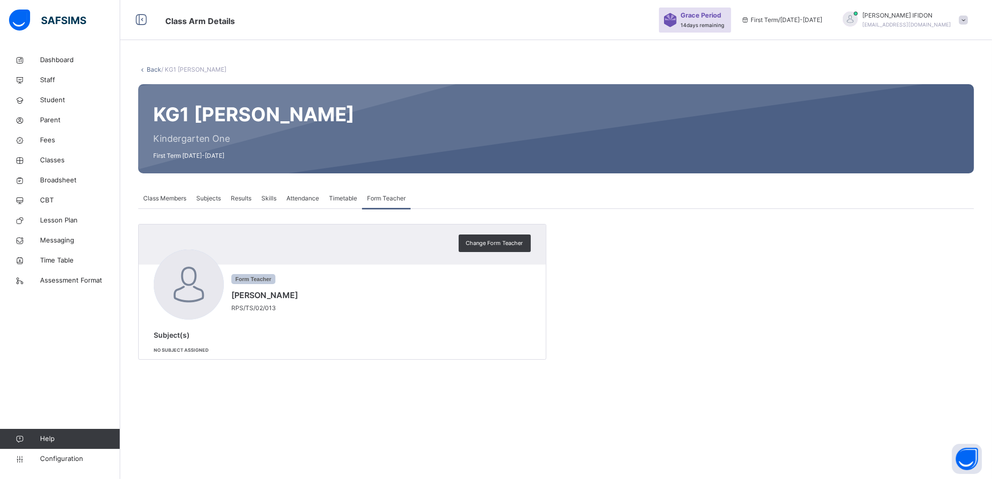
scroll to position [0, 0]
click at [209, 197] on span "Subjects" at bounding box center [208, 198] width 25 height 9
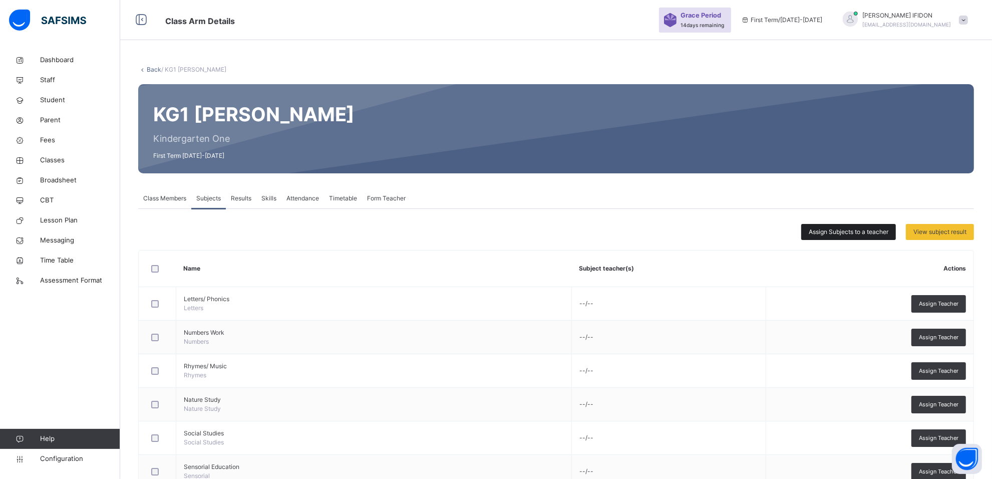
click at [854, 231] on span "Assign Subjects to a teacher" at bounding box center [849, 231] width 80 height 9
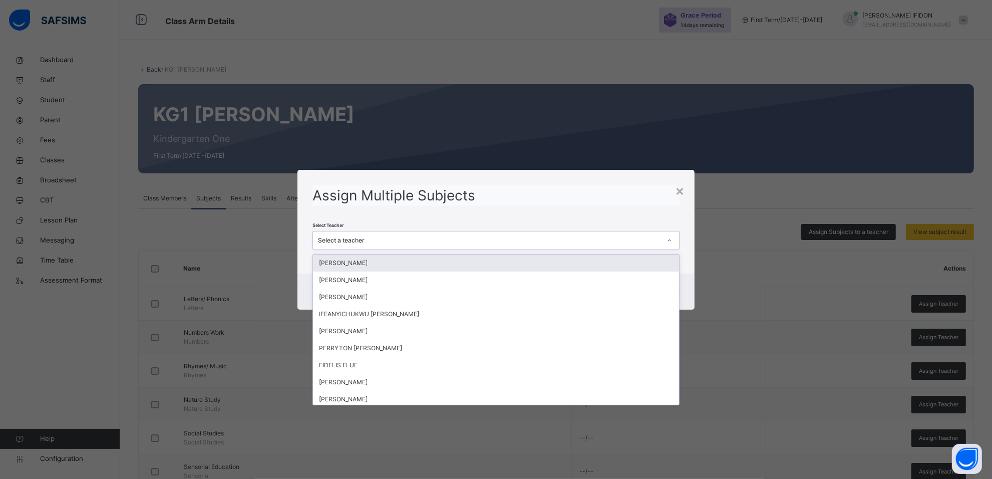
click at [672, 239] on icon at bounding box center [669, 240] width 6 height 10
type input "**"
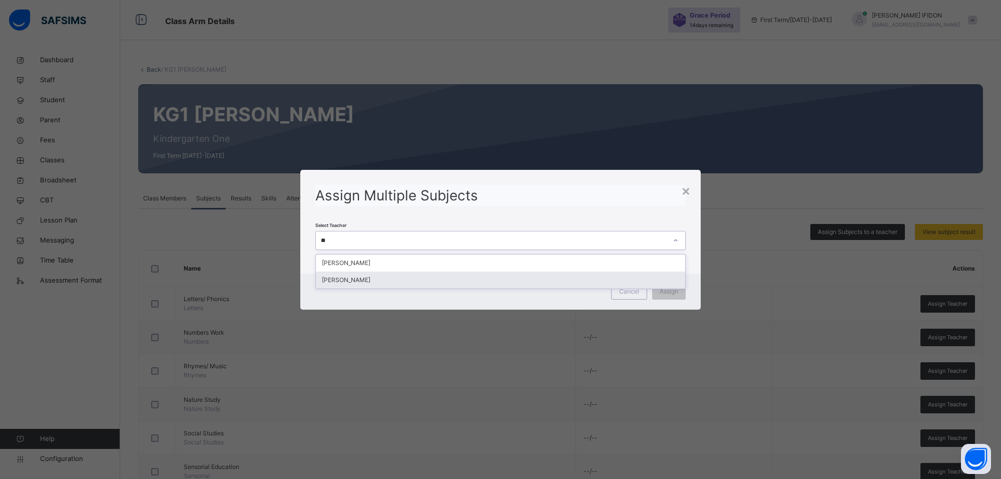
click at [428, 278] on div "[PERSON_NAME]" at bounding box center [500, 279] width 369 height 17
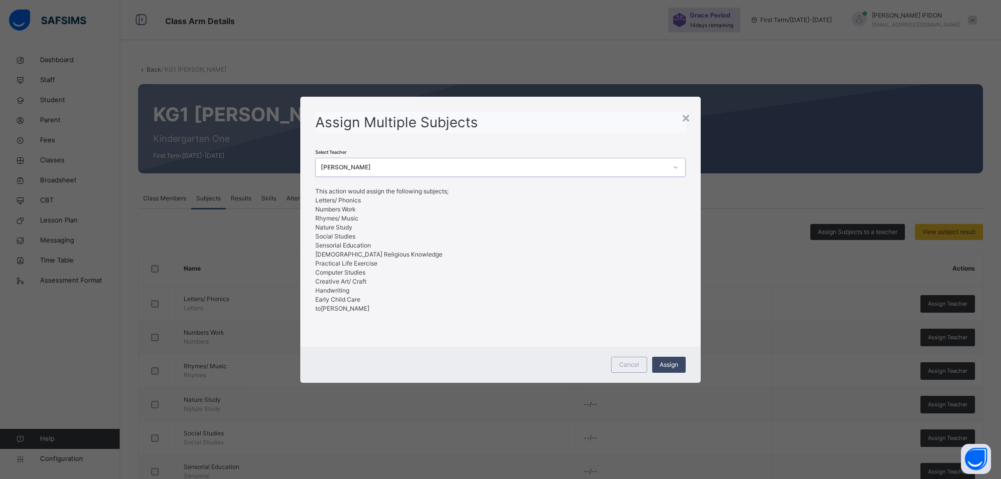
click at [666, 363] on span "Assign" at bounding box center [669, 364] width 19 height 9
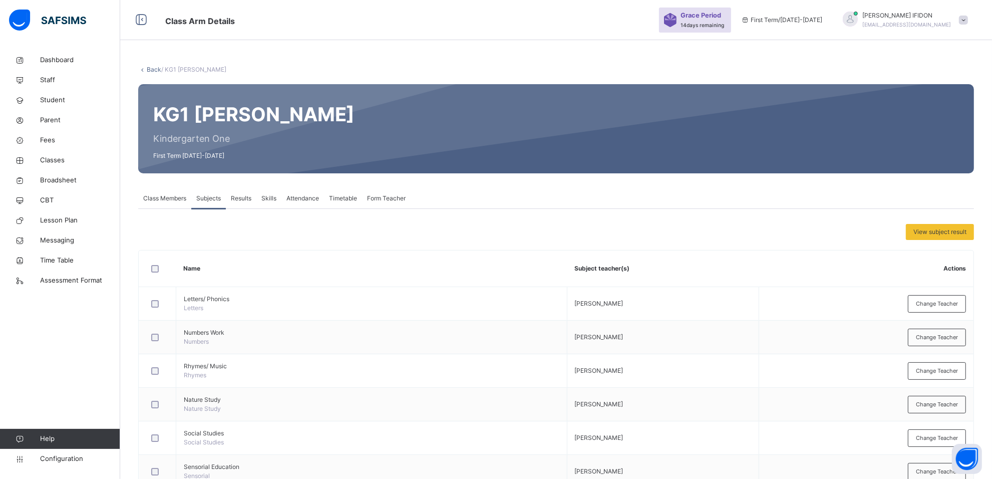
click at [372, 196] on span "Form Teacher" at bounding box center [386, 198] width 39 height 9
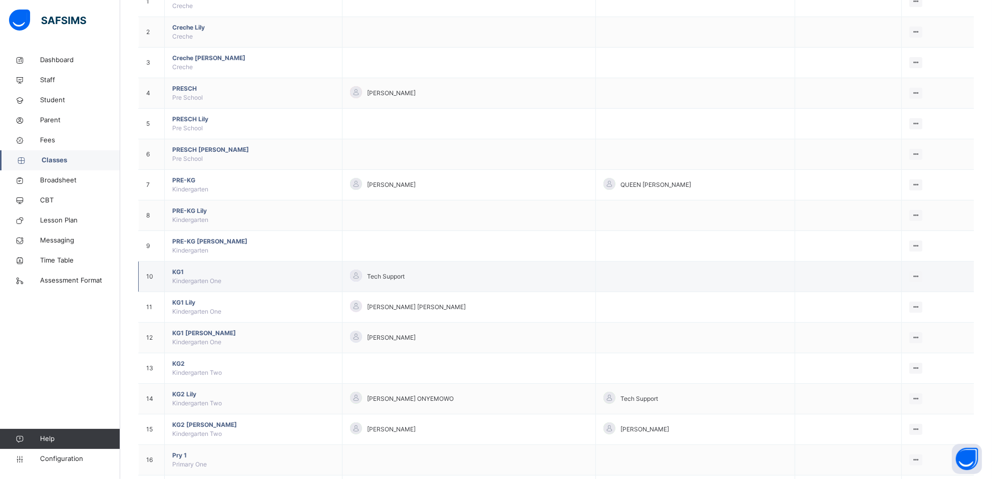
scroll to position [250, 0]
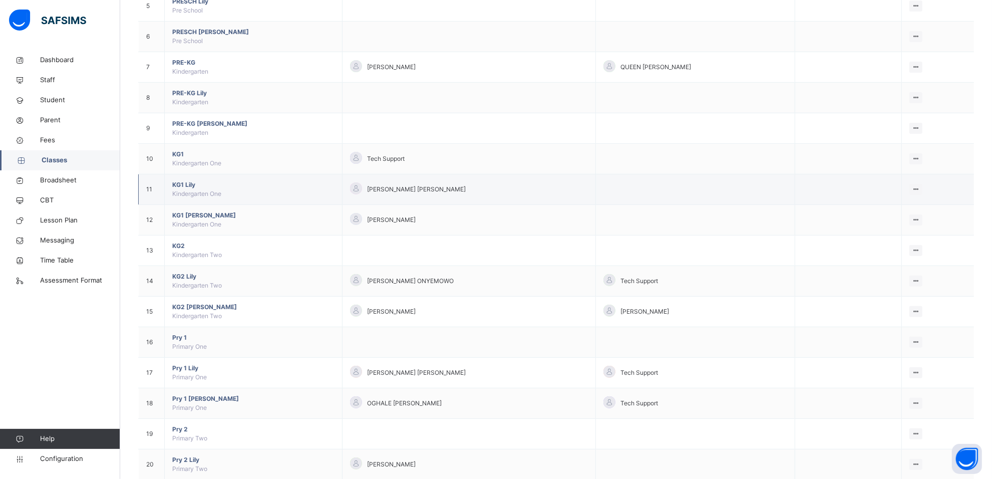
click at [194, 186] on span "KG1 [PERSON_NAME]" at bounding box center [253, 184] width 162 height 9
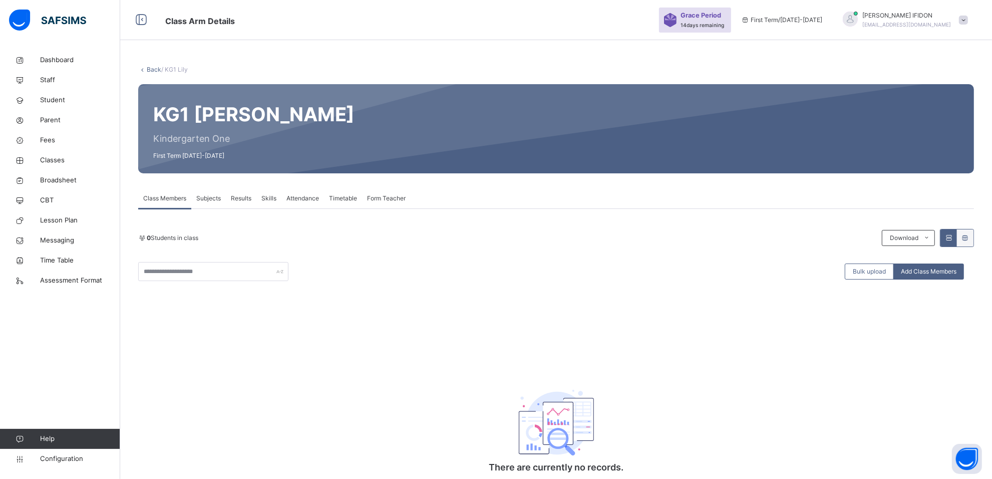
click at [206, 199] on span "Subjects" at bounding box center [208, 198] width 25 height 9
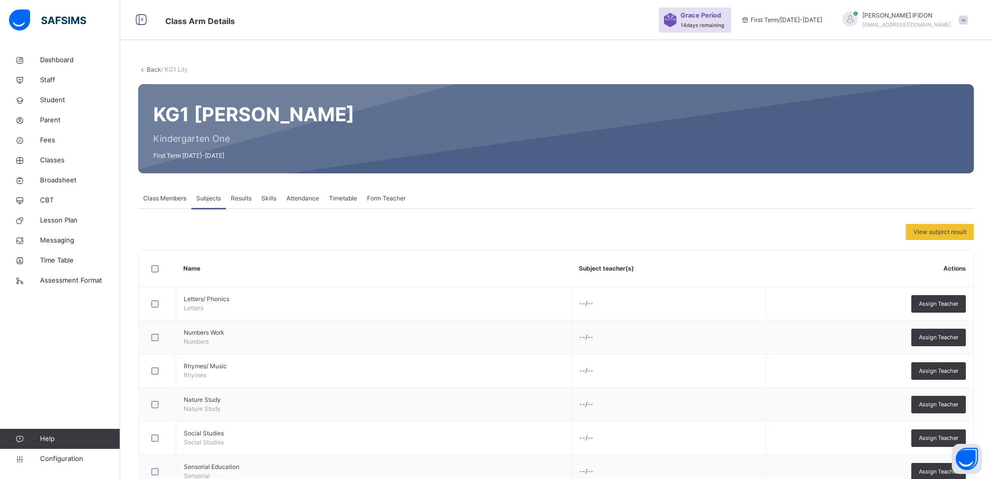
click at [399, 201] on span "Form Teacher" at bounding box center [386, 198] width 39 height 9
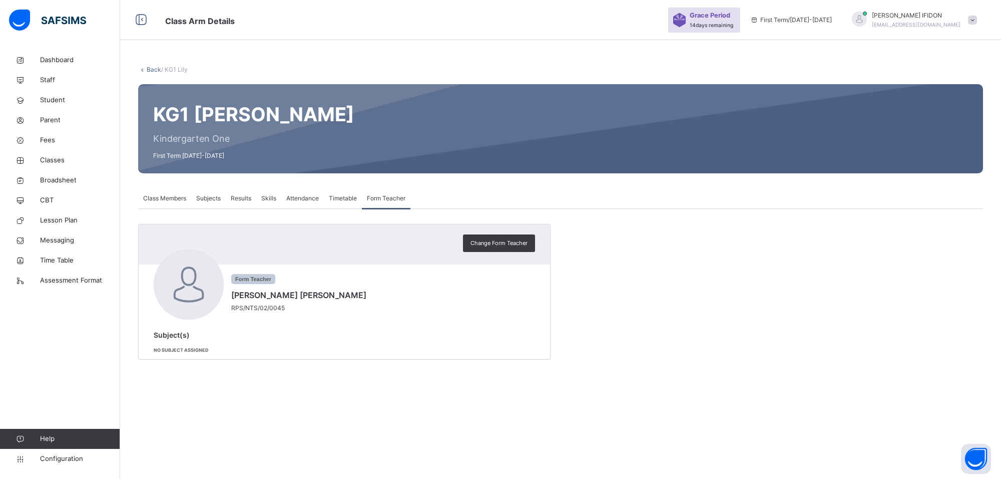
click at [203, 197] on span "Subjects" at bounding box center [208, 198] width 25 height 9
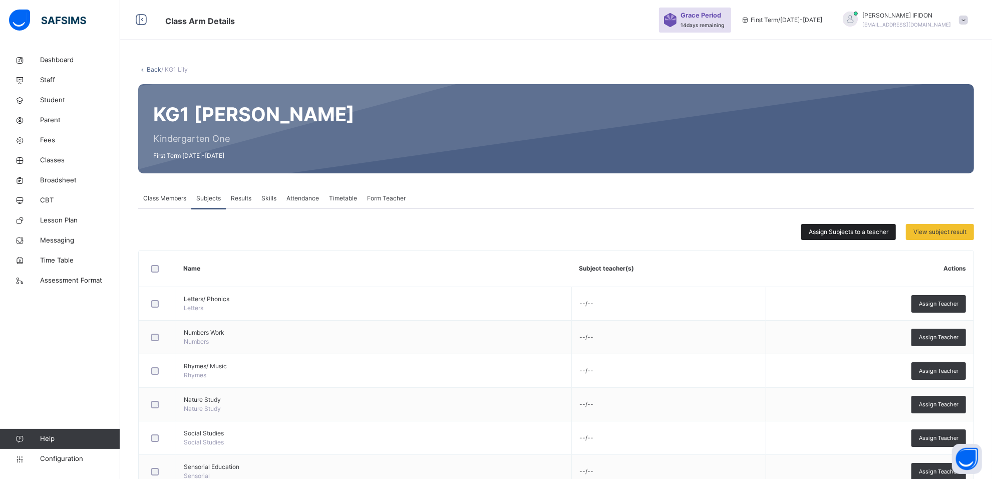
click at [865, 227] on span "Assign Subjects to a teacher" at bounding box center [849, 231] width 80 height 9
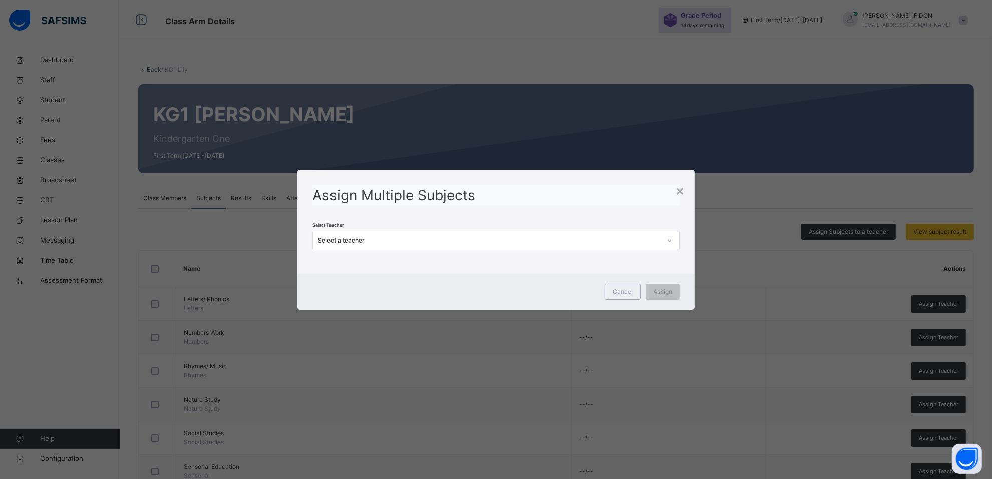
click at [669, 236] on div at bounding box center [669, 240] width 17 height 16
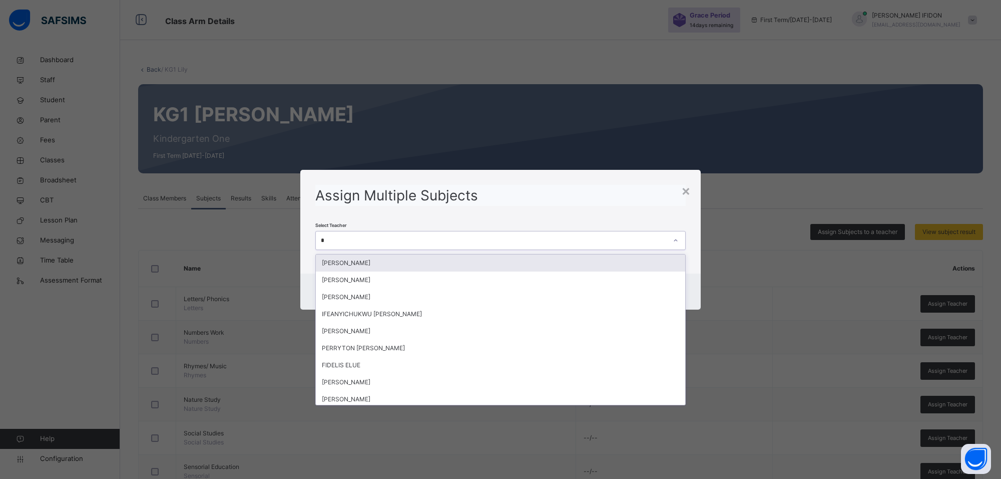
type input "**"
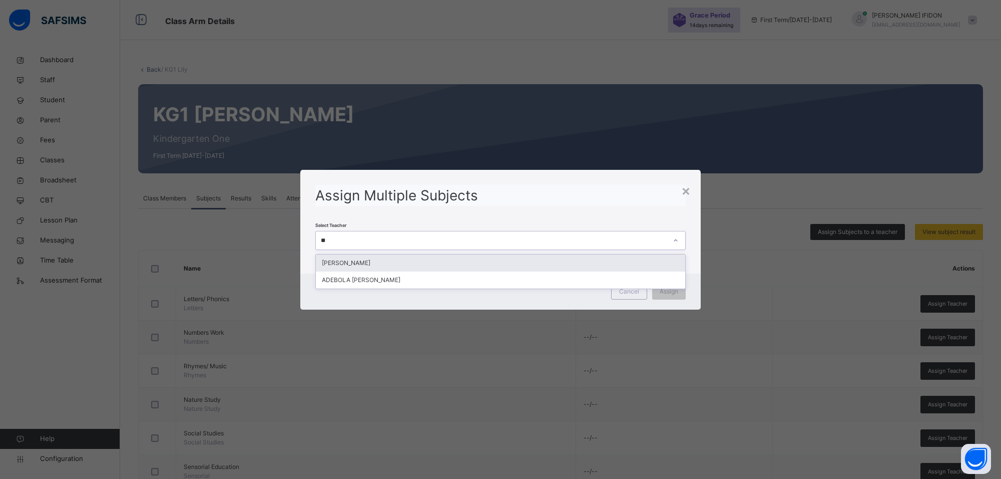
click at [632, 264] on div "[PERSON_NAME]" at bounding box center [500, 262] width 369 height 17
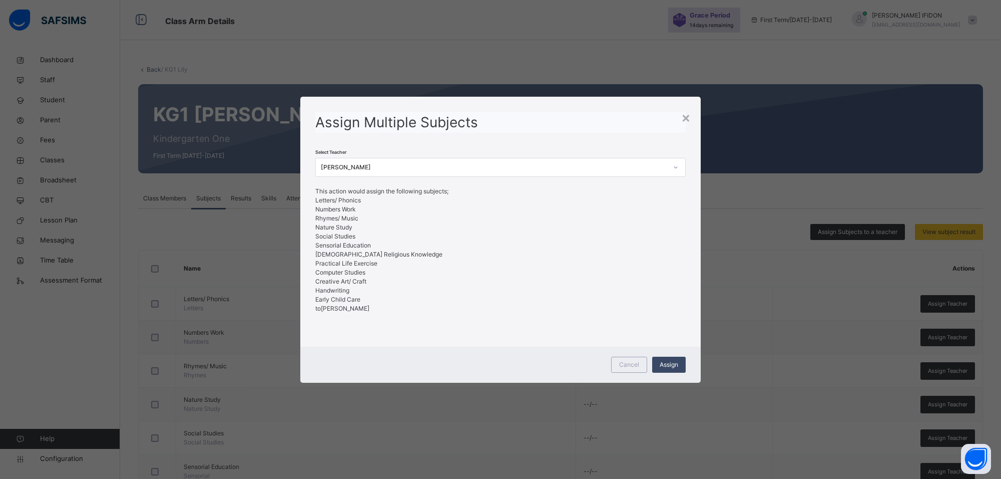
click at [669, 358] on div "Assign" at bounding box center [669, 364] width 34 height 16
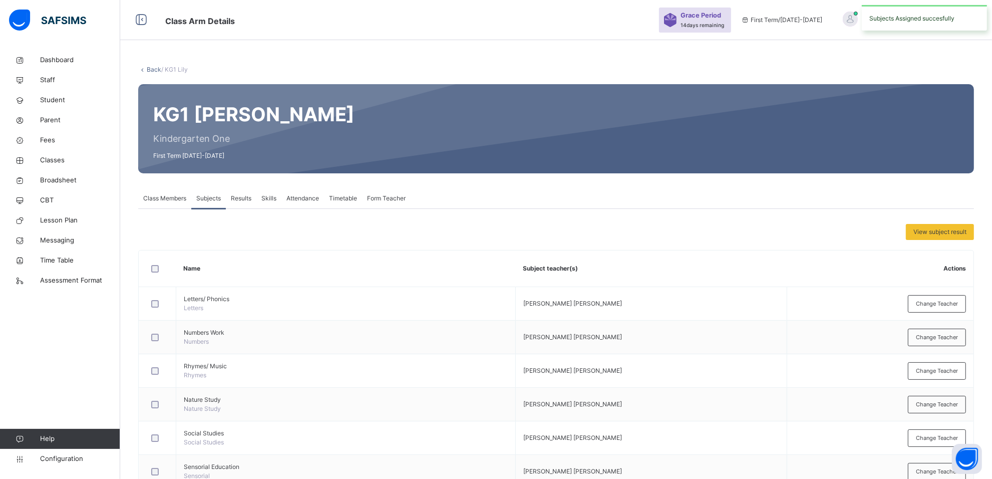
click at [391, 201] on span "Form Teacher" at bounding box center [386, 198] width 39 height 9
